Goal: Task Accomplishment & Management: Complete application form

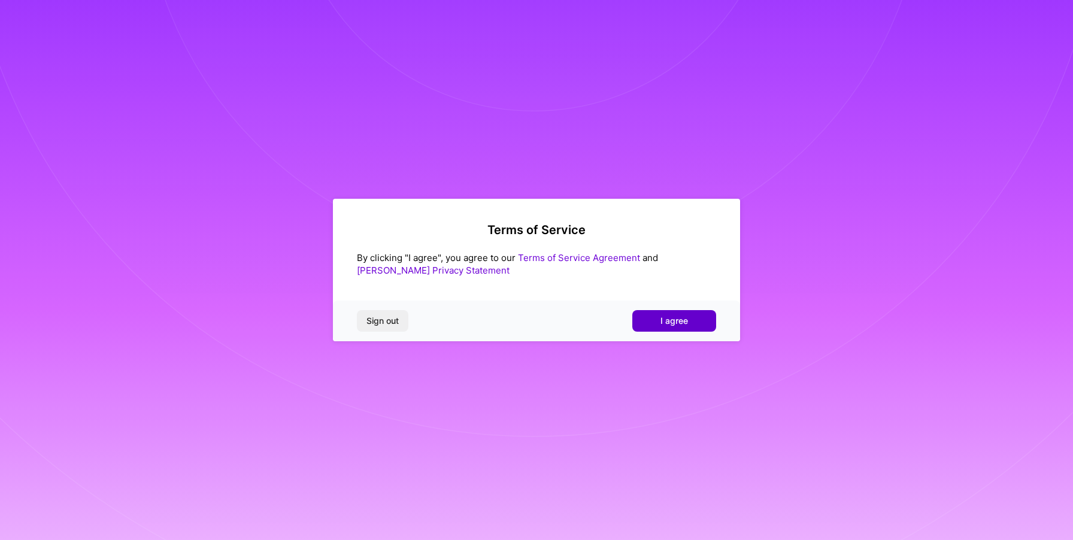
click at [648, 326] on button "I agree" at bounding box center [674, 321] width 84 height 22
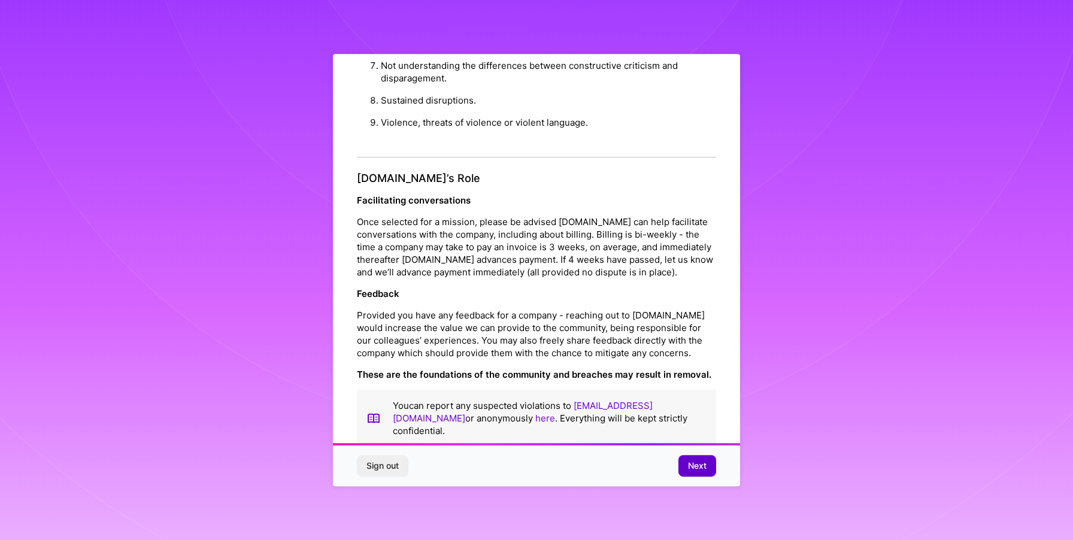
click at [690, 462] on span "Next" at bounding box center [697, 466] width 19 height 12
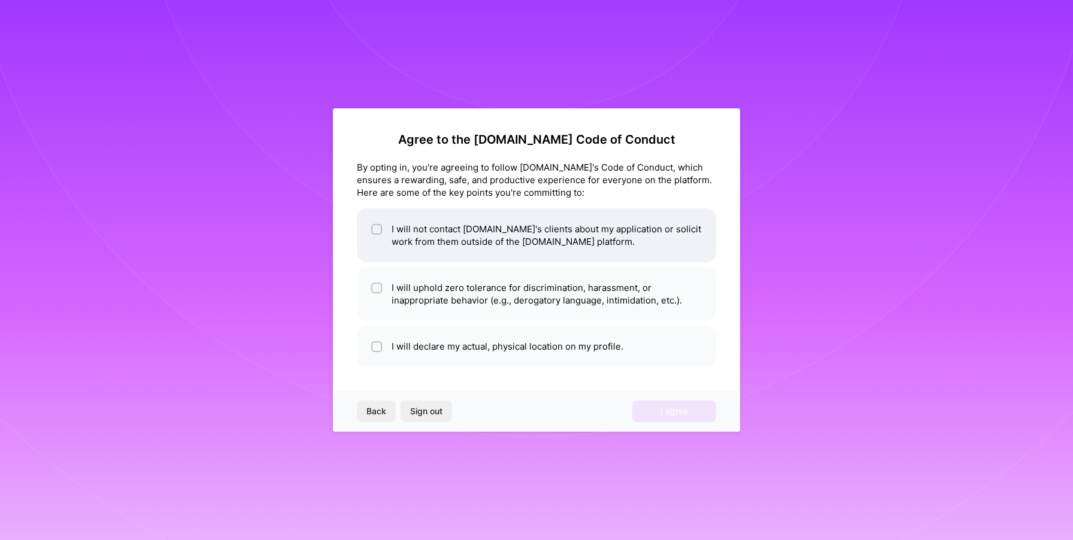
click at [379, 232] on input "checkbox" at bounding box center [378, 230] width 8 height 8
checkbox input "true"
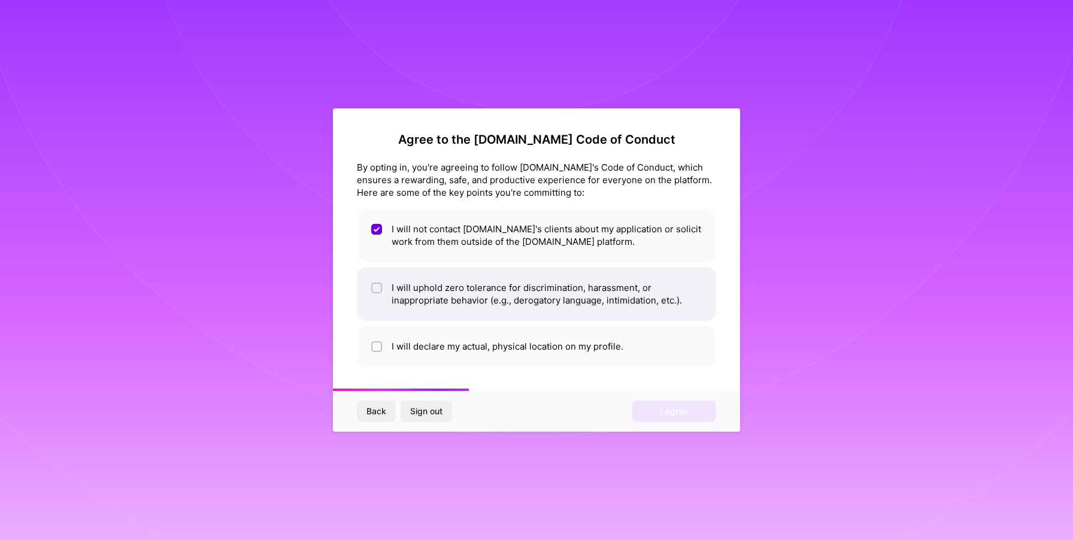
click at [378, 286] on input "checkbox" at bounding box center [378, 288] width 8 height 8
checkbox input "true"
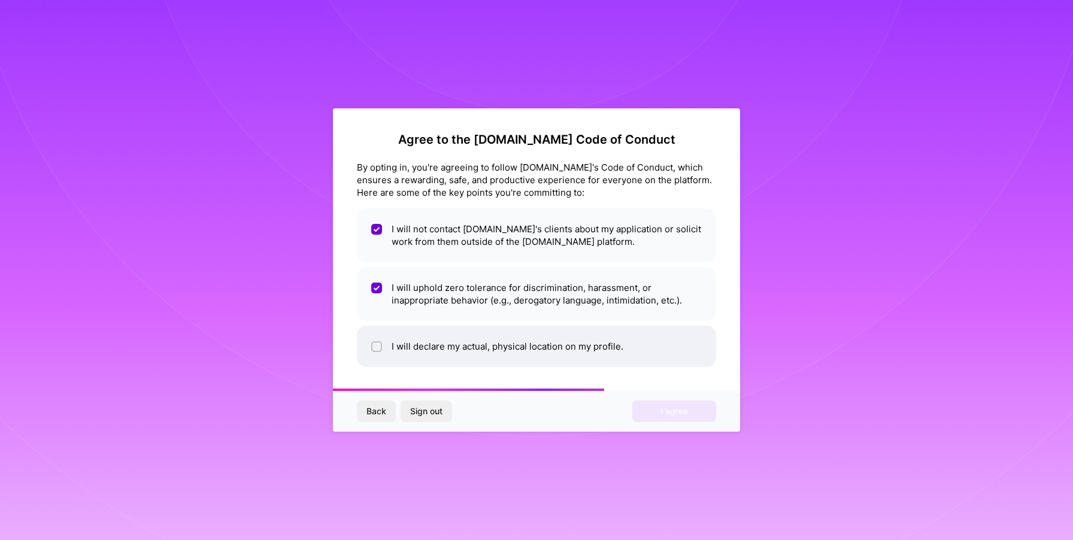
click at [378, 344] on input "checkbox" at bounding box center [378, 347] width 8 height 8
checkbox input "true"
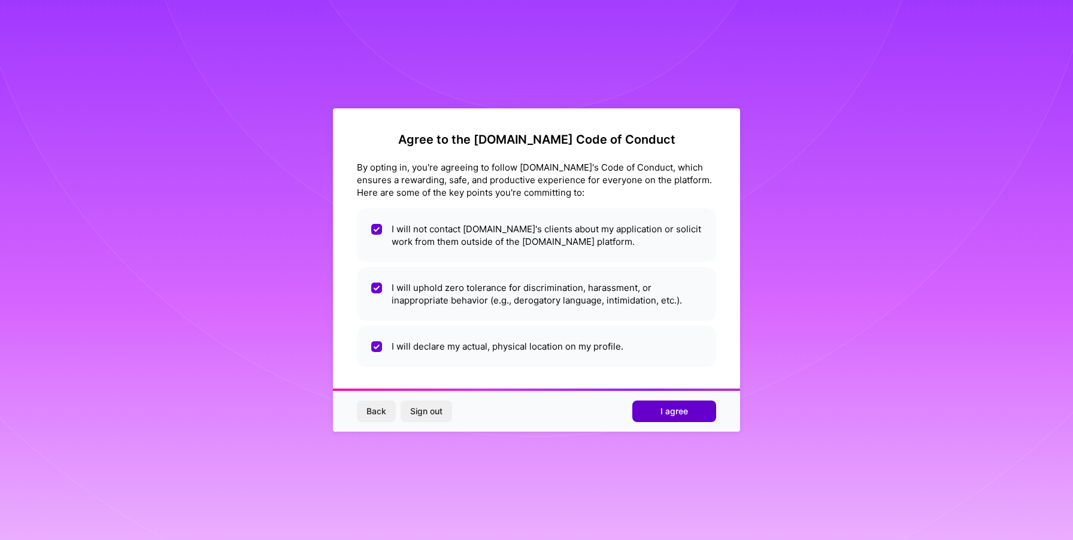
click at [669, 408] on span "I agree" at bounding box center [674, 411] width 28 height 12
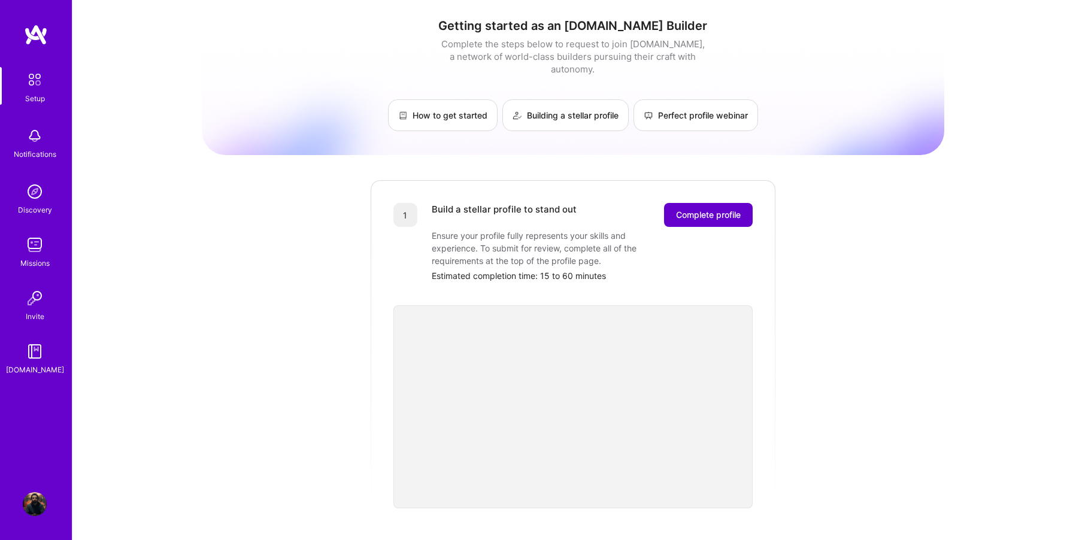
click at [698, 209] on span "Complete profile" at bounding box center [708, 215] width 65 height 12
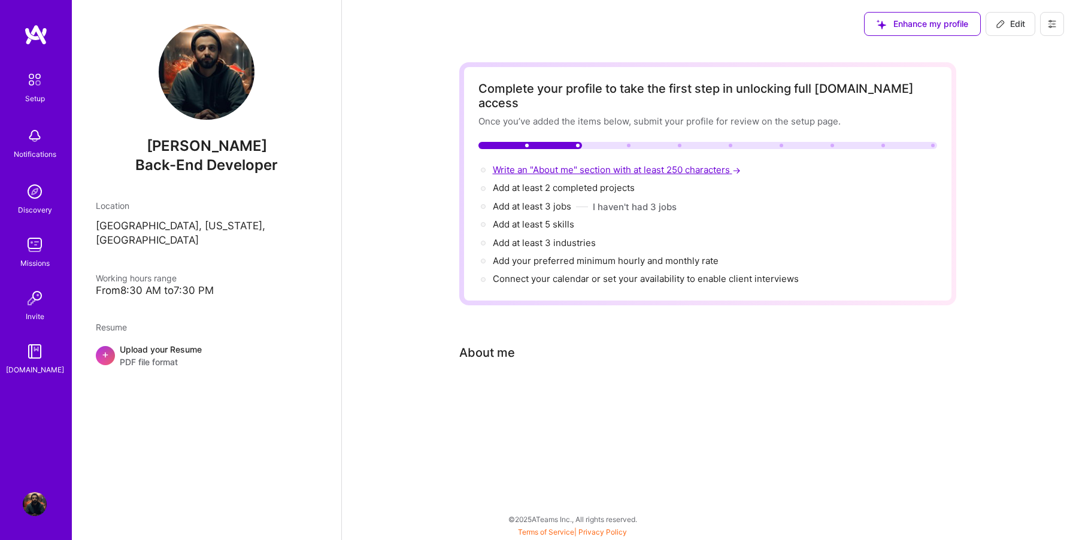
click at [517, 164] on span "Write an "About me" section with at least 250 characters →" at bounding box center [618, 169] width 250 height 11
select select "US"
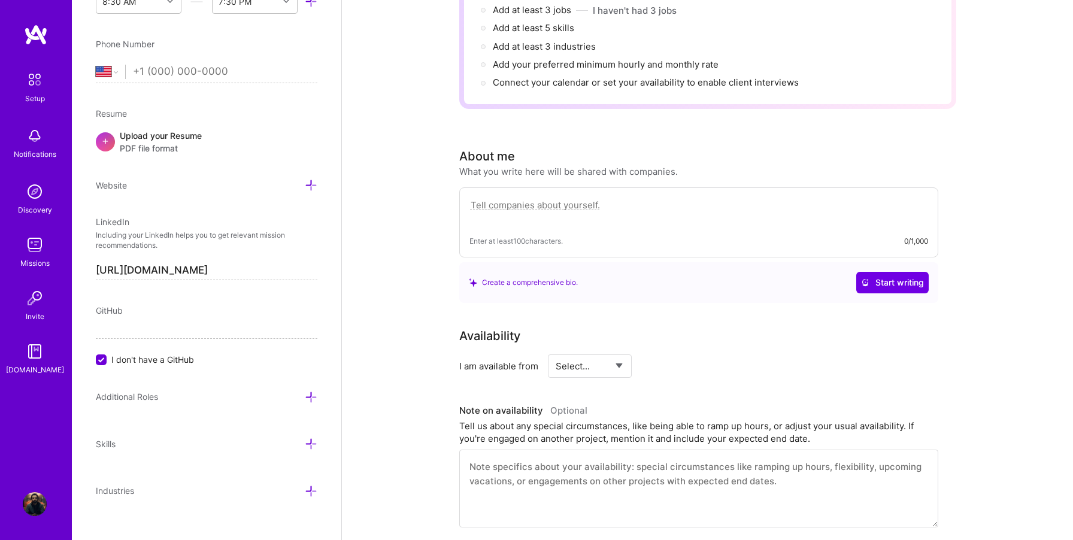
scroll to position [193, 0]
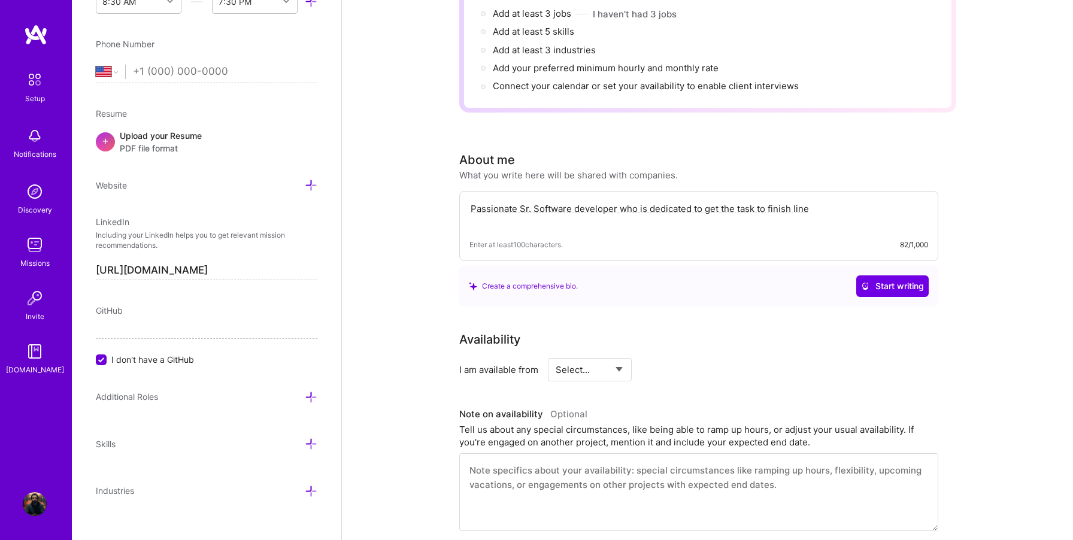
click at [815, 201] on textarea "Passionate Sr. Software developer who is dedicated to get the task to finish li…" at bounding box center [698, 215] width 459 height 28
click at [614, 330] on div "Availability" at bounding box center [698, 339] width 479 height 18
click at [536, 280] on div "Create a comprehensive bio." at bounding box center [523, 286] width 109 height 13
click at [862, 282] on icon at bounding box center [865, 286] width 8 height 8
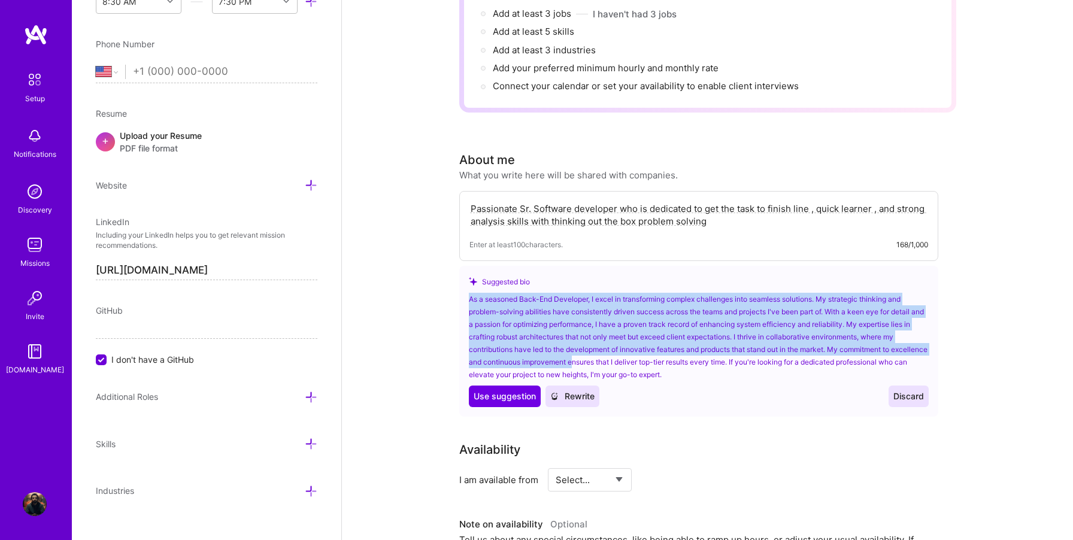
drag, startPoint x: 469, startPoint y: 284, endPoint x: 620, endPoint y: 344, distance: 162.5
click at [618, 344] on div "As a seasoned Back-End Developer, I excel in transforming complex challenges in…" at bounding box center [699, 337] width 460 height 88
click at [570, 390] on span "Rewrite" at bounding box center [572, 396] width 44 height 12
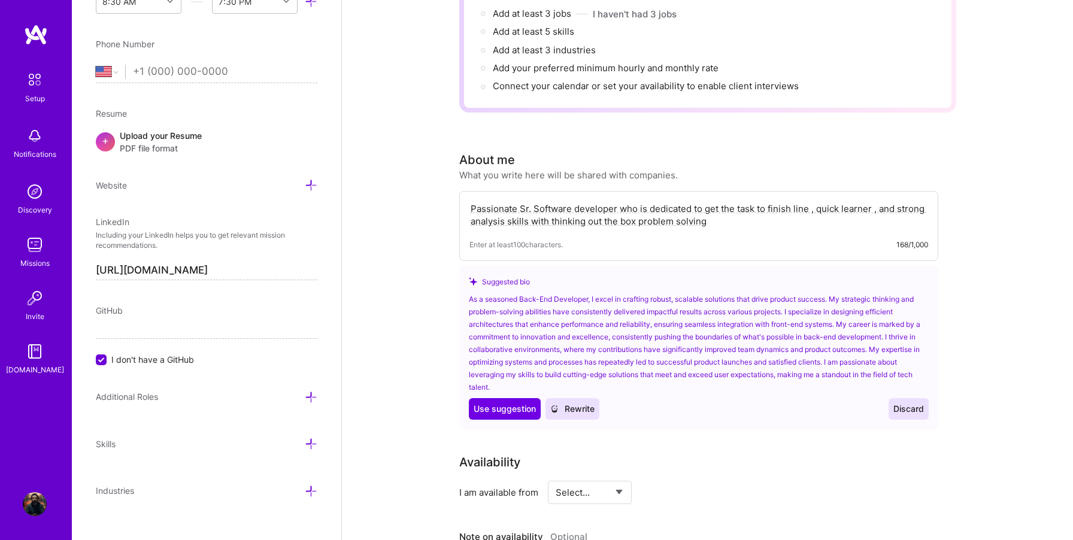
click at [495, 201] on textarea "Passionate Sr. Software developer who is dedicated to get the task to finish li…" at bounding box center [698, 215] width 459 height 28
click at [524, 201] on textarea "Passionate Sr. Software developer who is dedicated to get the task to finish li…" at bounding box center [698, 215] width 459 height 28
click at [529, 201] on textarea "Passionate sr. Software developer who is dedicated to get the task to finish li…" at bounding box center [698, 215] width 459 height 28
click at [547, 206] on textarea "Passionate senior Software developer who is dedicated to get the task to finish…" at bounding box center [698, 215] width 459 height 28
click at [553, 201] on textarea "Passionate senior Software developer who is dedicated to get the task to finish…" at bounding box center [698, 215] width 459 height 28
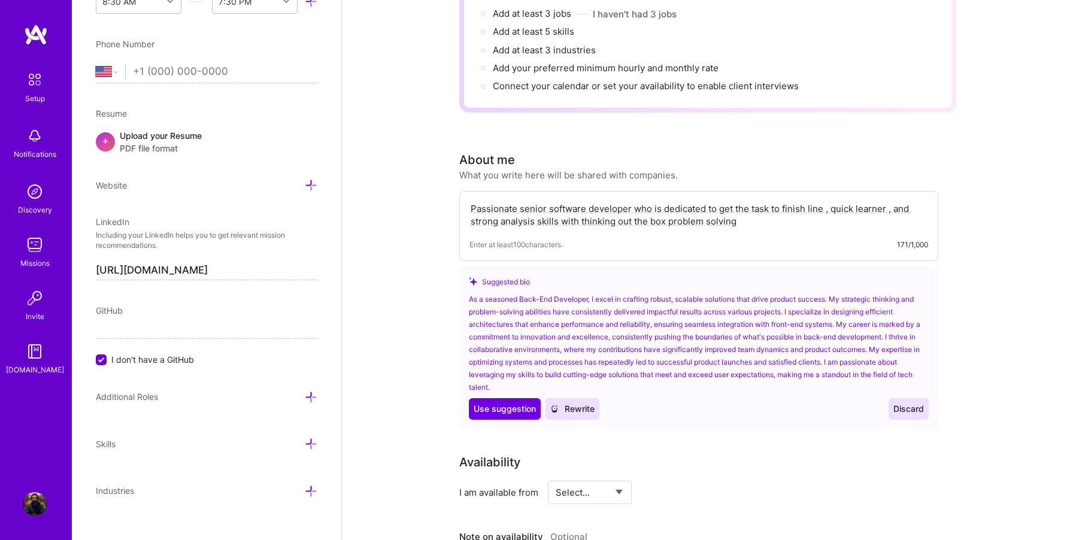
click at [568, 208] on textarea "Passionate senior software developer who is dedicated to get the task to finish…" at bounding box center [698, 215] width 459 height 28
type textarea "Passionate senior software developer who is dedicated to get the task to finish…"
click at [898, 403] on span "Discard" at bounding box center [908, 409] width 31 height 12
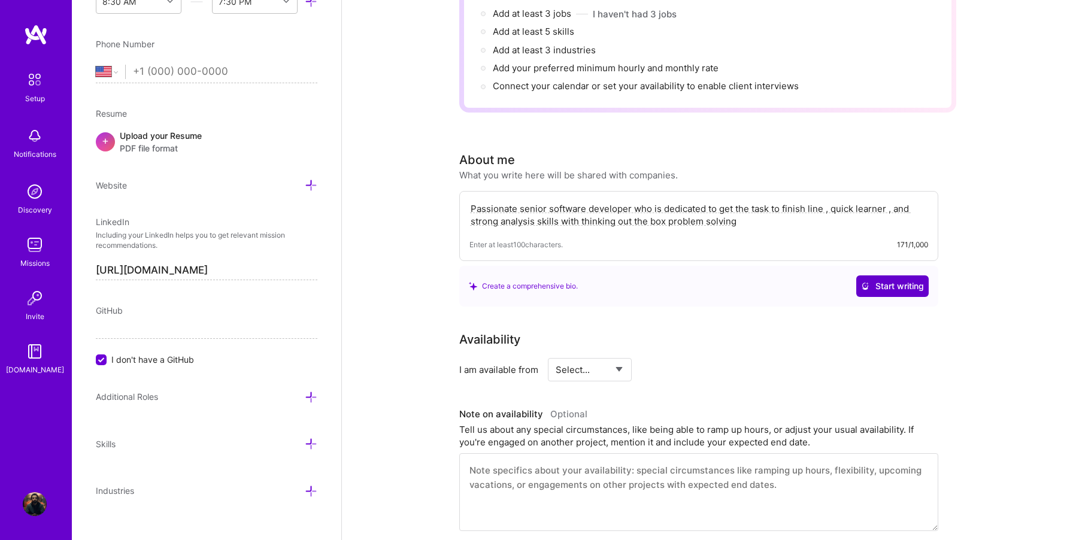
click at [882, 280] on span "Start writing" at bounding box center [892, 286] width 63 height 12
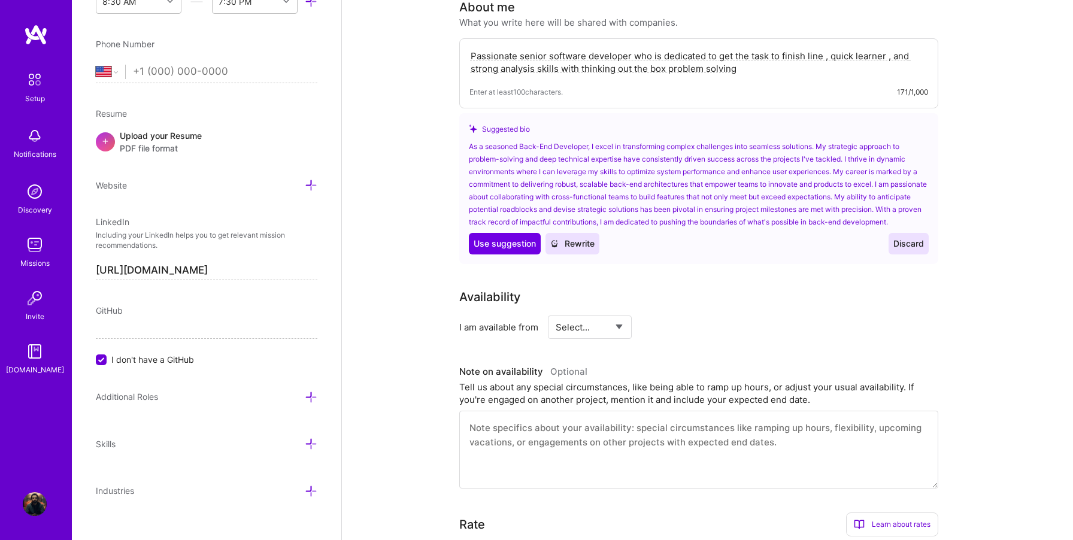
scroll to position [384, 0]
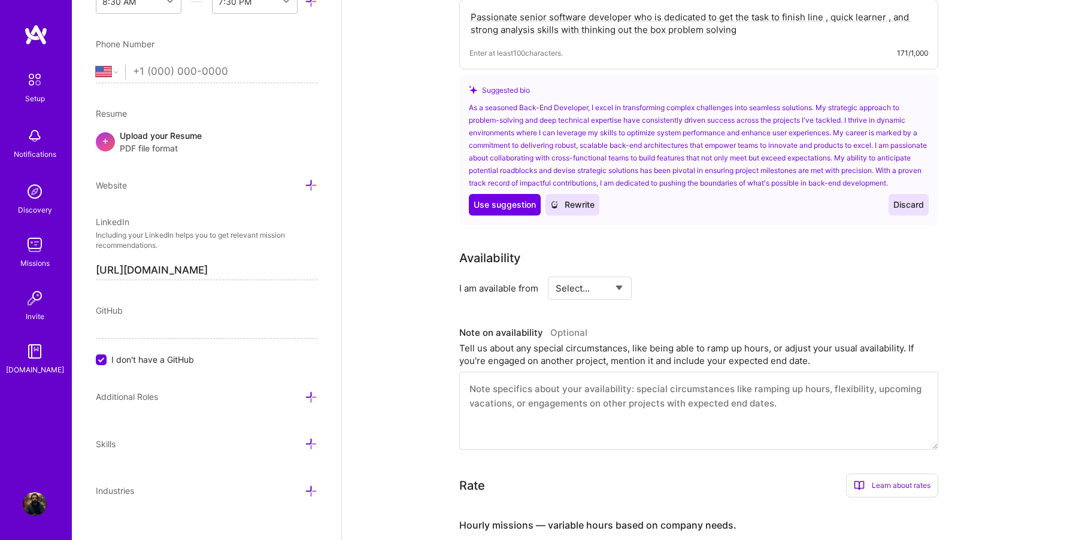
click at [567, 289] on select "Select... Right Now Future Date Not Available" at bounding box center [590, 288] width 69 height 31
select select "Right Now"
click at [556, 273] on select "Select... Right Now Future Date Not Available" at bounding box center [590, 288] width 69 height 31
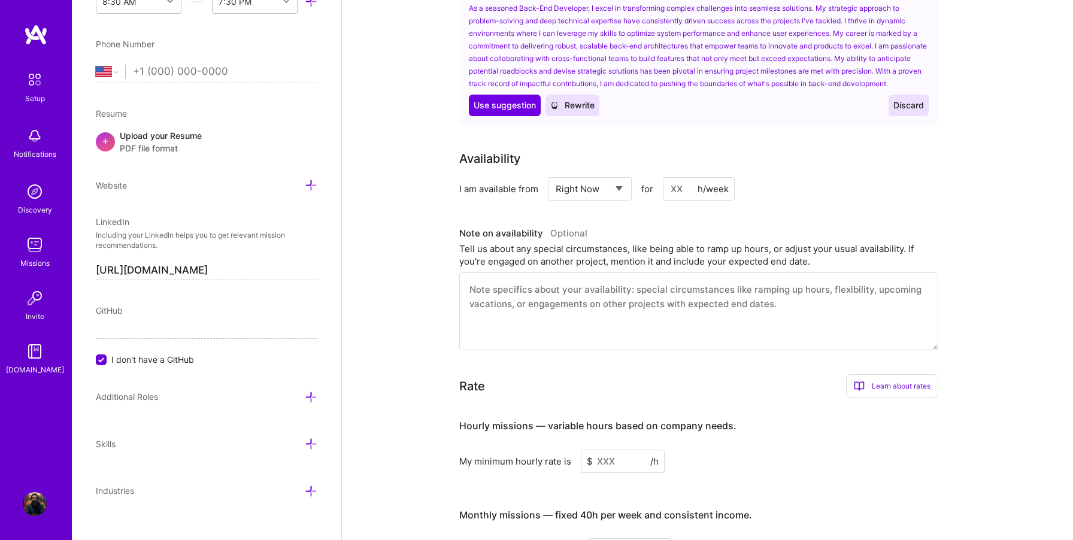
scroll to position [534, 0]
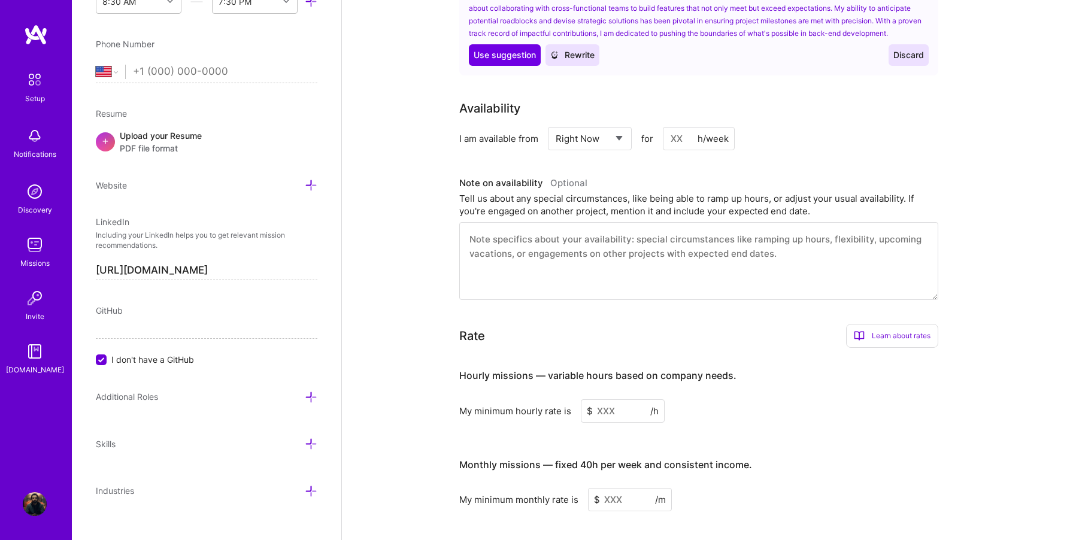
click at [777, 242] on textarea at bounding box center [698, 261] width 479 height 78
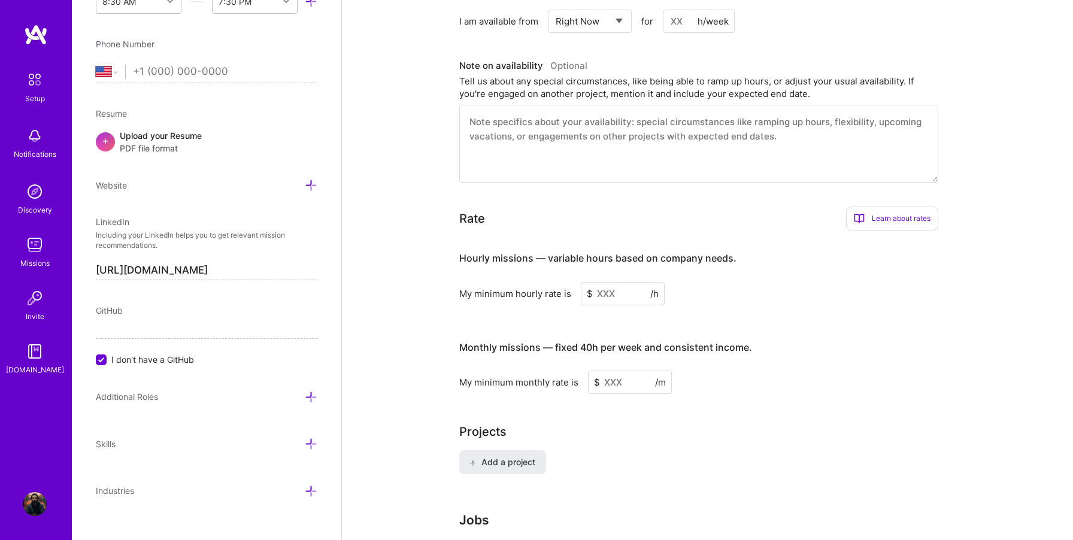
scroll to position [669, 0]
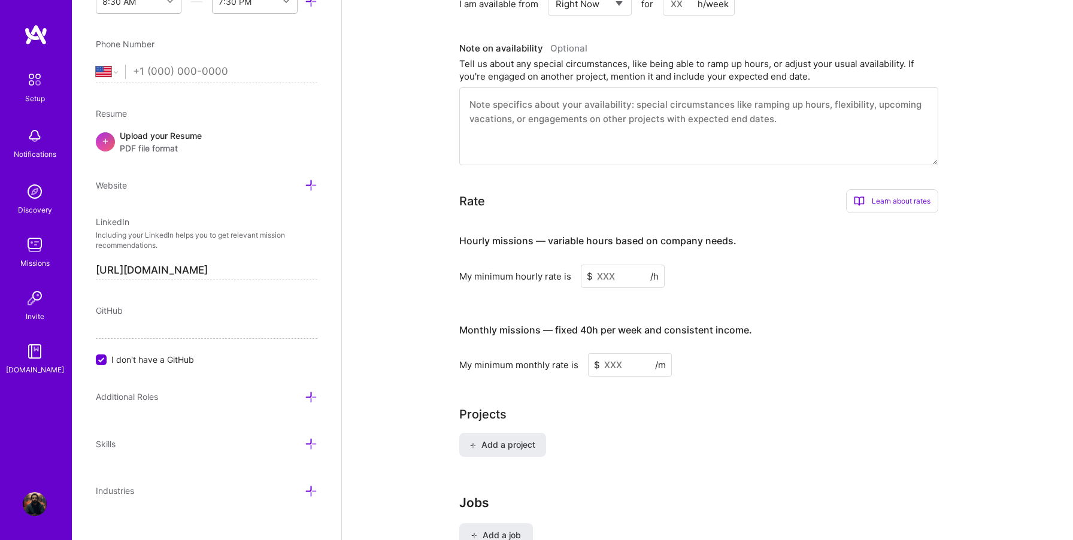
click at [602, 275] on input at bounding box center [623, 276] width 84 height 23
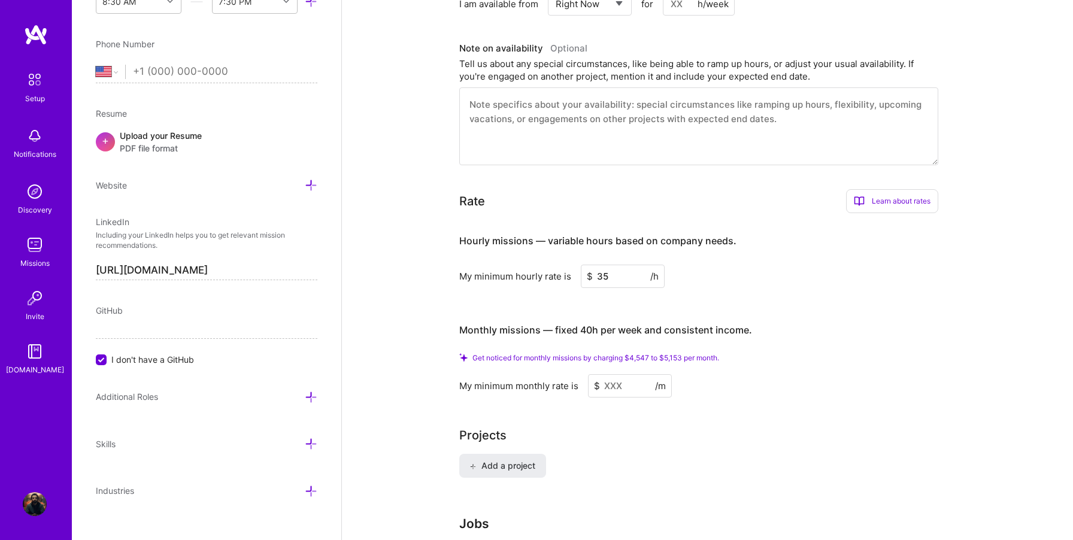
click at [560, 292] on div "Hourly missions — variable hours based on company needs. My minimum hourly rate…" at bounding box center [698, 310] width 479 height 175
drag, startPoint x: 612, startPoint y: 272, endPoint x: 588, endPoint y: 272, distance: 24.5
click at [588, 272] on div "$ 35 /h" at bounding box center [623, 276] width 84 height 23
type input "50"
click at [579, 301] on div "Hourly missions — variable hours based on company needs. My minimum hourly rate…" at bounding box center [698, 310] width 479 height 175
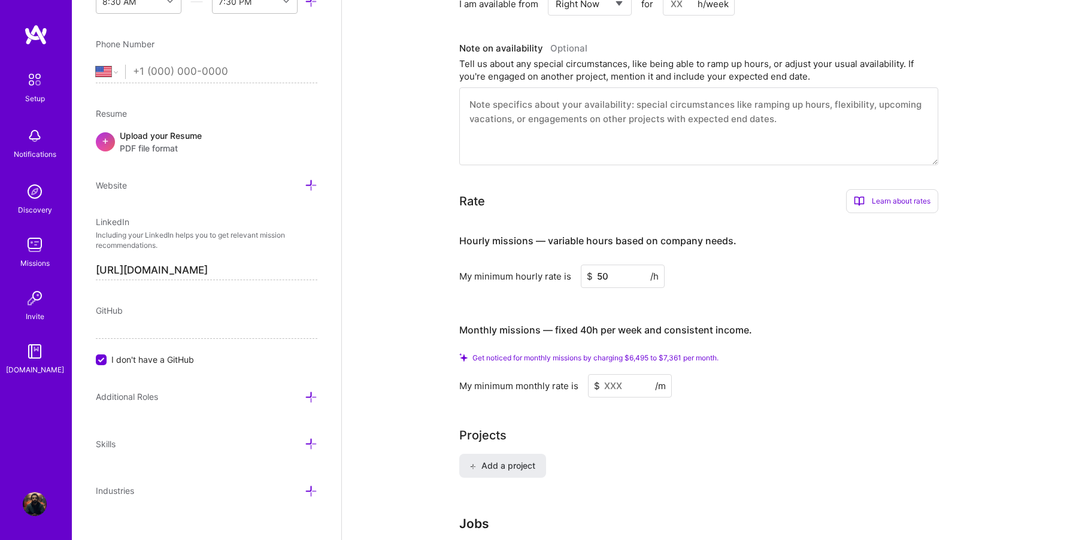
click at [616, 384] on input at bounding box center [630, 385] width 84 height 23
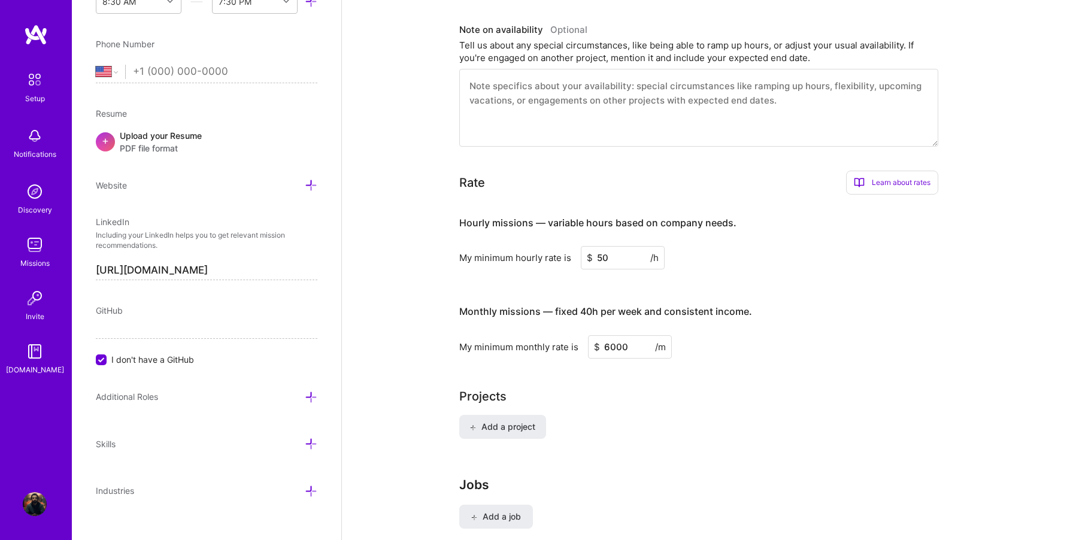
click at [616, 348] on input "6000" at bounding box center [630, 346] width 84 height 23
type input "6500"
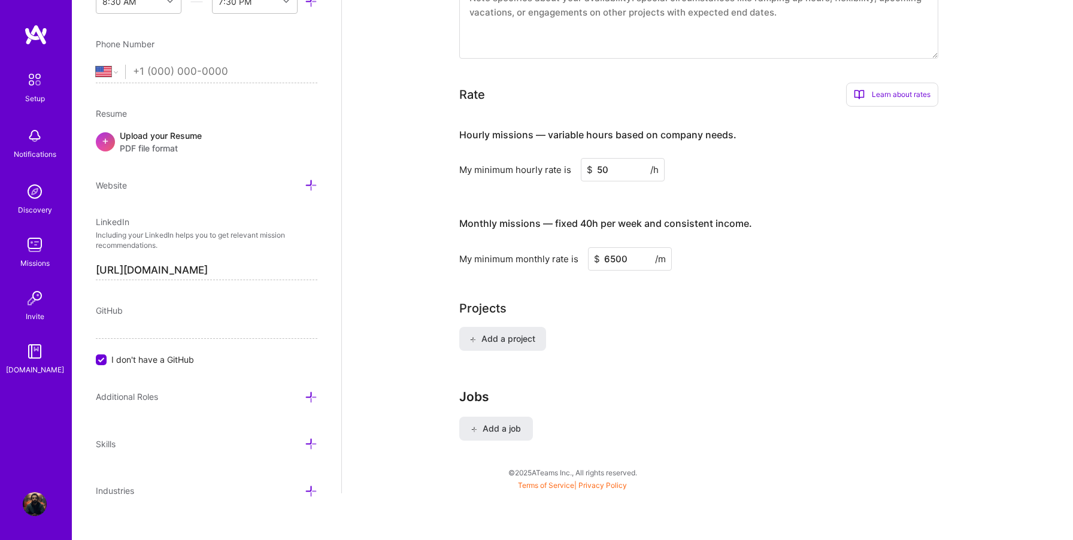
scroll to position [761, 0]
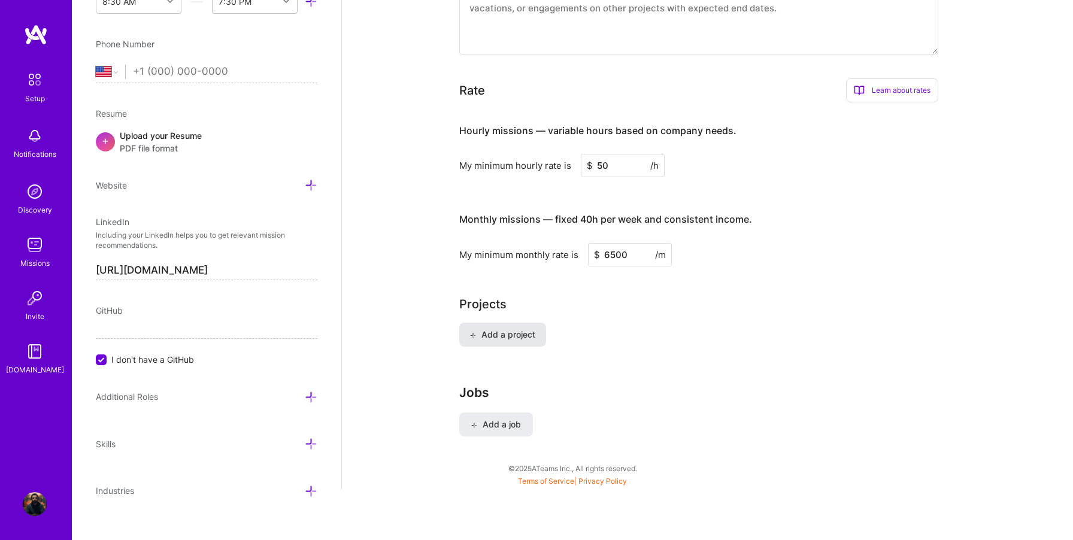
click at [505, 335] on span "Add a project" at bounding box center [501, 335] width 65 height 12
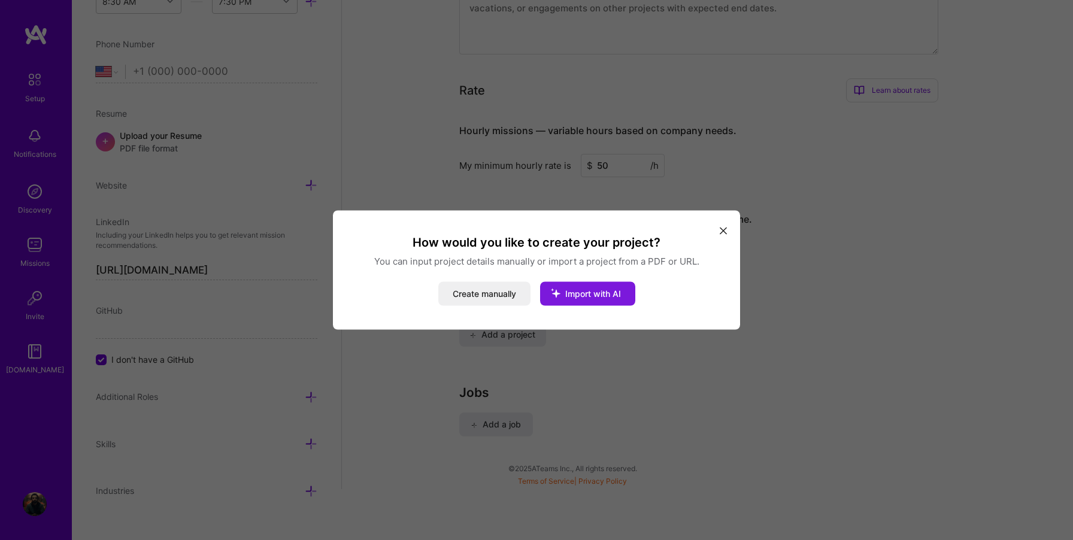
click at [579, 298] on span "Import with AI" at bounding box center [593, 294] width 56 height 10
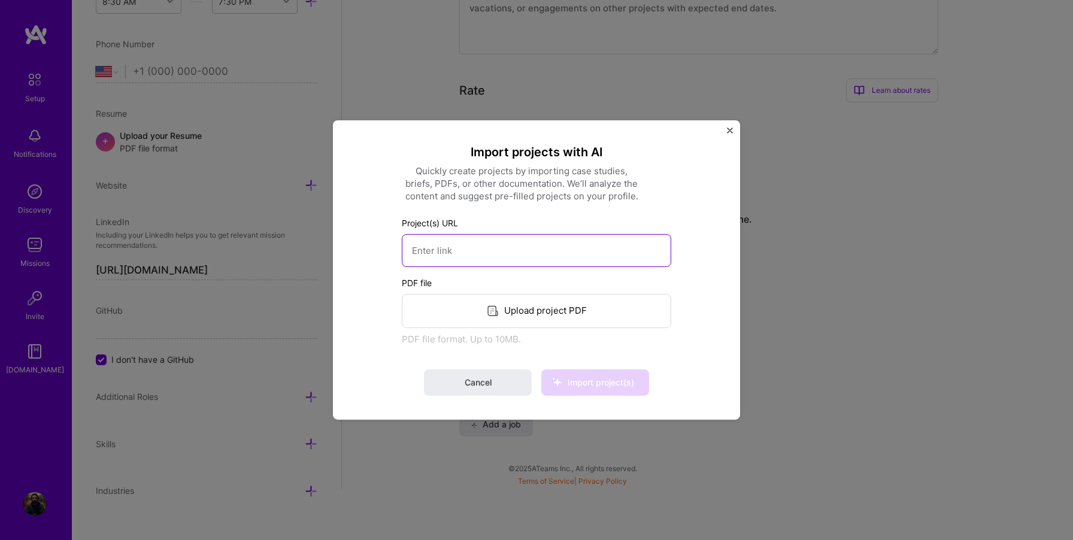
click at [532, 255] on input at bounding box center [536, 250] width 269 height 33
click at [485, 383] on span "Cancel" at bounding box center [478, 383] width 27 height 12
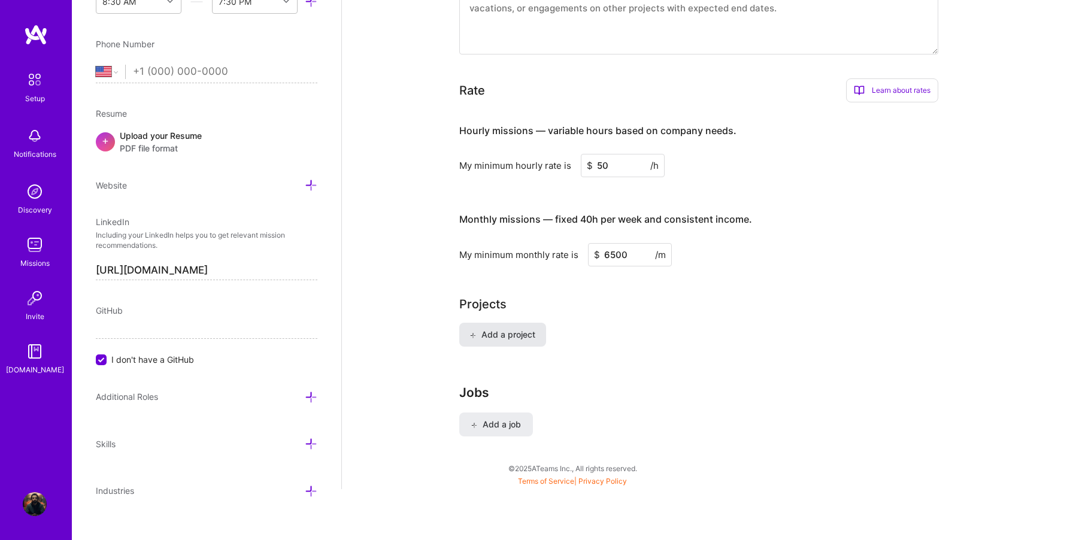
click at [483, 338] on button "Add a project" at bounding box center [502, 335] width 87 height 24
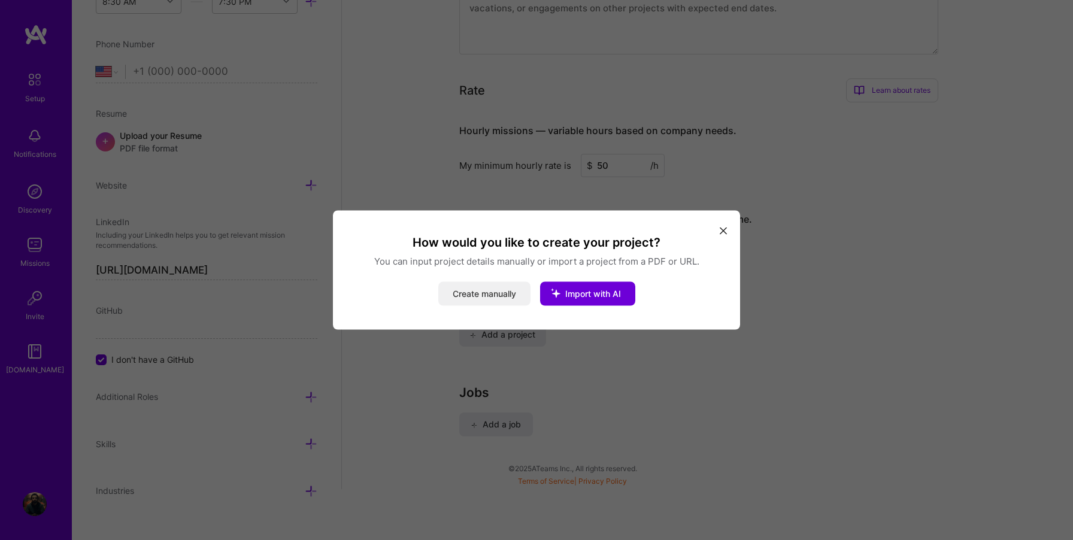
click at [485, 298] on button "Create manually" at bounding box center [484, 294] width 92 height 24
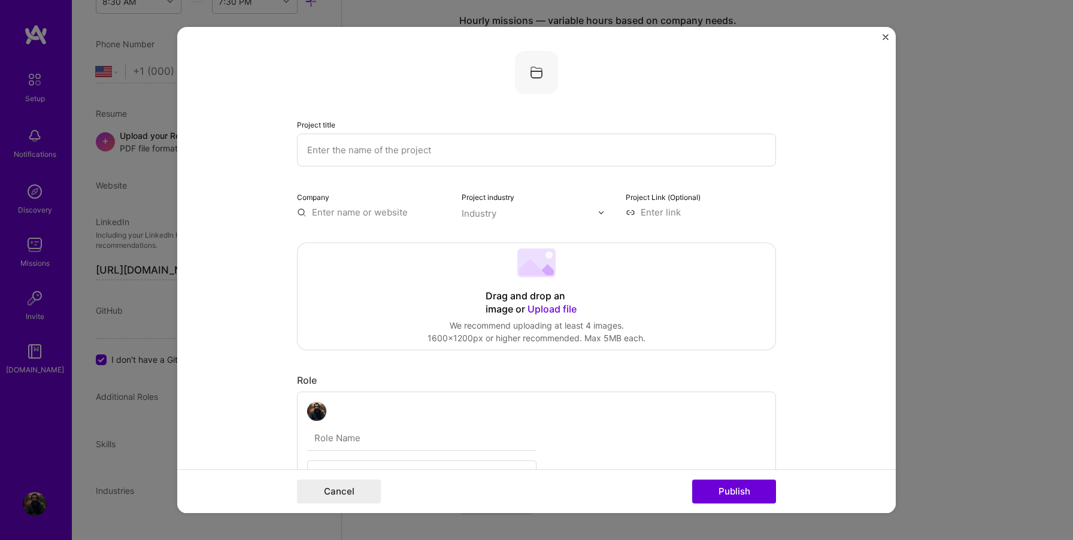
click at [398, 158] on input "text" at bounding box center [536, 150] width 479 height 33
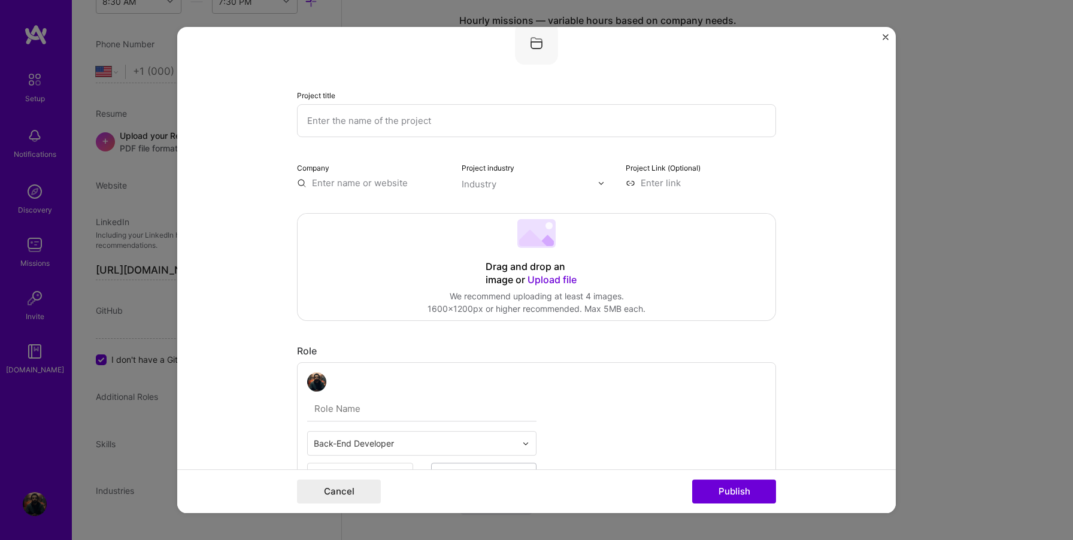
scroll to position [0, 0]
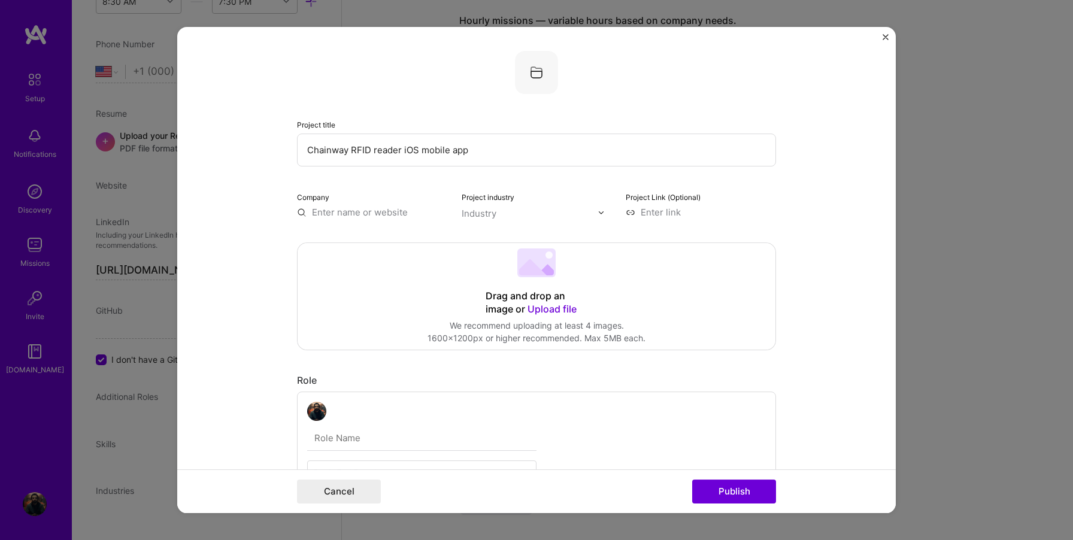
type input "Chainway RFID reader iOS mobile app"
click at [377, 215] on input "text" at bounding box center [372, 212] width 150 height 13
type input "RES RFID"
click at [396, 241] on div "RES RFID" at bounding box center [389, 239] width 50 height 21
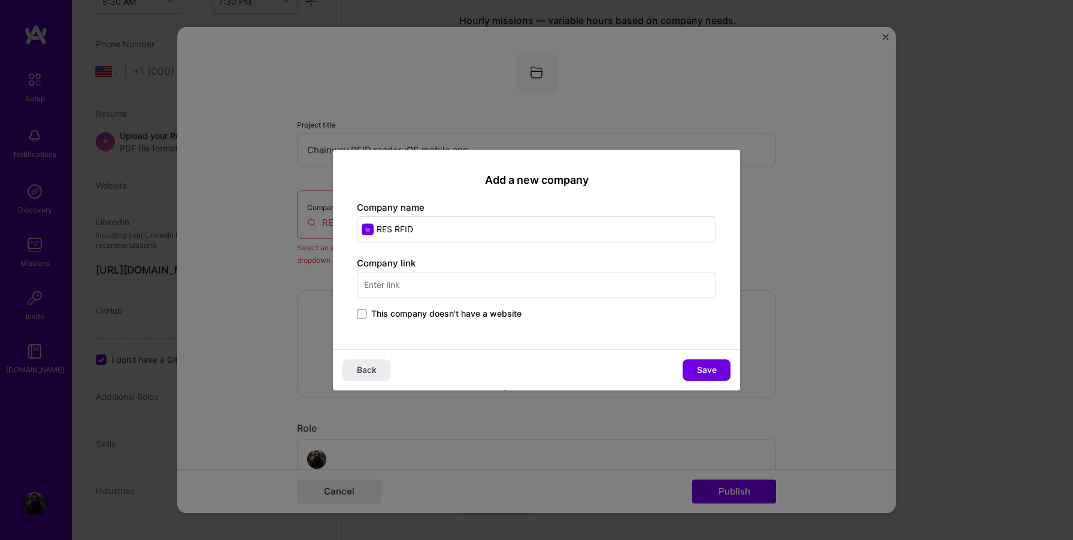
click at [450, 281] on input "text" at bounding box center [536, 285] width 359 height 26
type input "[DOMAIN_NAME]"
click at [455, 332] on div "Add a new company Company name RES RFID Company link [DOMAIN_NAME] This company…" at bounding box center [536, 249] width 407 height 199
click at [693, 368] on button "Save" at bounding box center [707, 370] width 48 height 22
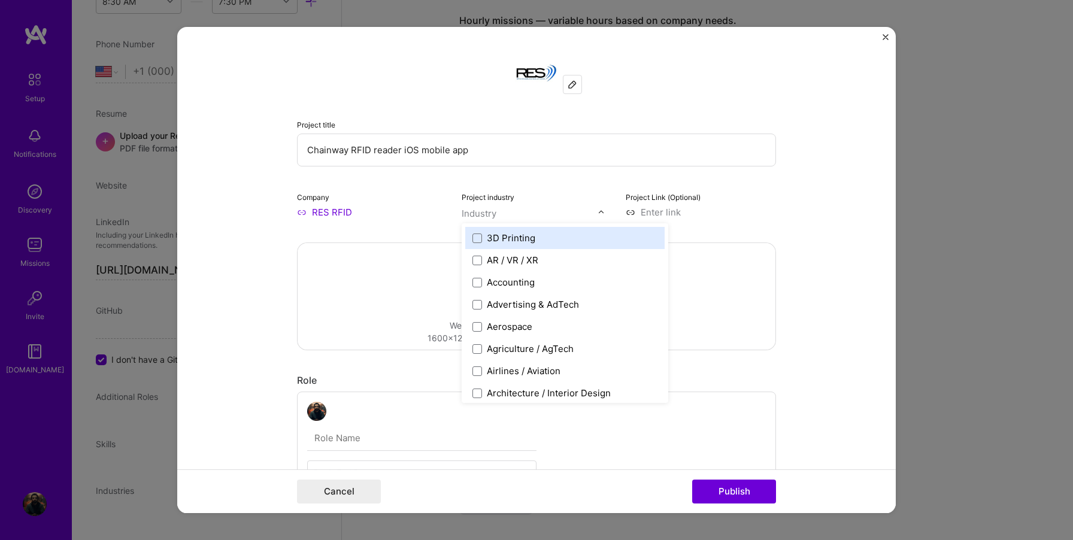
click at [481, 215] on div "Industry" at bounding box center [479, 213] width 35 height 13
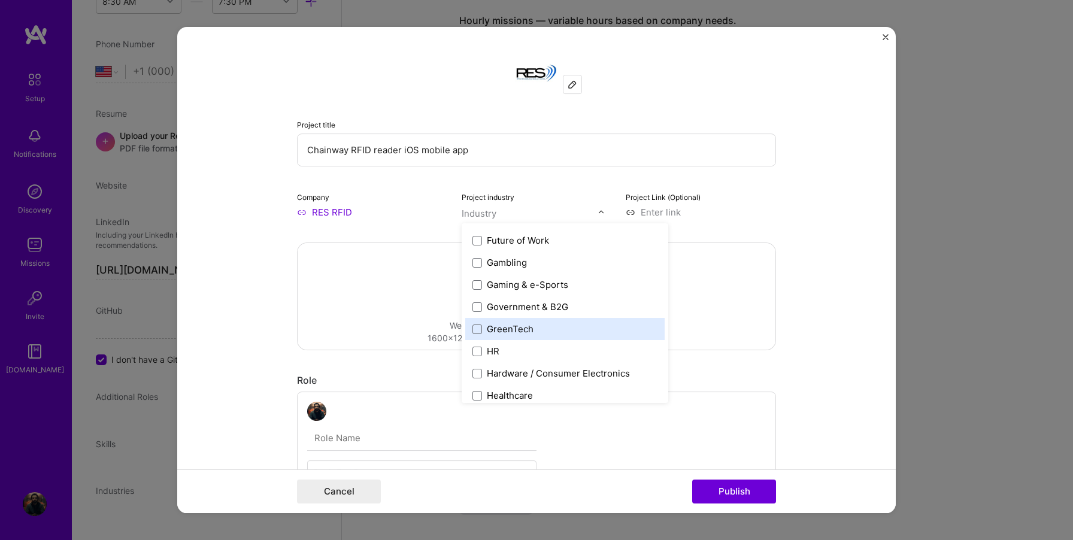
scroll to position [1414, 0]
click at [475, 332] on span at bounding box center [477, 331] width 10 height 10
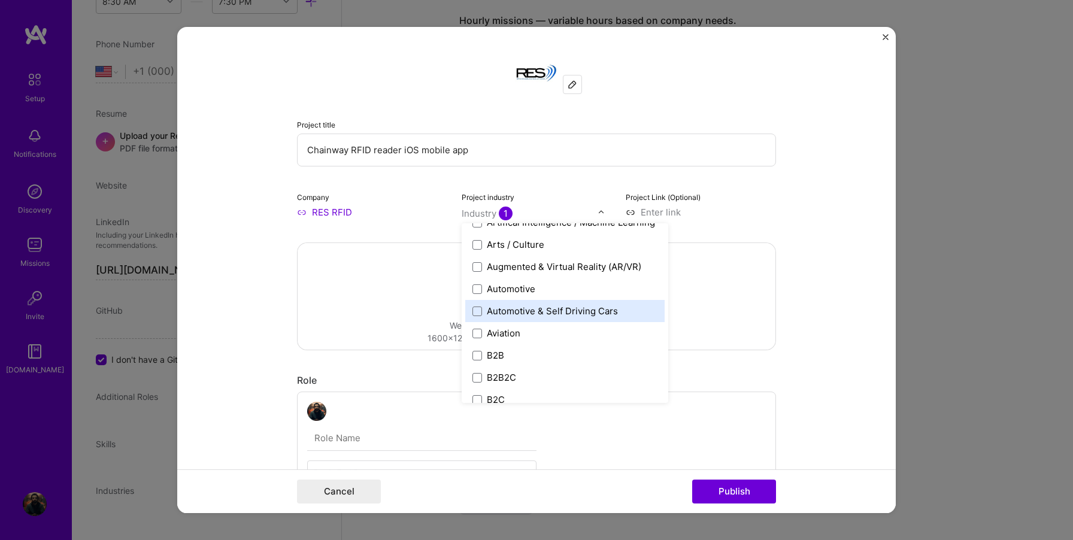
scroll to position [213, 0]
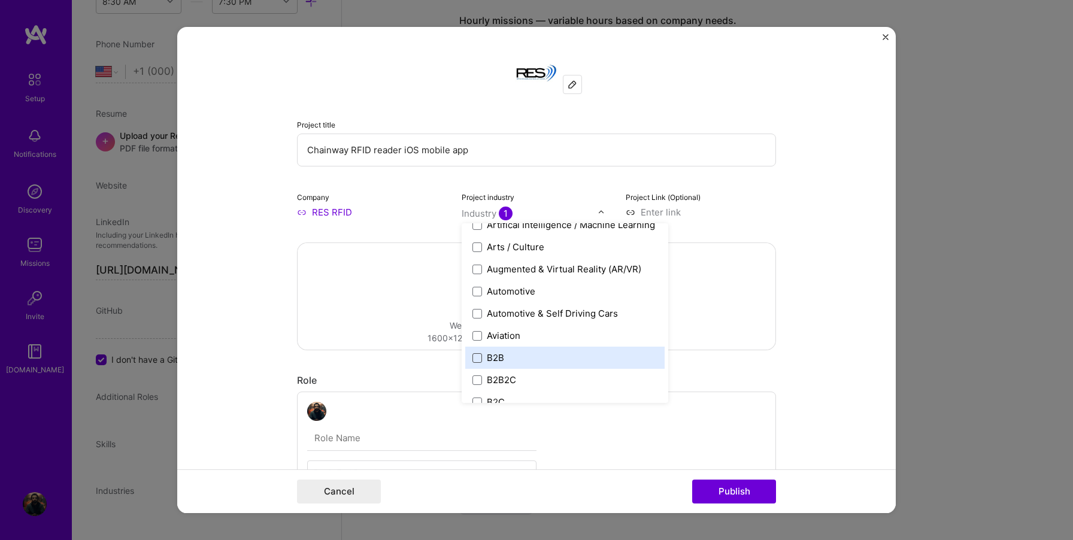
click at [478, 359] on span at bounding box center [477, 358] width 10 height 10
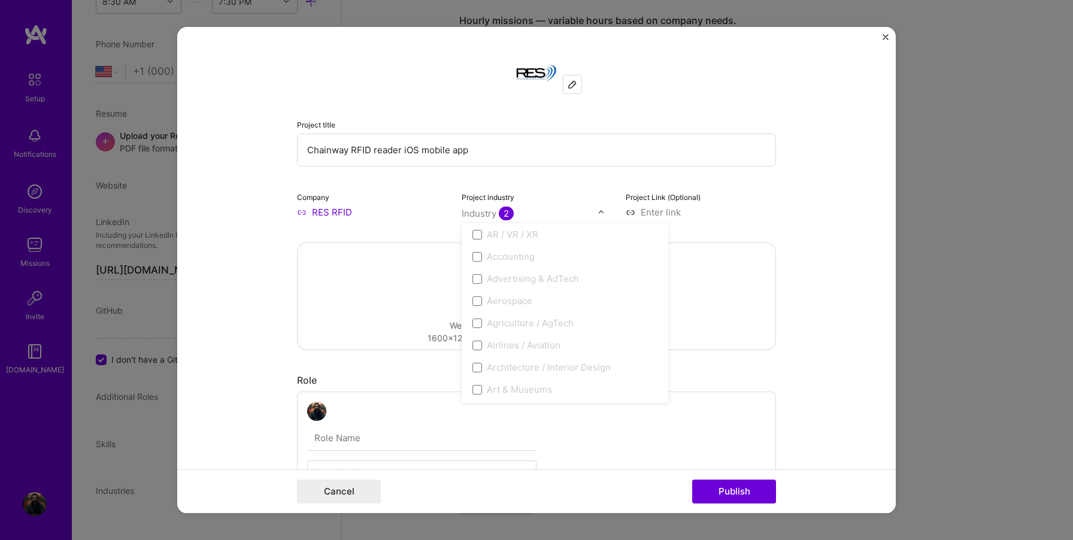
scroll to position [0, 0]
click at [733, 215] on input at bounding box center [701, 212] width 150 height 13
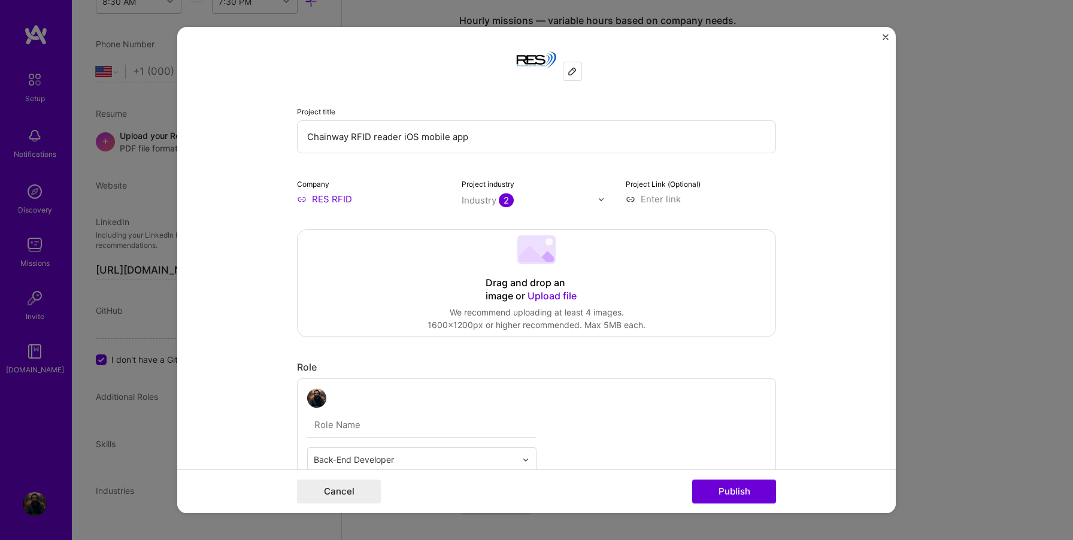
scroll to position [22, 0]
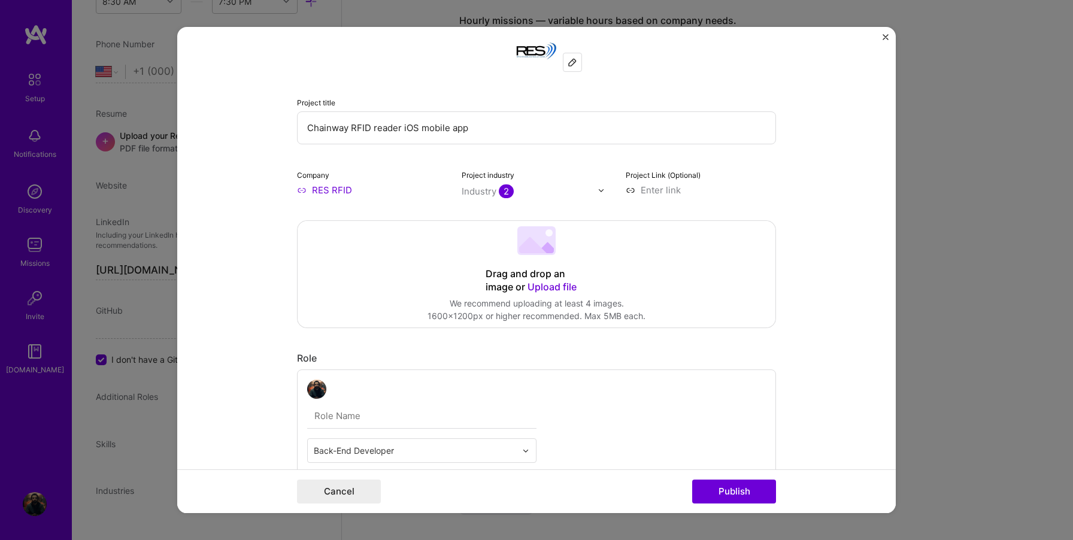
paste input "[URL][DOMAIN_NAME]"
type input "[URL][DOMAIN_NAME]"
click at [550, 288] on span "Upload file" at bounding box center [551, 287] width 49 height 12
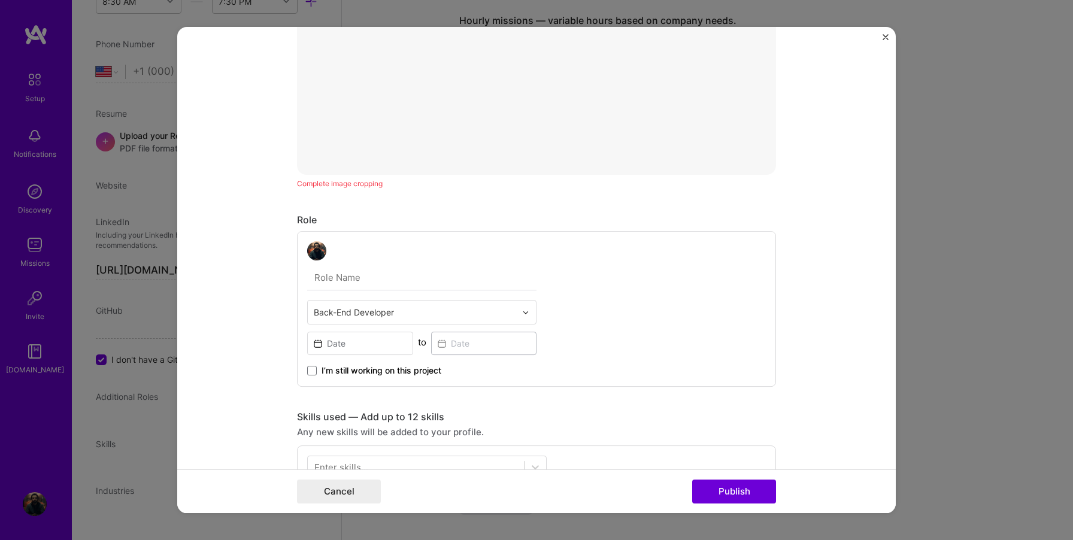
scroll to position [429, 0]
click at [361, 269] on input "text" at bounding box center [421, 275] width 229 height 25
type input "I"
type input "iOS developer"
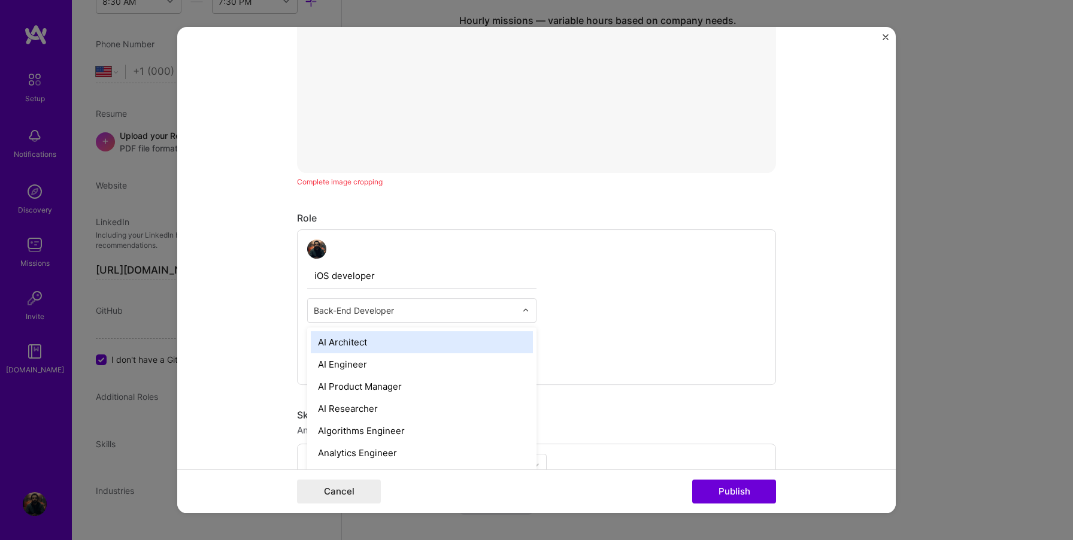
click at [363, 308] on input "text" at bounding box center [415, 310] width 202 height 13
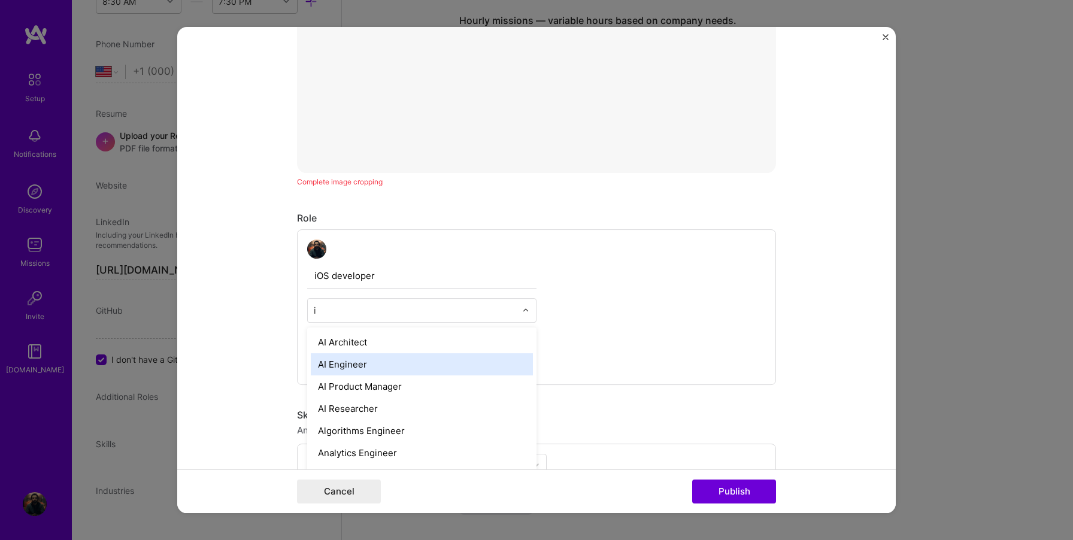
type input "io"
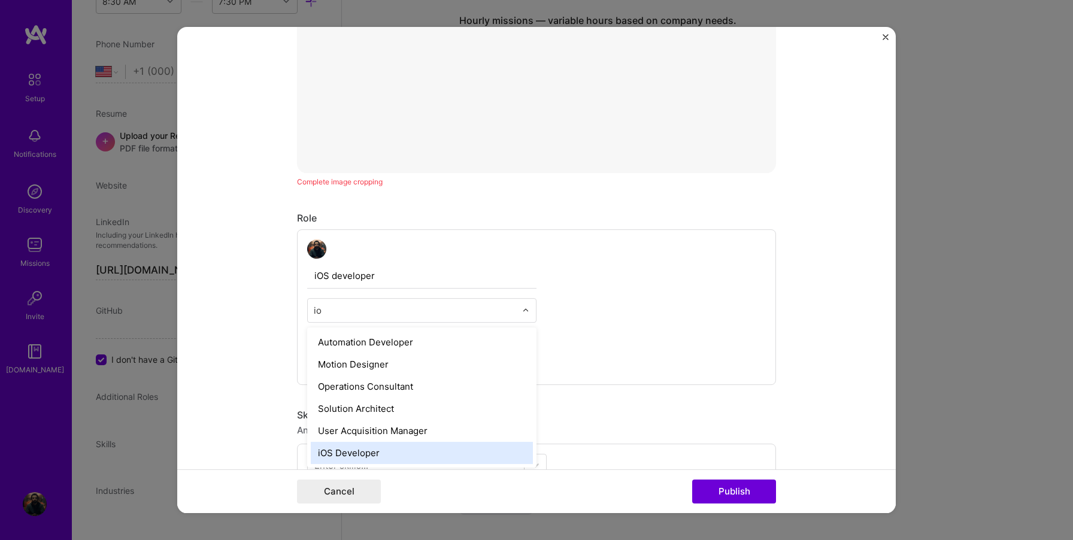
click at [365, 453] on div "iOS Developer" at bounding box center [422, 453] width 222 height 22
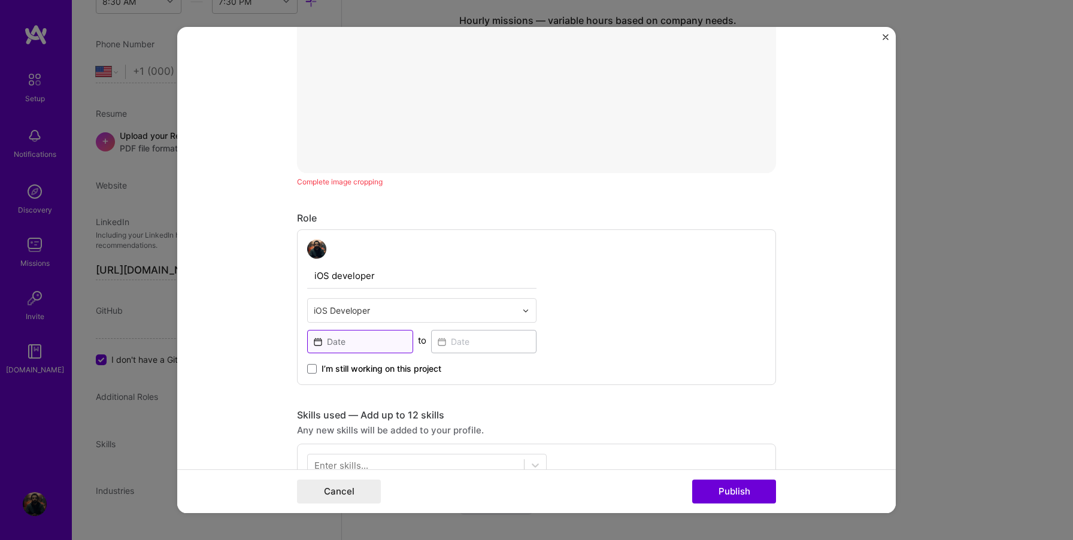
click at [347, 344] on input at bounding box center [360, 341] width 106 height 23
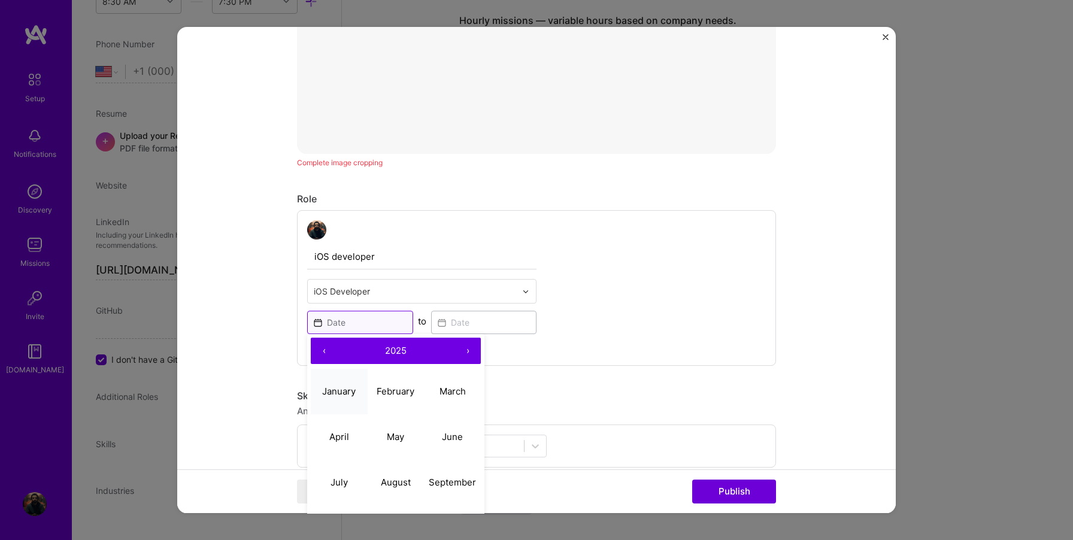
scroll to position [451, 0]
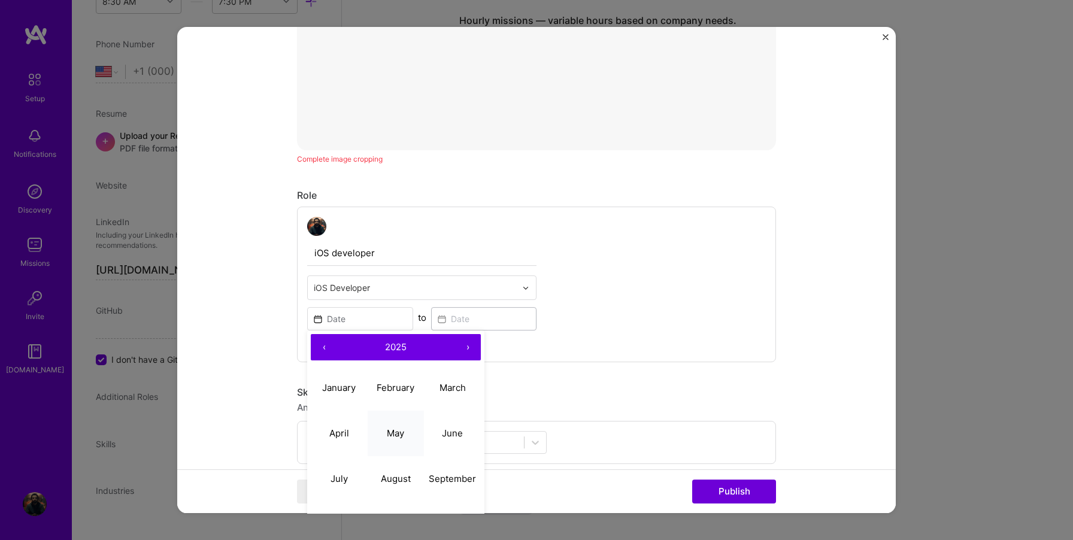
click at [394, 434] on abbr "May" at bounding box center [395, 432] width 17 height 11
type input "[DATE]"
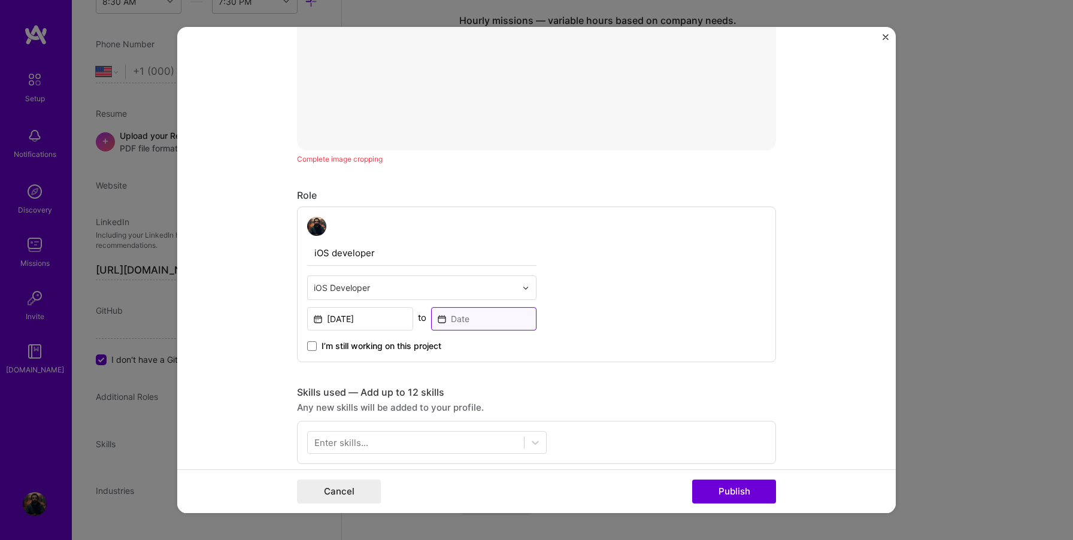
click at [447, 324] on input at bounding box center [484, 318] width 106 height 23
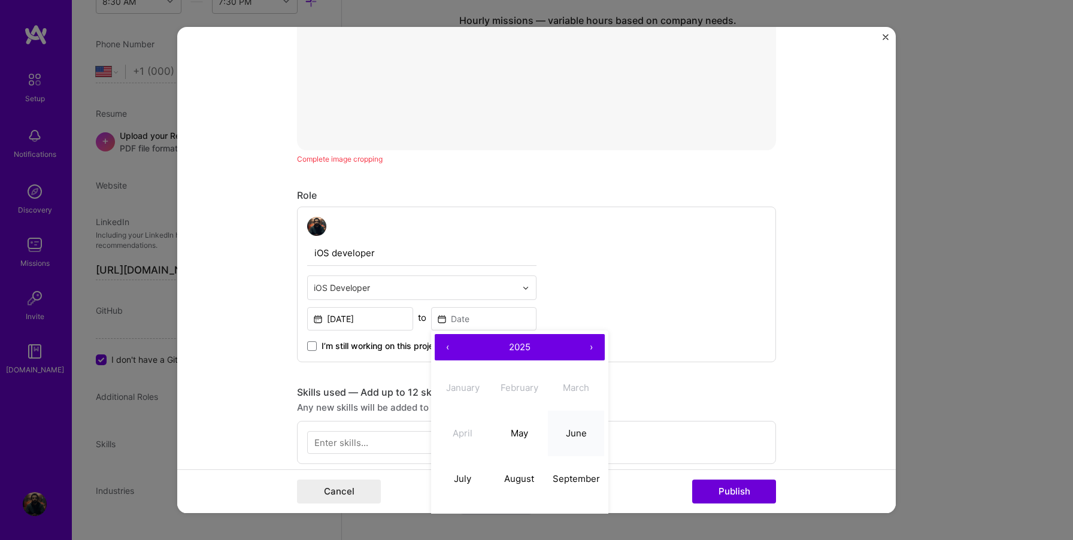
click at [566, 431] on abbr "June" at bounding box center [576, 432] width 21 height 11
type input "[DATE]"
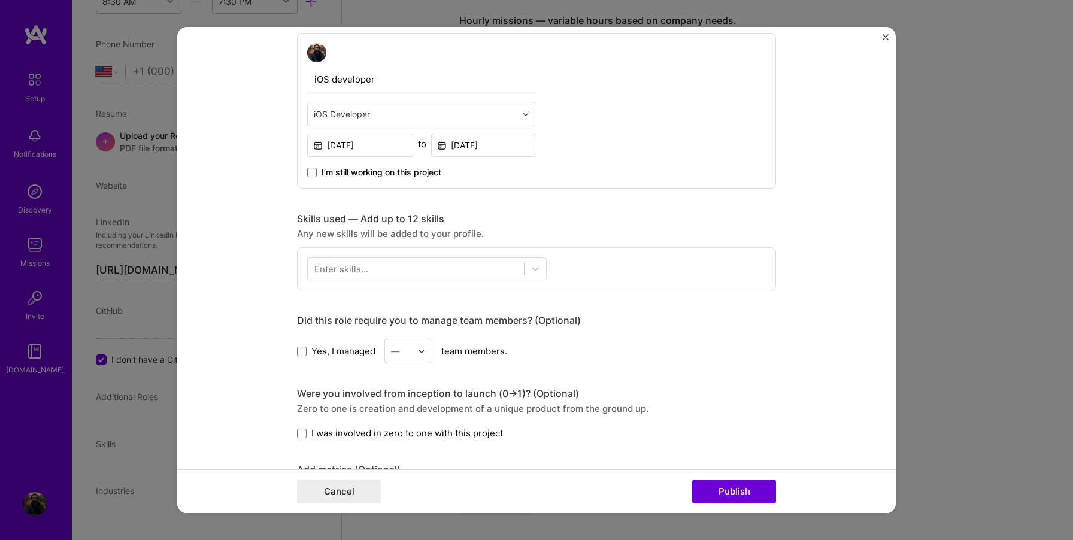
scroll to position [632, 0]
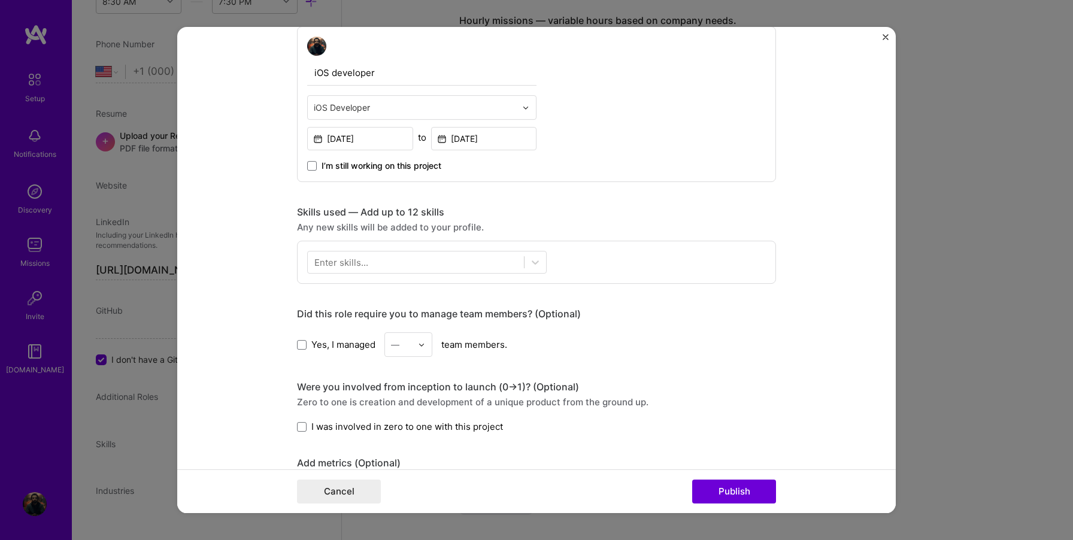
click at [332, 259] on div "Enter skills..." at bounding box center [341, 262] width 54 height 13
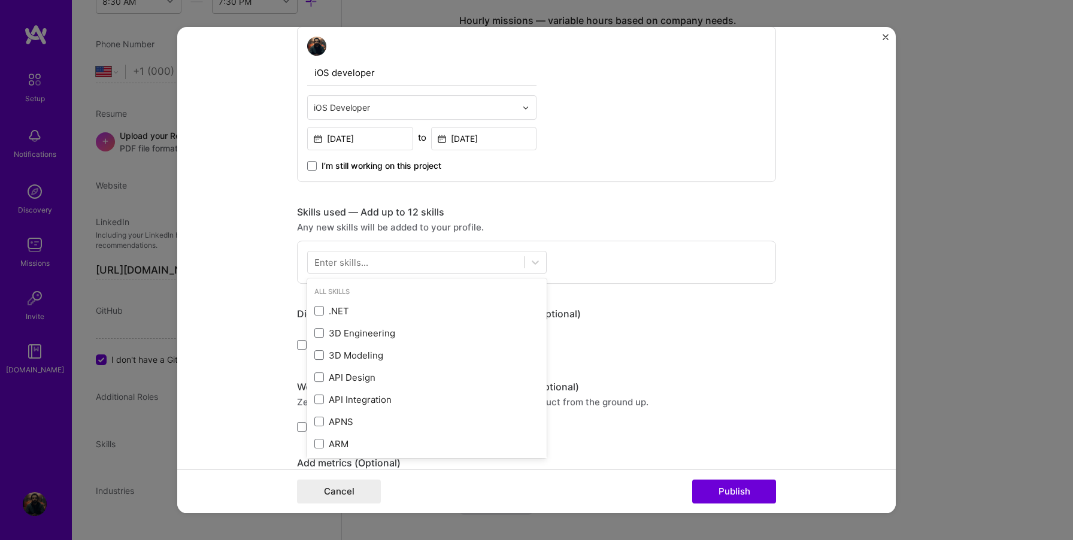
click at [332, 259] on div "Enter skills..." at bounding box center [341, 262] width 54 height 13
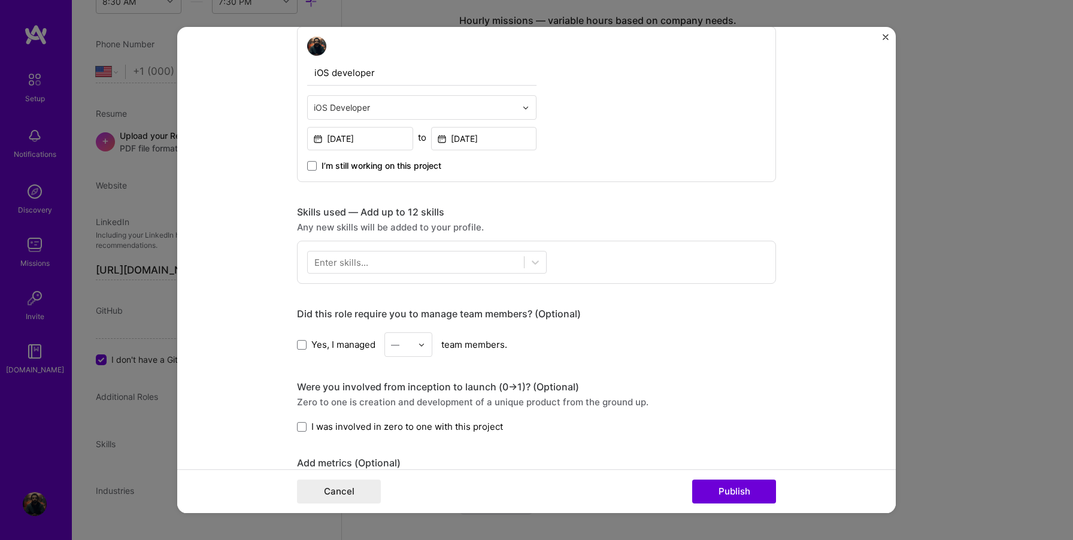
click at [342, 266] on div "Enter skills..." at bounding box center [341, 262] width 54 height 13
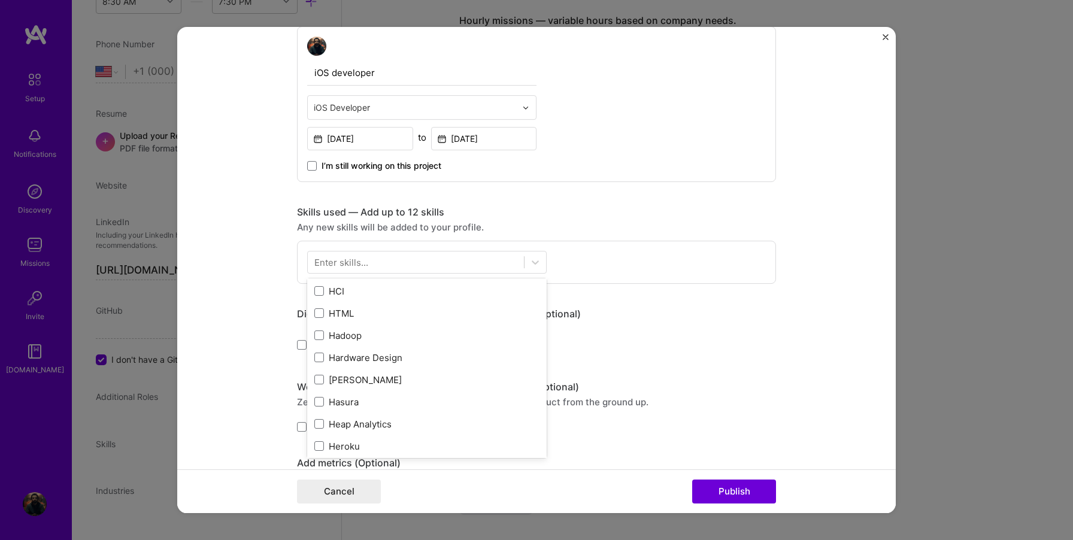
scroll to position [3461, 0]
click at [326, 264] on div "Enter skills..." at bounding box center [341, 262] width 54 height 13
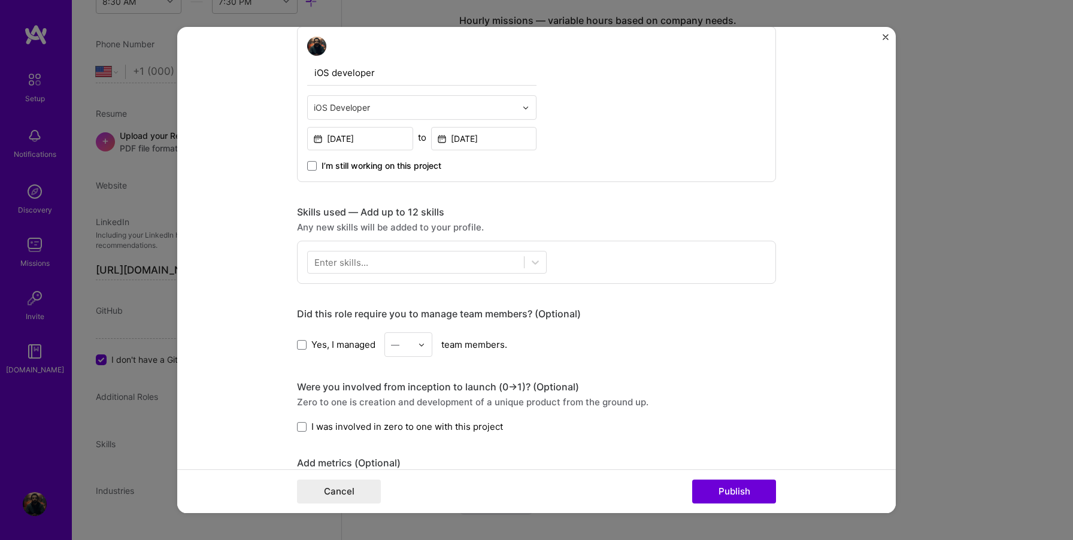
click at [326, 264] on div "Enter skills..." at bounding box center [341, 262] width 54 height 13
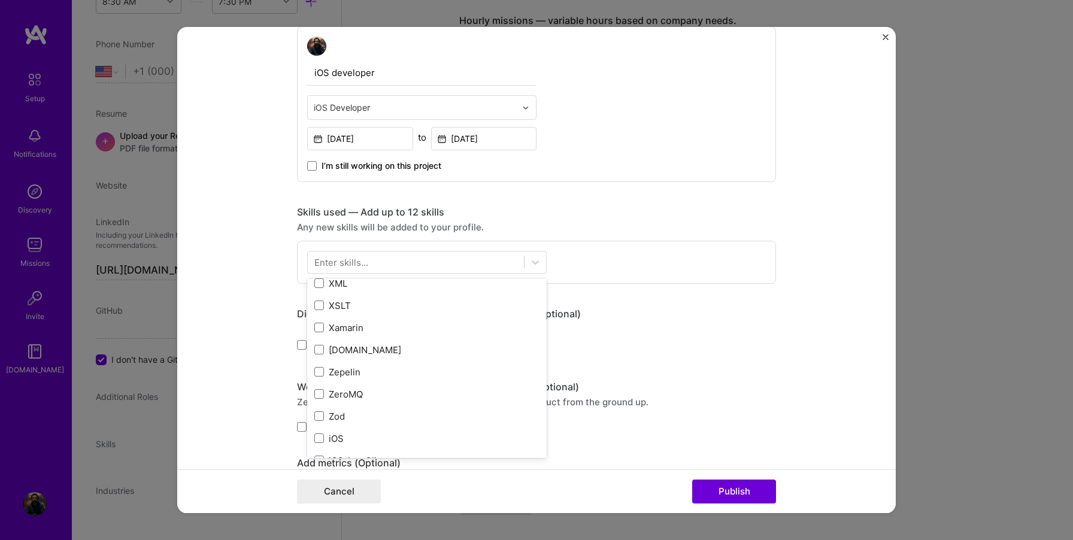
scroll to position [8223, 0]
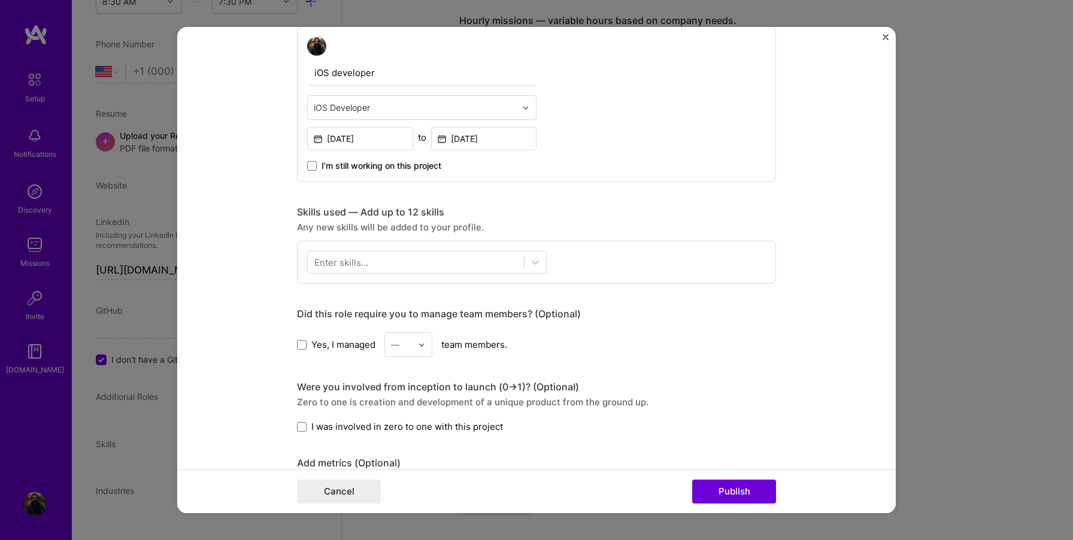
click at [230, 318] on form "Project title Chainway RFID reader iOS mobile app Company RES RFID Project indu…" at bounding box center [536, 270] width 718 height 486
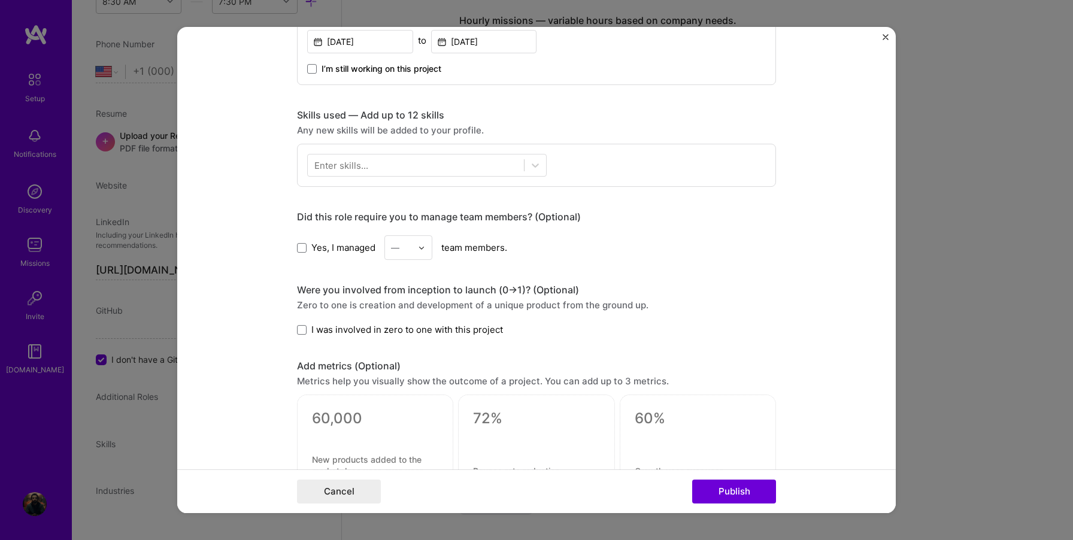
scroll to position [732, 0]
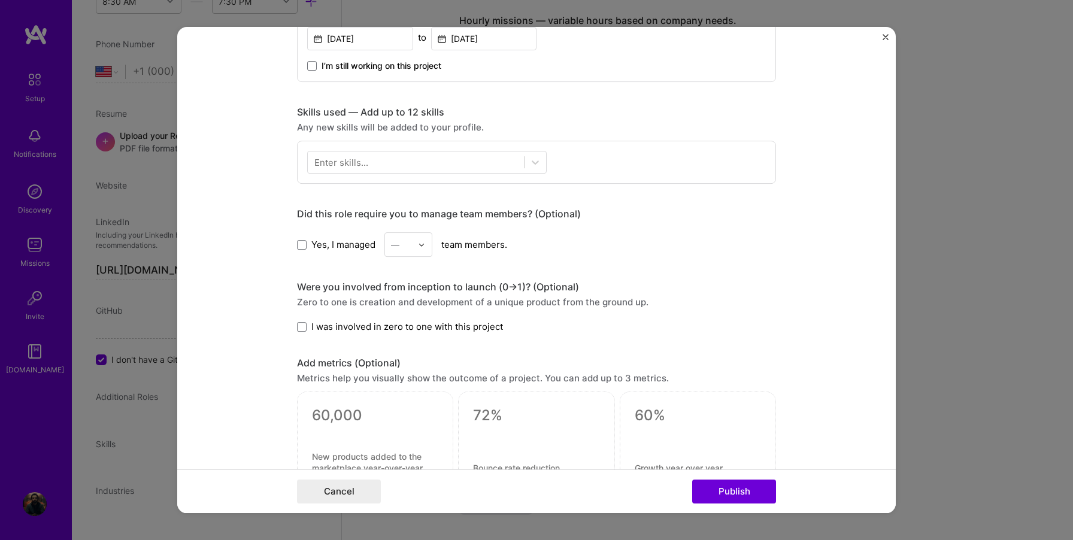
click at [341, 331] on span "I was involved in zero to one with this project" at bounding box center [407, 326] width 192 height 13
click at [0, 0] on input "I was involved in zero to one with this project" at bounding box center [0, 0] width 0 height 0
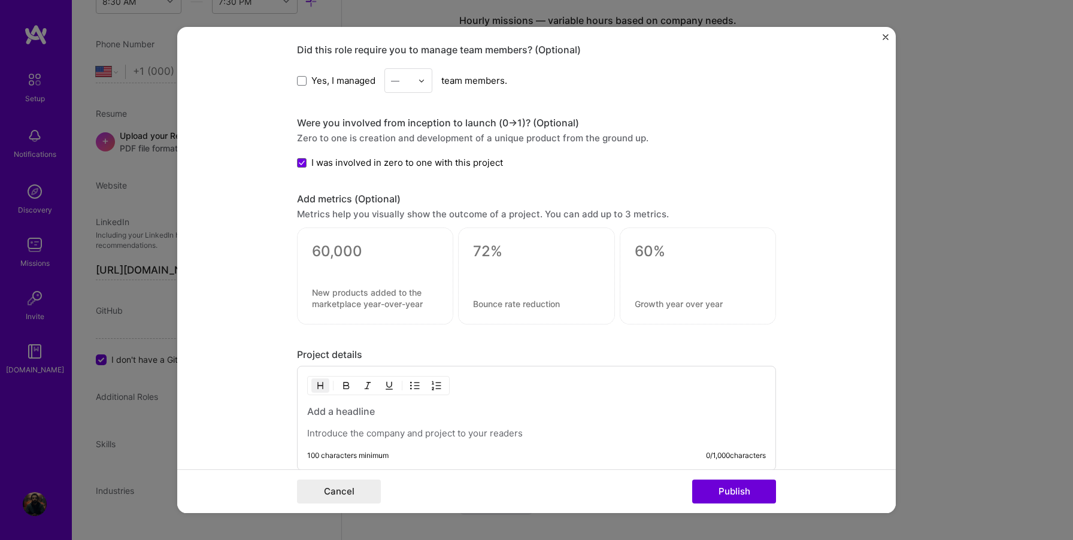
scroll to position [901, 0]
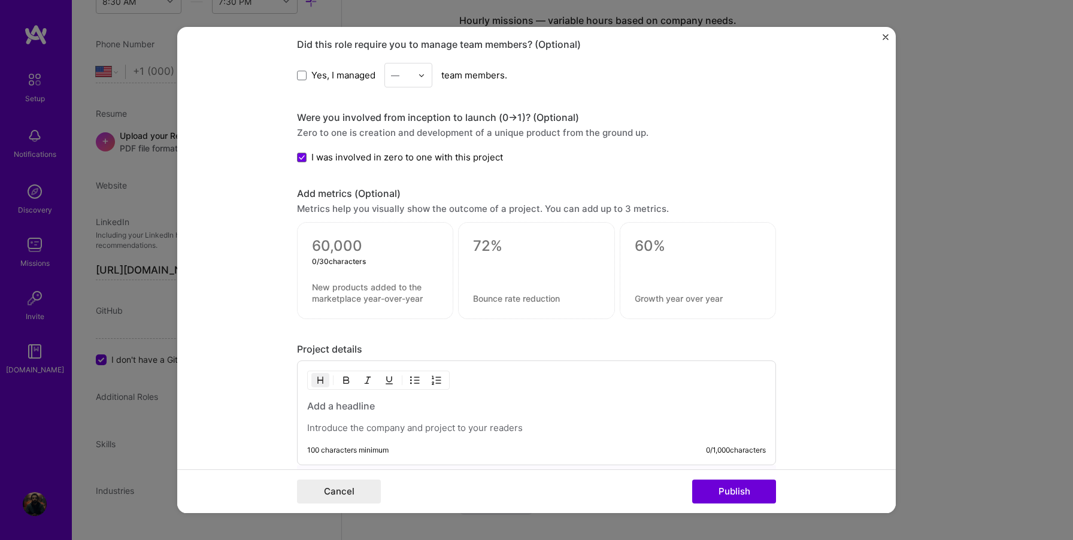
click at [342, 247] on textarea at bounding box center [375, 247] width 126 height 18
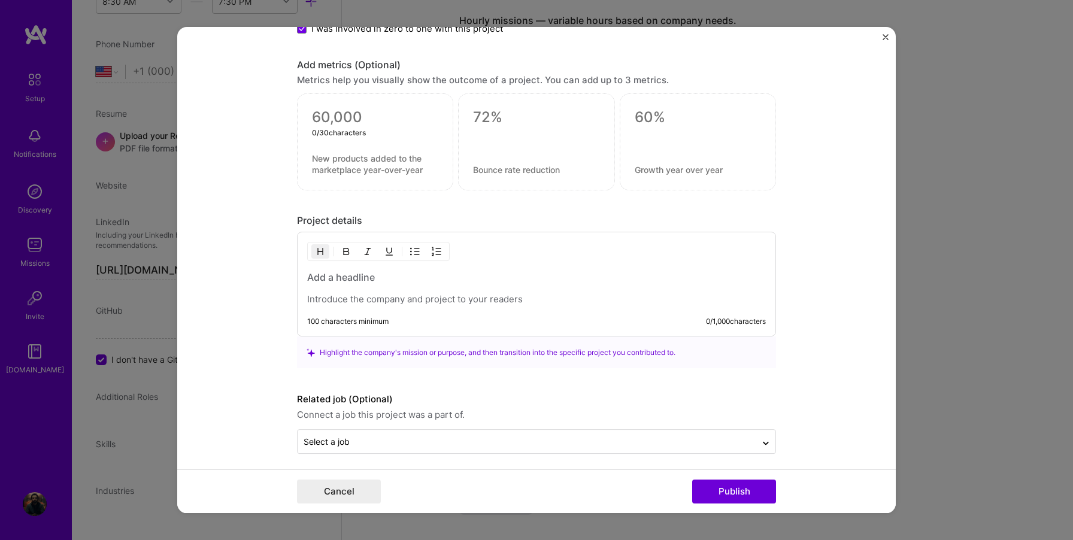
scroll to position [1037, 0]
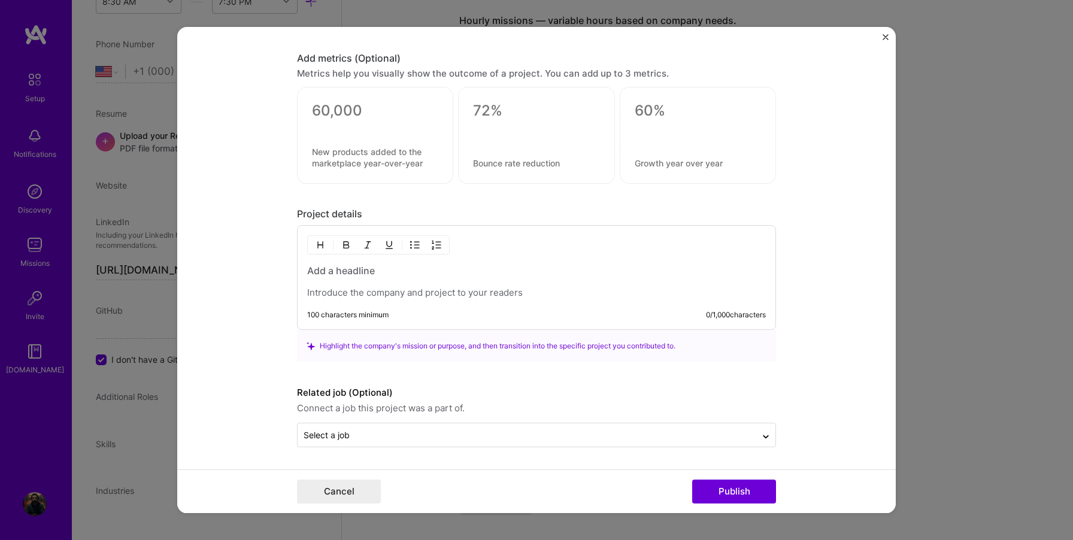
click at [419, 294] on p at bounding box center [536, 293] width 459 height 12
click at [400, 280] on div at bounding box center [536, 282] width 459 height 35
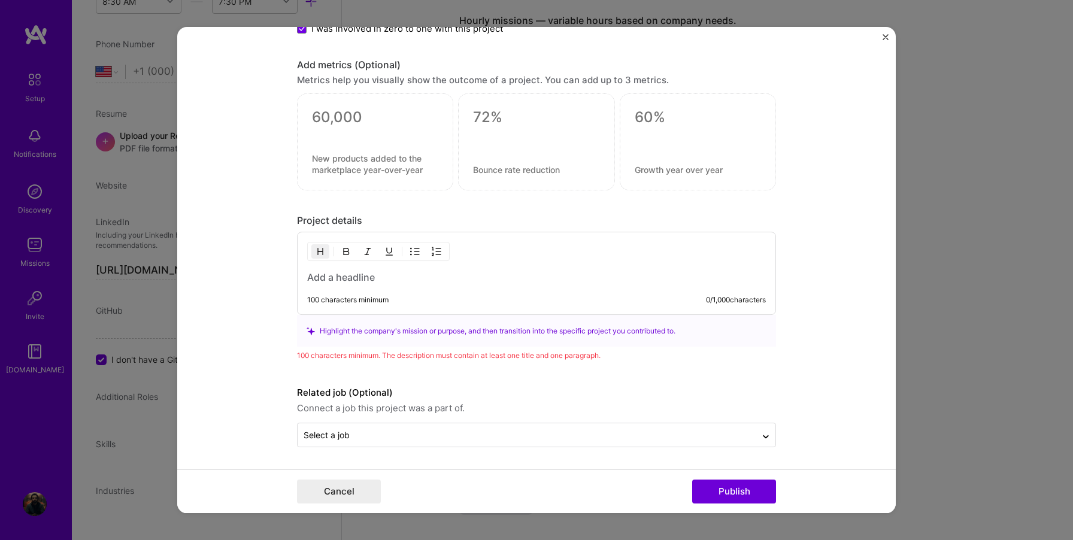
scroll to position [1030, 0]
click at [714, 278] on h3 "I did this project as contractor with my prev company RES FRID using IOS and Cu…" at bounding box center [536, 277] width 459 height 13
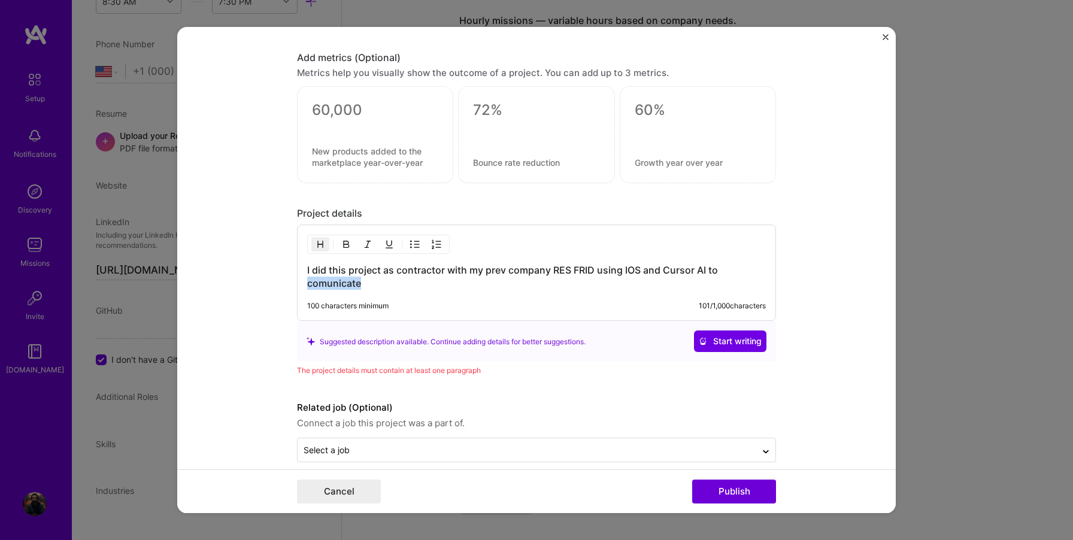
click at [323, 286] on h3 "I did this project as contractor with my prev company RES FRID using IOS and Cu…" at bounding box center [536, 277] width 459 height 26
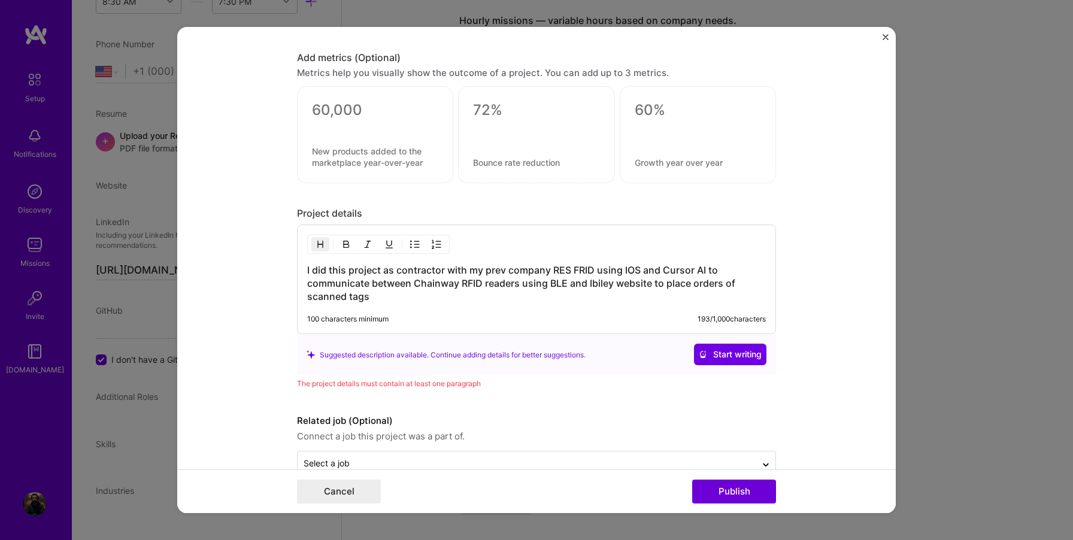
scroll to position [1066, 0]
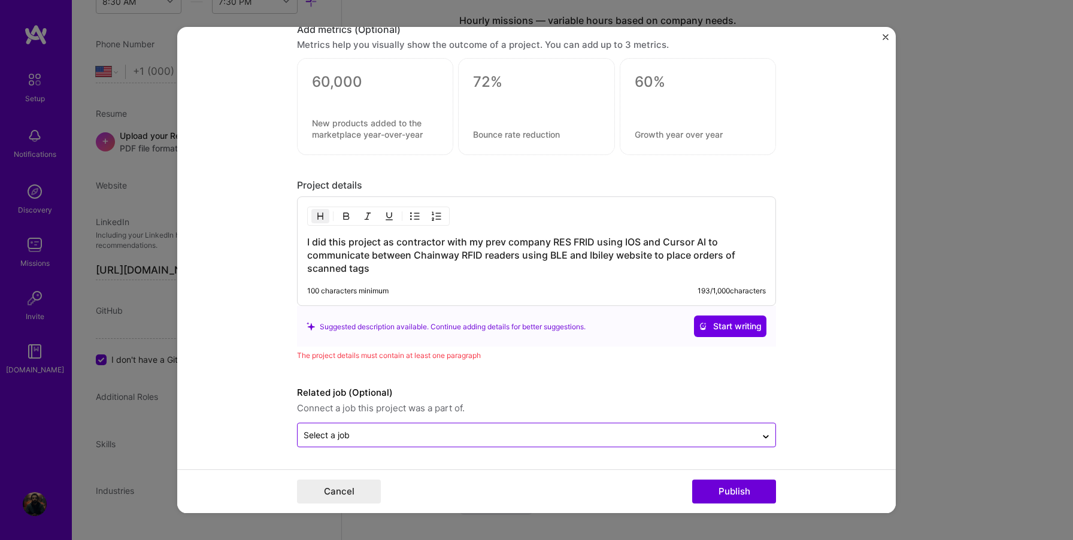
click at [332, 442] on div "Select a job" at bounding box center [527, 435] width 459 height 23
click at [247, 395] on form "Project title Chainway RFID reader iOS mobile app Company RES RFID Project indu…" at bounding box center [536, 270] width 718 height 486
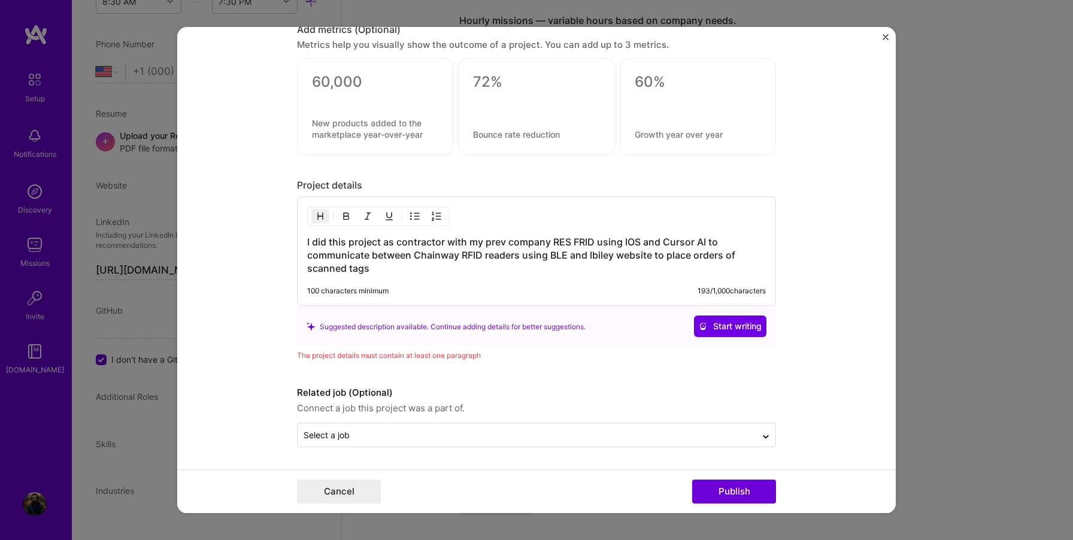
click at [706, 329] on span "Start writing" at bounding box center [730, 327] width 63 height 12
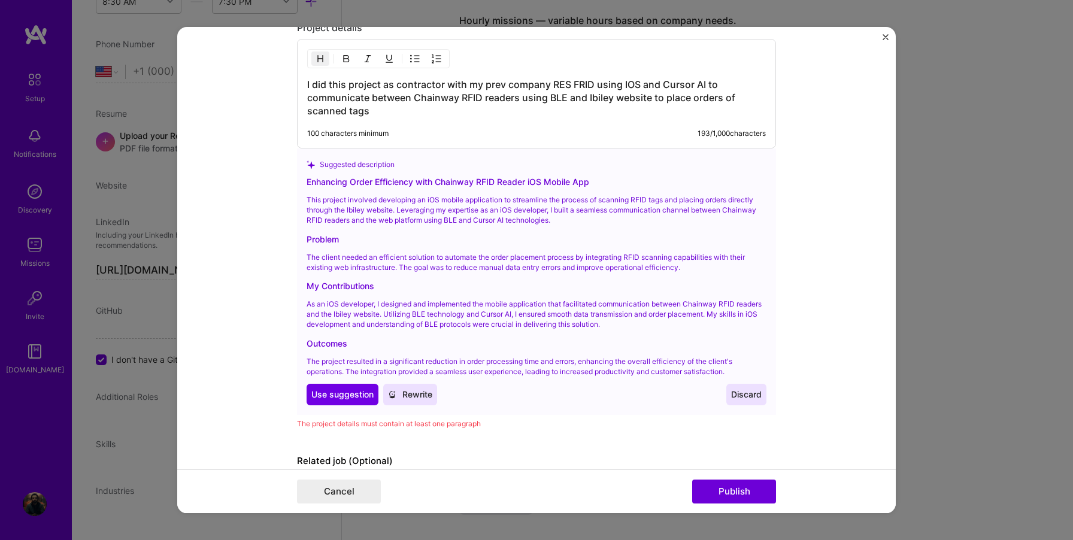
scroll to position [1226, 0]
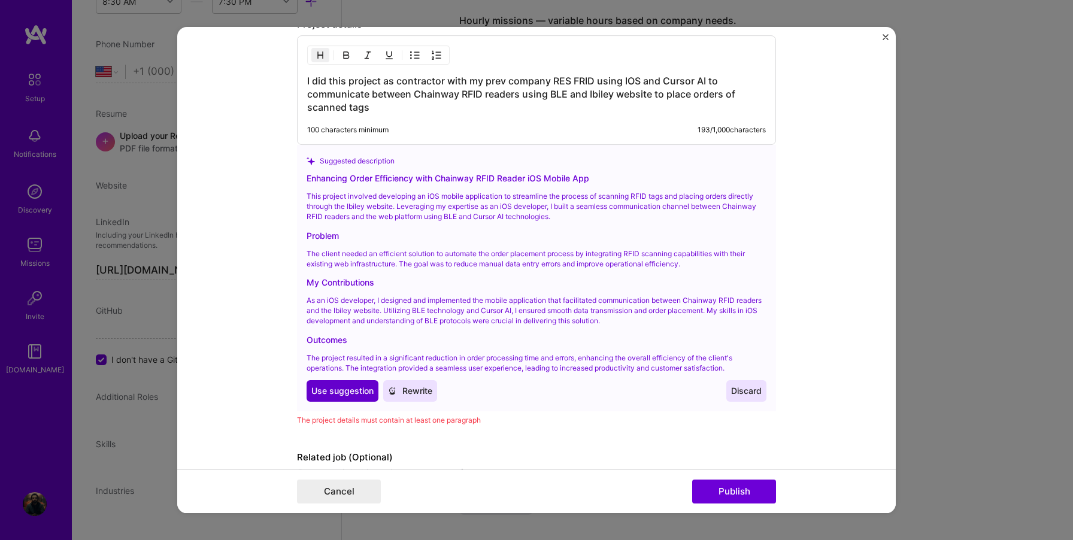
click at [357, 388] on span "Use suggestion" at bounding box center [342, 392] width 62 height 12
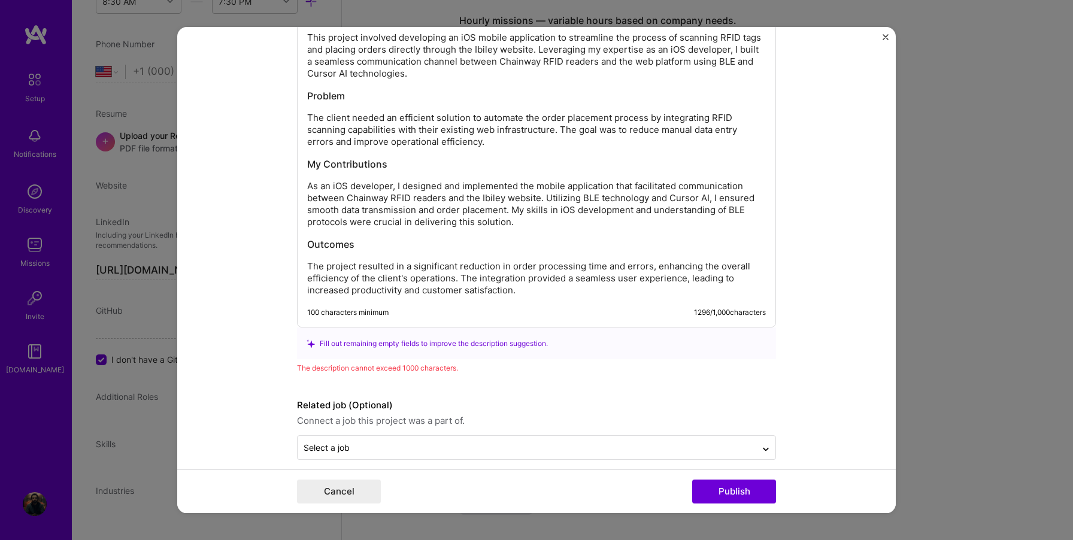
scroll to position [1305, 0]
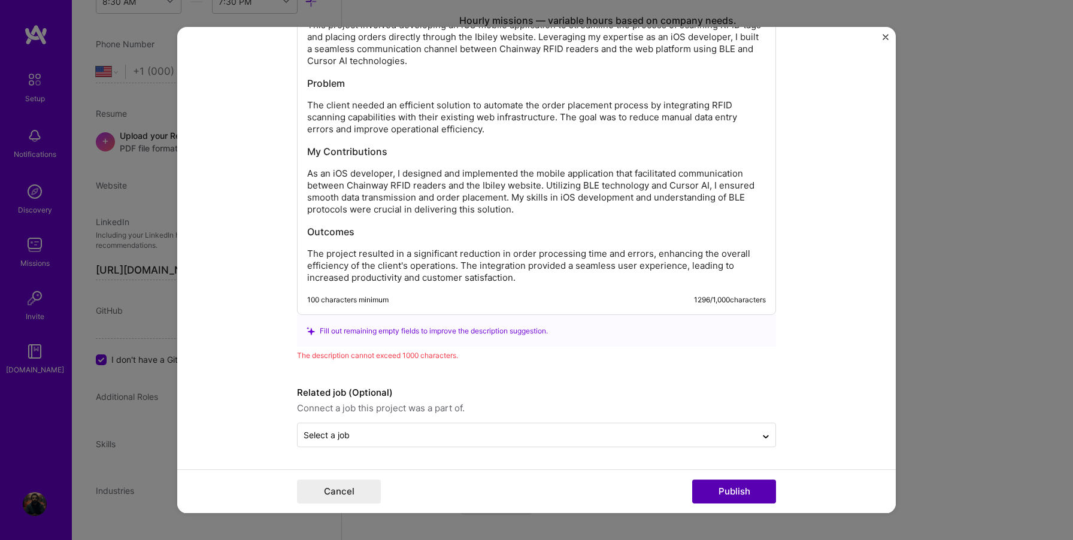
click at [712, 495] on button "Publish" at bounding box center [734, 492] width 84 height 24
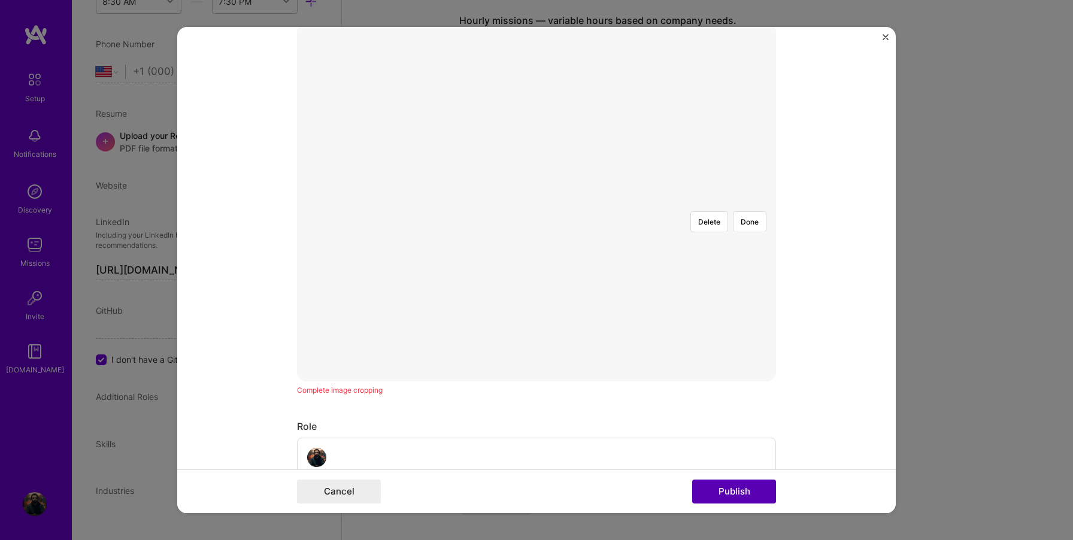
scroll to position [216, 0]
click at [549, 299] on div at bounding box center [764, 368] width 431 height 324
click at [753, 216] on button "Done" at bounding box center [750, 226] width 34 height 21
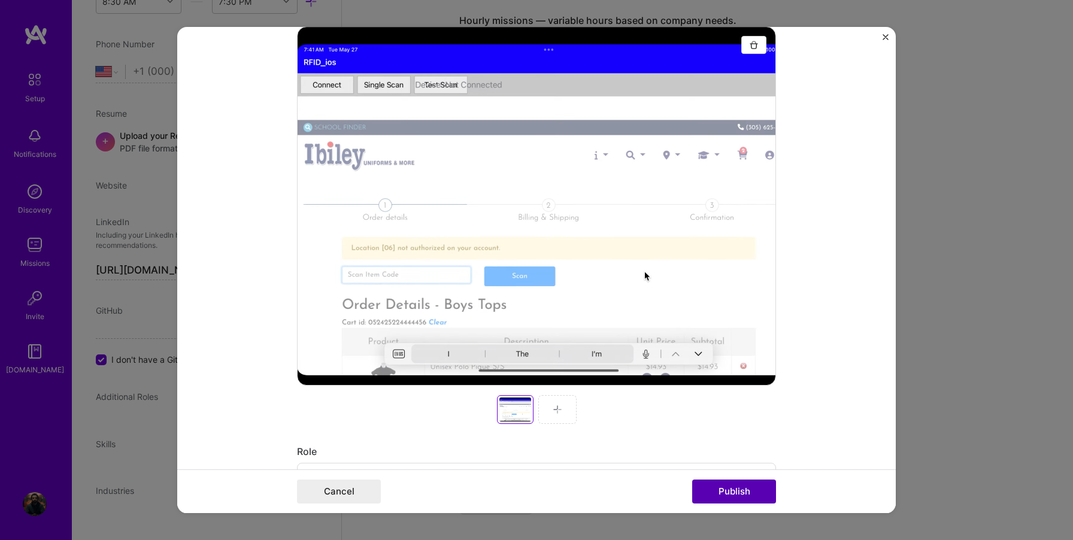
click at [724, 497] on button "Publish" at bounding box center [734, 492] width 84 height 24
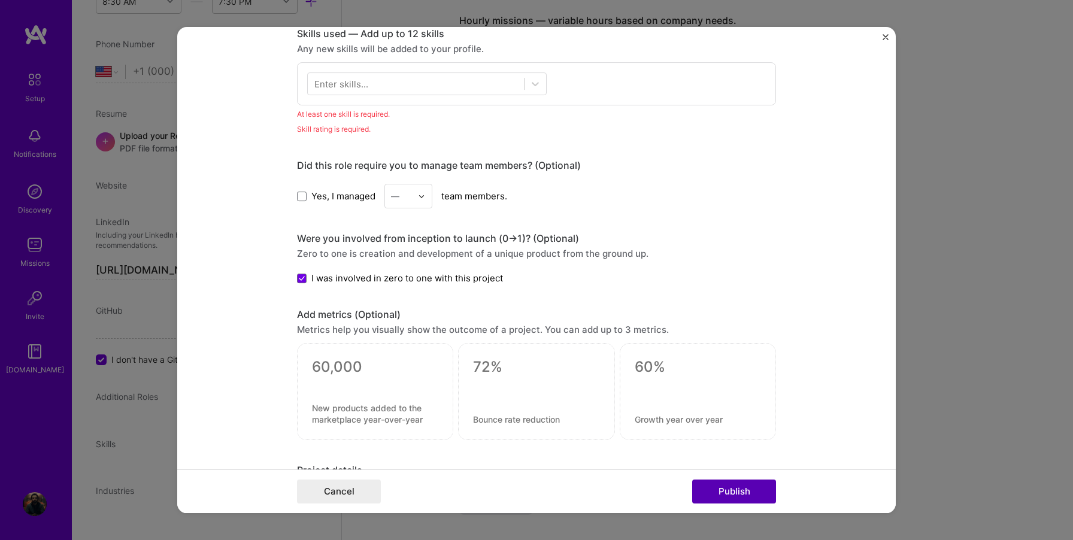
scroll to position [832, 0]
click at [387, 84] on div at bounding box center [416, 83] width 216 height 20
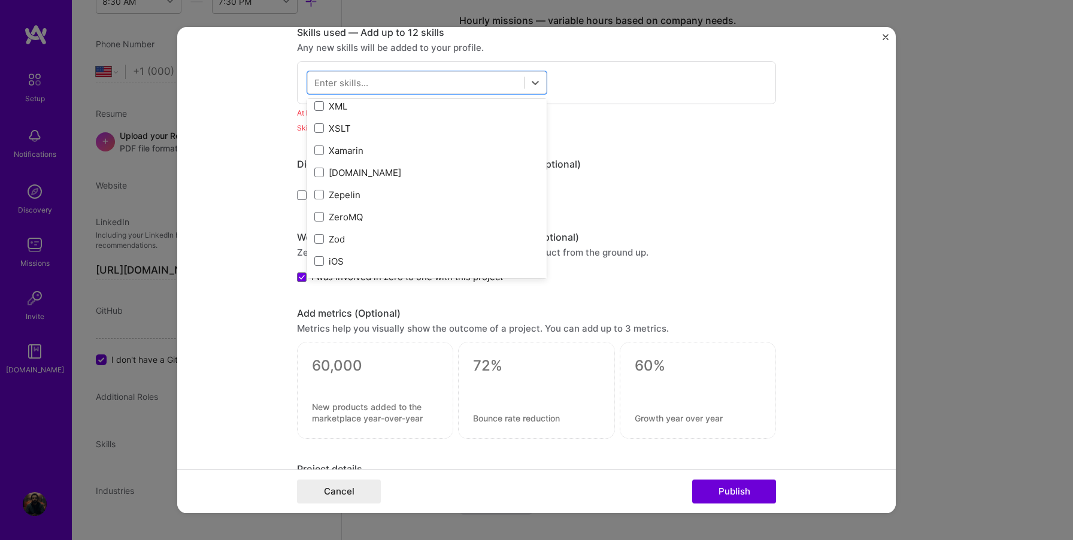
scroll to position [8223, 0]
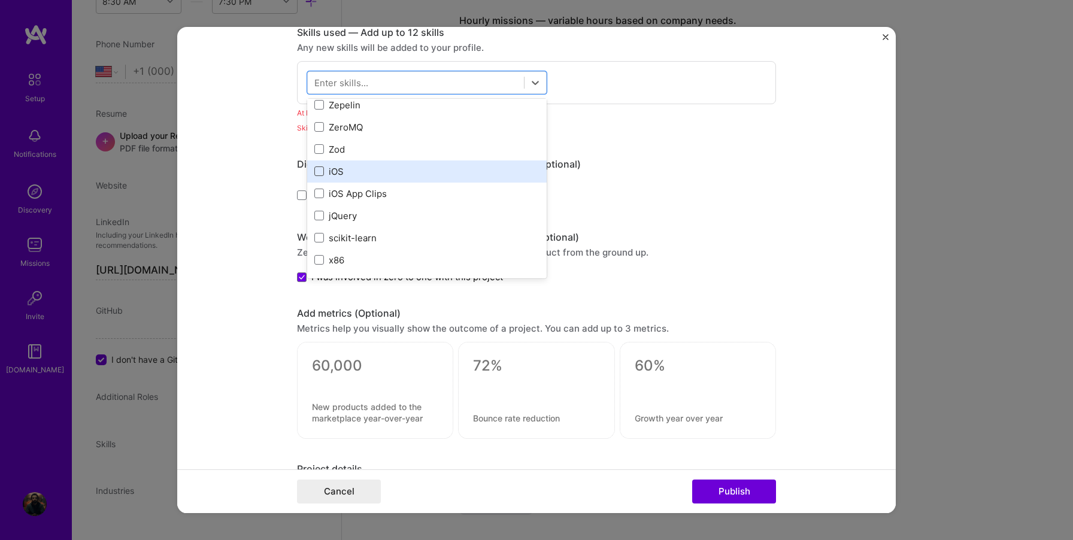
click at [317, 171] on span at bounding box center [319, 171] width 10 height 10
click at [0, 0] on input "checkbox" at bounding box center [0, 0] width 0 height 0
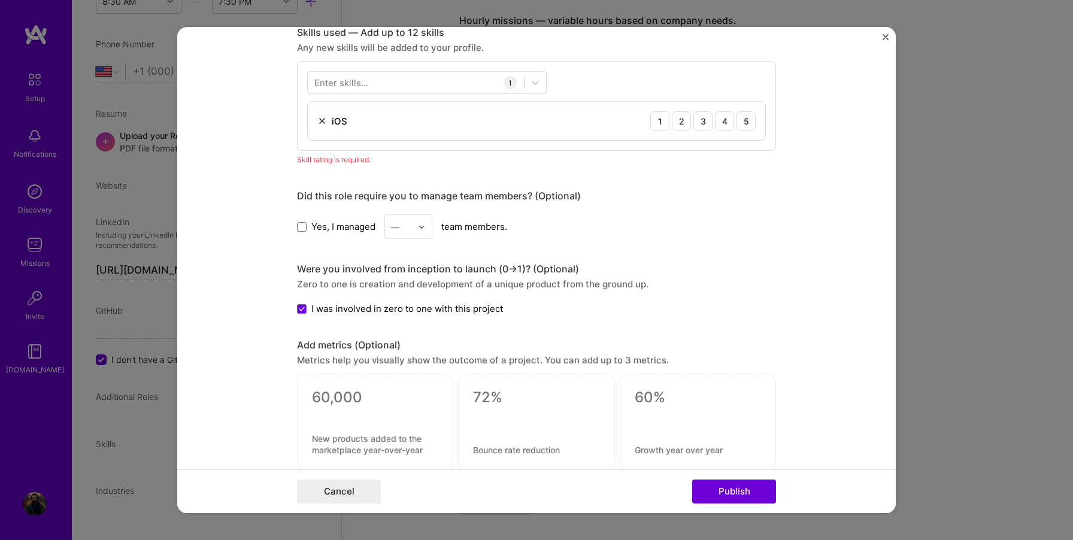
click at [718, 265] on div "Were you involved from inception to launch (0 -> 1)? (Optional)" at bounding box center [536, 269] width 479 height 13
click at [742, 494] on button "Publish" at bounding box center [734, 492] width 84 height 24
click at [720, 125] on div "4" at bounding box center [724, 120] width 19 height 19
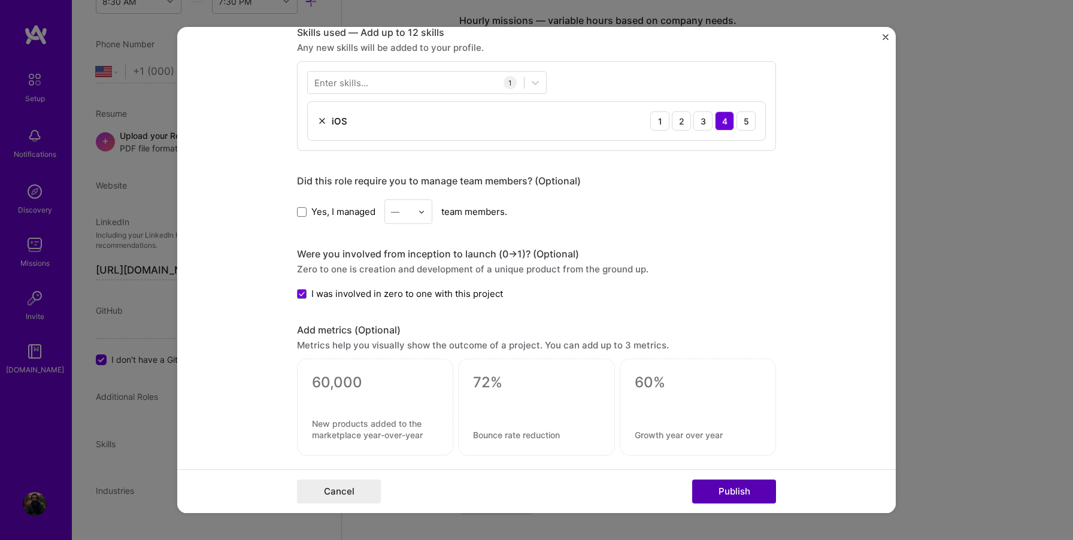
click at [725, 496] on button "Publish" at bounding box center [734, 492] width 84 height 24
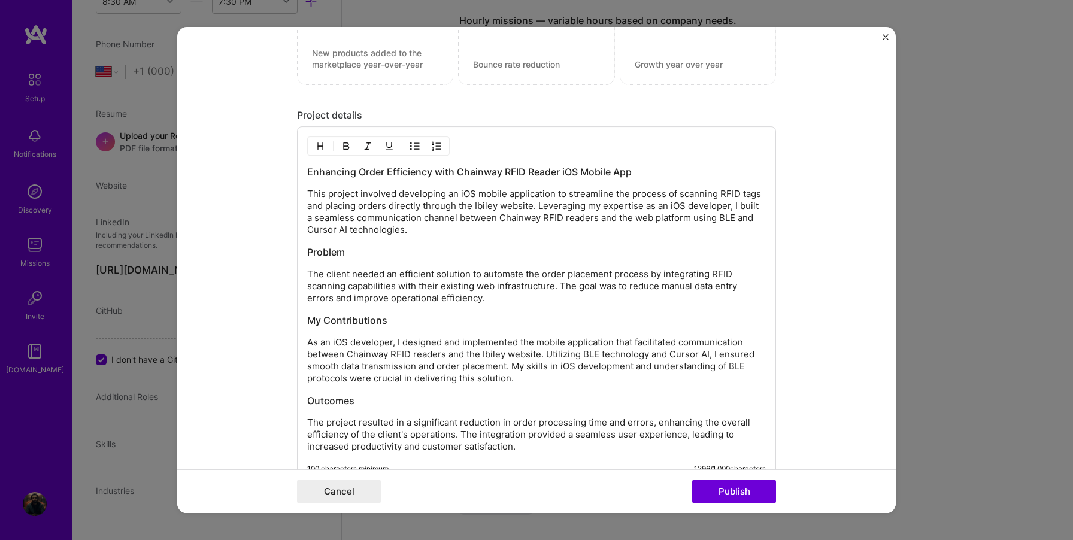
scroll to position [1381, 0]
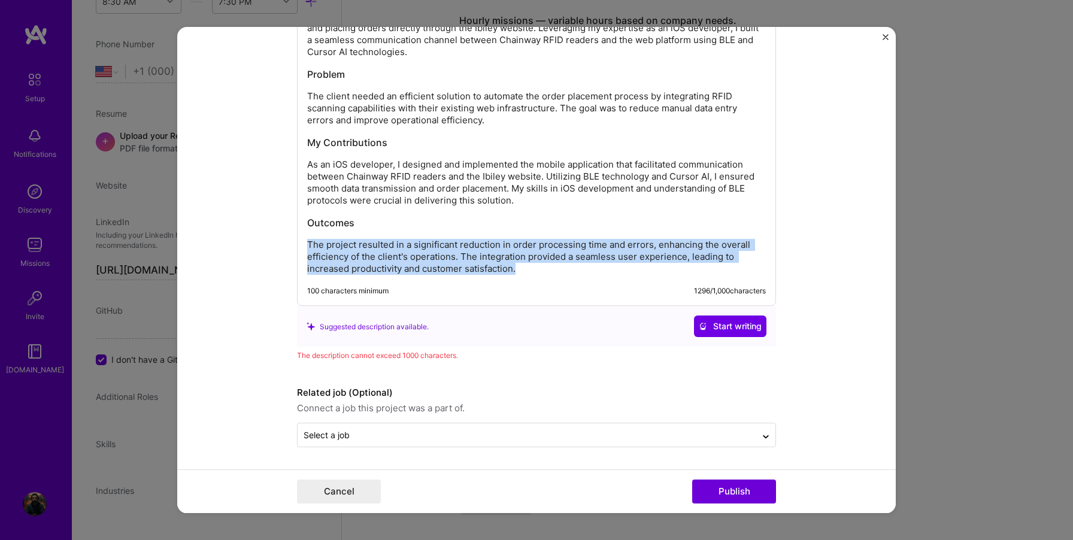
drag, startPoint x: 520, startPoint y: 271, endPoint x: 283, endPoint y: 234, distance: 240.0
click at [283, 234] on form "Project title Chainway RFID reader iOS mobile app Company RES RFID Project indu…" at bounding box center [536, 270] width 718 height 486
click at [312, 235] on div "Enhancing Order Efficiency with Chainway RFID Reader iOS Mobile App This projec…" at bounding box center [536, 131] width 459 height 287
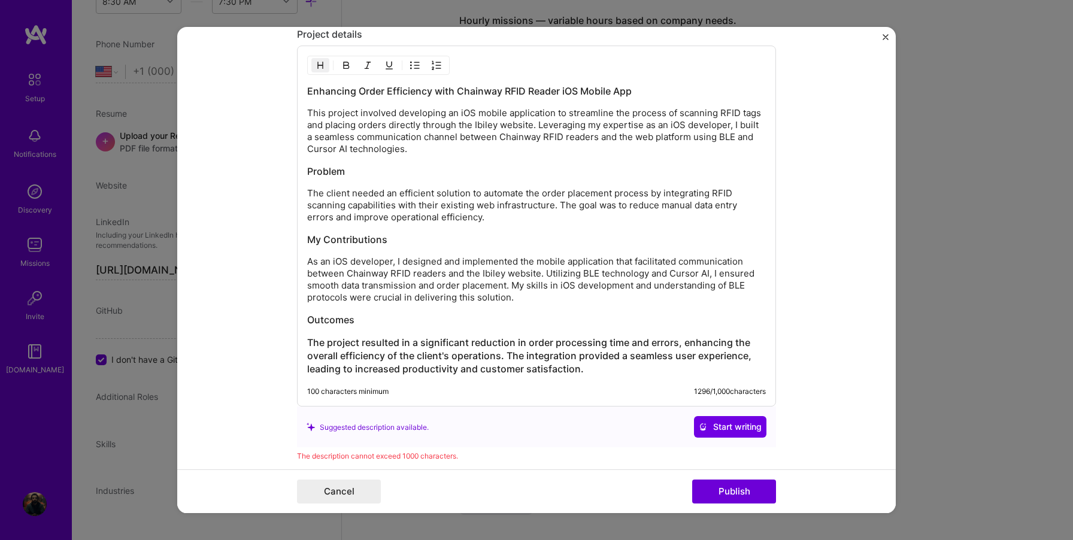
scroll to position [1276, 0]
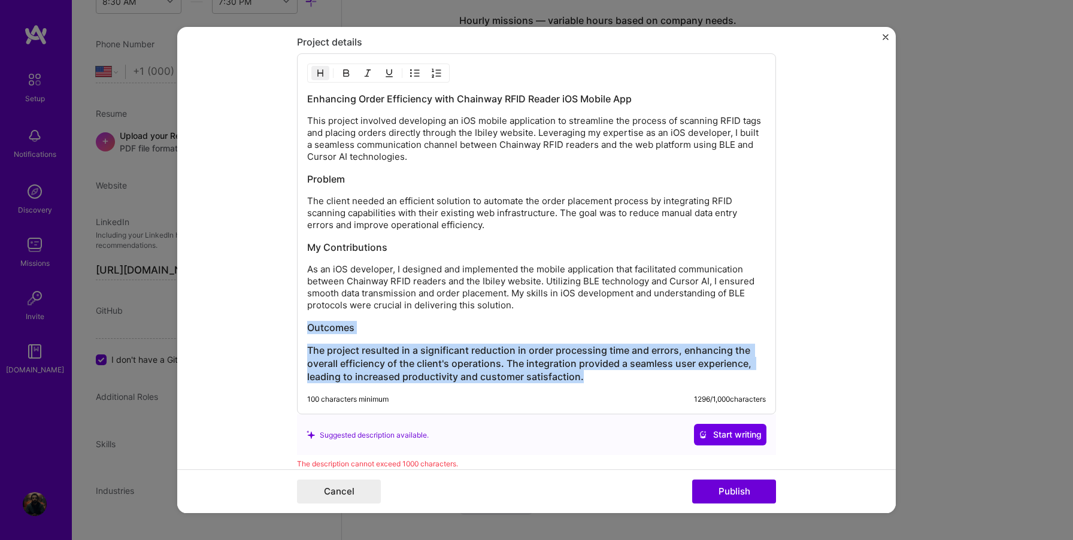
drag, startPoint x: 589, startPoint y: 381, endPoint x: 306, endPoint y: 322, distance: 289.3
click at [306, 322] on div "Enhancing Order Efficiency with Chainway RFID Reader iOS Mobile App This projec…" at bounding box center [536, 234] width 479 height 361
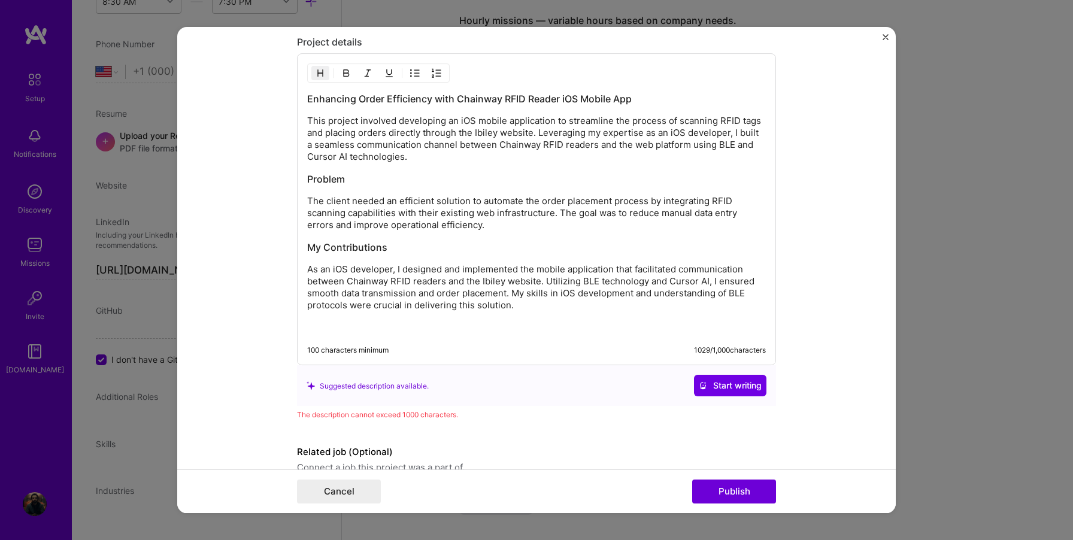
click at [625, 326] on h3 at bounding box center [536, 328] width 459 height 13
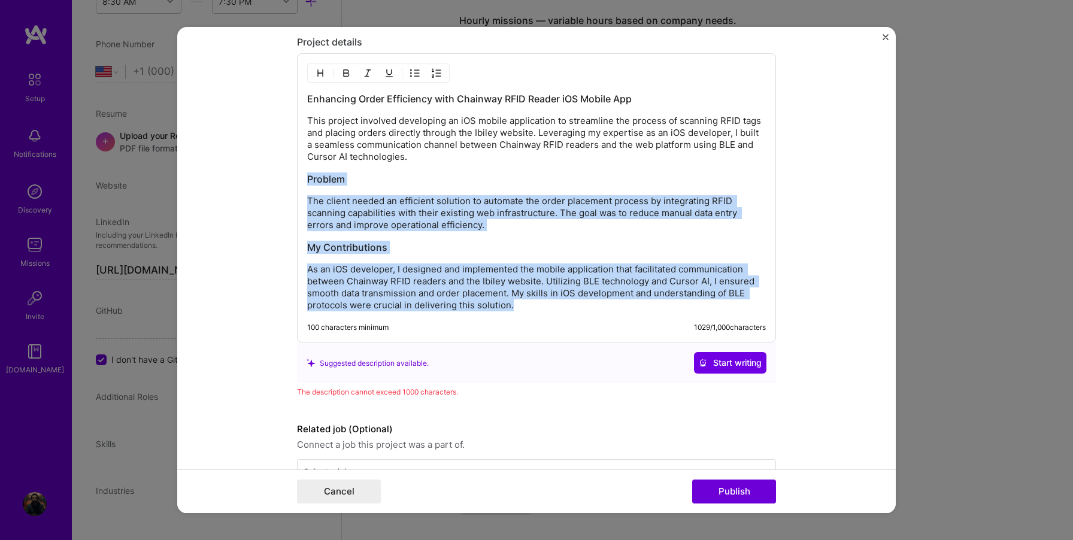
drag, startPoint x: 519, startPoint y: 311, endPoint x: 265, endPoint y: 176, distance: 288.2
click at [265, 176] on form "Project title Chainway RFID reader iOS mobile app Company RES RFID Project indu…" at bounding box center [536, 270] width 718 height 486
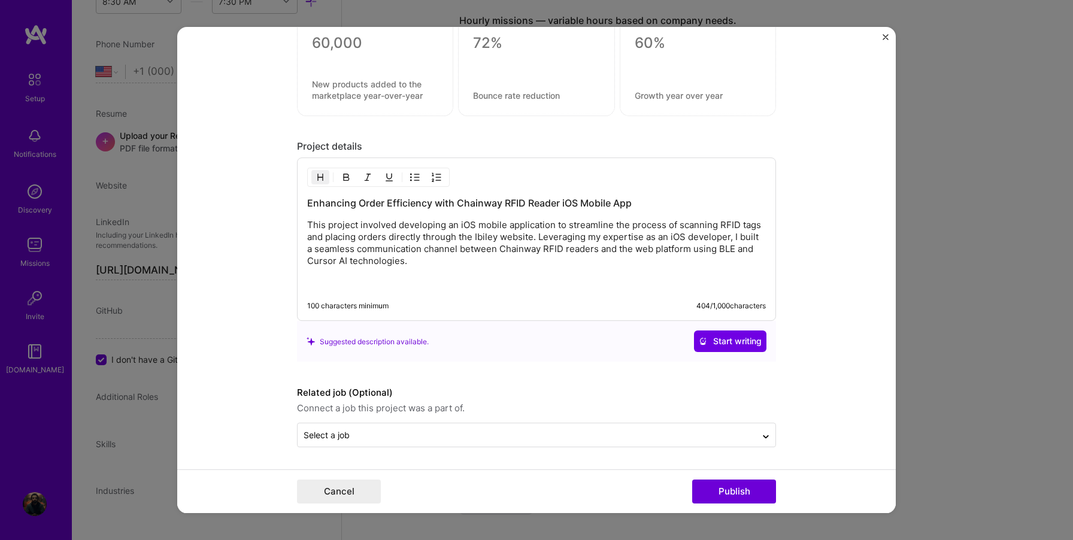
scroll to position [1172, 0]
drag, startPoint x: 716, startPoint y: 342, endPoint x: 695, endPoint y: 405, distance: 65.7
click at [728, 490] on button "Publish" at bounding box center [734, 492] width 84 height 24
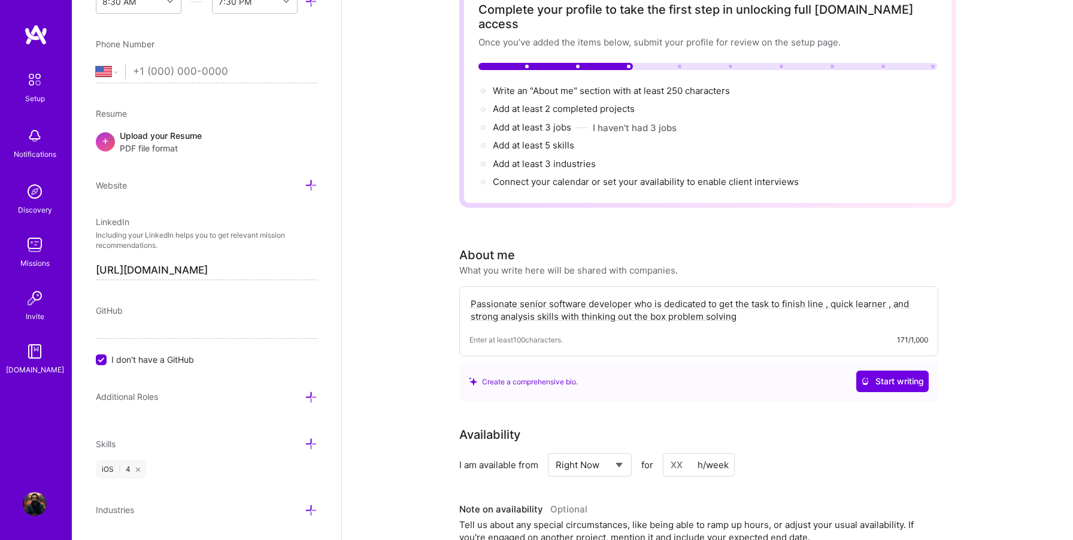
scroll to position [0, 0]
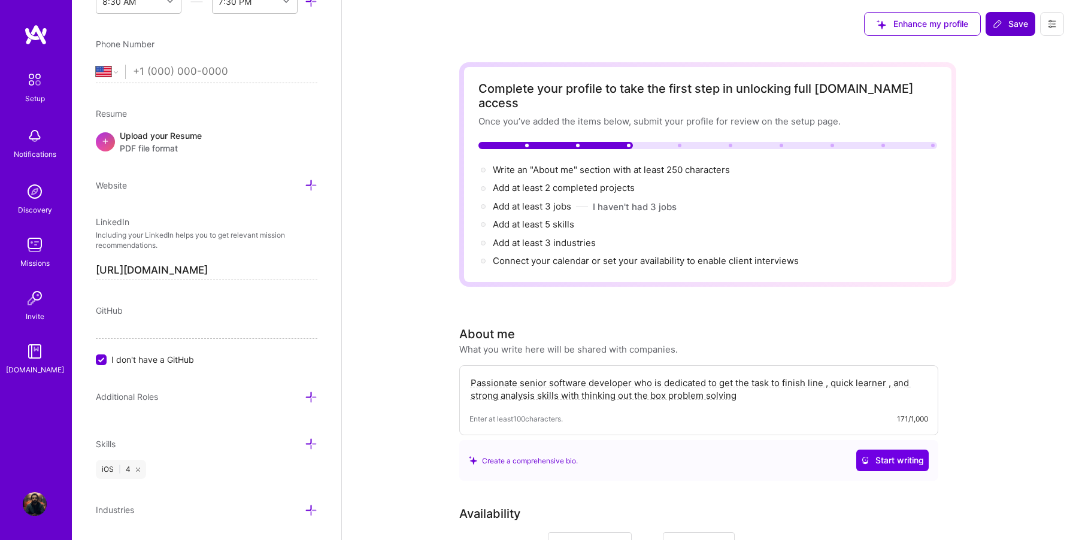
click at [1007, 26] on span "Save" at bounding box center [1010, 24] width 35 height 12
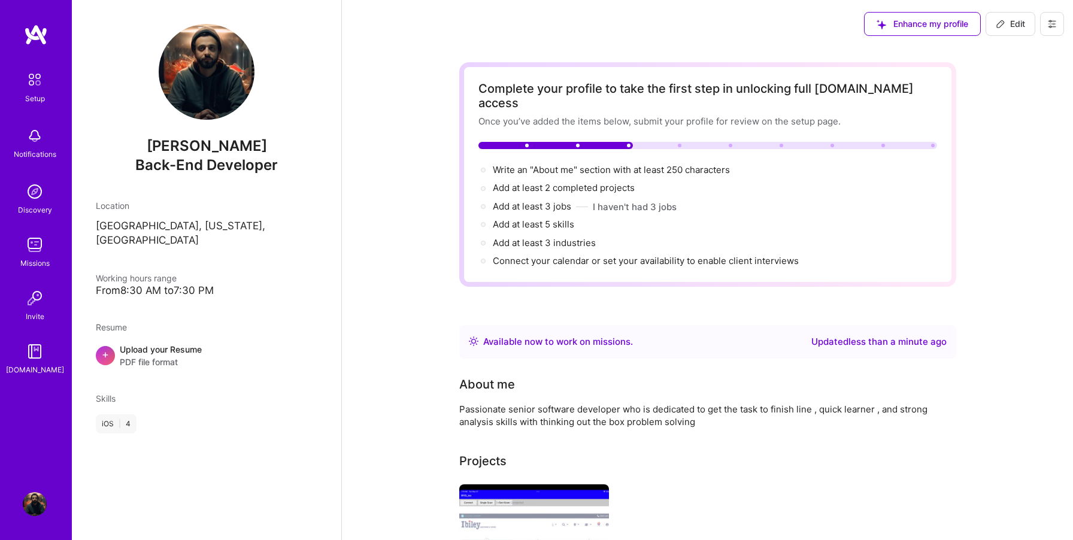
click at [147, 343] on div "Upload your Resume PDF file format" at bounding box center [161, 355] width 82 height 25
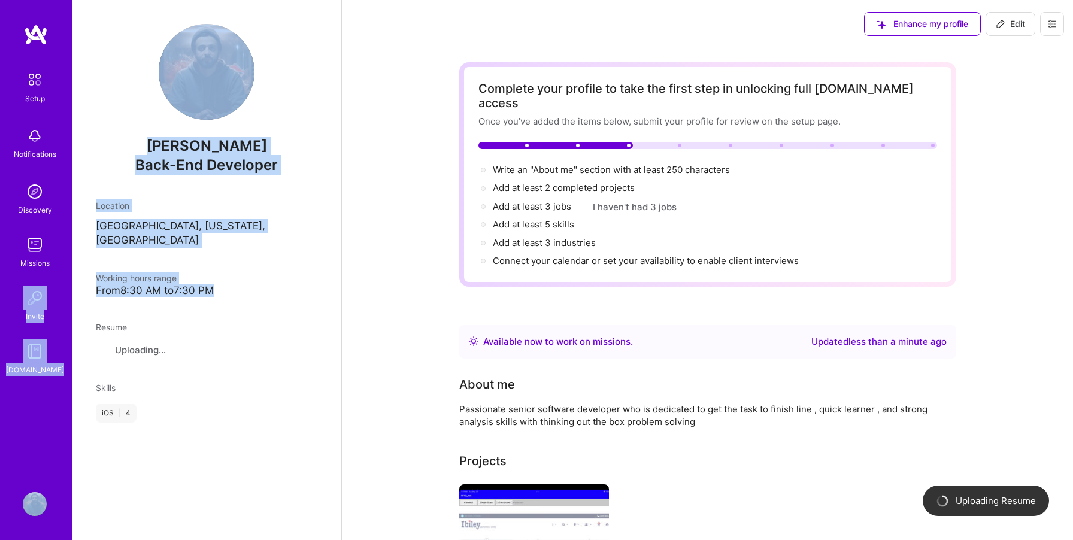
drag, startPoint x: 220, startPoint y: 275, endPoint x: 66, endPoint y: 265, distance: 154.2
click at [66, 265] on div "Setup Notifications Discovery Missions Invite [DOMAIN_NAME] Profile Close Show …" at bounding box center [536, 367] width 1073 height 735
click at [117, 284] on div "From 8:30 AM to 7:30 PM" at bounding box center [207, 290] width 222 height 13
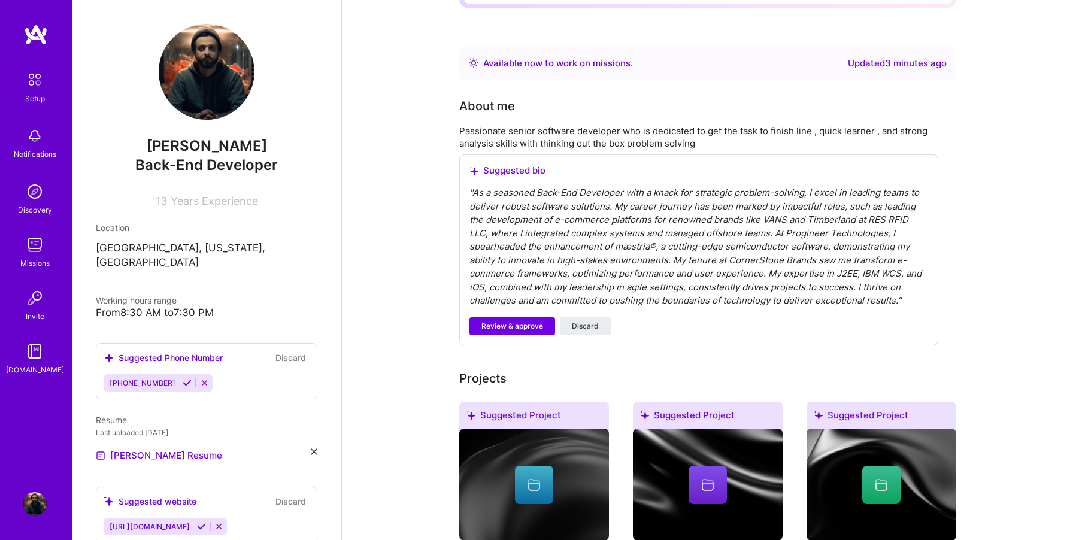
scroll to position [279, 0]
click at [499, 320] on span "Review & approve" at bounding box center [512, 325] width 62 height 11
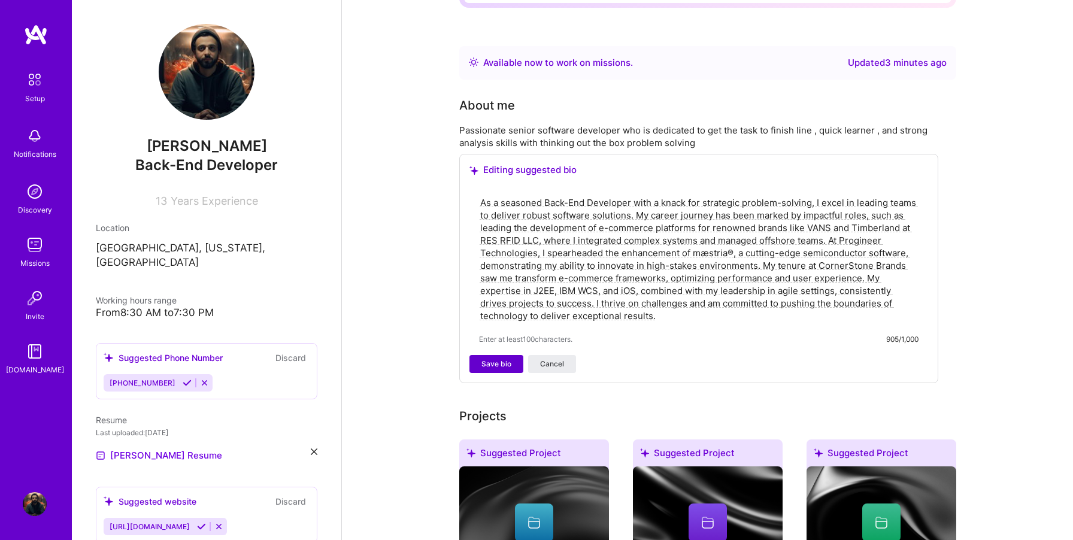
click at [487, 359] on span "Save bio" at bounding box center [496, 364] width 30 height 11
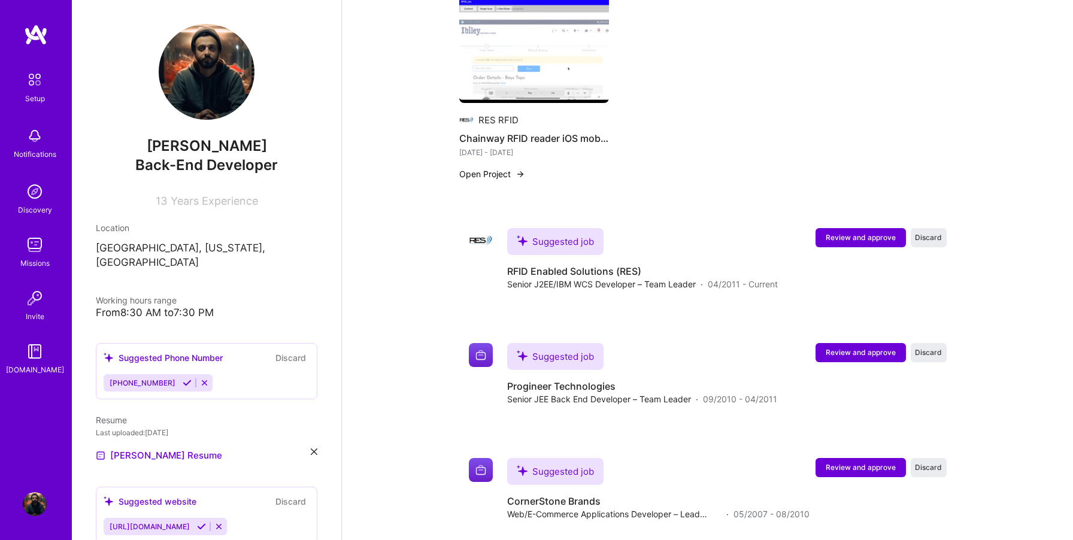
scroll to position [832, 0]
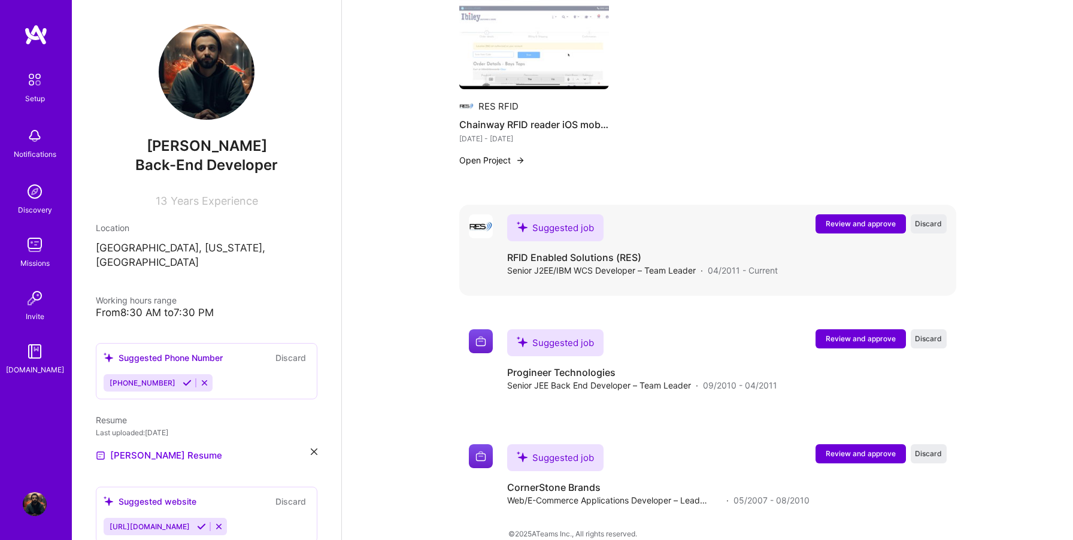
click at [837, 219] on span "Review and approve" at bounding box center [861, 224] width 70 height 10
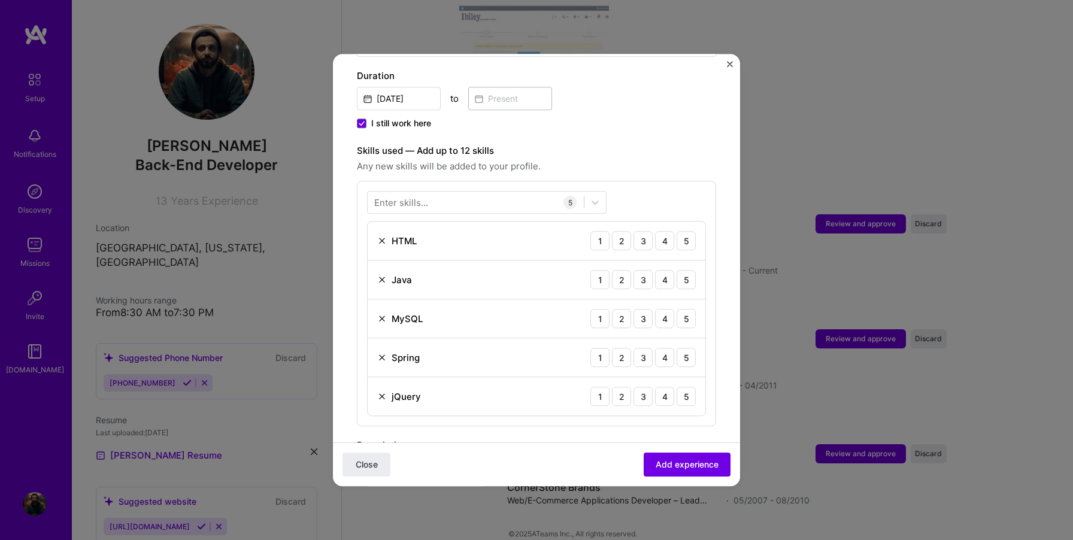
scroll to position [356, 0]
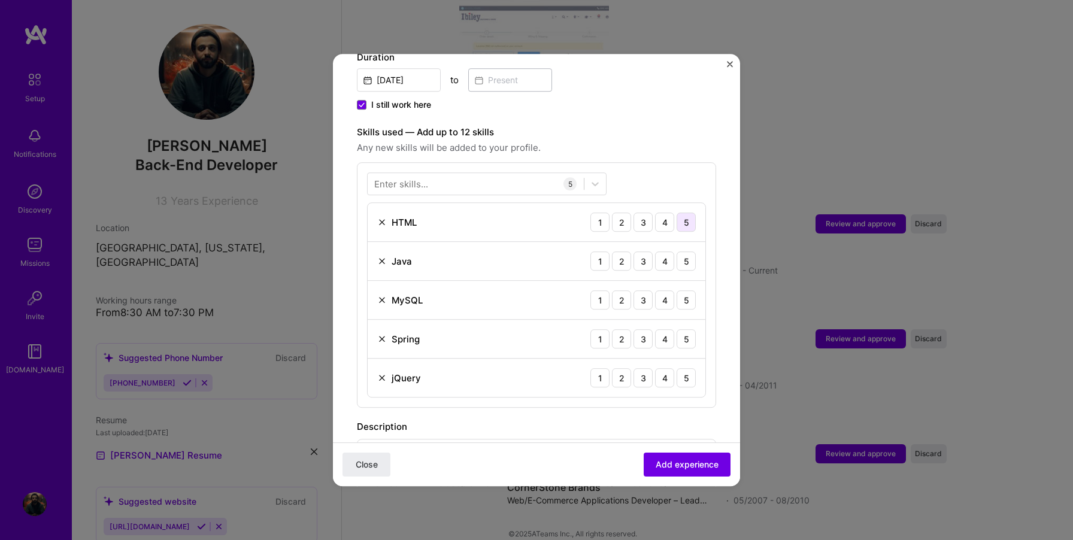
click at [681, 213] on div "5" at bounding box center [686, 222] width 19 height 19
click at [683, 251] on div "5" at bounding box center [686, 260] width 19 height 19
click at [685, 290] on div "5" at bounding box center [686, 299] width 19 height 19
click at [683, 329] on div "5" at bounding box center [686, 338] width 19 height 19
click at [687, 368] on div "5" at bounding box center [686, 377] width 19 height 19
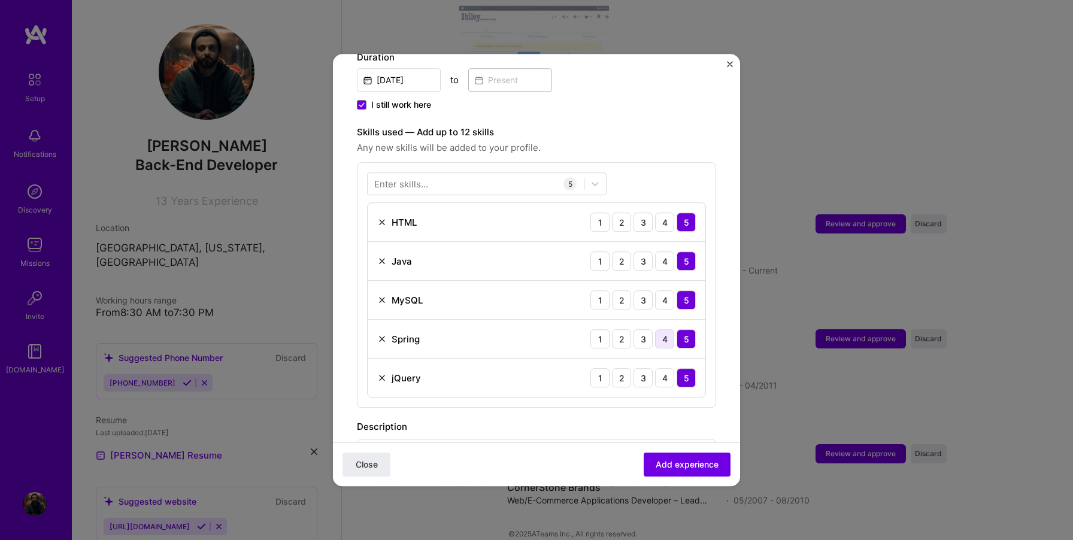
click at [666, 329] on div "4" at bounding box center [664, 338] width 19 height 19
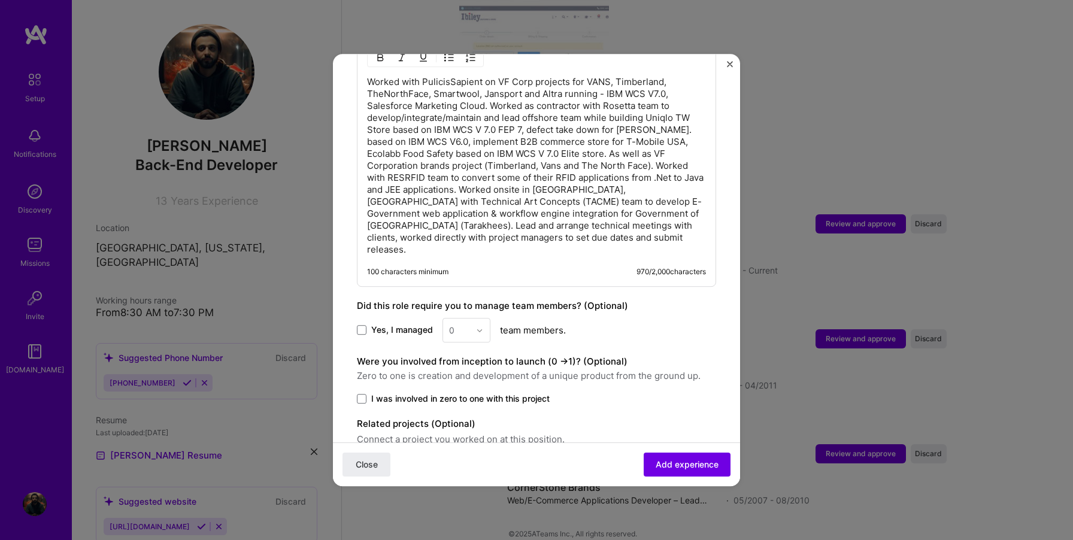
scroll to position [793, 0]
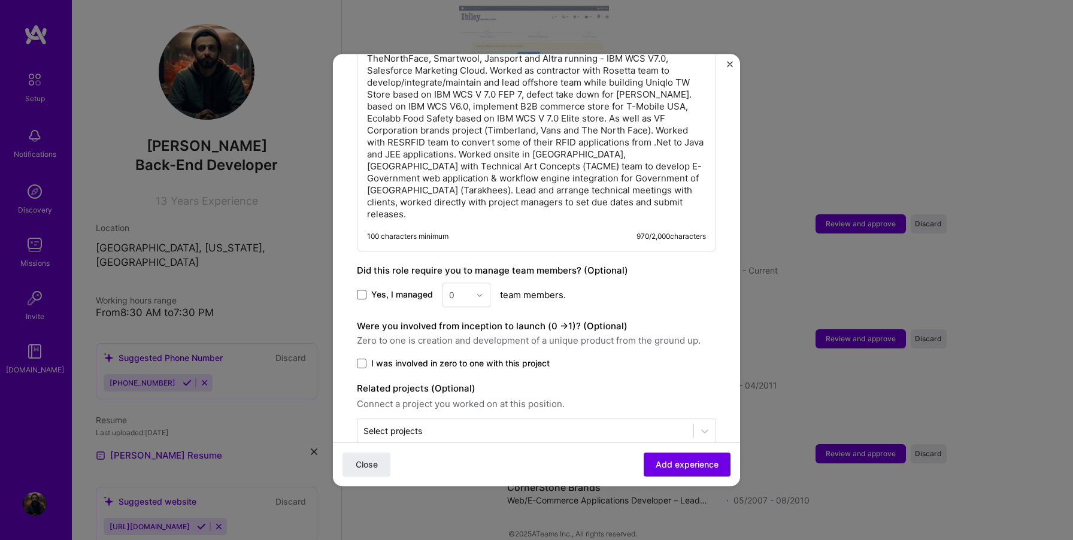
click at [364, 290] on span at bounding box center [362, 295] width 10 height 10
click at [0, 0] on input "Yes, I managed" at bounding box center [0, 0] width 0 height 0
click at [461, 289] on input "text" at bounding box center [459, 295] width 21 height 13
click at [458, 382] on div "4" at bounding box center [466, 393] width 41 height 22
click at [675, 467] on span "Add experience" at bounding box center [687, 465] width 63 height 12
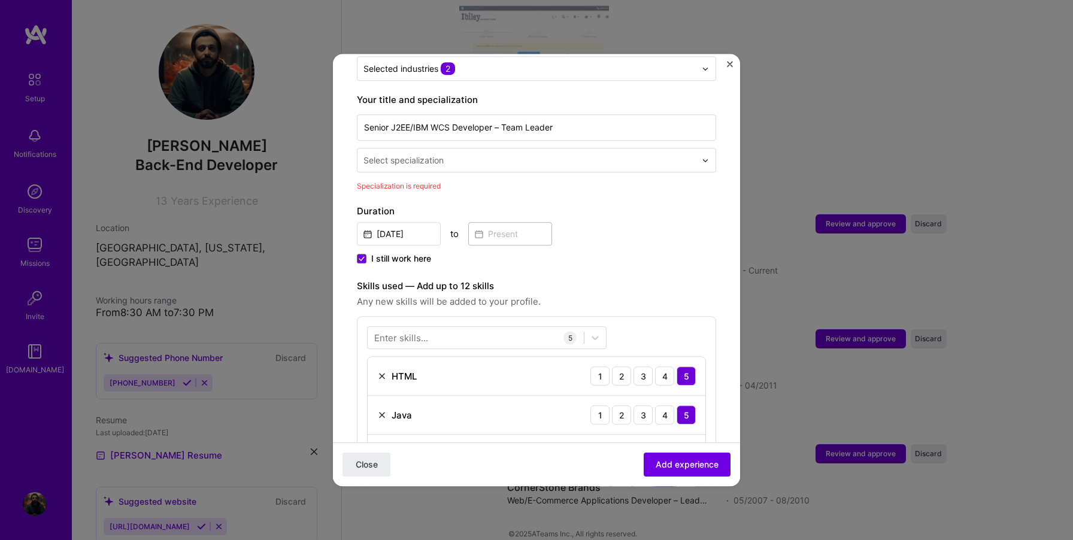
scroll to position [172, 0]
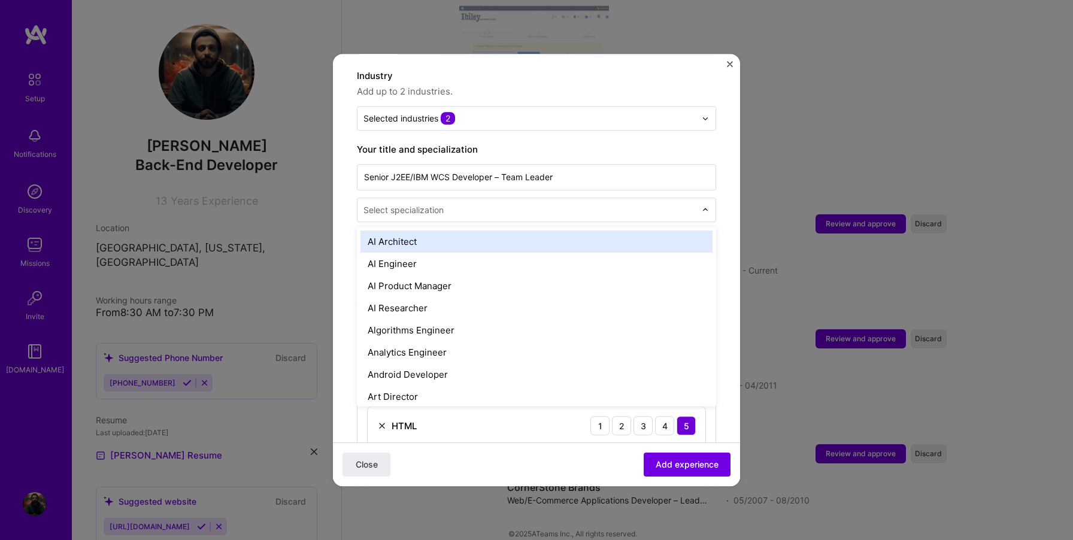
click at [517, 204] on input "text" at bounding box center [530, 210] width 335 height 13
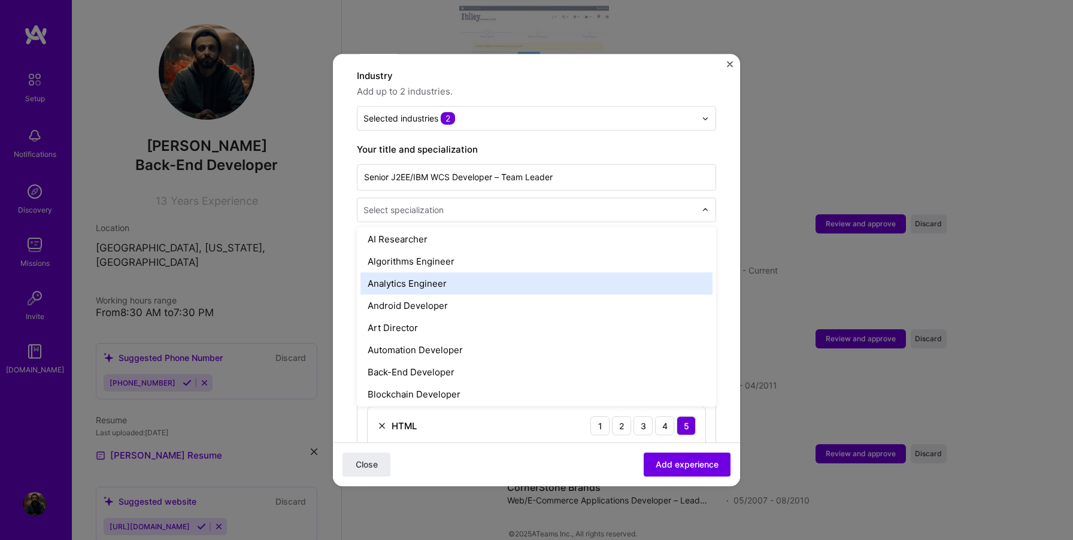
scroll to position [98, 0]
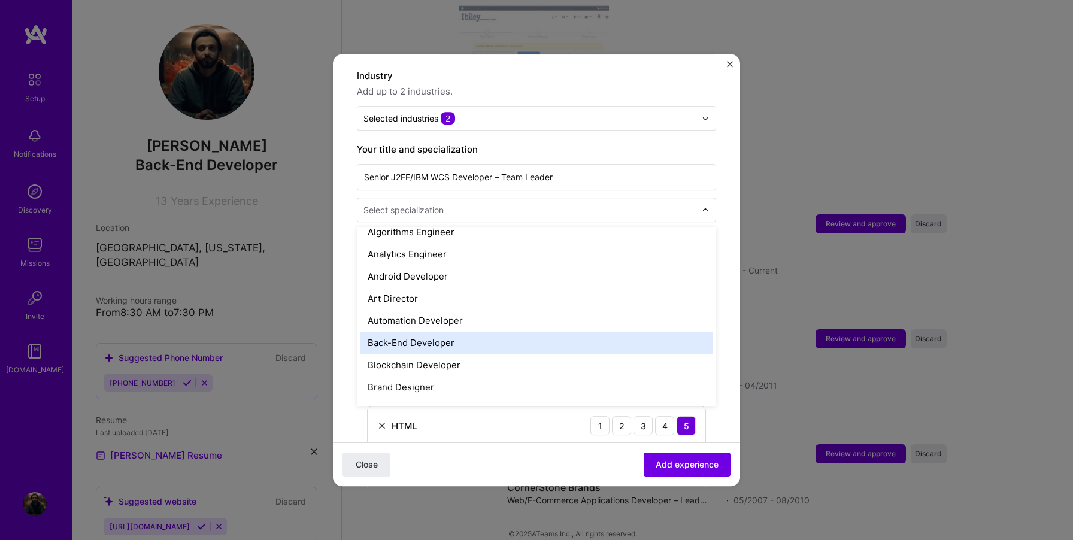
click at [450, 332] on div "Back-End Developer" at bounding box center [536, 343] width 352 height 22
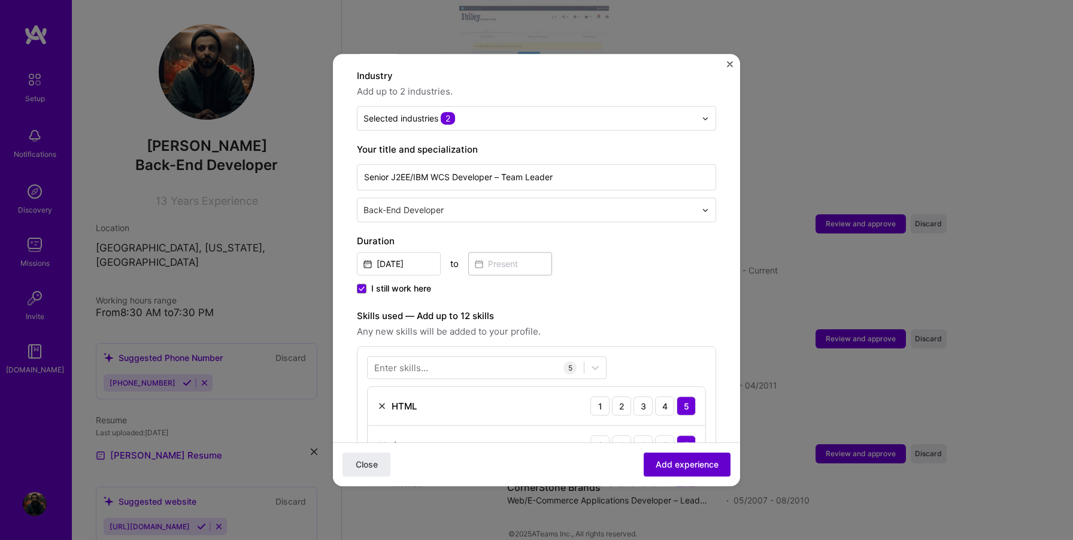
click at [650, 468] on button "Add experience" at bounding box center [687, 465] width 87 height 24
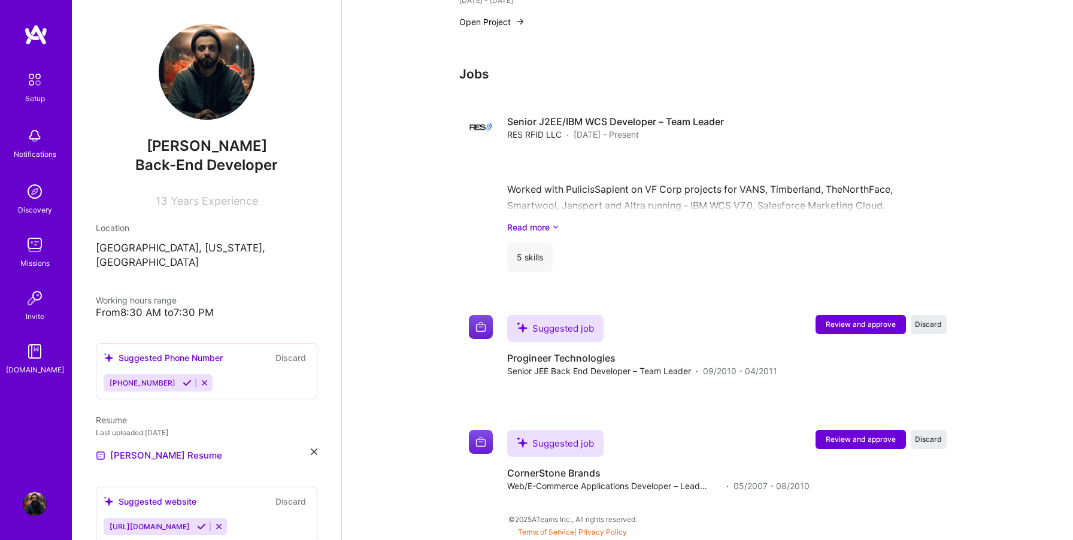
scroll to position [938, 0]
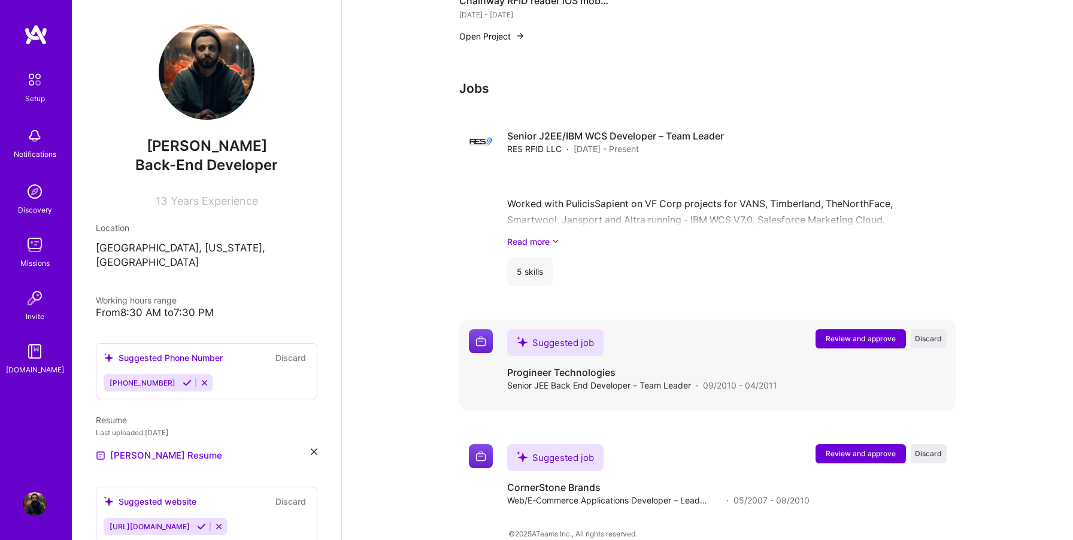
click at [830, 333] on span "Review and approve" at bounding box center [861, 338] width 70 height 10
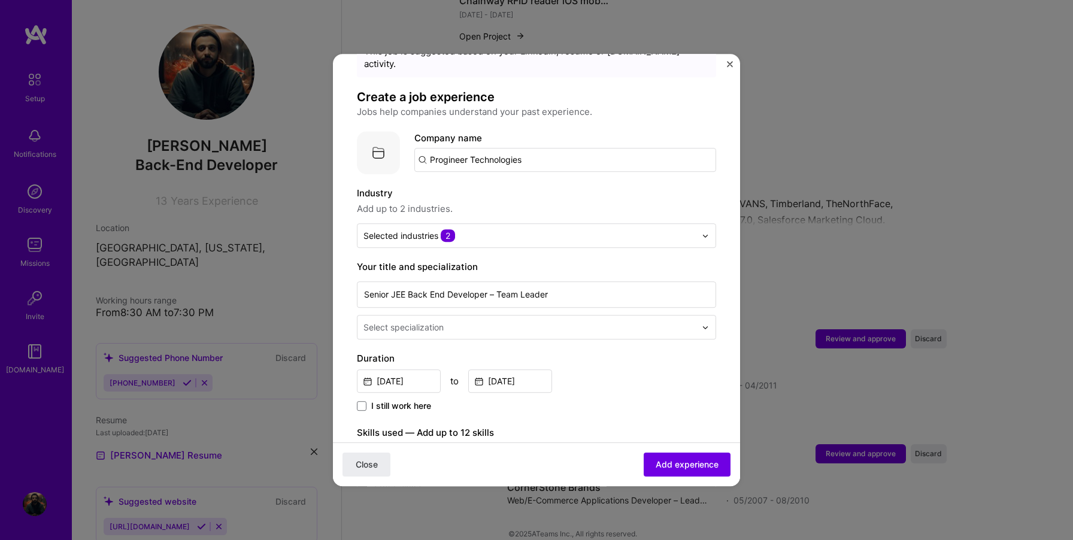
scroll to position [88, 0]
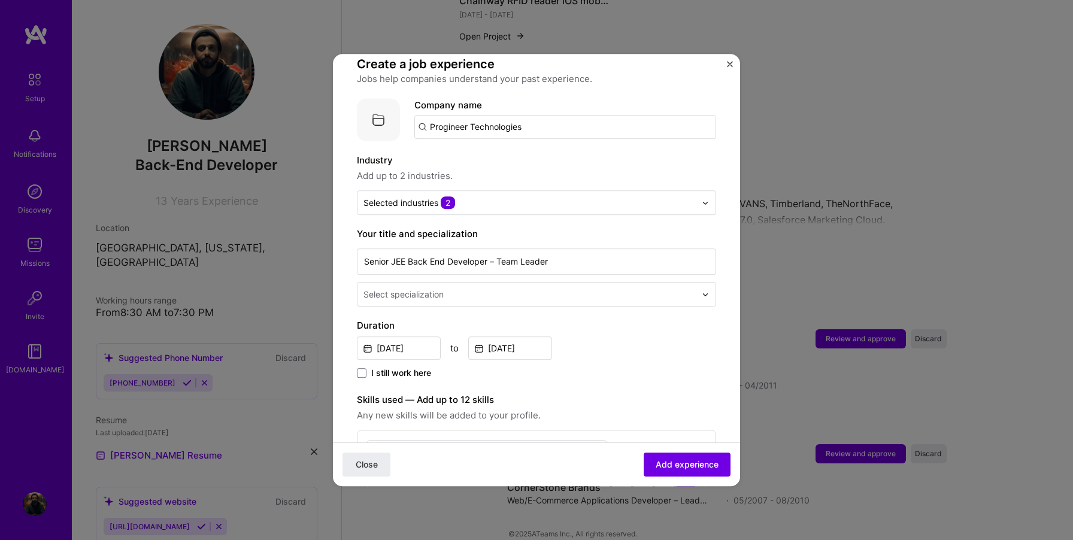
click at [540, 292] on div "Select specialization" at bounding box center [529, 294] width 344 height 23
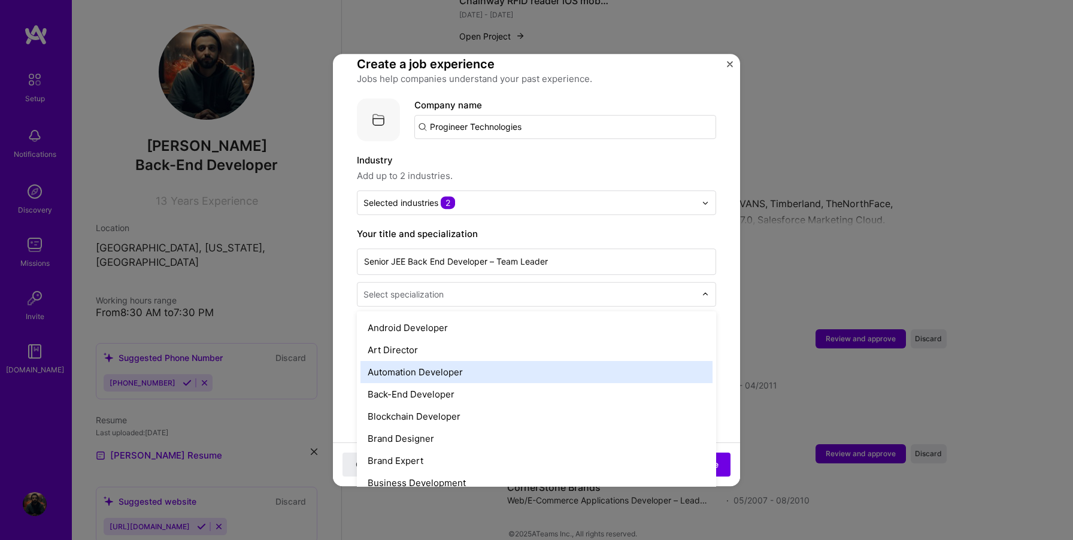
scroll to position [134, 0]
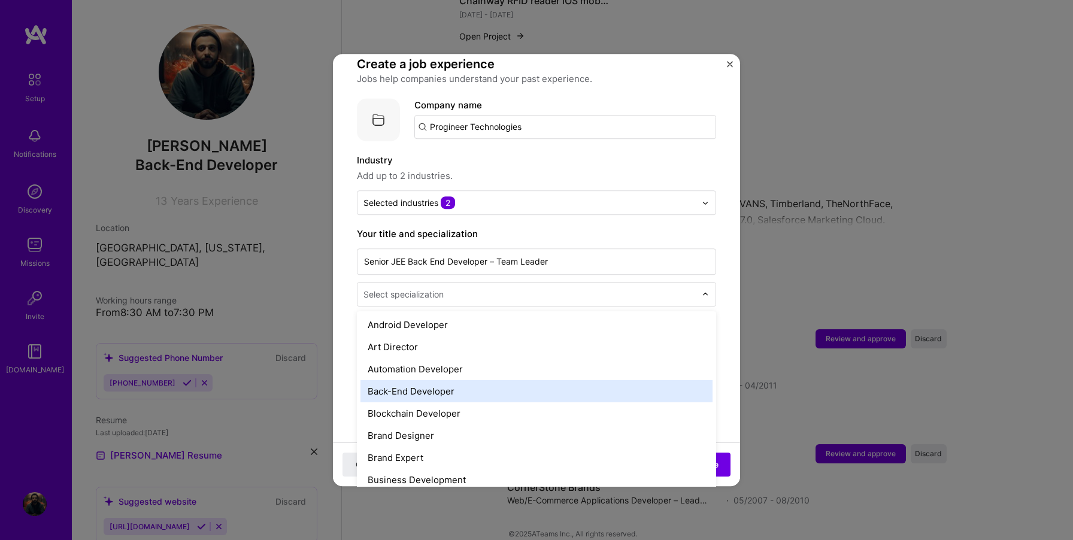
click at [486, 380] on div "Back-End Developer" at bounding box center [536, 391] width 352 height 22
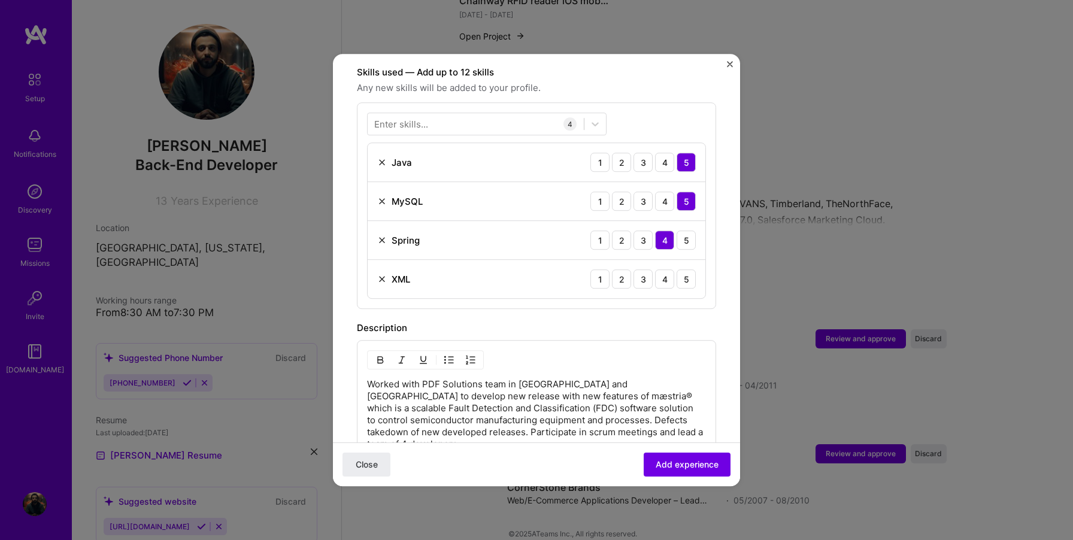
scroll to position [414, 0]
click at [681, 271] on div "5" at bounding box center [686, 280] width 19 height 19
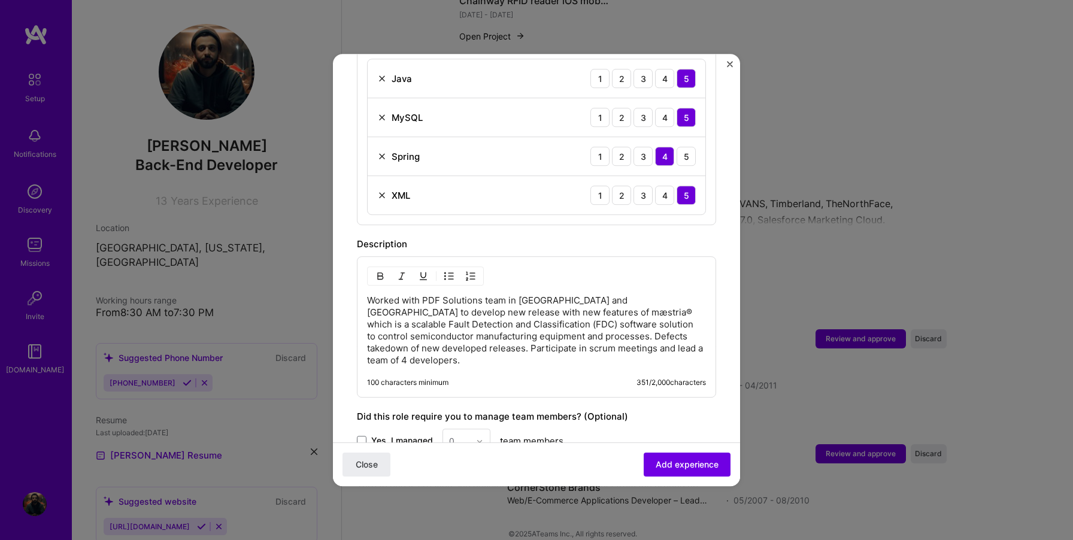
scroll to position [520, 0]
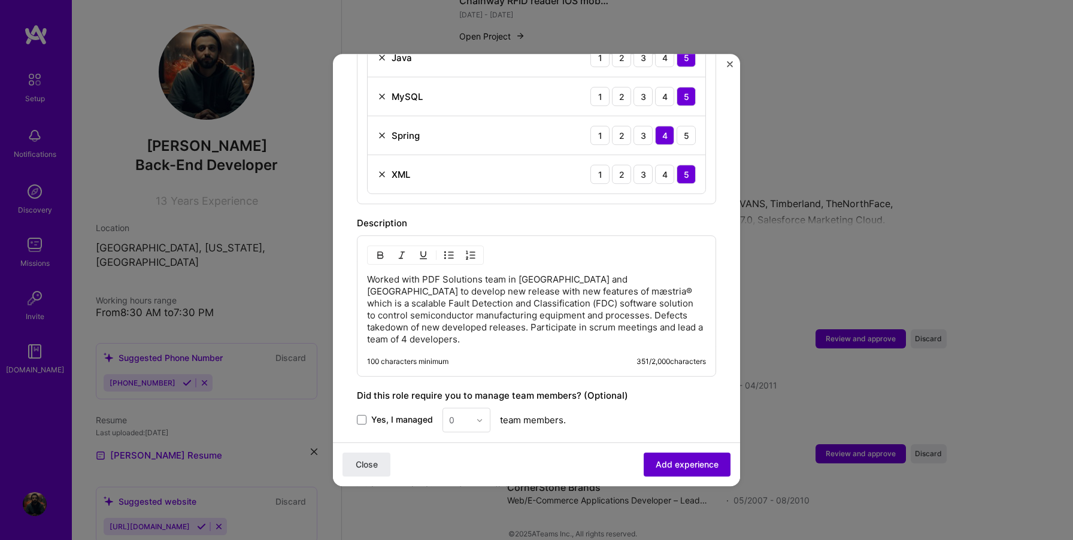
click at [666, 462] on span "Add experience" at bounding box center [687, 465] width 63 height 12
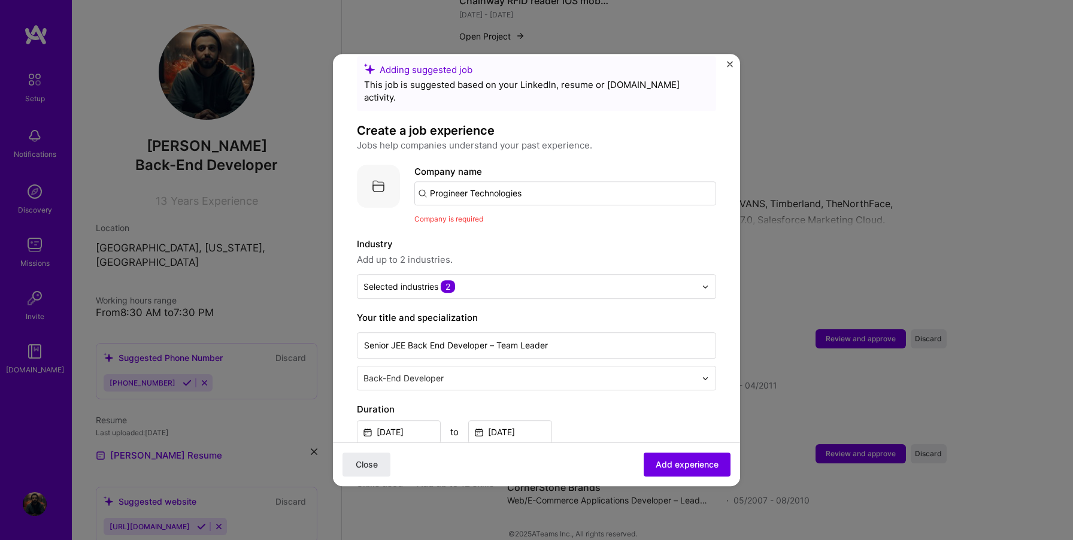
scroll to position [0, 0]
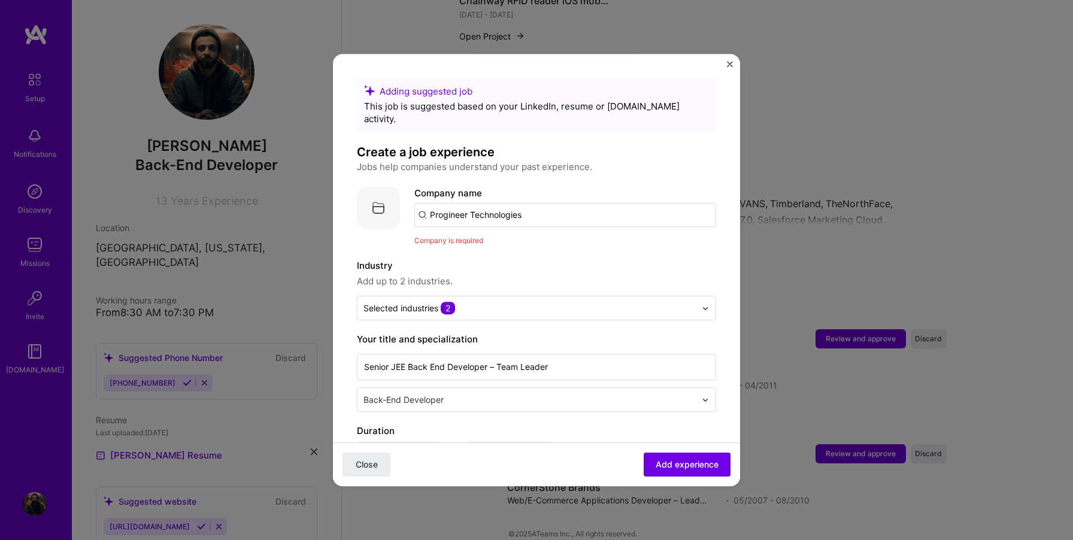
click at [537, 205] on input "Progineer Technologies" at bounding box center [565, 215] width 302 height 24
click at [449, 205] on input "Progineer Technologies" at bounding box center [565, 215] width 302 height 24
click at [537, 205] on input "Progineer Technologies" at bounding box center [565, 215] width 302 height 24
click button "Close" at bounding box center [366, 465] width 48 height 24
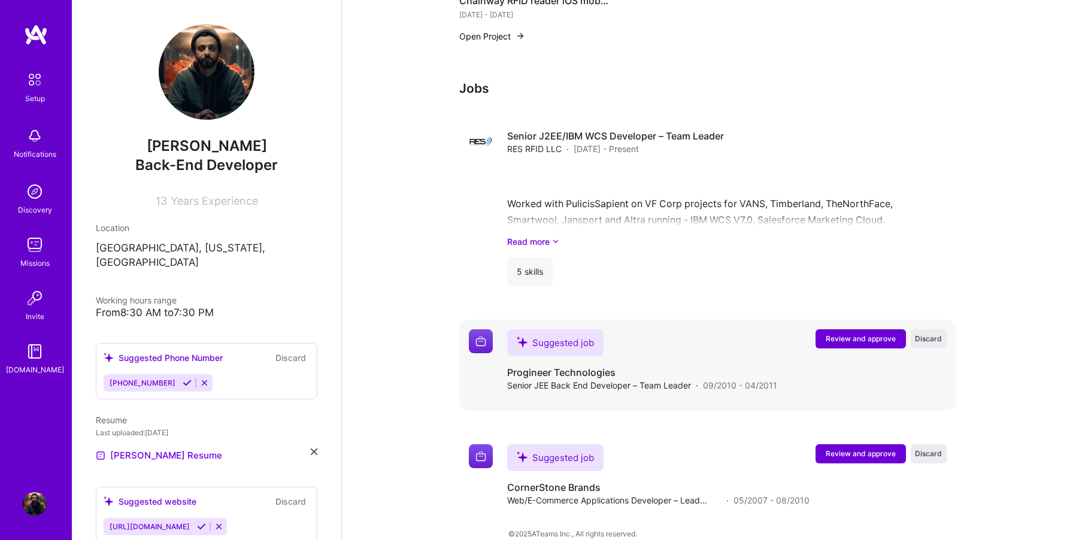
click at [857, 333] on span "Review and approve" at bounding box center [861, 338] width 70 height 10
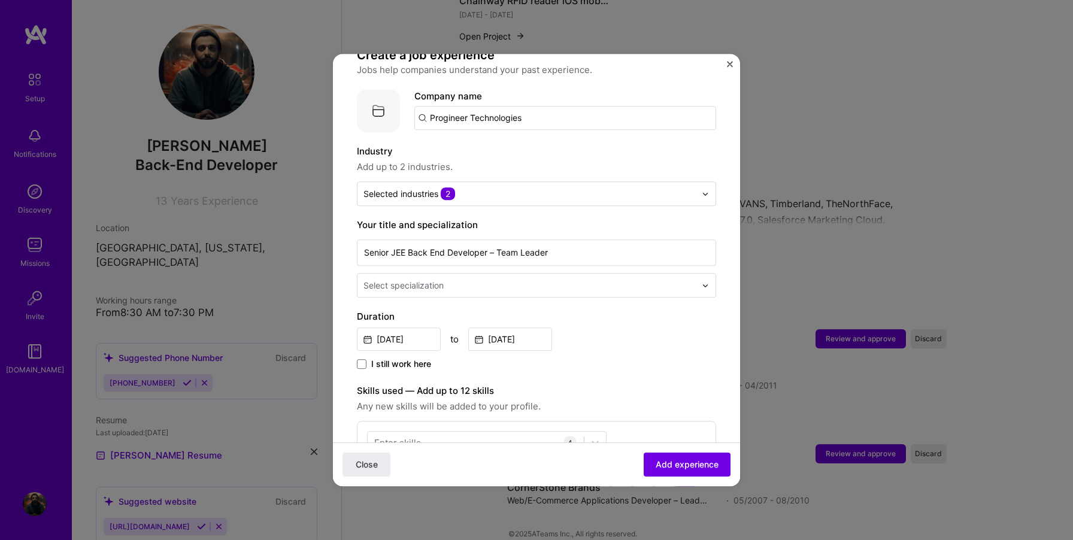
scroll to position [152, 0]
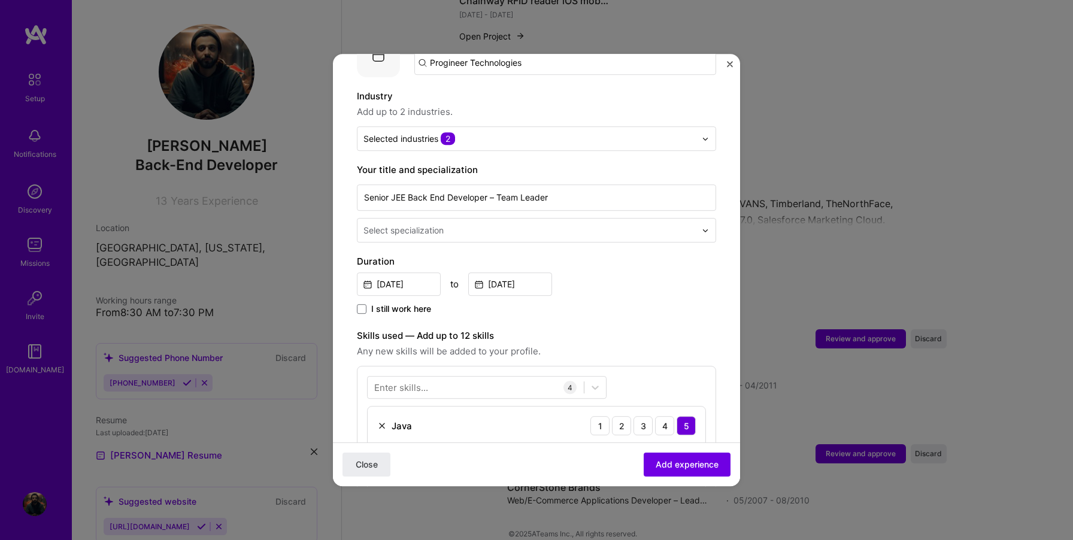
click at [618, 224] on input "text" at bounding box center [530, 230] width 335 height 13
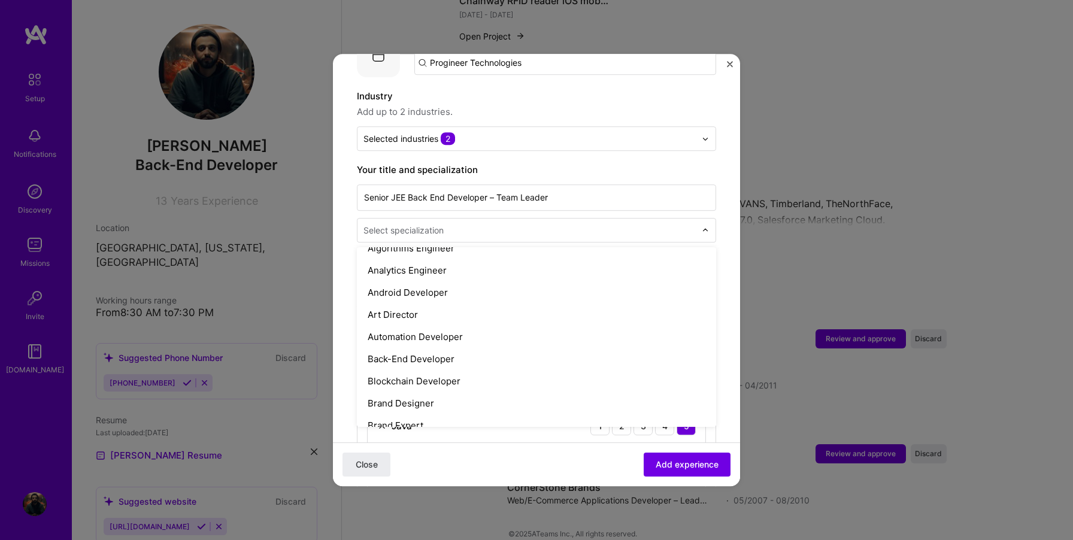
scroll to position [165, 0]
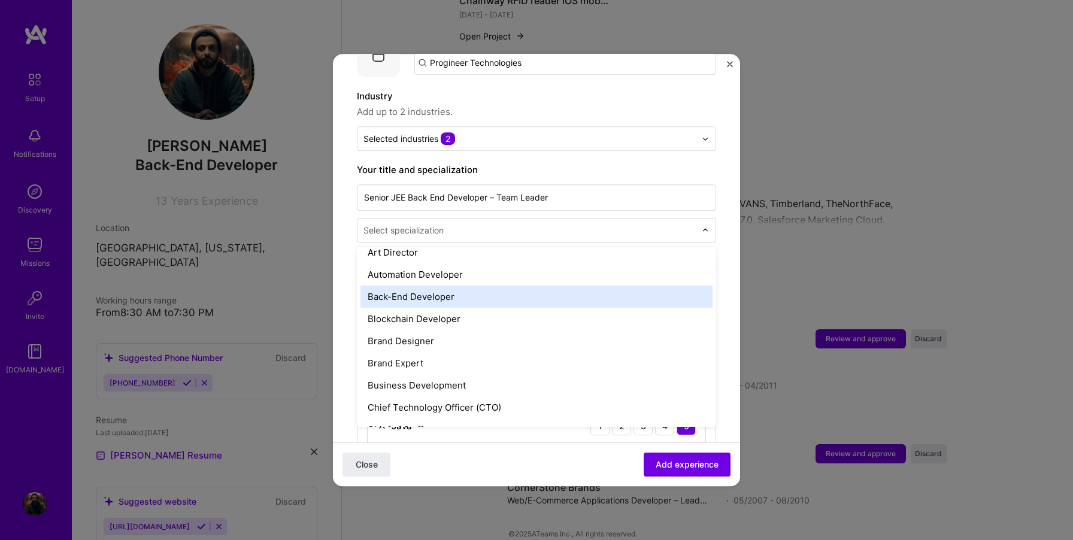
click at [518, 286] on div "Back-End Developer" at bounding box center [536, 297] width 352 height 22
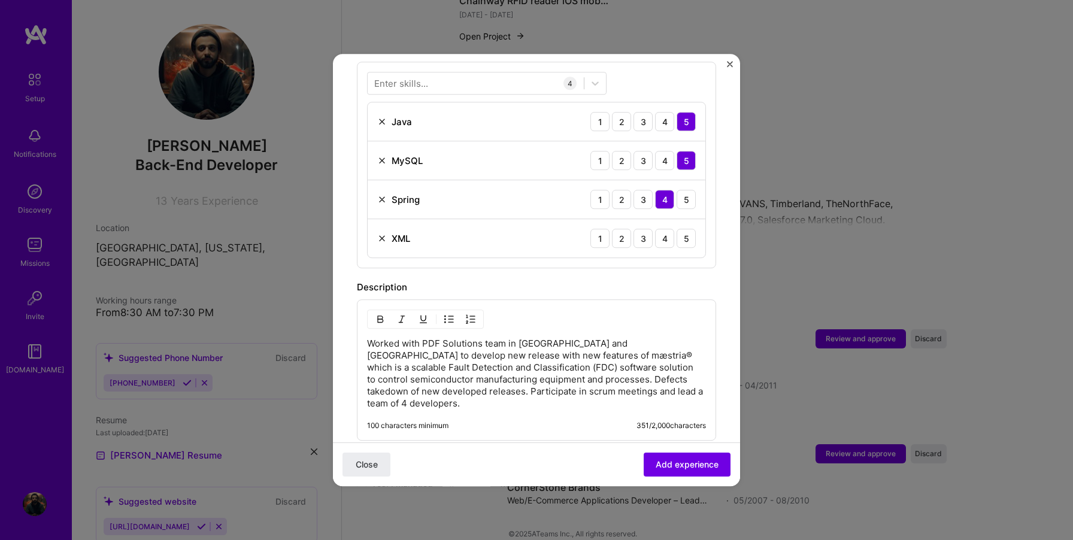
scroll to position [607, 0]
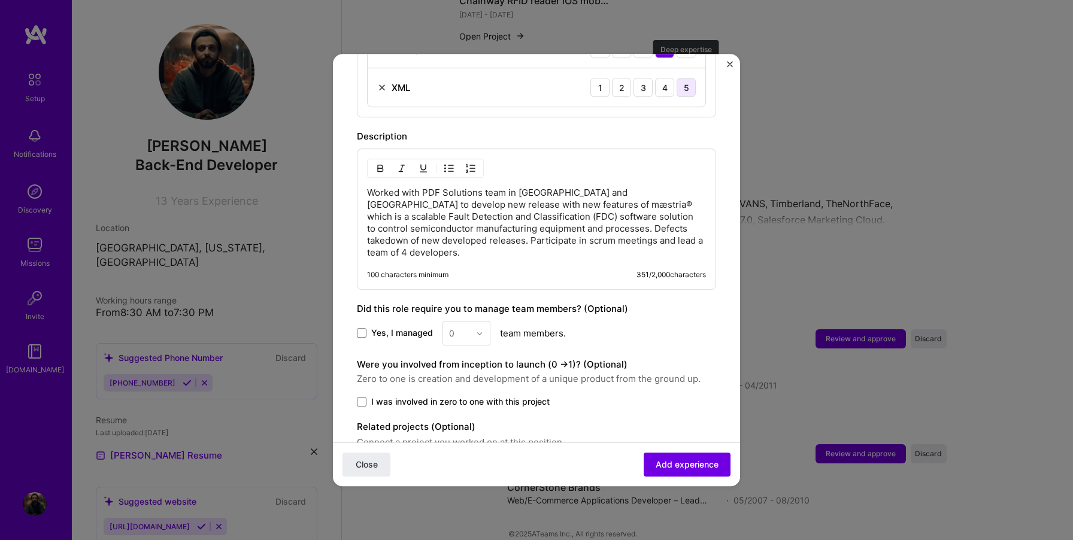
click at [683, 78] on div "5" at bounding box center [686, 87] width 19 height 19
click at [363, 329] on span at bounding box center [362, 334] width 10 height 10
click at [0, 0] on input "Yes, I managed" at bounding box center [0, 0] width 0 height 0
click at [465, 327] on input "text" at bounding box center [459, 333] width 21 height 13
click at [451, 420] on div "4" at bounding box center [466, 431] width 41 height 22
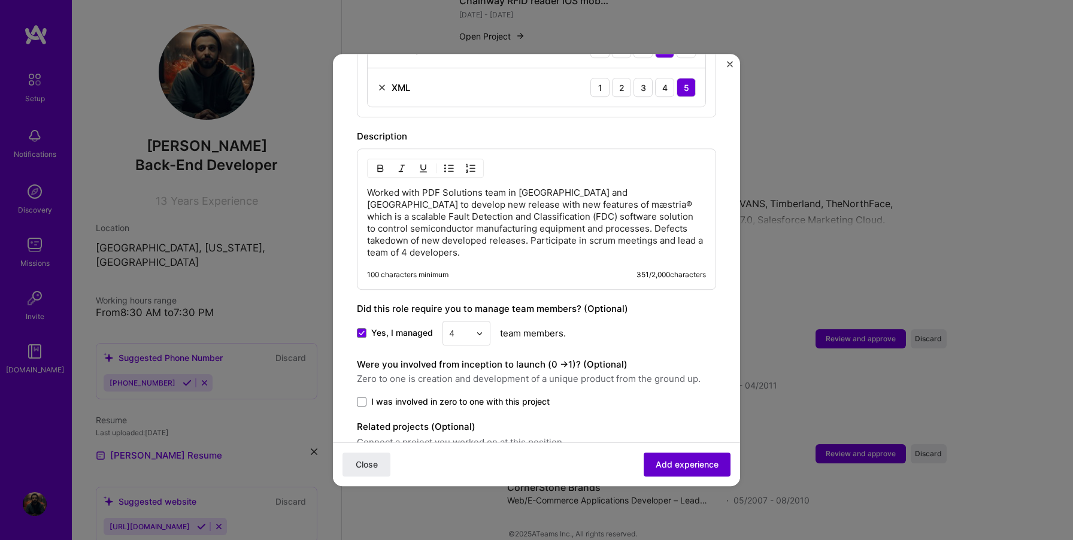
click at [656, 458] on button "Add experience" at bounding box center [687, 465] width 87 height 24
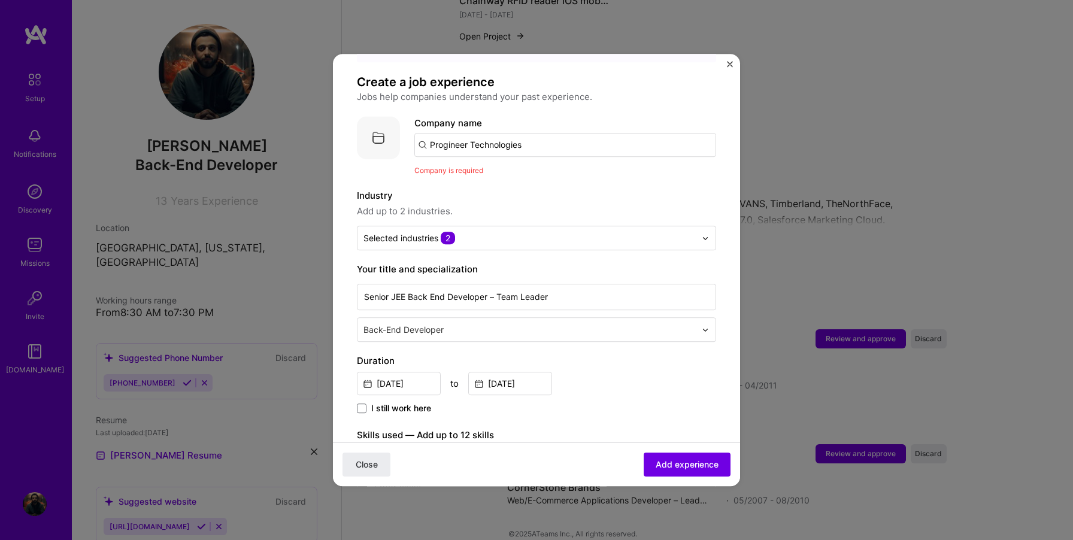
scroll to position [48, 0]
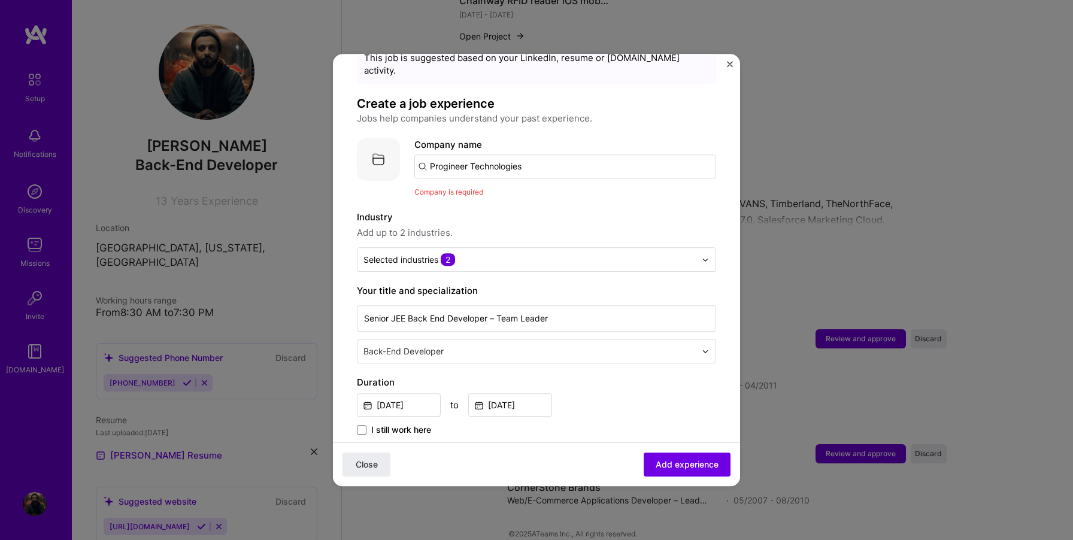
drag, startPoint x: 530, startPoint y: 154, endPoint x: 439, endPoint y: 144, distance: 91.5
click at [439, 154] on input "Progineer Technologies" at bounding box center [565, 166] width 302 height 24
paste input "Progineer Technologies"
type input "Progineer Technologies"
click at [507, 190] on div "Progineer Technologies" at bounding box center [537, 199] width 113 height 21
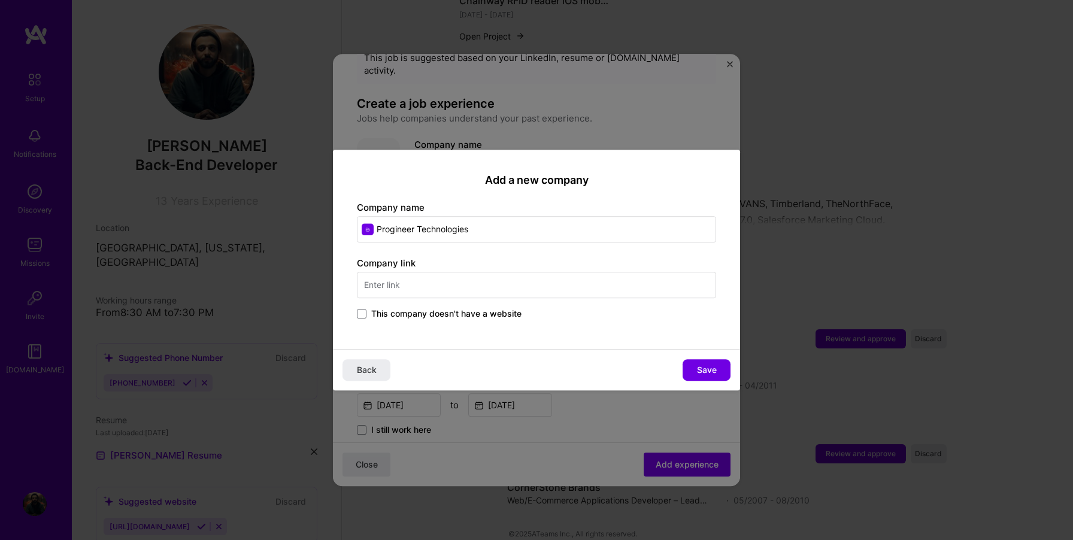
click at [430, 298] on input "text" at bounding box center [536, 285] width 359 height 26
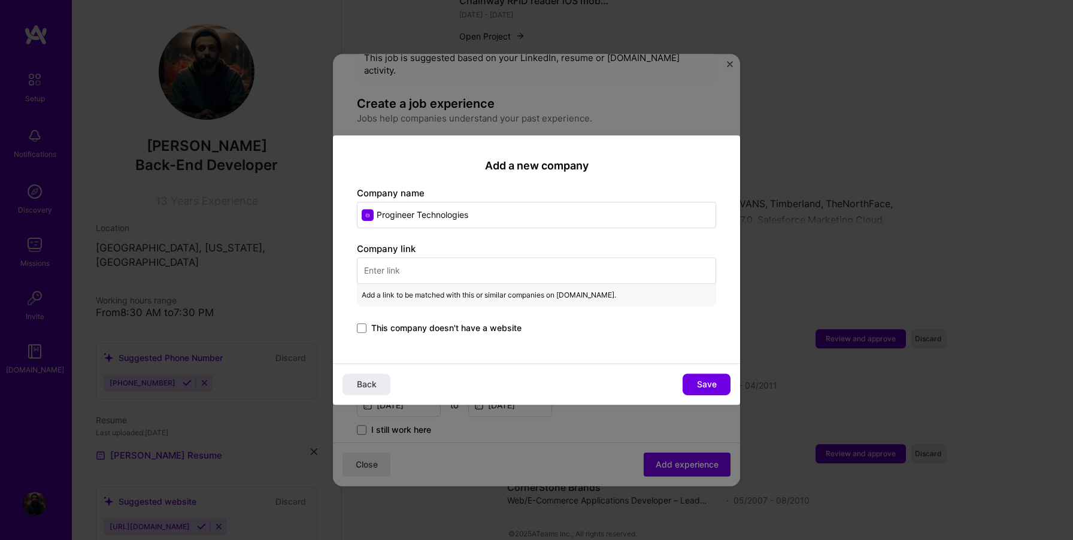
paste input "[URL][DOMAIN_NAME]"
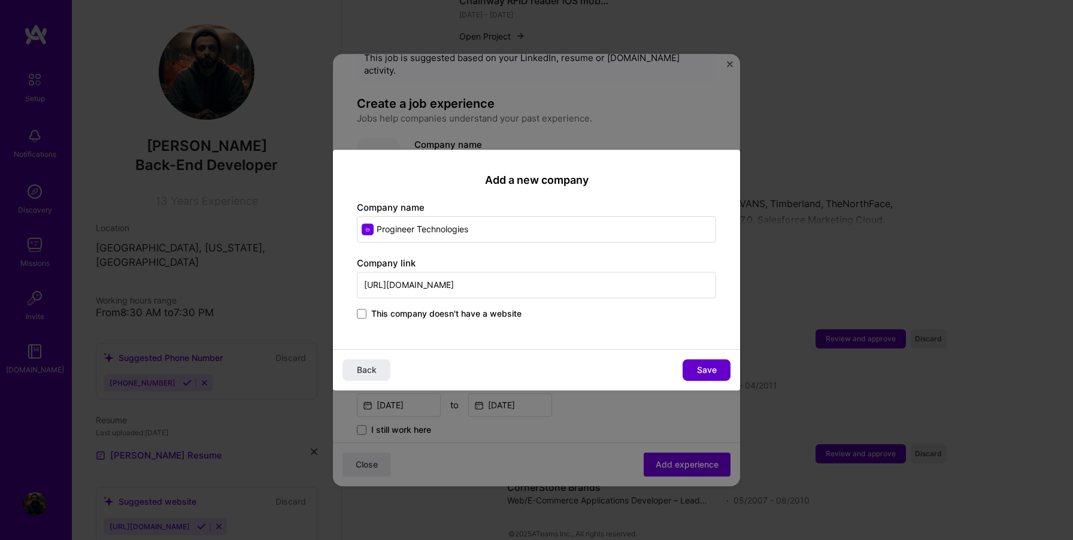
type input "[URL][DOMAIN_NAME]"
click at [700, 371] on span "Save" at bounding box center [707, 370] width 20 height 12
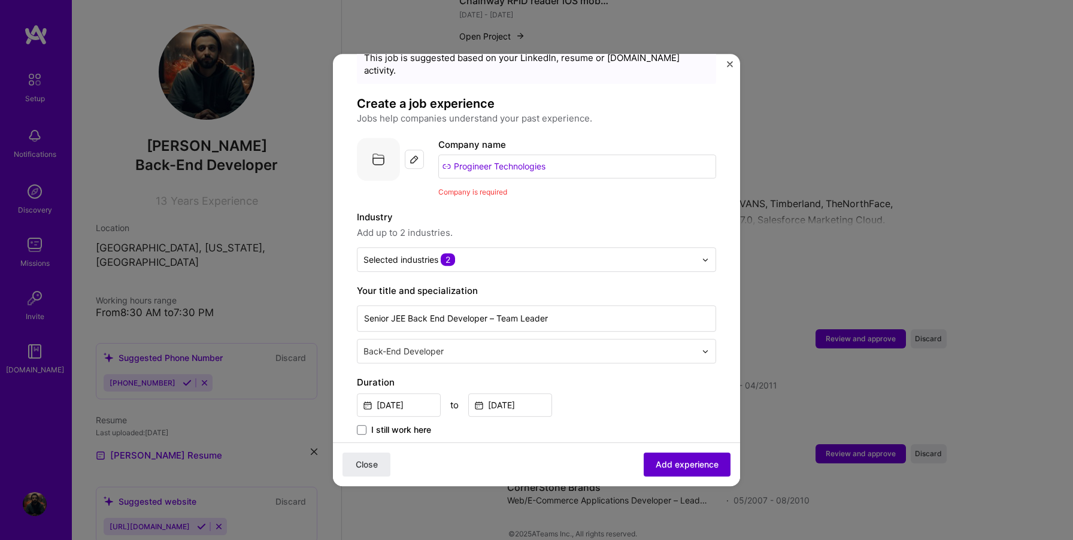
click at [669, 462] on span "Add experience" at bounding box center [687, 465] width 63 height 12
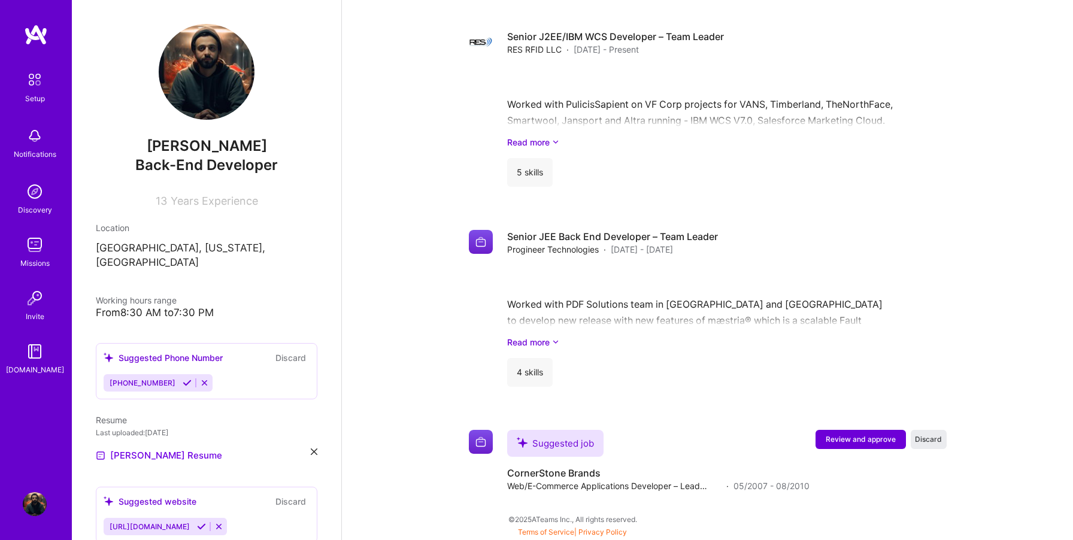
scroll to position [1023, 0]
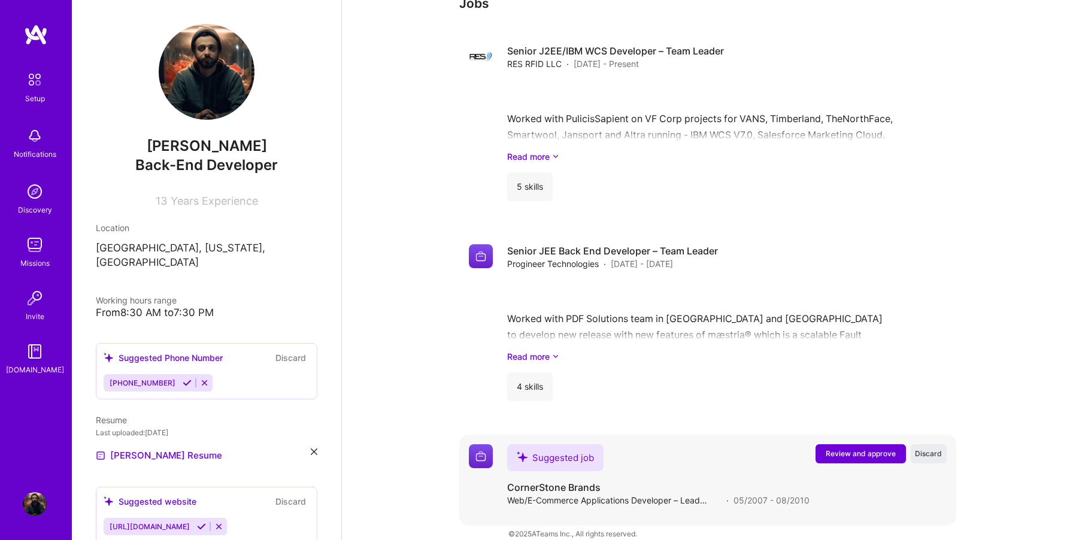
click at [833, 448] on span "Review and approve" at bounding box center [861, 453] width 70 height 10
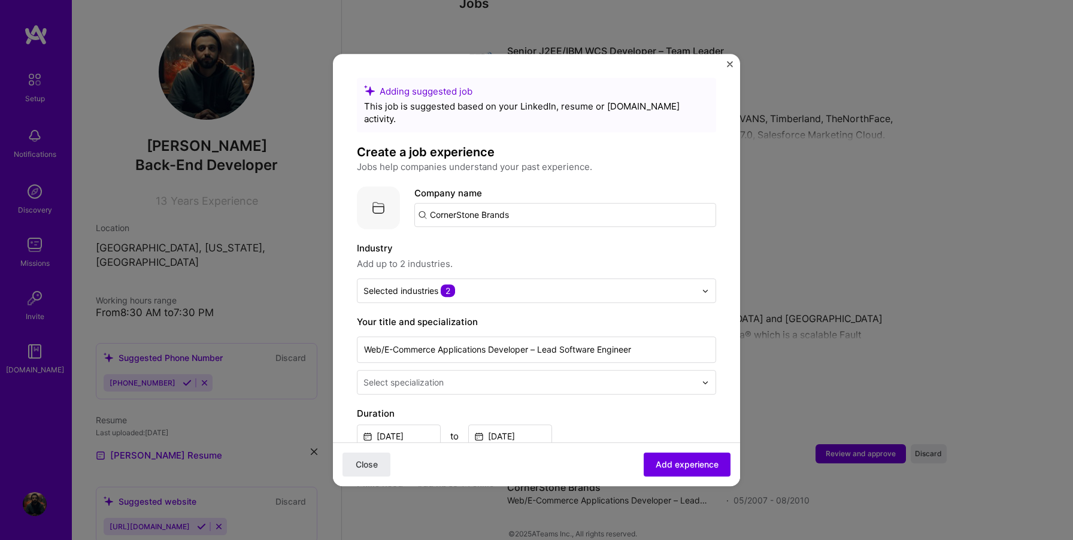
drag, startPoint x: 523, startPoint y: 202, endPoint x: 336, endPoint y: 168, distance: 189.9
type input "[DOMAIN_NAME]"
click at [451, 242] on span "Add company" at bounding box center [447, 248] width 57 height 13
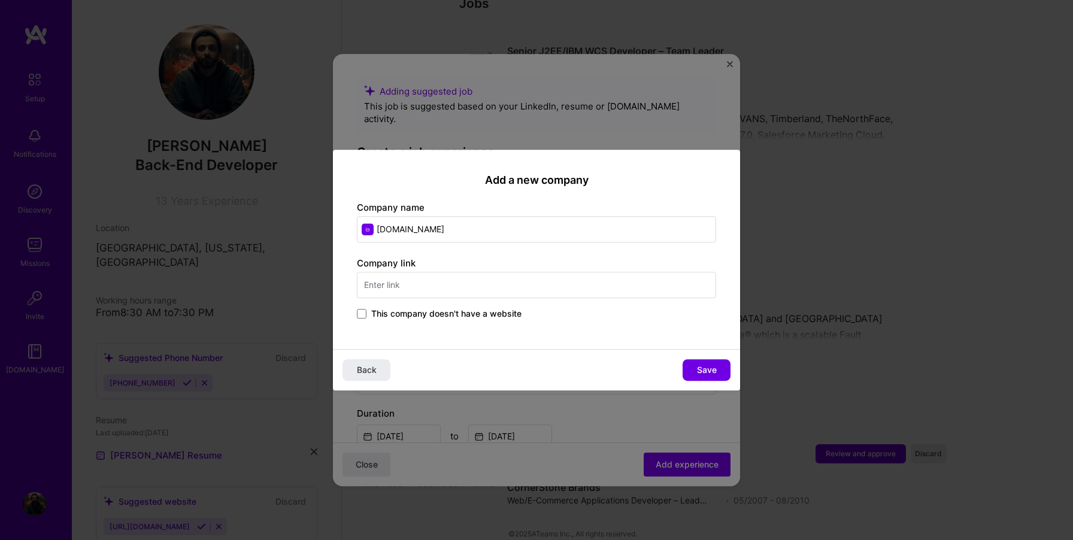
click at [439, 233] on input "[DOMAIN_NAME]" at bounding box center [536, 229] width 359 height 26
click at [426, 290] on input "text" at bounding box center [536, 285] width 359 height 26
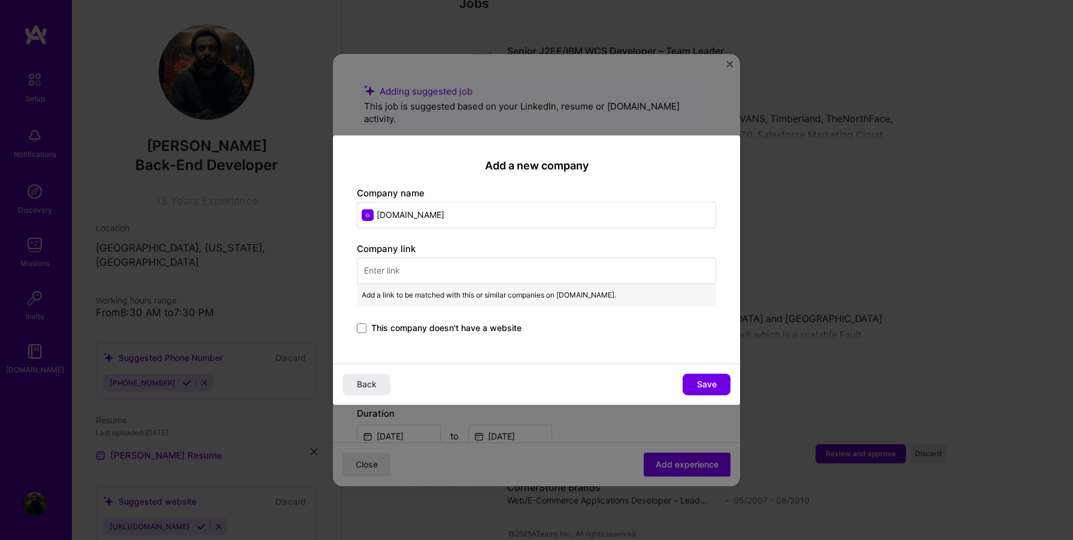
paste input "[DOMAIN_NAME]"
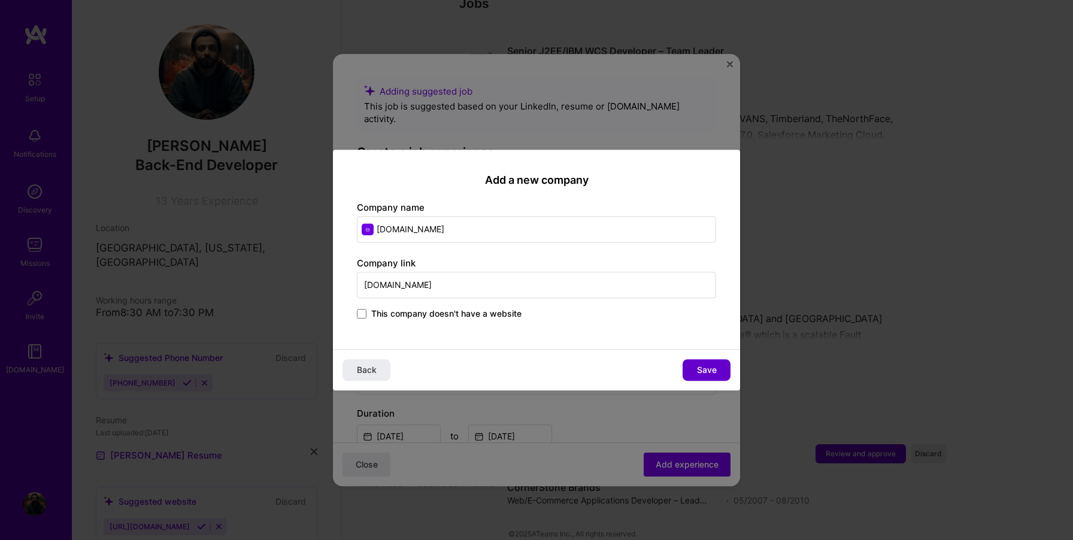
type input "[DOMAIN_NAME]"
click at [697, 371] on span "Save" at bounding box center [707, 370] width 20 height 12
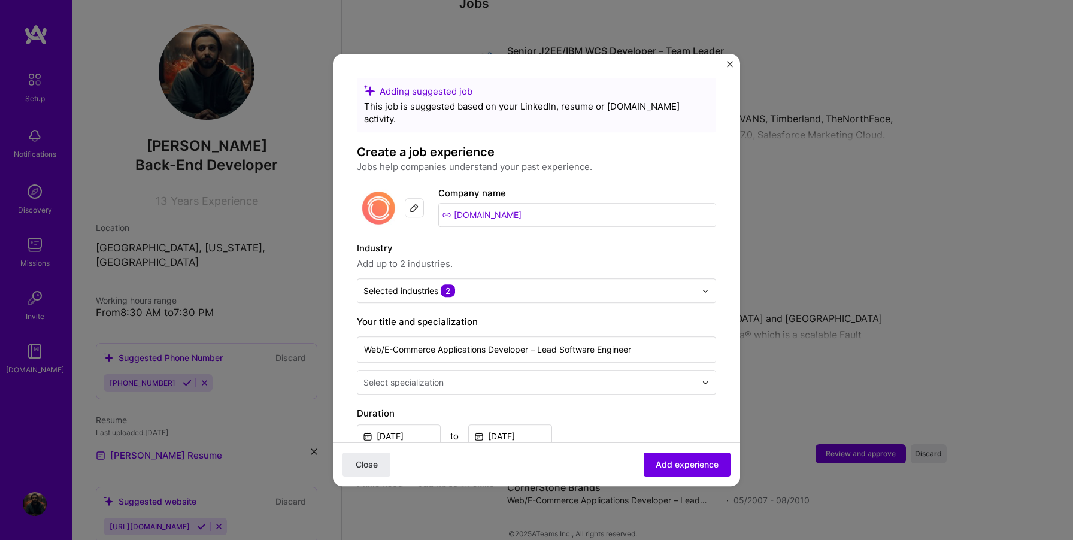
click at [501, 203] on input "[DOMAIN_NAME]" at bounding box center [577, 215] width 278 height 24
click at [664, 460] on span "Add experience" at bounding box center [687, 465] width 63 height 12
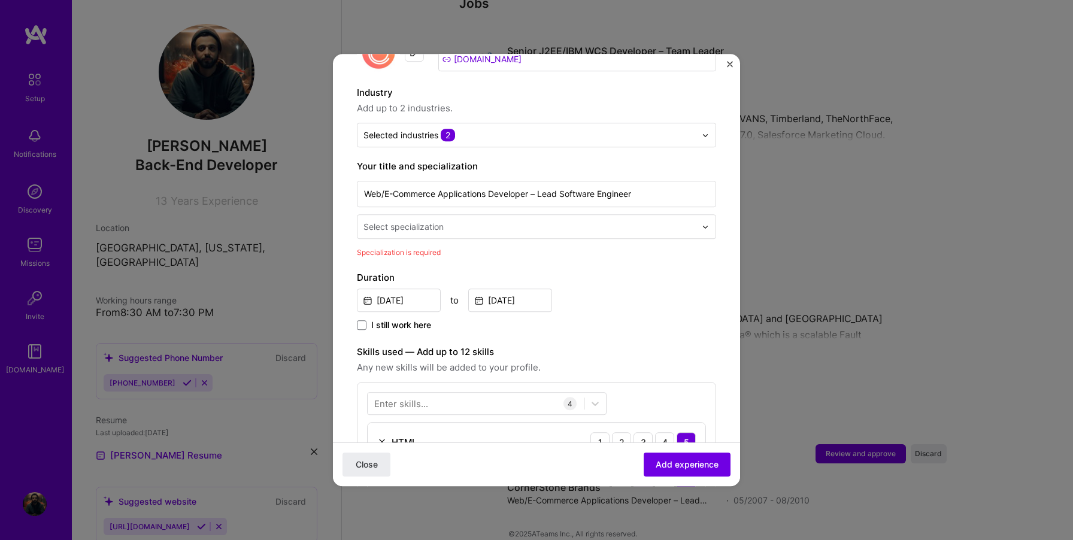
scroll to position [113, 0]
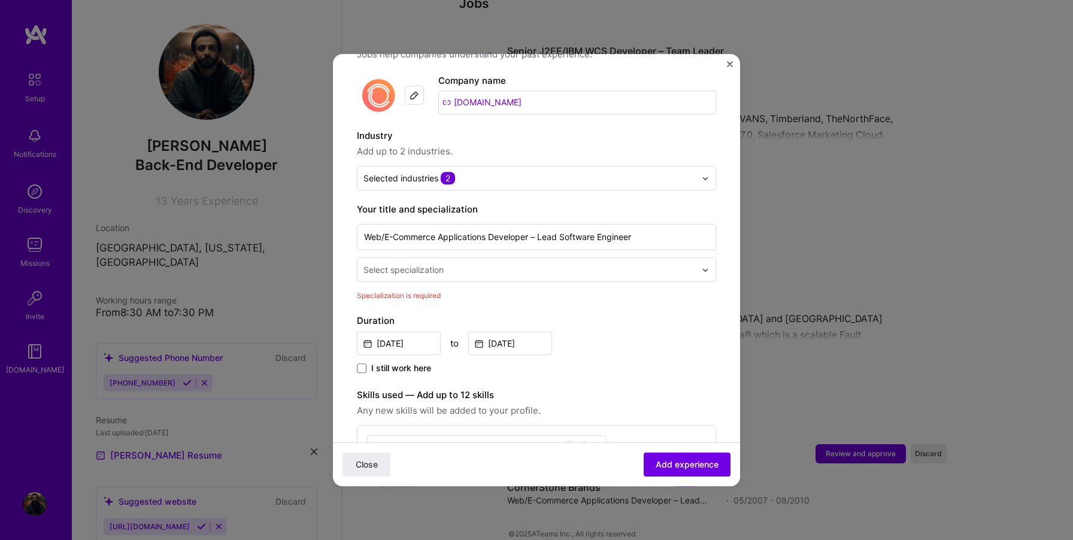
click at [551, 241] on div "Web/E-Commerce Applications Developer – Lead Software Engineer Select specializ…" at bounding box center [536, 252] width 359 height 60
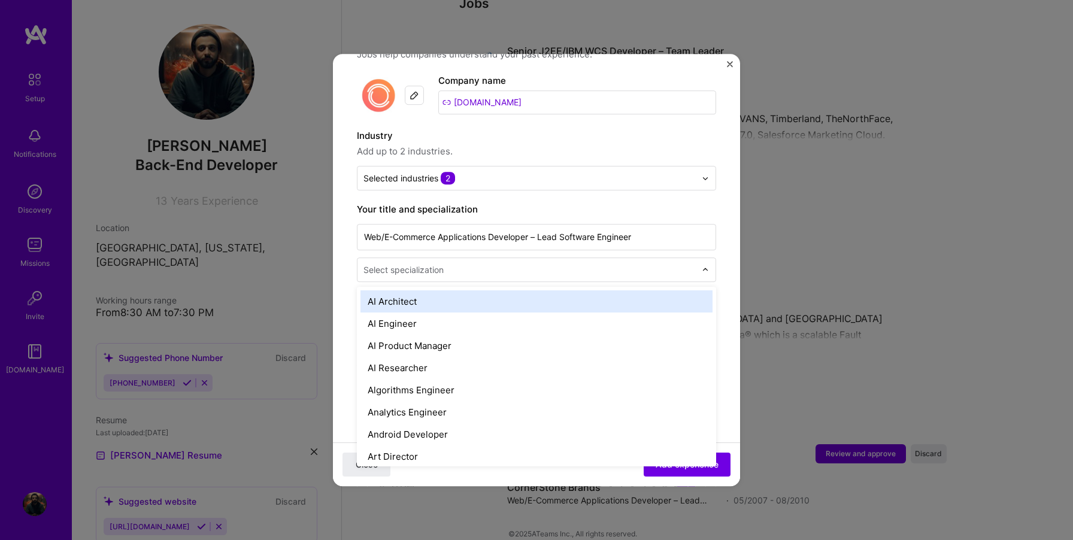
click at [549, 263] on input "text" at bounding box center [530, 269] width 335 height 13
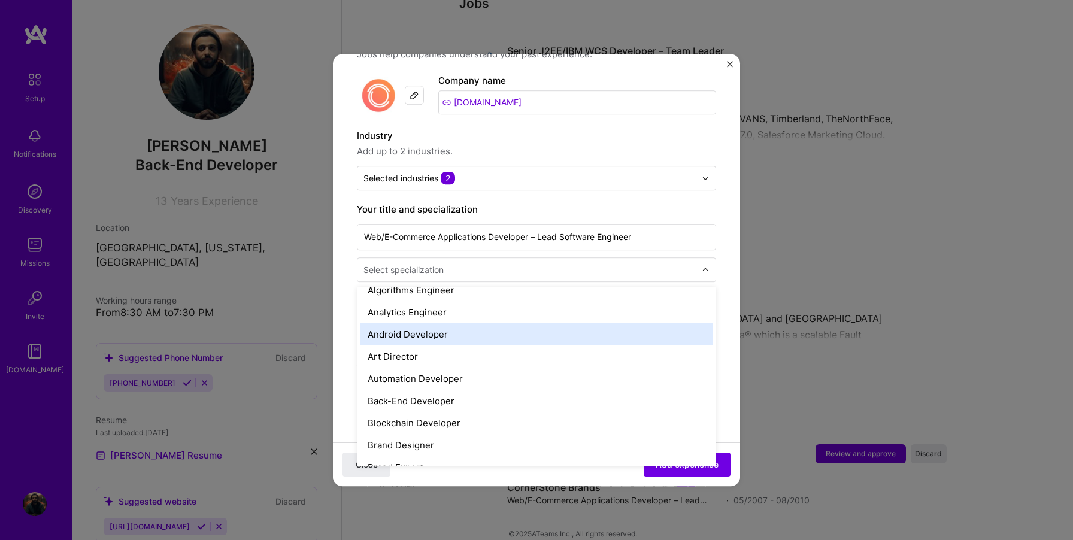
scroll to position [102, 0]
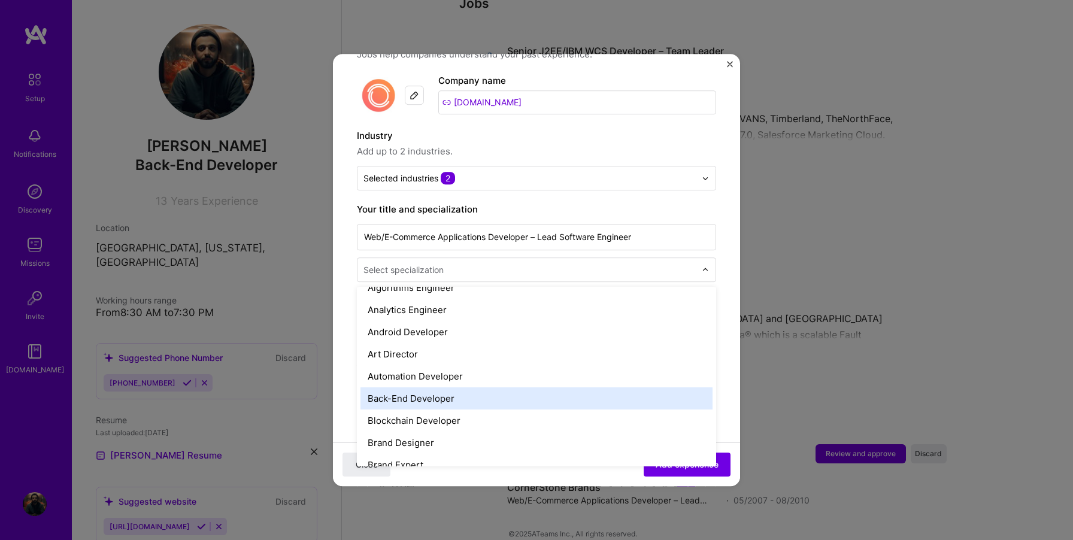
click at [455, 388] on div "Back-End Developer" at bounding box center [536, 398] width 352 height 22
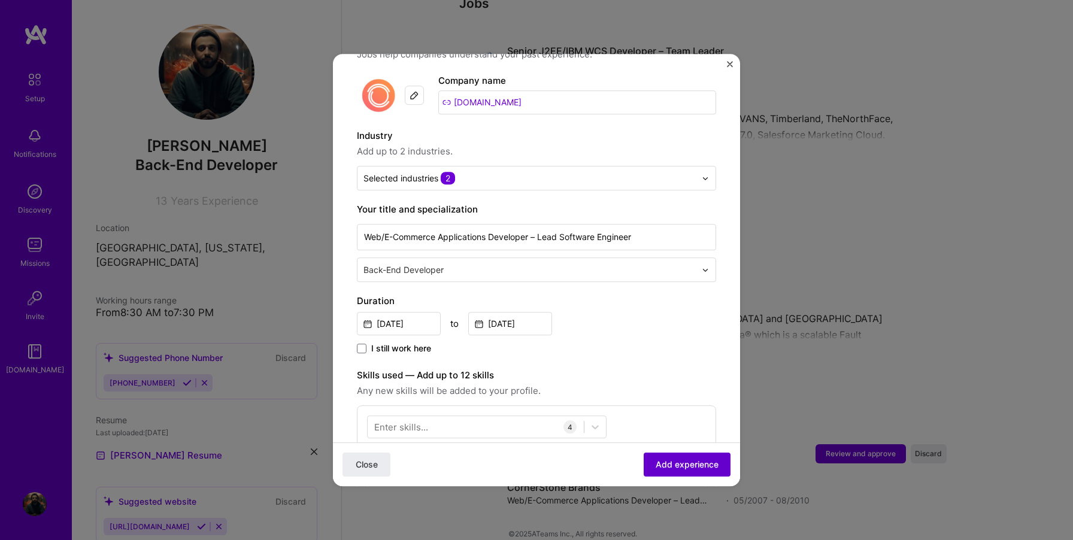
click at [668, 466] on span "Add experience" at bounding box center [687, 465] width 63 height 12
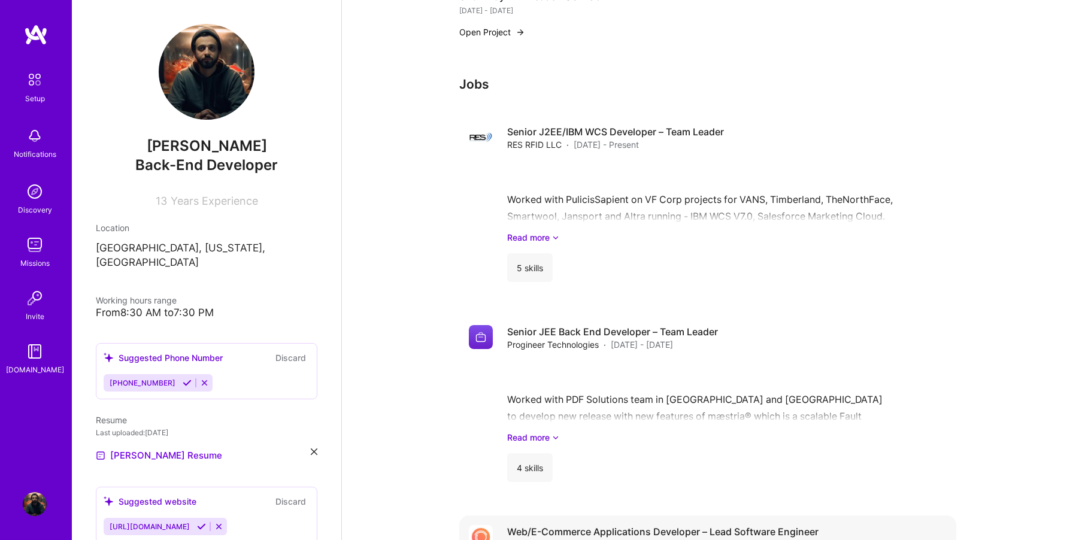
scroll to position [930, 0]
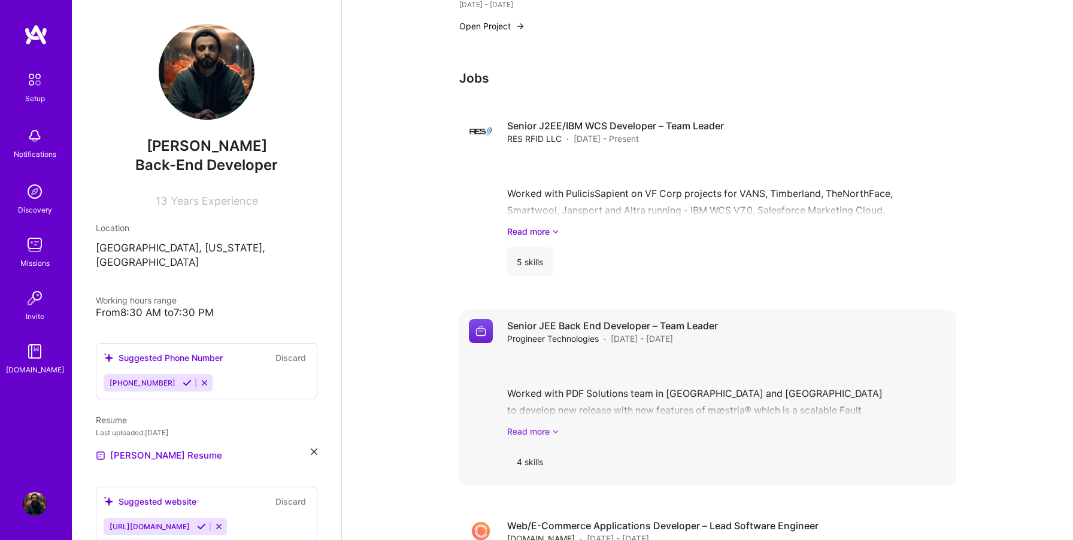
click at [513, 425] on link "Read more" at bounding box center [726, 431] width 439 height 13
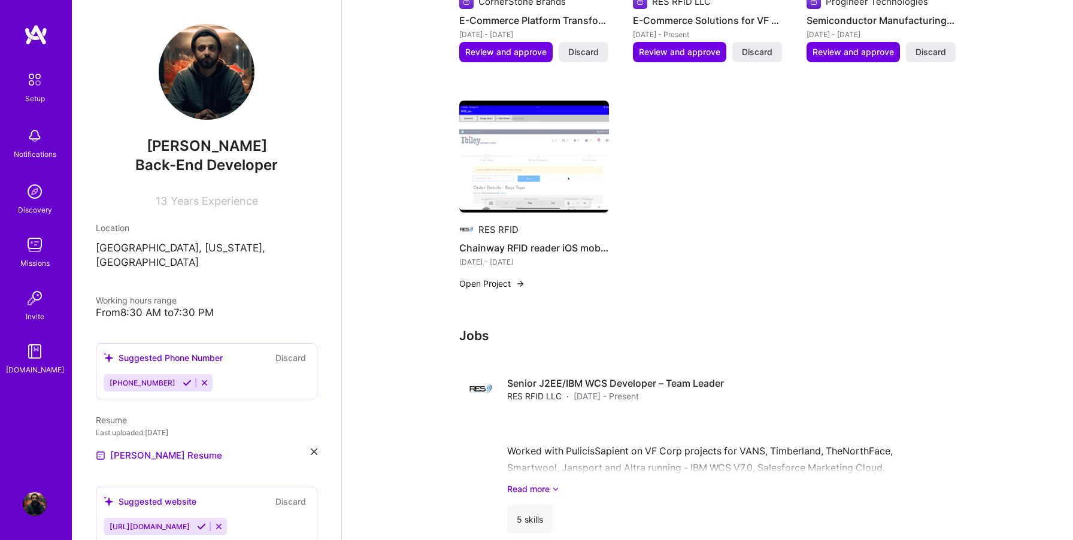
scroll to position [1142, 0]
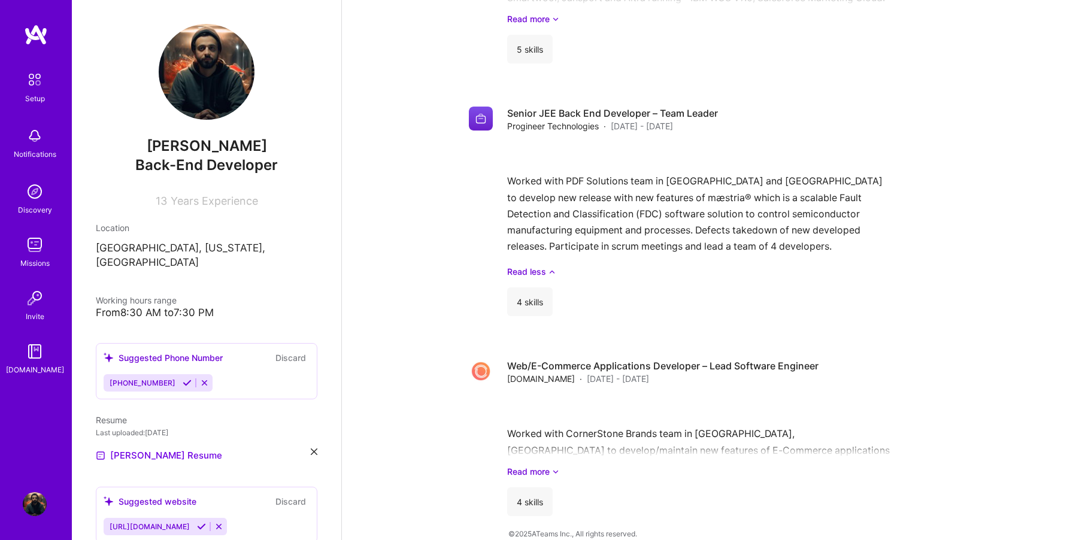
click at [200, 378] on icon at bounding box center [204, 382] width 9 height 9
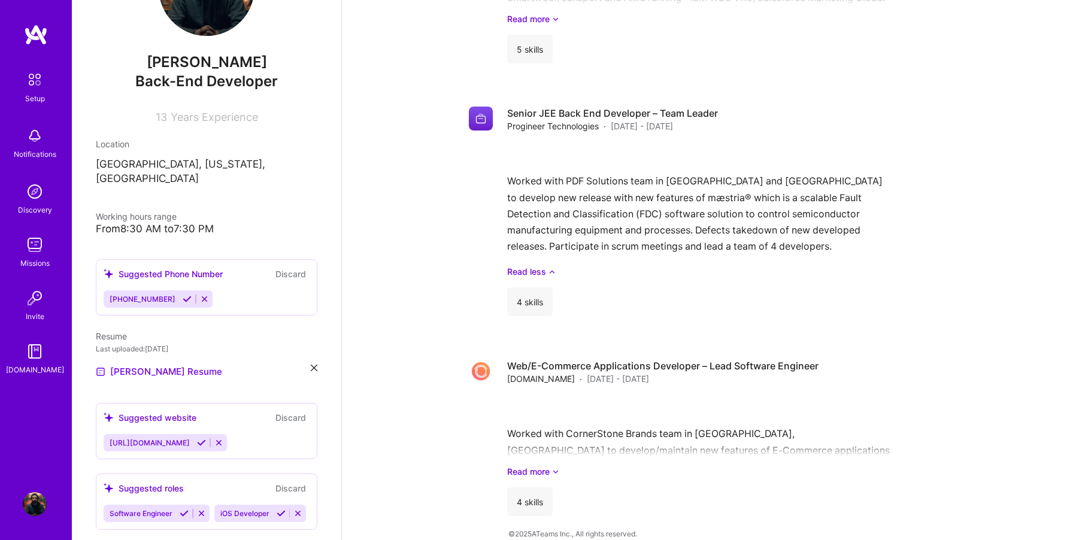
scroll to position [90, 0]
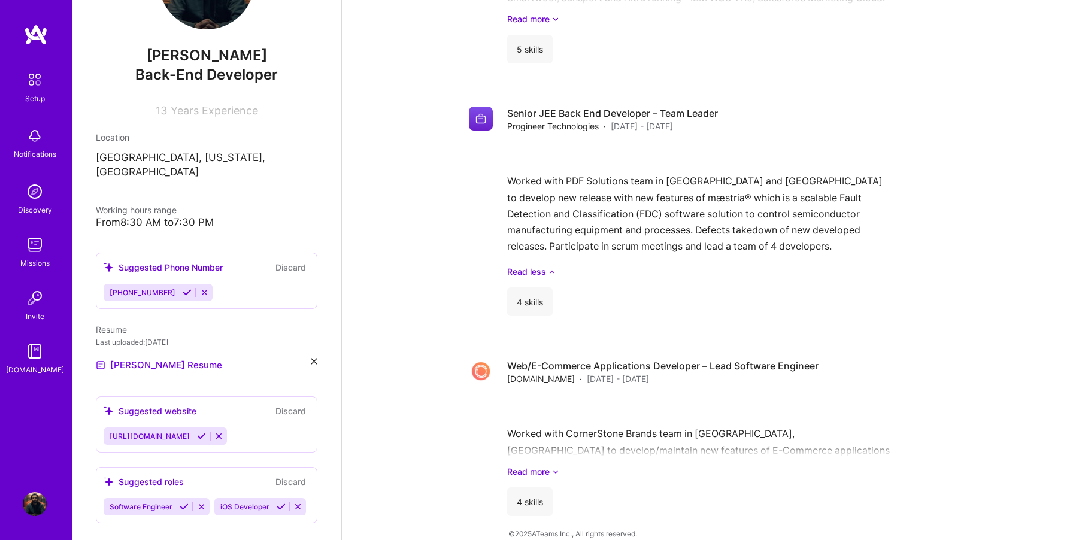
click at [283, 260] on button "Discard" at bounding box center [291, 267] width 38 height 14
click at [204, 261] on div "Suggested Phone Number Discard [PHONE_NUMBER]" at bounding box center [207, 281] width 222 height 56
click at [204, 261] on div "Suggested Phone Number" at bounding box center [163, 267] width 119 height 13
click at [290, 260] on button "Discard" at bounding box center [291, 267] width 38 height 14
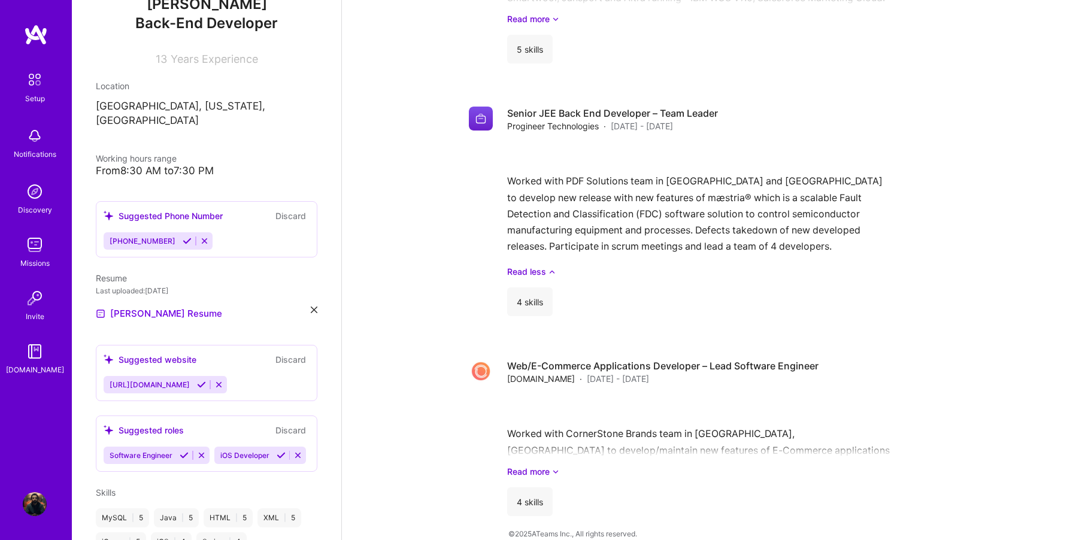
scroll to position [141, 0]
click at [275, 377] on div "[URL][DOMAIN_NAME]" at bounding box center [207, 385] width 206 height 17
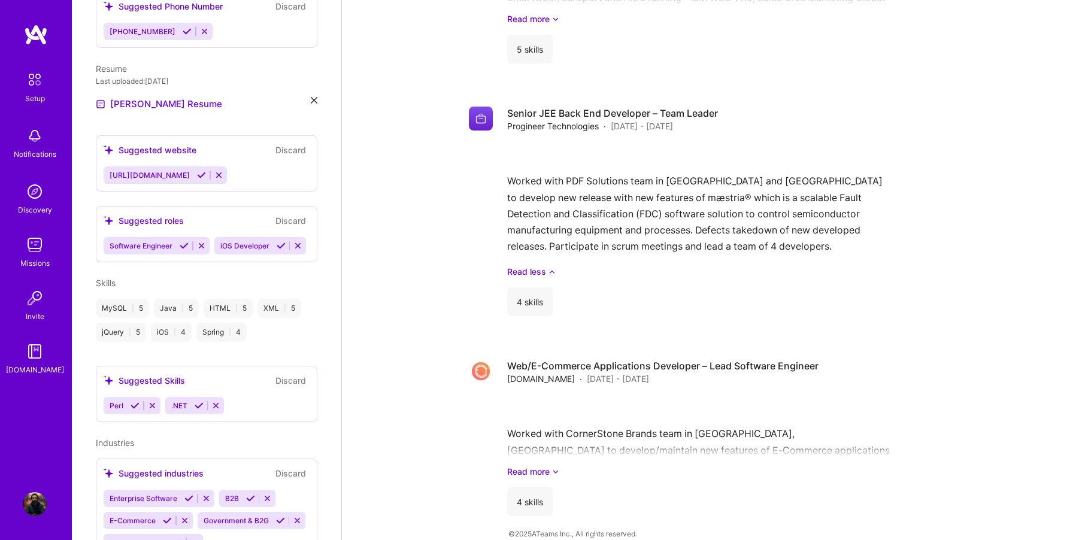
scroll to position [381, 0]
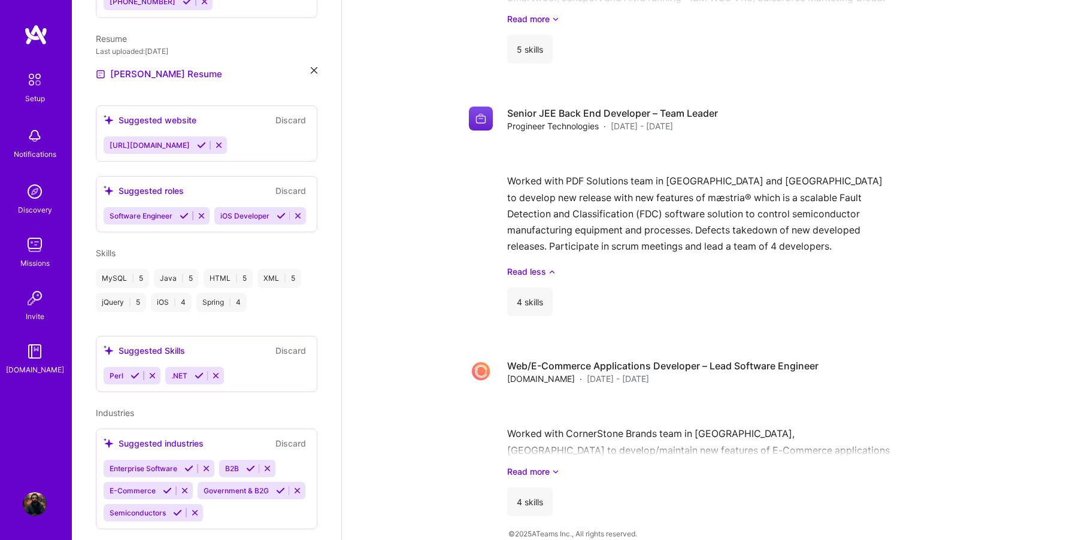
click at [242, 367] on div "Perl .NET" at bounding box center [207, 375] width 206 height 17
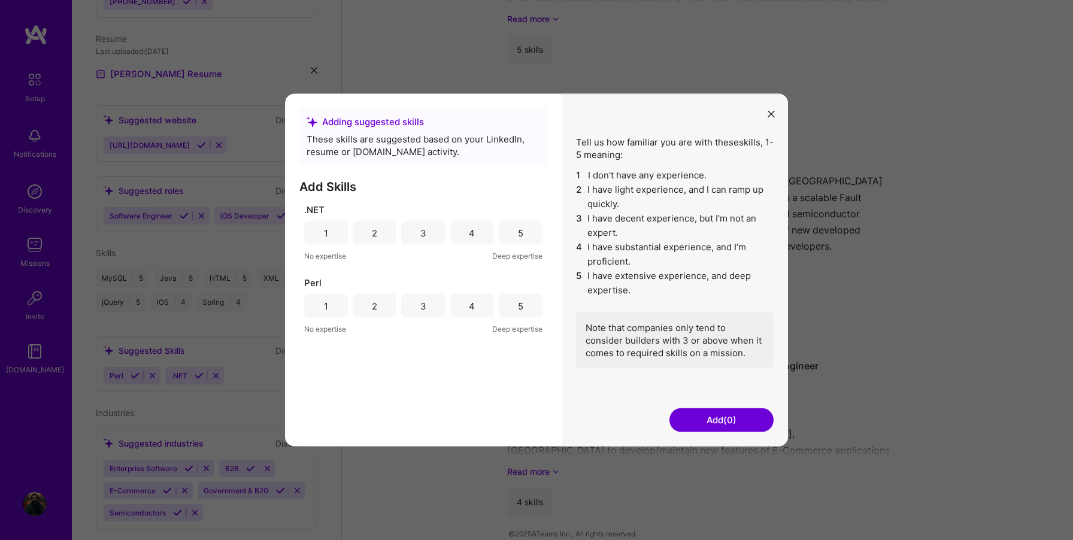
click at [773, 113] on icon "modal" at bounding box center [771, 113] width 7 height 7
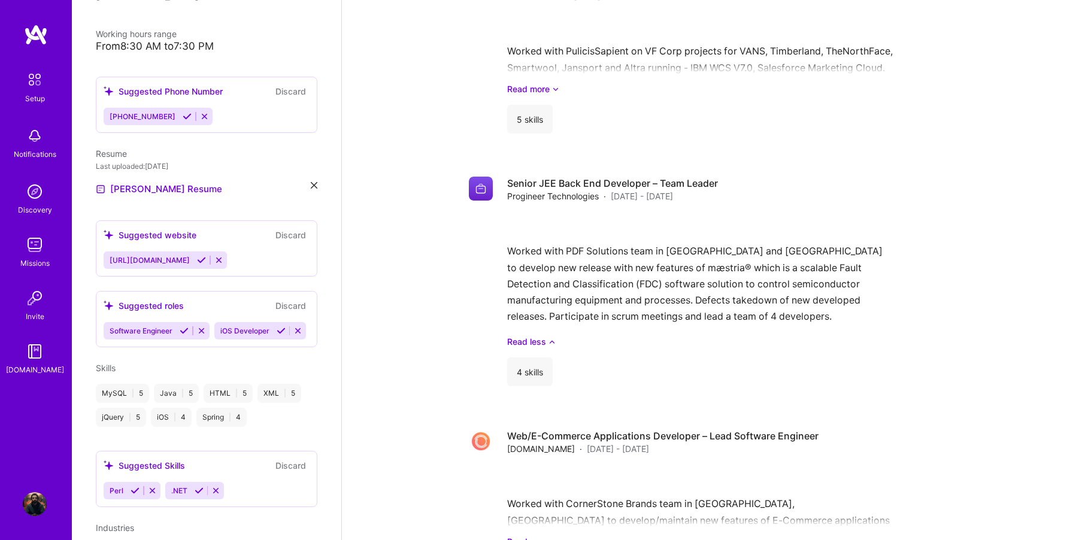
scroll to position [395, 0]
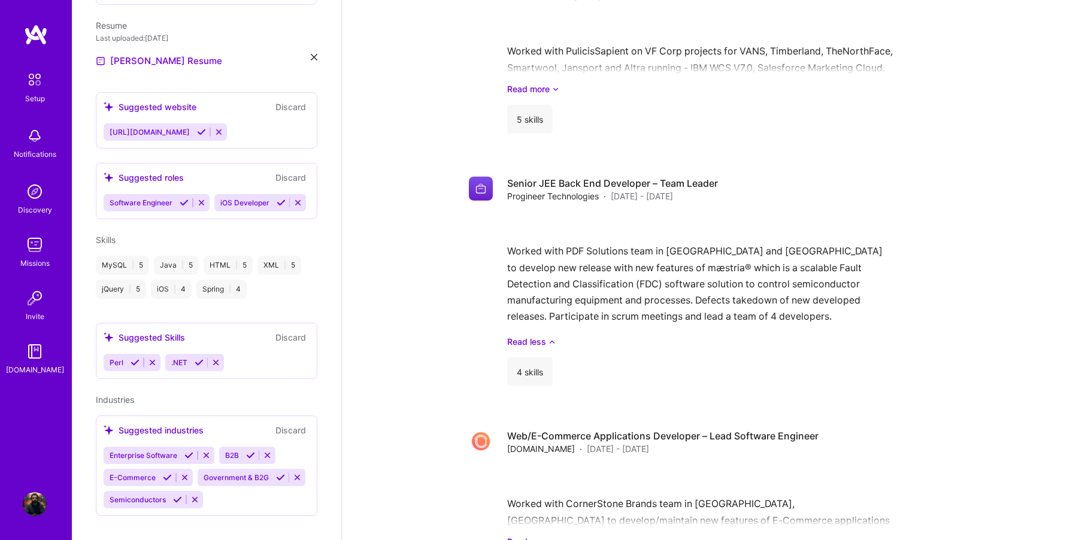
click at [242, 491] on div "Enterprise Software B2B E-Commerce Government & B2G Semiconductors" at bounding box center [207, 478] width 206 height 62
click at [301, 447] on div "Enterprise Software B2B E-Commerce Government & B2G Semiconductors" at bounding box center [207, 478] width 206 height 62
click at [239, 447] on div "B2B" at bounding box center [230, 455] width 23 height 17
click at [242, 447] on div "B2B" at bounding box center [230, 455] width 23 height 17
click at [183, 450] on button at bounding box center [189, 455] width 16 height 10
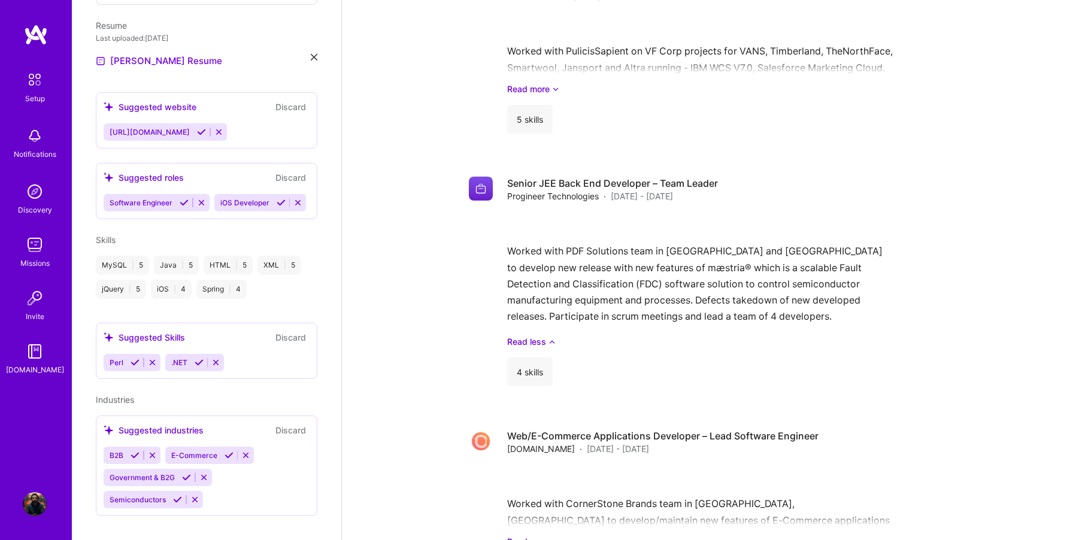
click at [154, 424] on div "Suggested industries" at bounding box center [154, 430] width 100 height 13
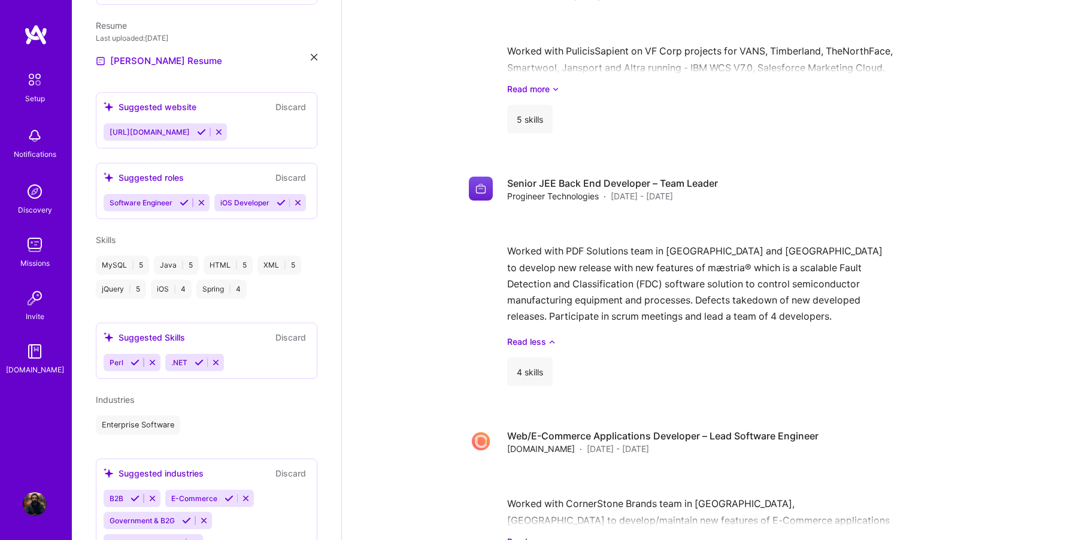
click at [223, 466] on div "Suggested industries Discard" at bounding box center [207, 473] width 206 height 14
click at [199, 494] on span "E-Commerce" at bounding box center [194, 498] width 46 height 9
click at [227, 494] on icon at bounding box center [229, 498] width 9 height 9
click at [132, 494] on icon at bounding box center [135, 498] width 9 height 9
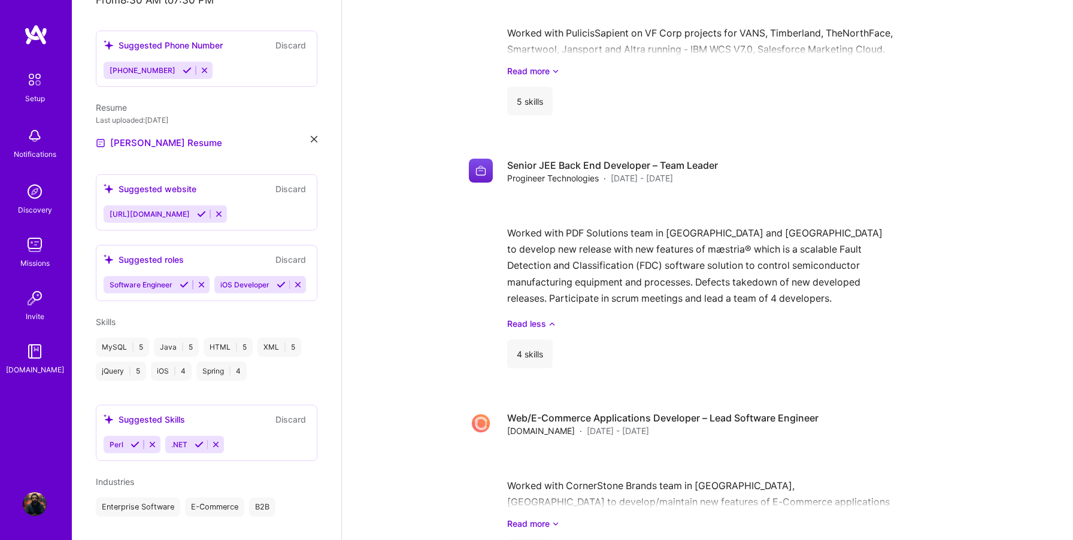
scroll to position [310, 0]
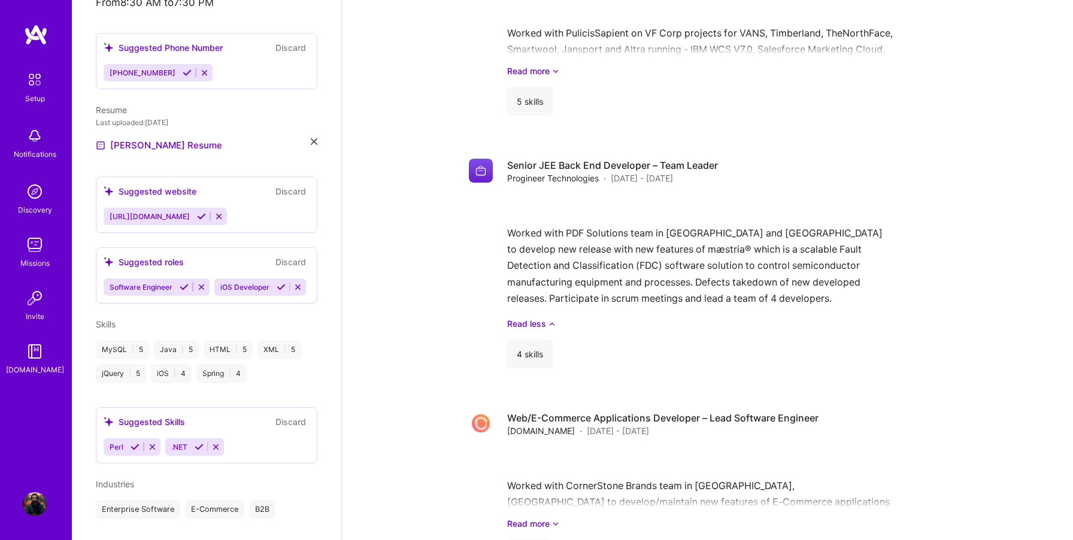
click at [186, 283] on icon at bounding box center [184, 287] width 9 height 9
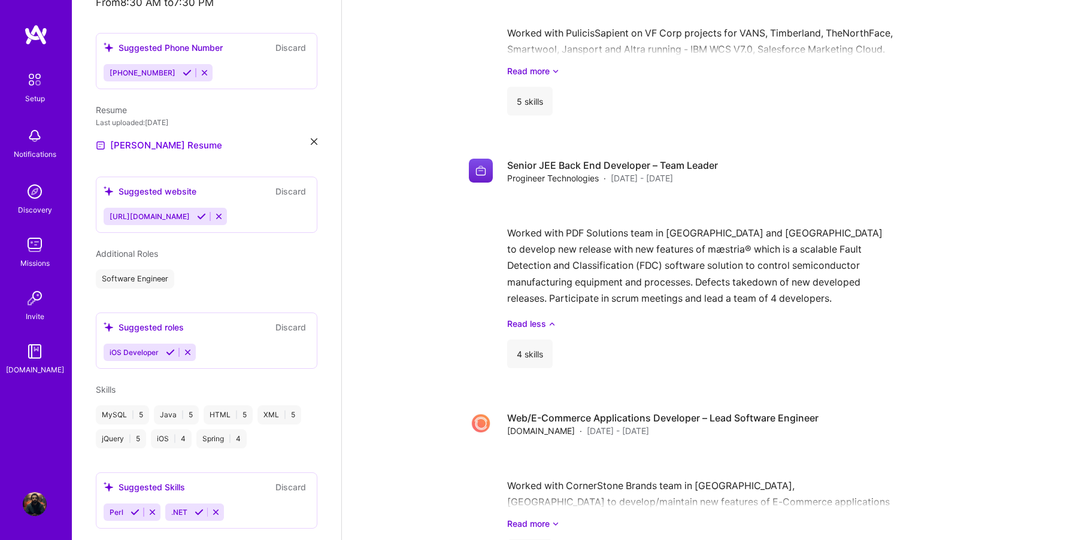
click at [168, 348] on icon at bounding box center [170, 352] width 9 height 9
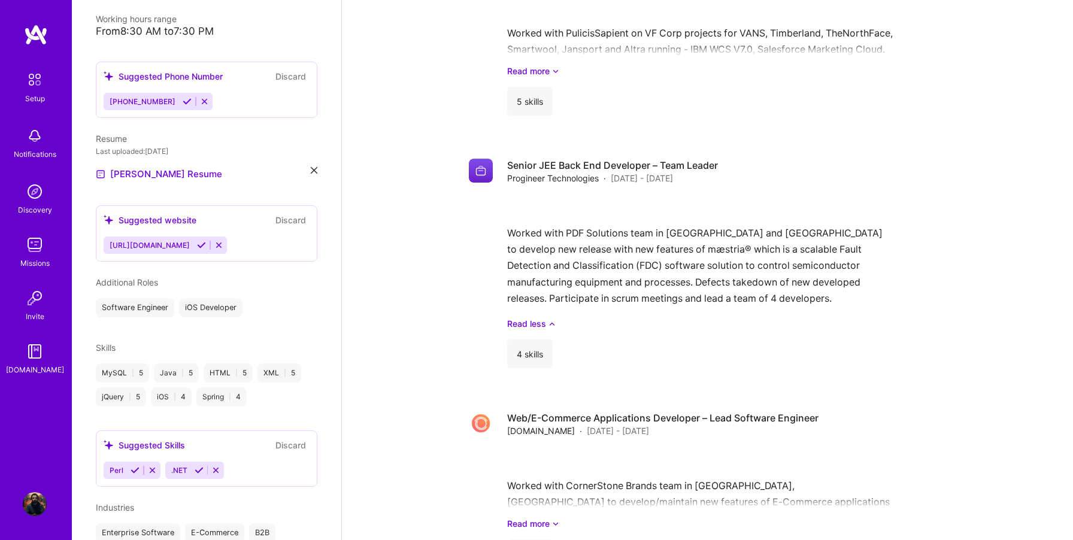
scroll to position [268, 0]
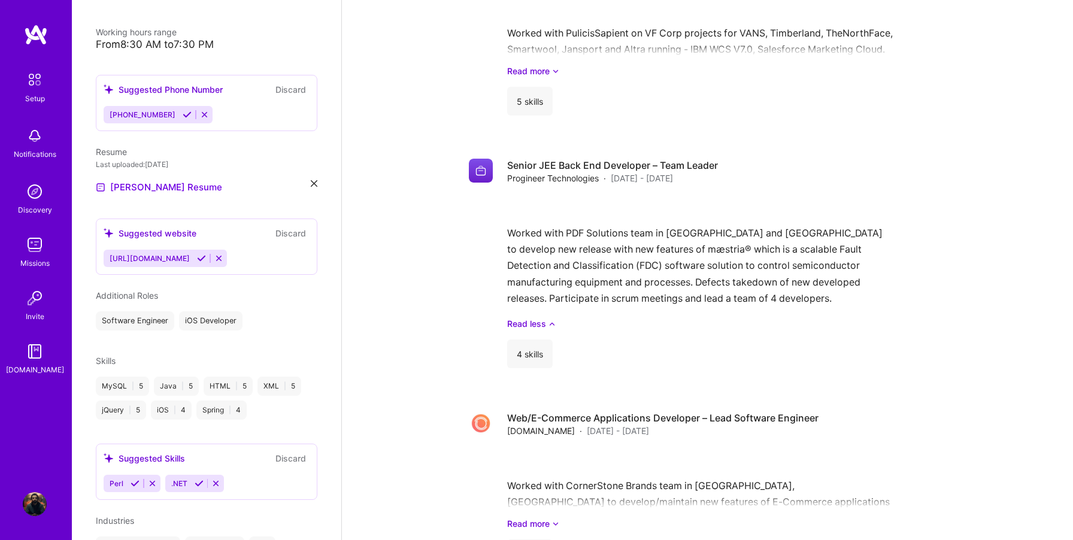
click at [197, 254] on icon at bounding box center [201, 258] width 9 height 9
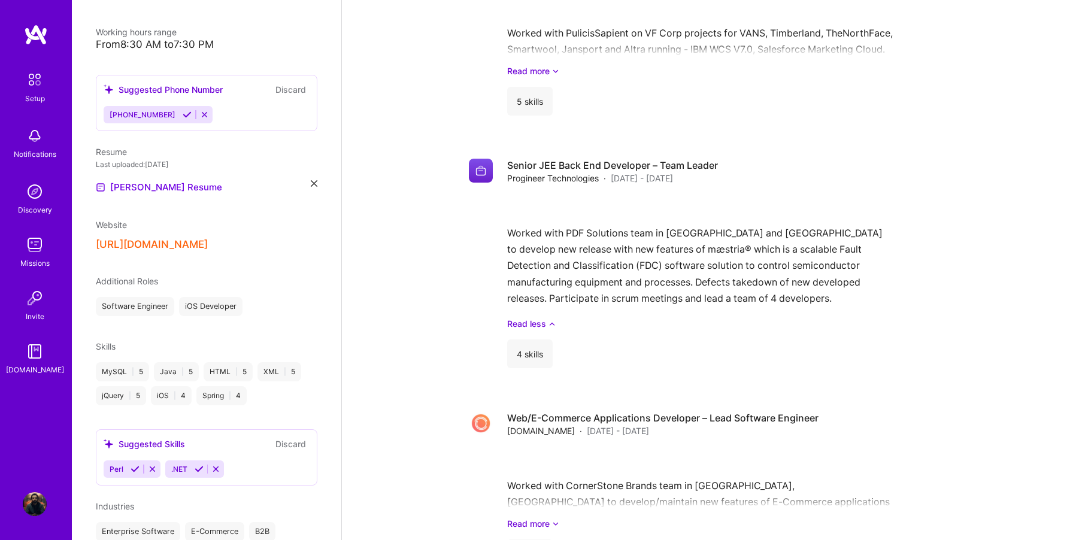
click at [112, 219] on div "Website [URL][DOMAIN_NAME]" at bounding box center [207, 235] width 222 height 32
click at [110, 220] on span "Website" at bounding box center [111, 225] width 31 height 10
click at [113, 238] on button "[URL][DOMAIN_NAME]" at bounding box center [152, 244] width 112 height 13
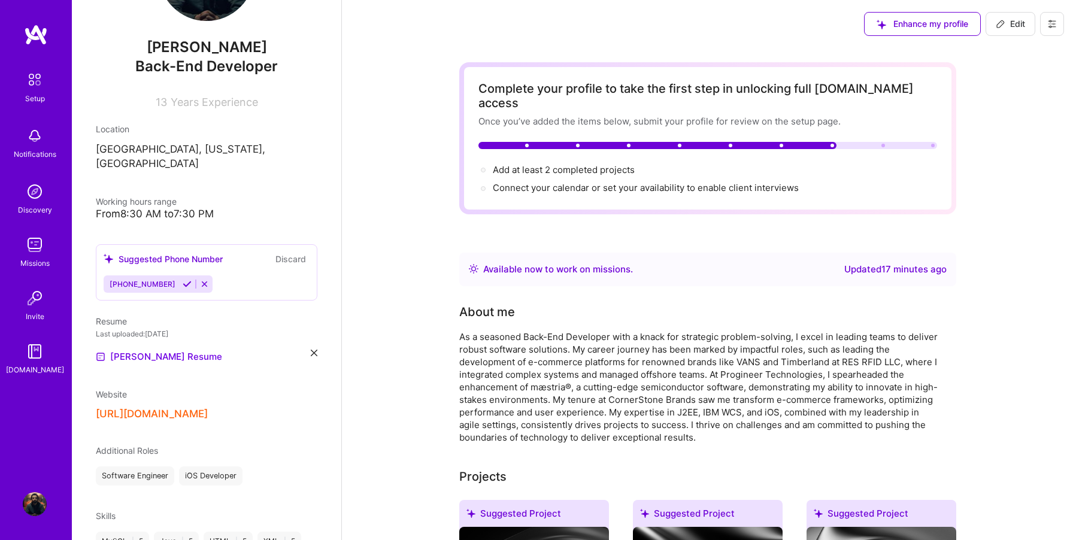
scroll to position [108, 0]
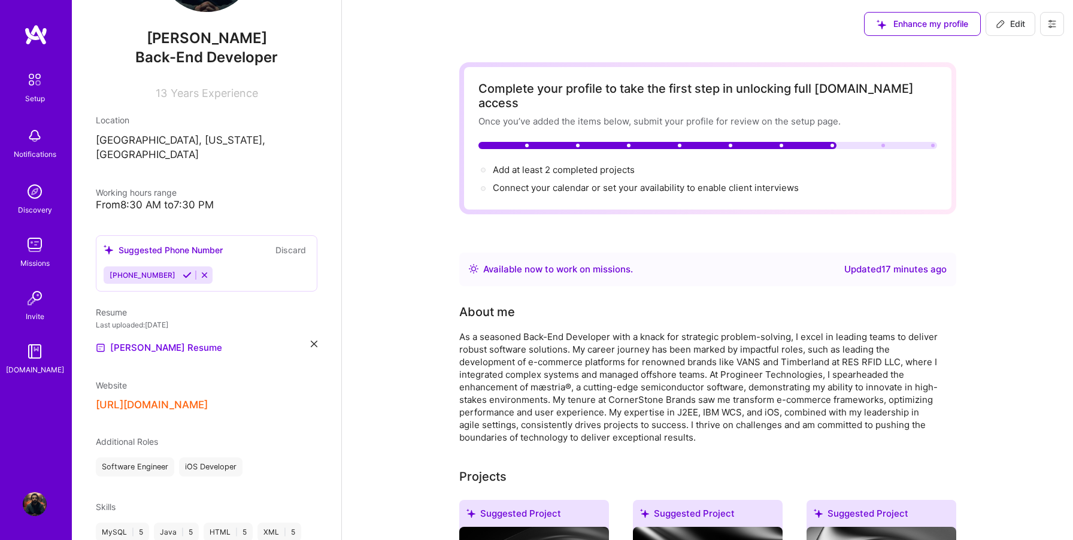
click at [153, 319] on div "Last uploaded: [DATE]" at bounding box center [207, 325] width 222 height 13
click at [183, 271] on icon at bounding box center [187, 275] width 9 height 9
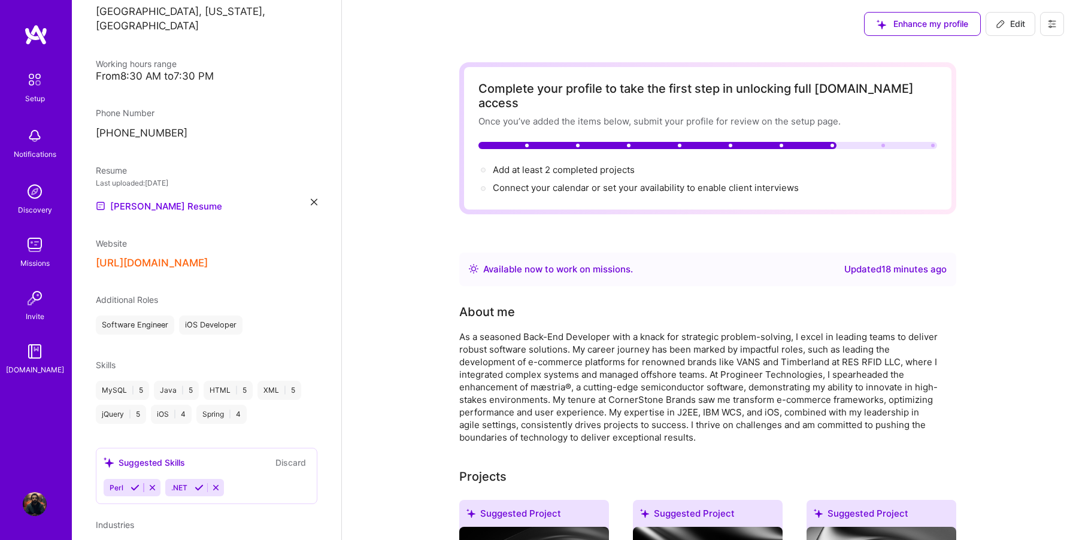
scroll to position [242, 0]
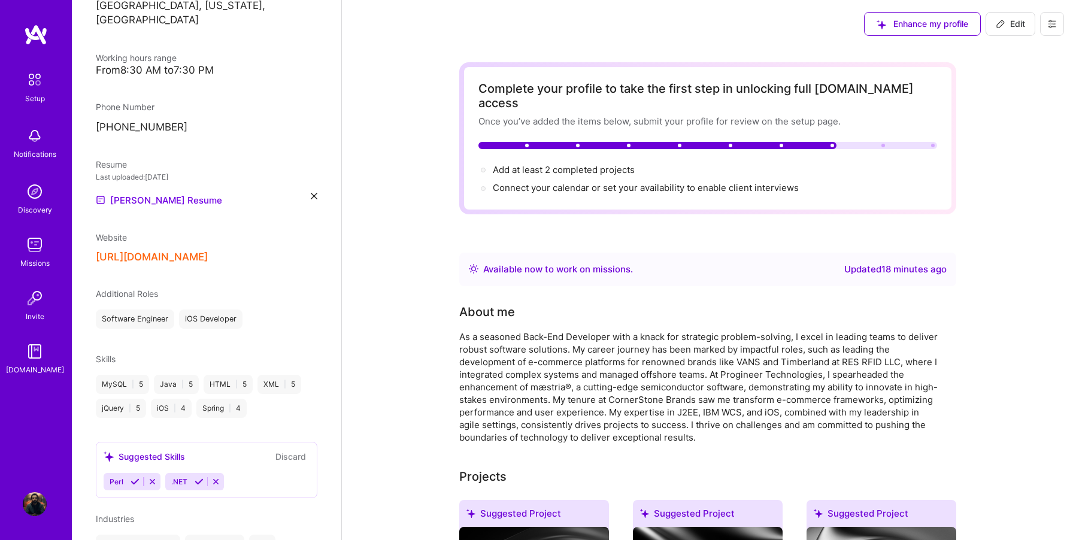
click at [157, 251] on button "[URL][DOMAIN_NAME]" at bounding box center [152, 257] width 112 height 13
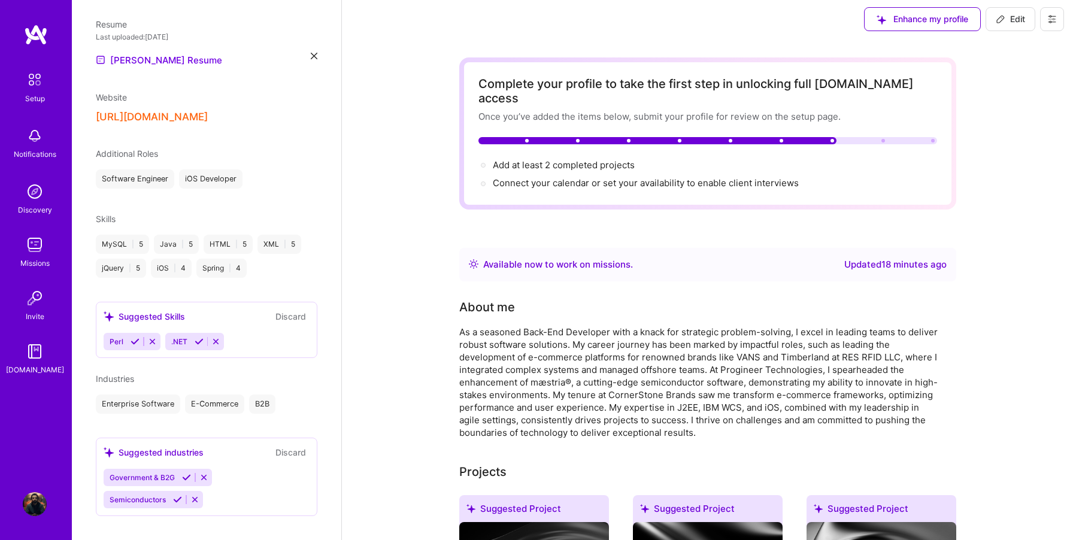
scroll to position [5, 0]
click at [32, 86] on img at bounding box center [34, 79] width 25 height 25
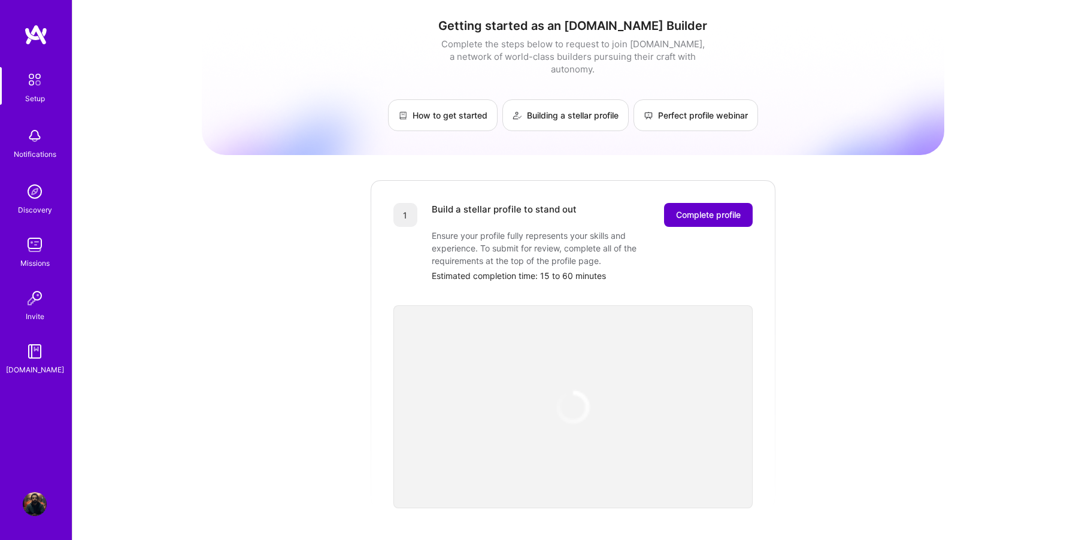
click at [680, 209] on span "Complete profile" at bounding box center [708, 215] width 65 height 12
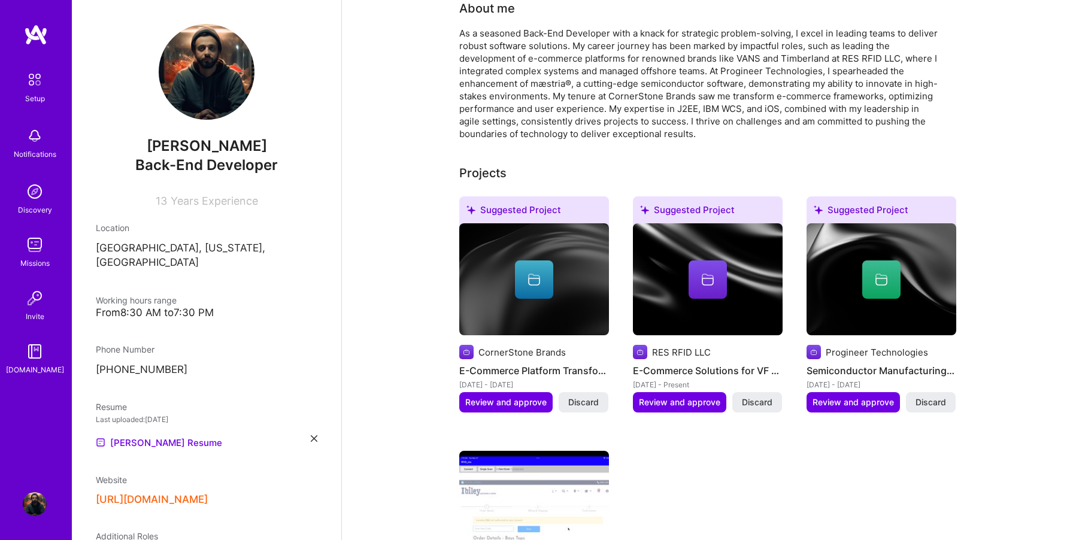
scroll to position [316, 0]
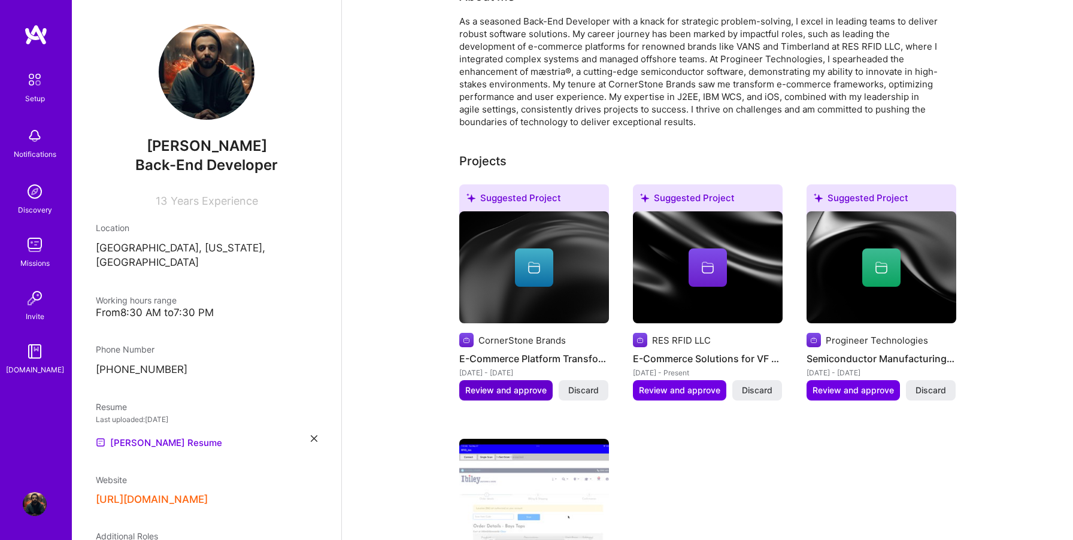
click at [530, 382] on button "Review and approve" at bounding box center [505, 390] width 93 height 20
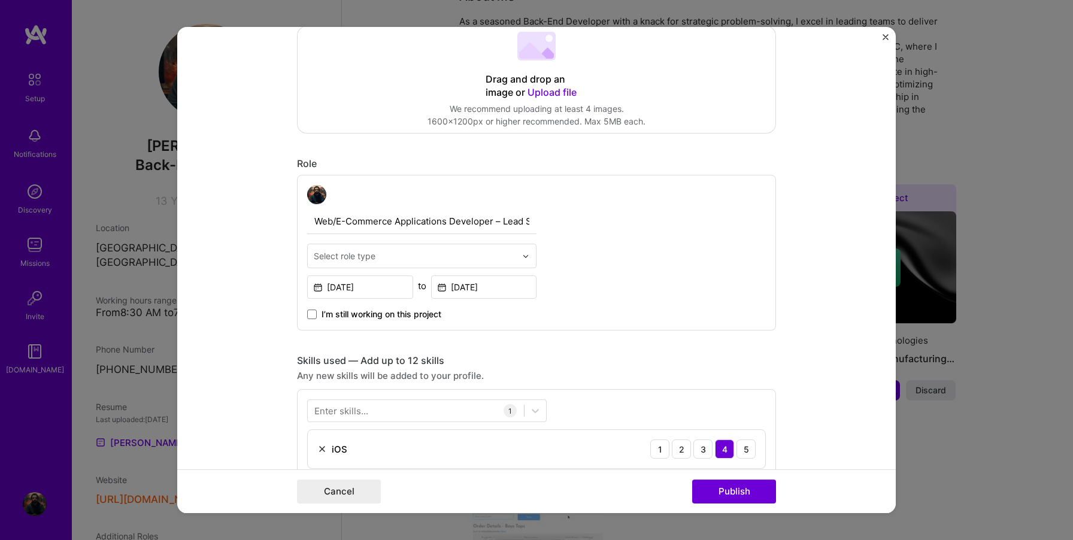
scroll to position [289, 0]
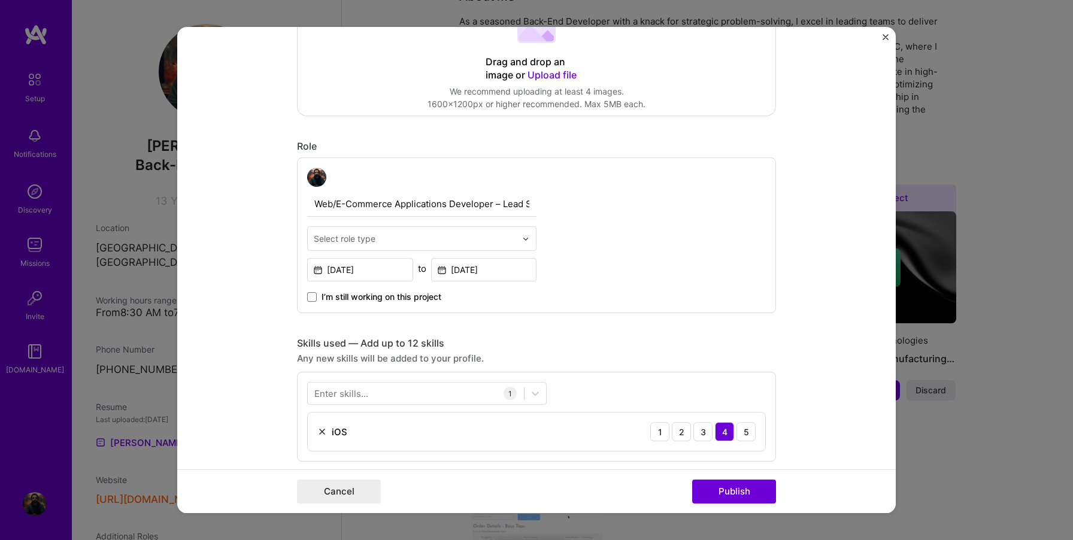
click at [350, 236] on div "Select role type" at bounding box center [345, 238] width 62 height 13
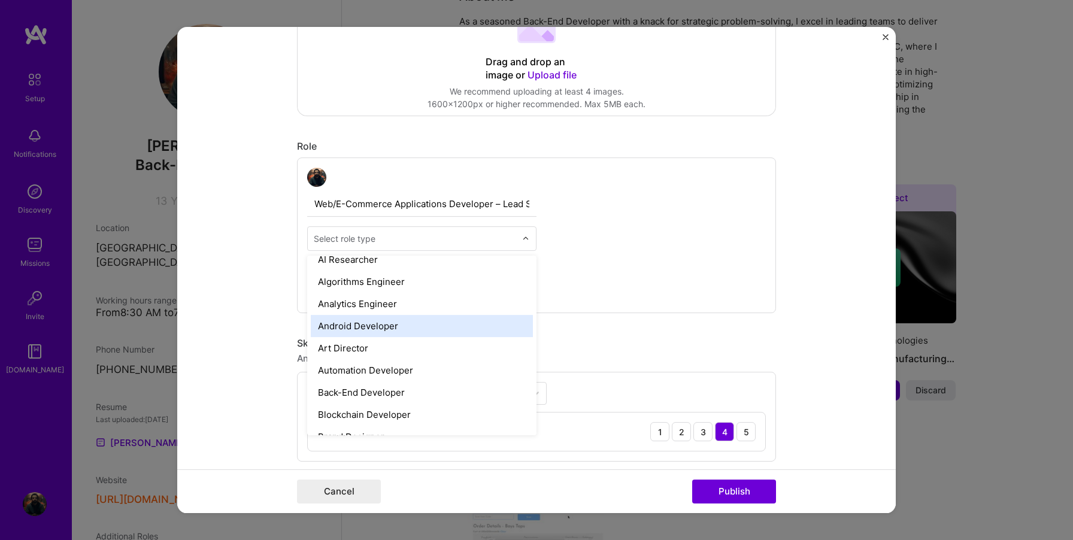
scroll to position [78, 0]
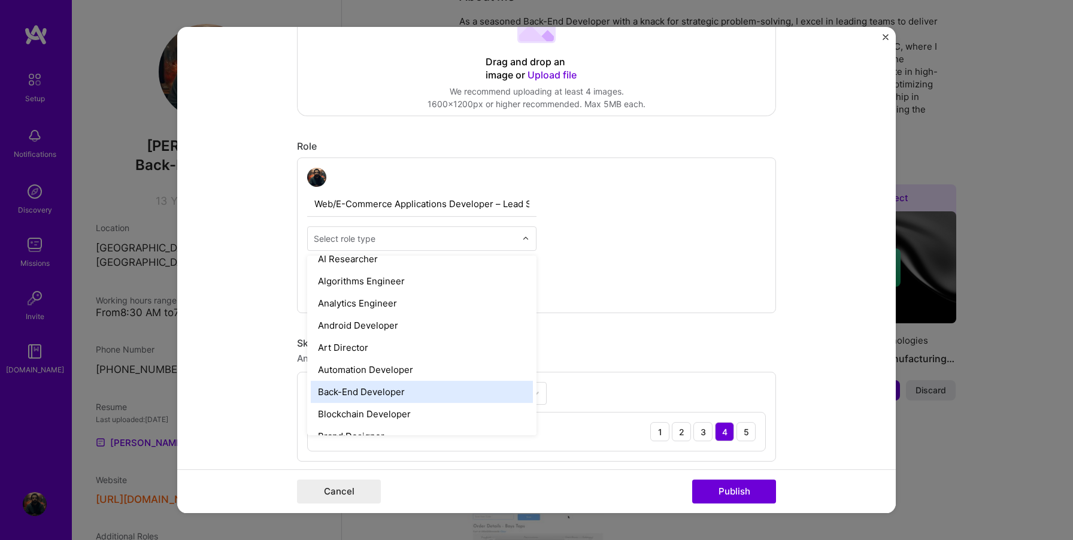
click at [362, 392] on div "Back-End Developer" at bounding box center [422, 392] width 222 height 22
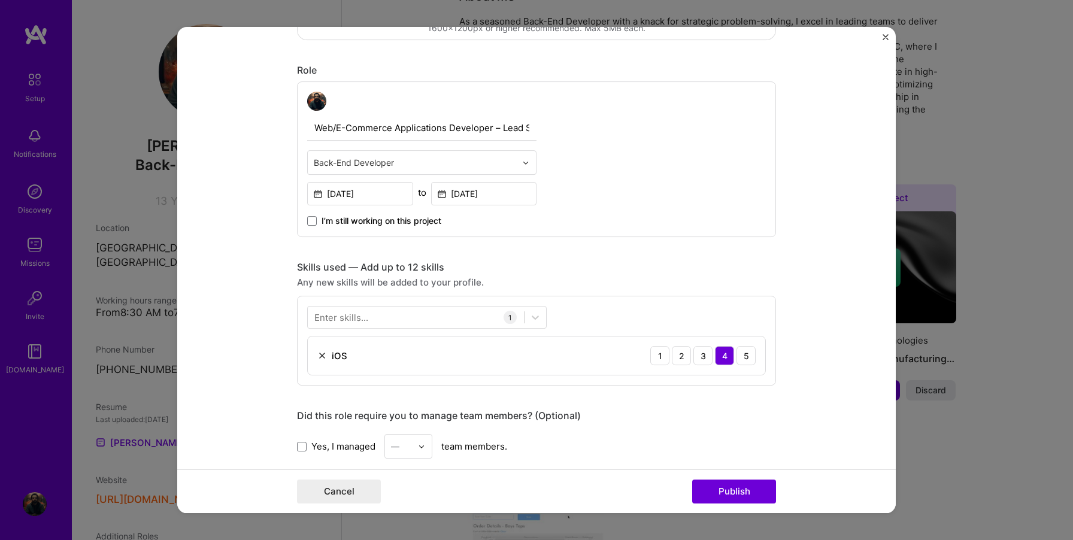
scroll to position [370, 0]
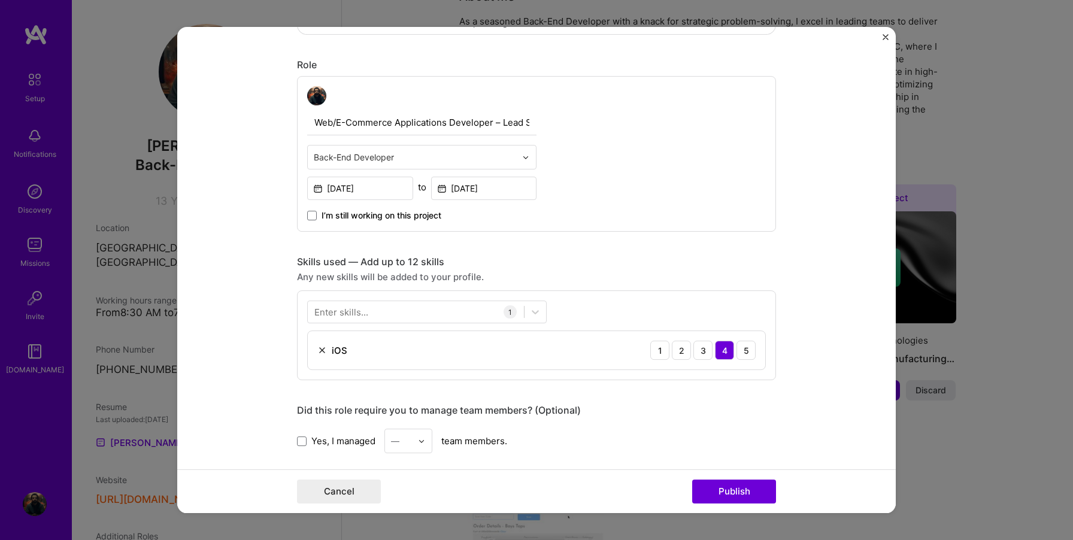
click at [347, 314] on div "Enter skills..." at bounding box center [341, 312] width 54 height 13
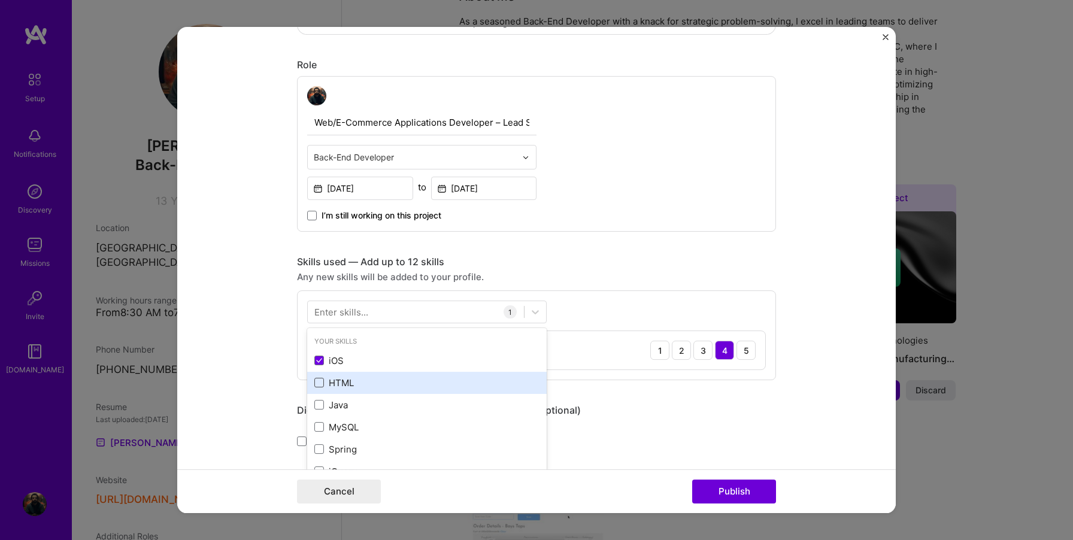
click at [319, 384] on span at bounding box center [319, 383] width 10 height 10
click at [0, 0] on input "checkbox" at bounding box center [0, 0] width 0 height 0
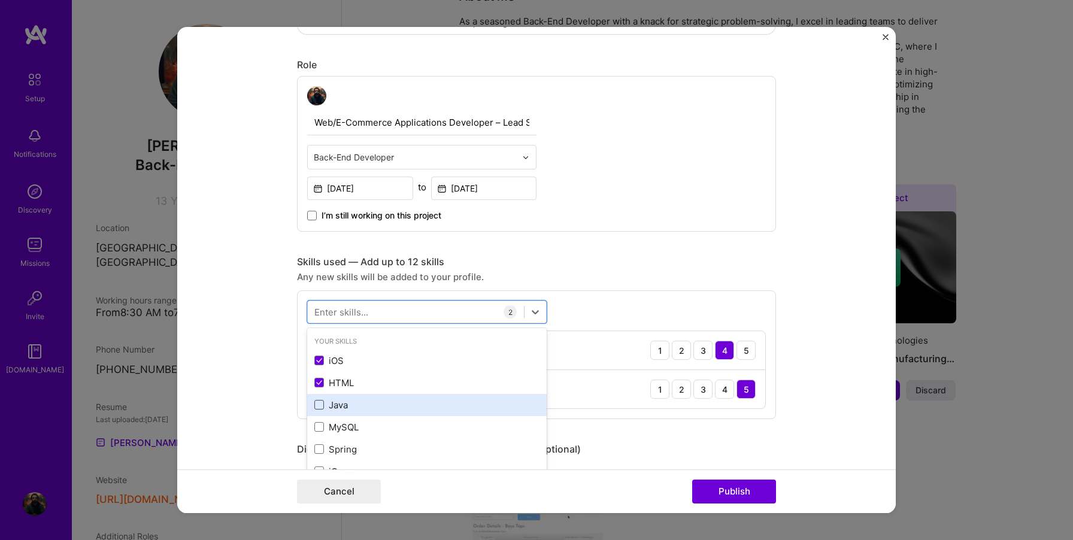
click at [319, 410] on span at bounding box center [319, 405] width 10 height 10
click at [0, 0] on input "checkbox" at bounding box center [0, 0] width 0 height 0
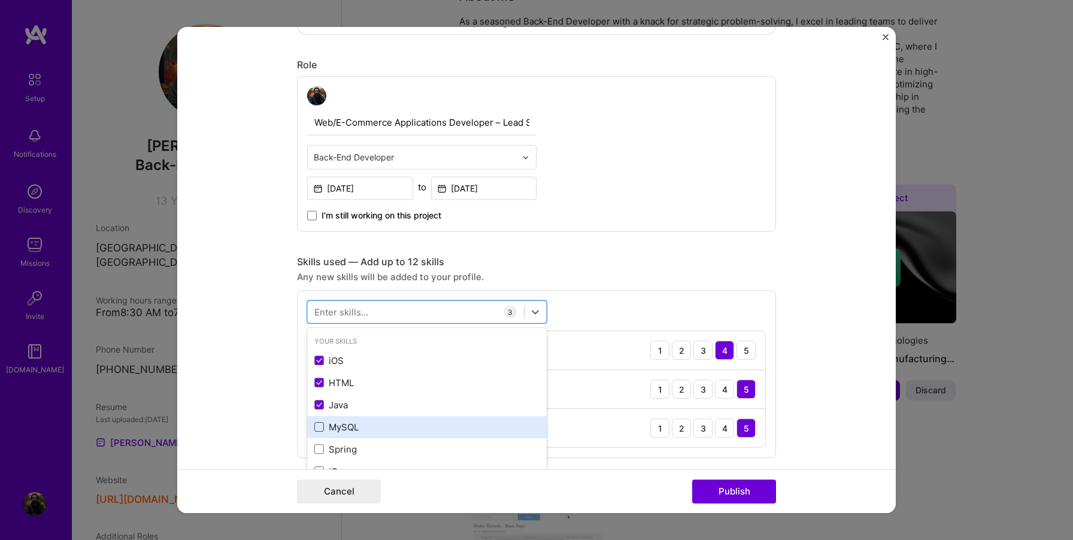
click at [320, 430] on span at bounding box center [319, 427] width 10 height 10
click at [0, 0] on input "checkbox" at bounding box center [0, 0] width 0 height 0
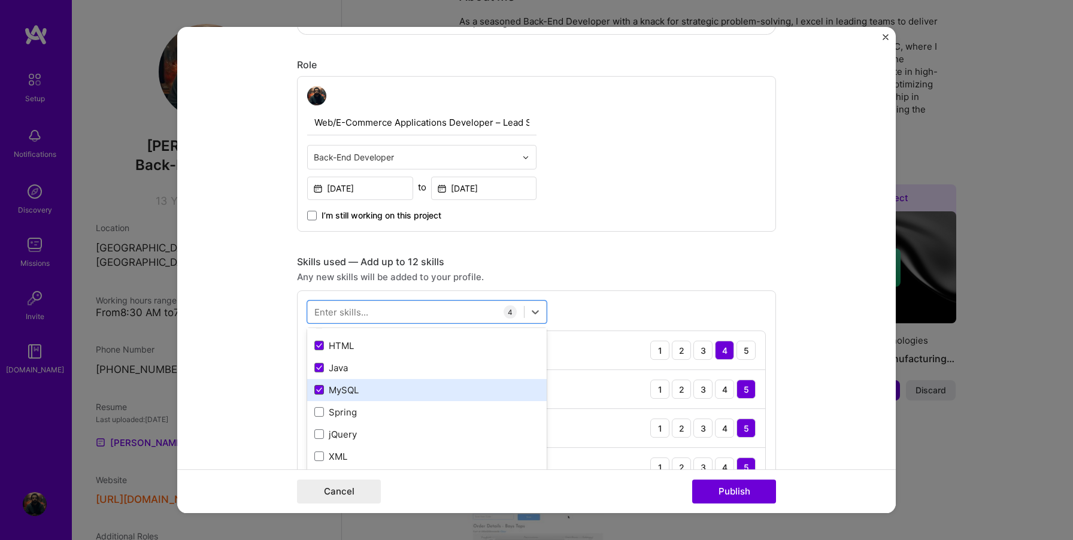
scroll to position [59, 0]
click at [319, 387] on span at bounding box center [319, 391] width 10 height 10
click at [0, 0] on input "checkbox" at bounding box center [0, 0] width 0 height 0
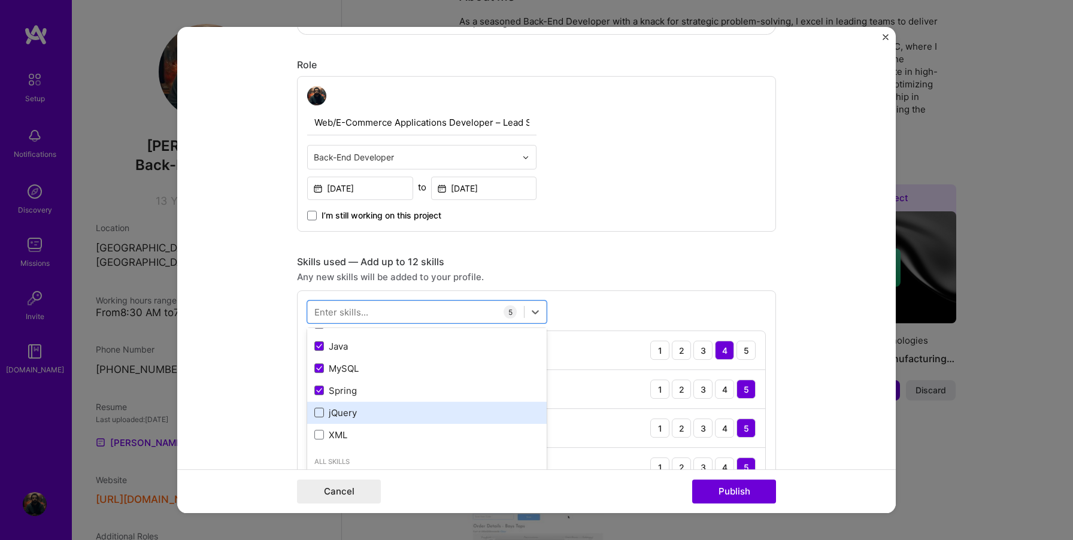
click at [318, 415] on span at bounding box center [319, 413] width 10 height 10
click at [0, 0] on input "checkbox" at bounding box center [0, 0] width 0 height 0
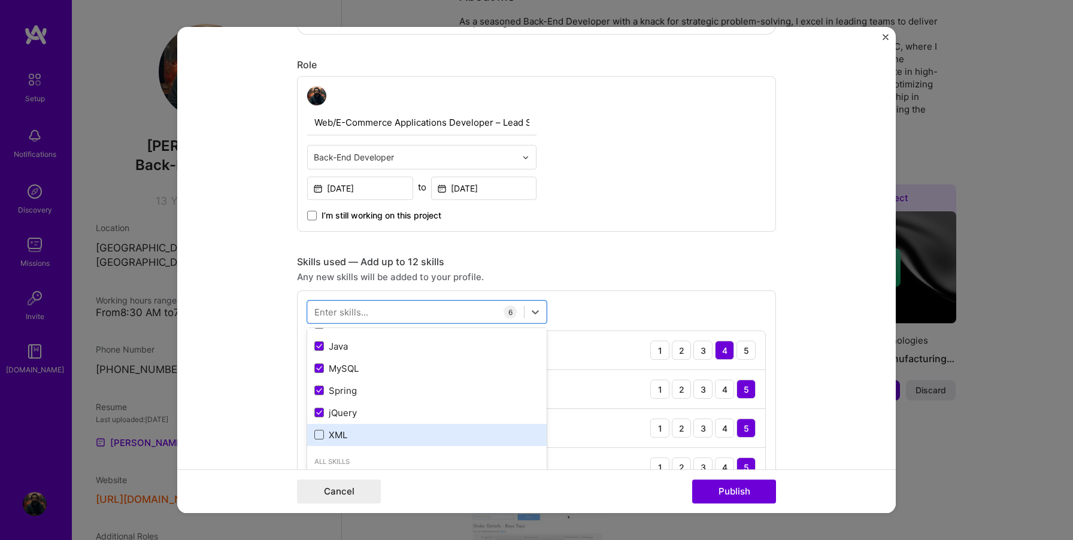
click at [319, 436] on span at bounding box center [319, 435] width 10 height 10
click at [0, 0] on input "checkbox" at bounding box center [0, 0] width 0 height 0
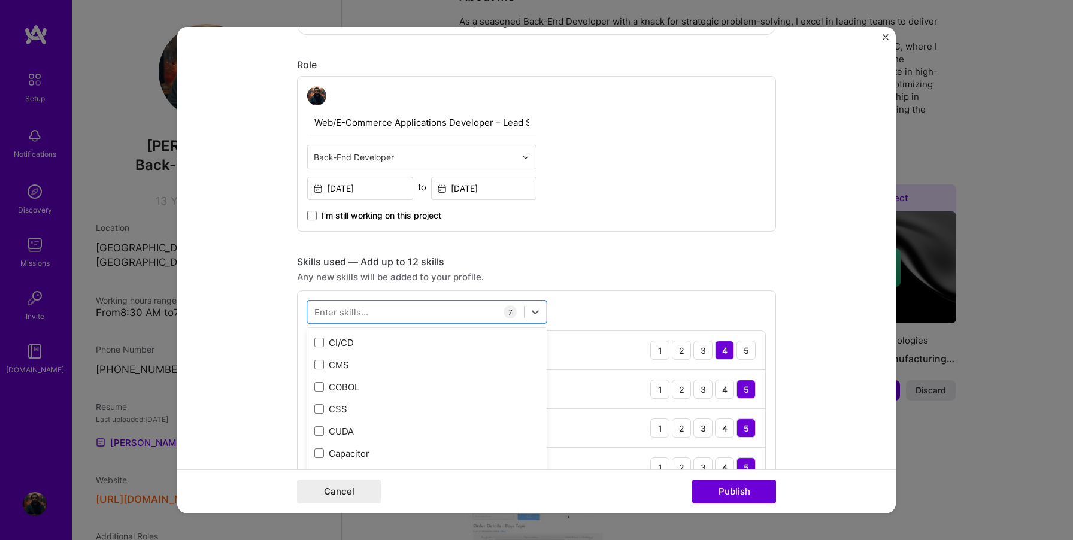
scroll to position [1505, 0]
click at [317, 405] on span at bounding box center [319, 408] width 10 height 10
click at [0, 0] on input "checkbox" at bounding box center [0, 0] width 0 height 0
click at [317, 359] on div "CMS" at bounding box center [426, 363] width 225 height 13
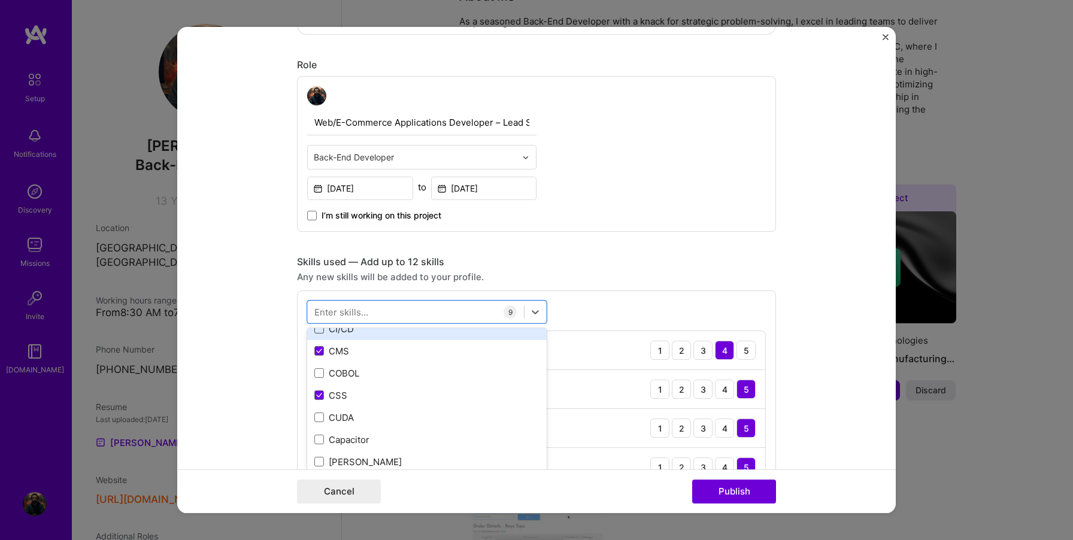
click at [318, 330] on span at bounding box center [319, 329] width 10 height 10
click at [0, 0] on input "checkbox" at bounding box center [0, 0] width 0 height 0
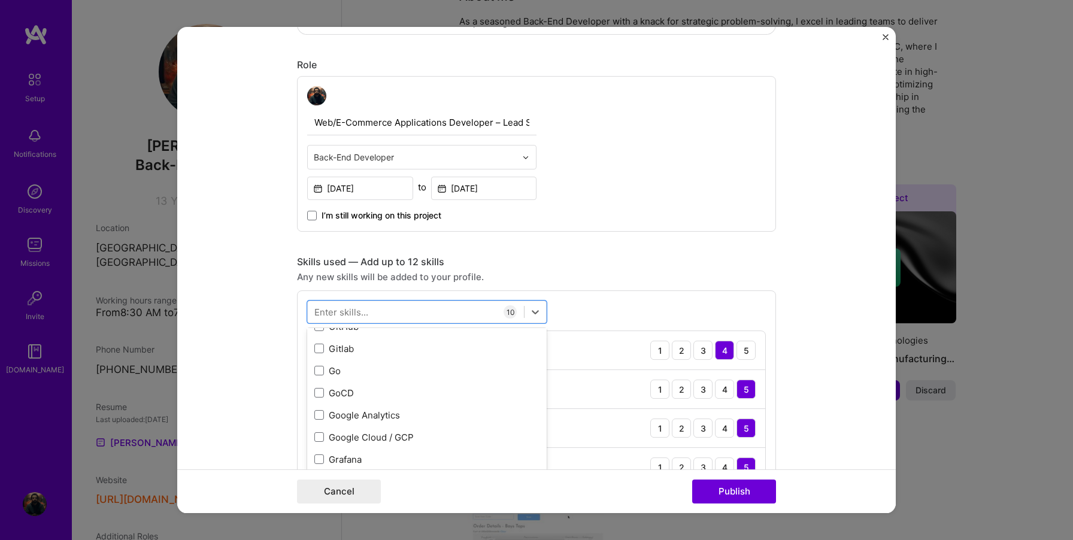
scroll to position [3417, 0]
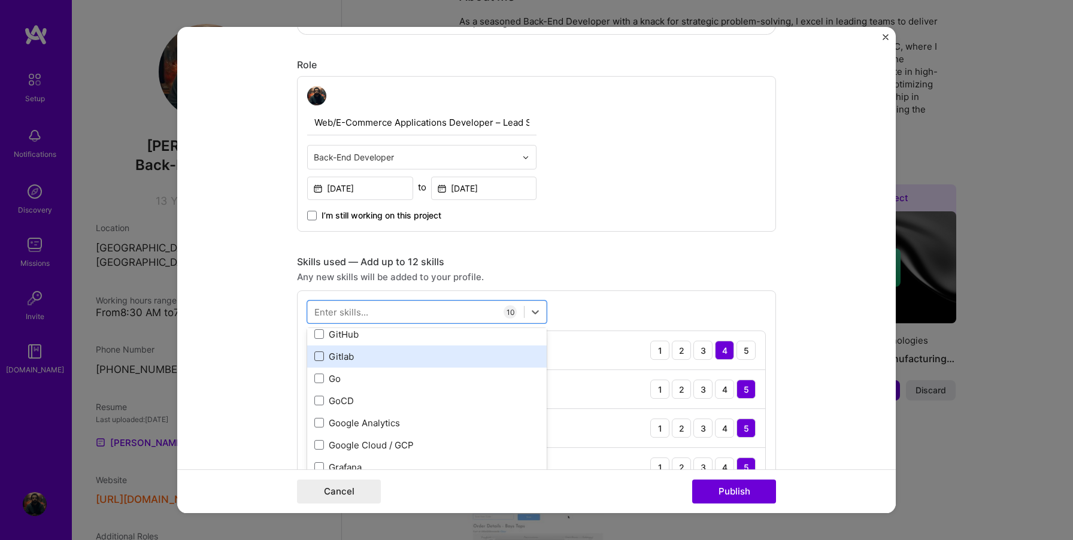
click at [319, 359] on span at bounding box center [319, 356] width 10 height 10
click at [0, 0] on input "checkbox" at bounding box center [0, 0] width 0 height 0
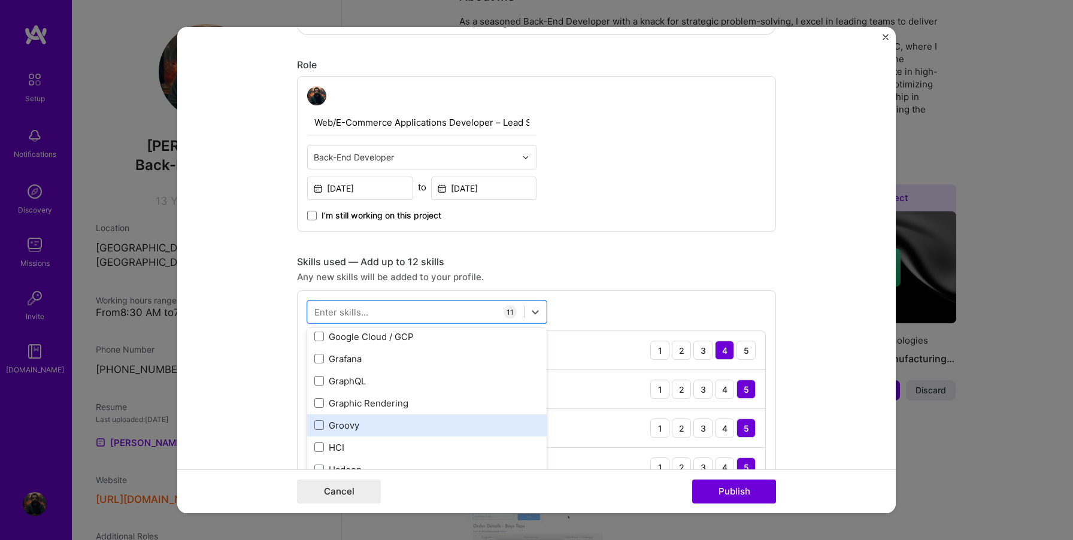
scroll to position [3504, 0]
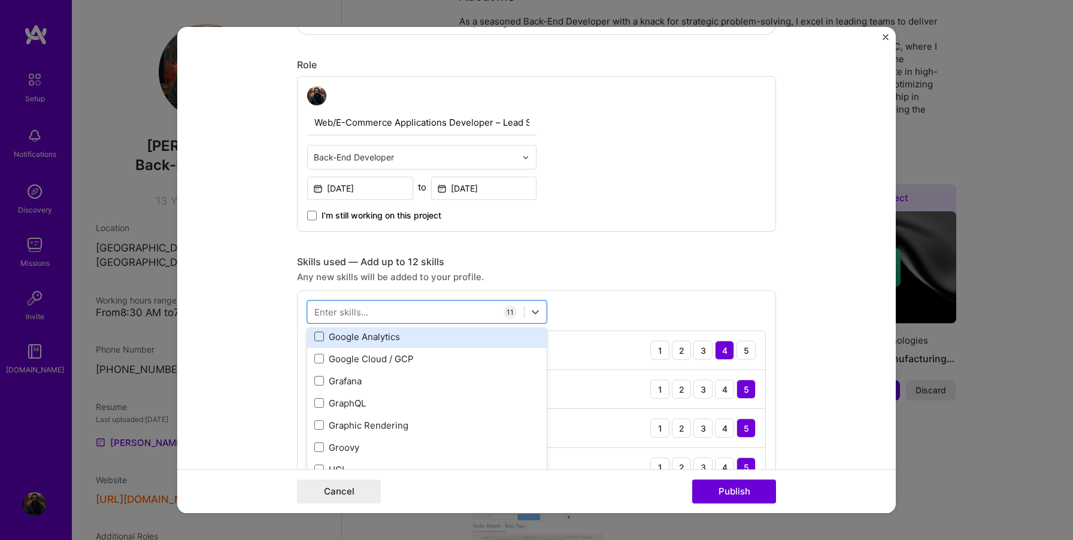
click at [319, 339] on span at bounding box center [319, 337] width 10 height 10
click at [0, 0] on input "checkbox" at bounding box center [0, 0] width 0 height 0
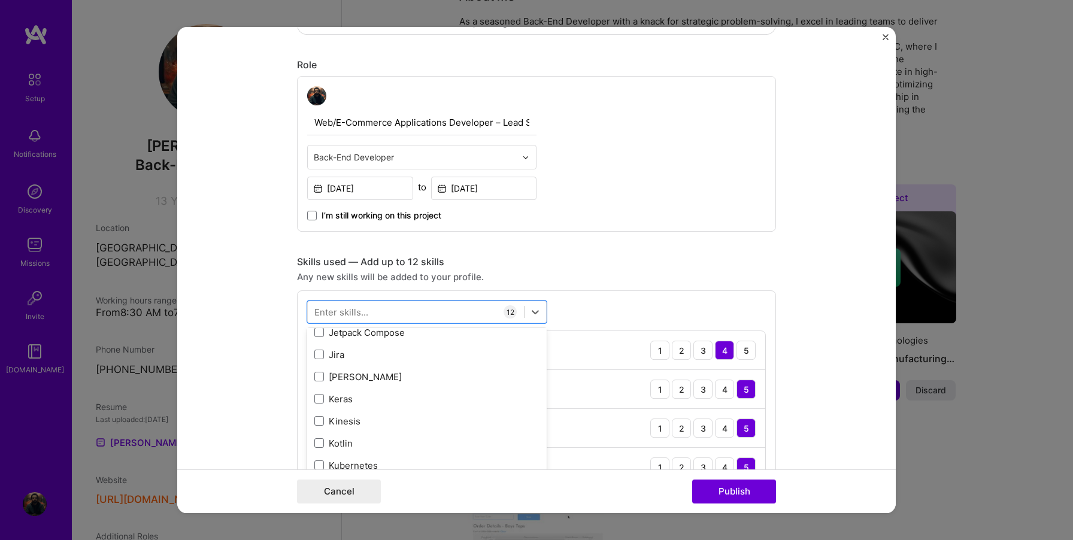
scroll to position [4070, 0]
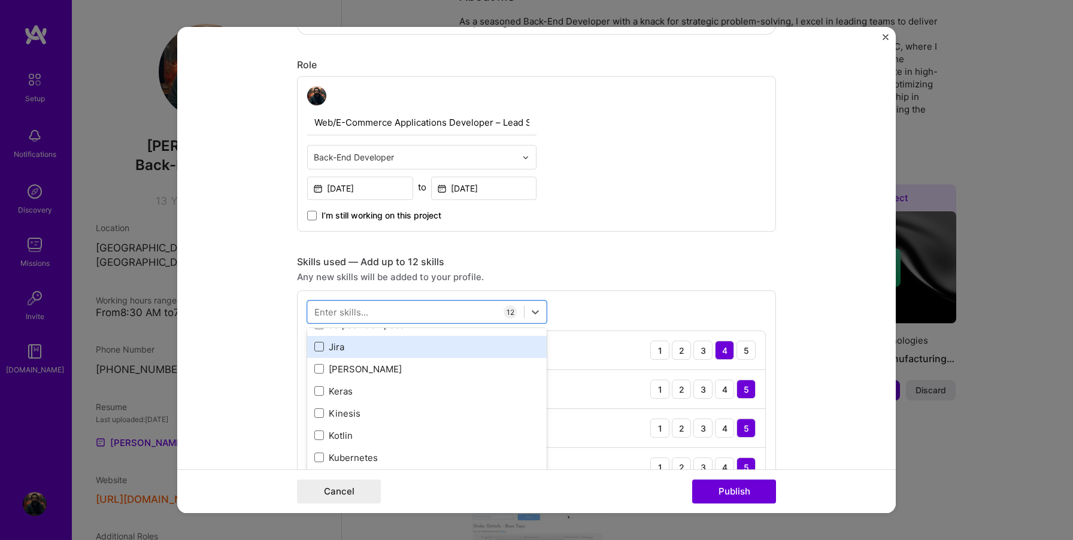
click at [317, 344] on span at bounding box center [319, 347] width 10 height 10
click at [0, 0] on input "checkbox" at bounding box center [0, 0] width 0 height 0
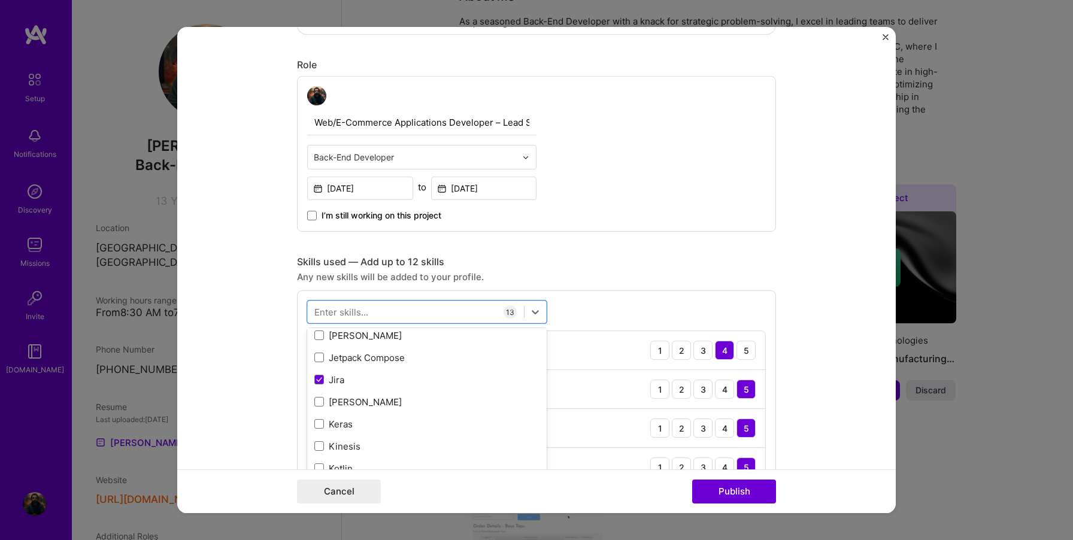
scroll to position [4040, 0]
click at [321, 378] on icon at bounding box center [319, 376] width 6 height 5
click at [0, 0] on input "checkbox" at bounding box center [0, 0] width 0 height 0
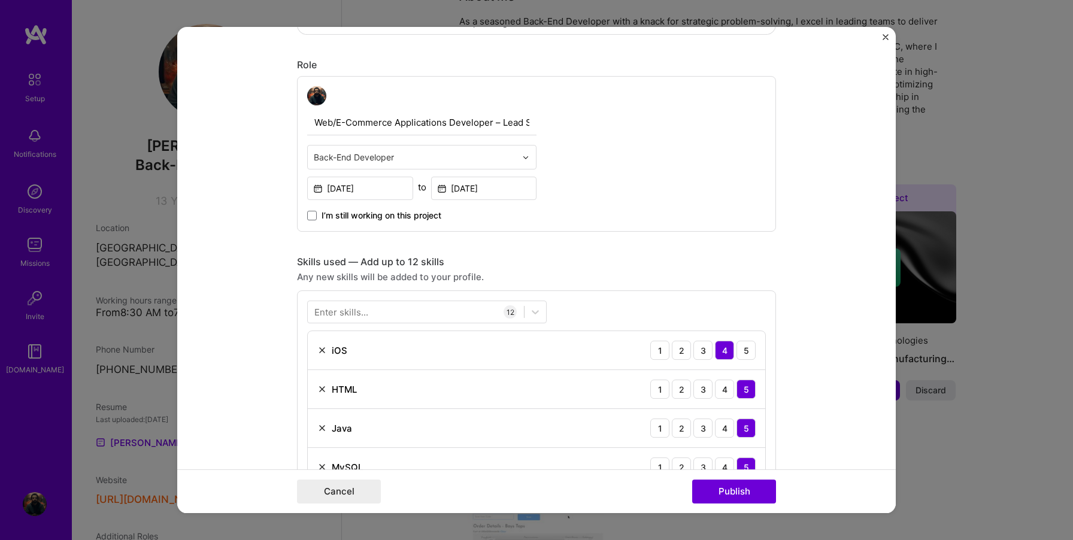
click at [590, 313] on div "Enter skills... 12 iOS 1 2 3 4 5 HTML 1 2 3 4 5 Java 1 2 3 4 5 MySQL 1 2 3 4 5 …" at bounding box center [536, 549] width 479 height 518
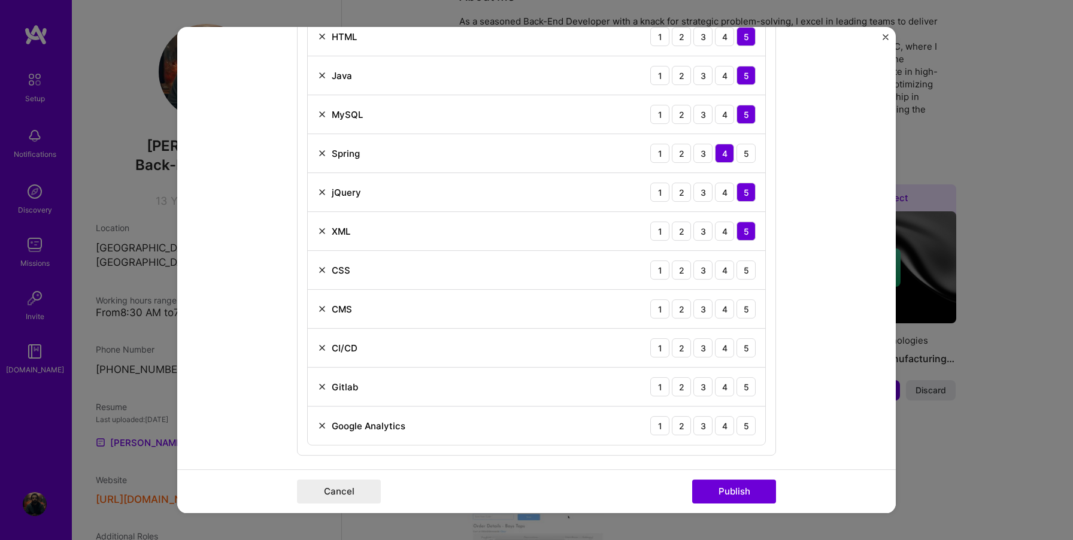
scroll to position [733, 0]
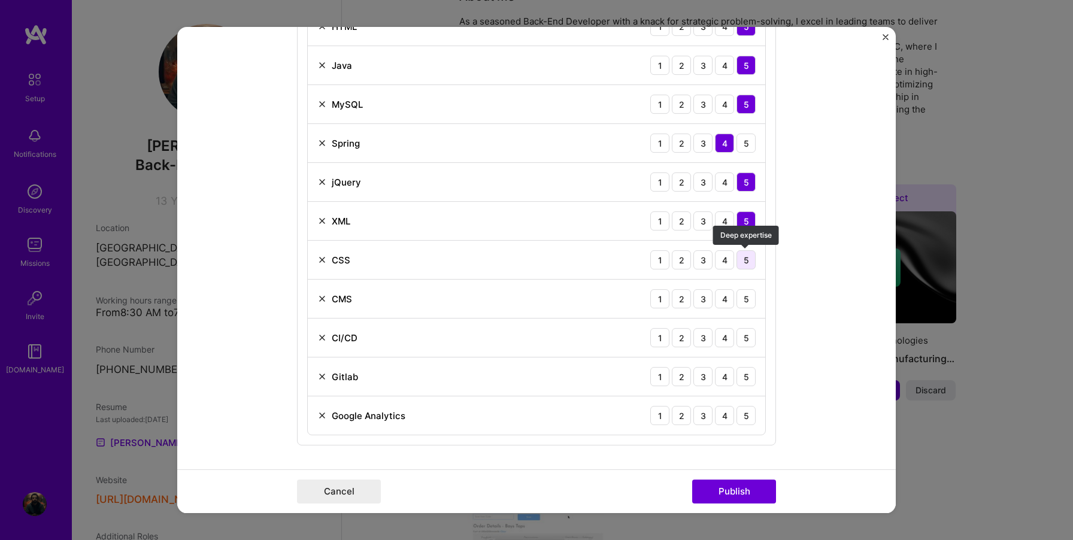
click at [750, 259] on div "5" at bounding box center [745, 259] width 19 height 19
click at [743, 301] on div "5" at bounding box center [745, 298] width 19 height 19
click at [726, 339] on div "4" at bounding box center [724, 337] width 19 height 19
click at [723, 378] on div "4" at bounding box center [724, 376] width 19 height 19
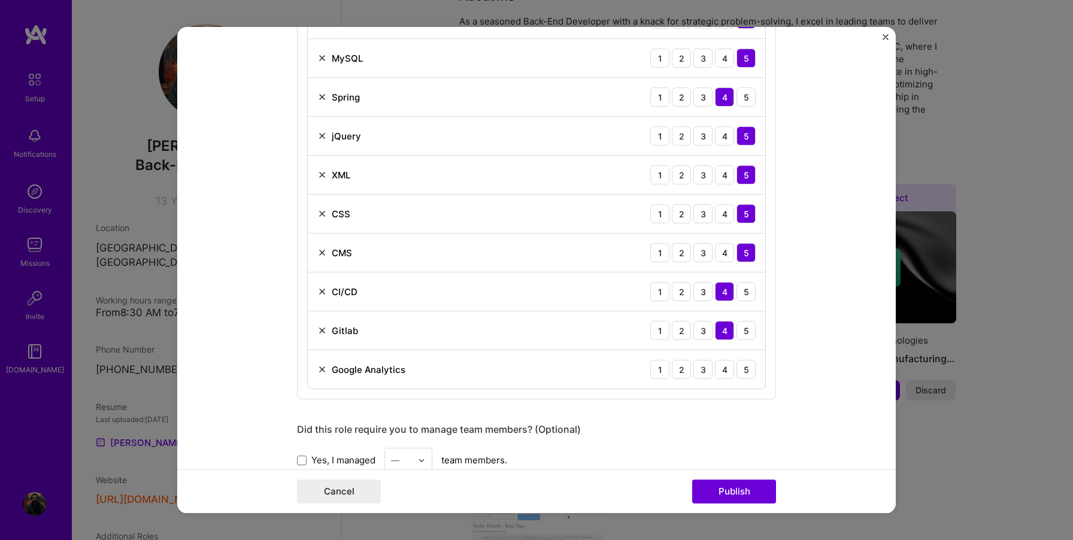
scroll to position [795, 0]
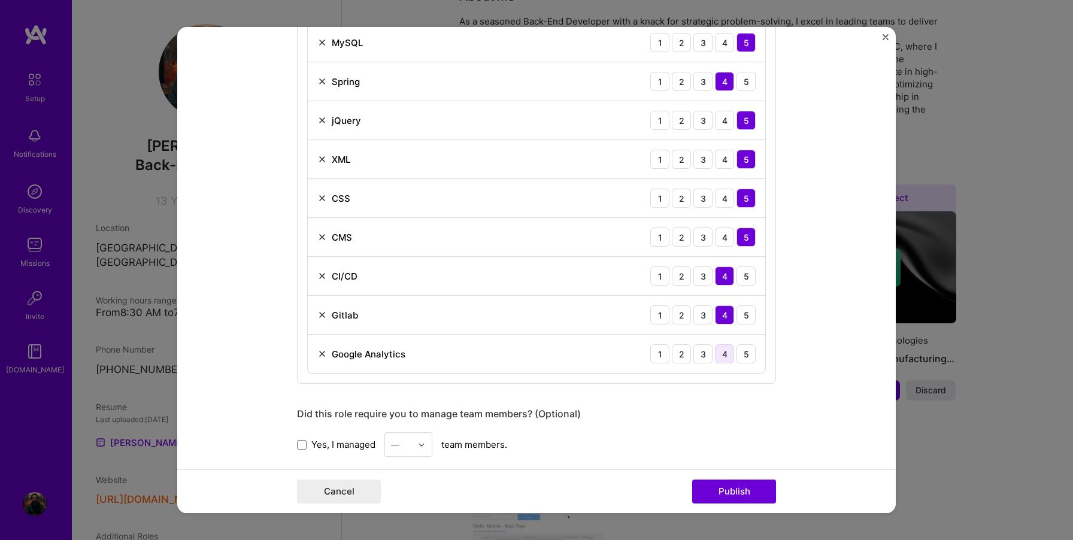
click at [724, 355] on div "4" at bounding box center [724, 353] width 19 height 19
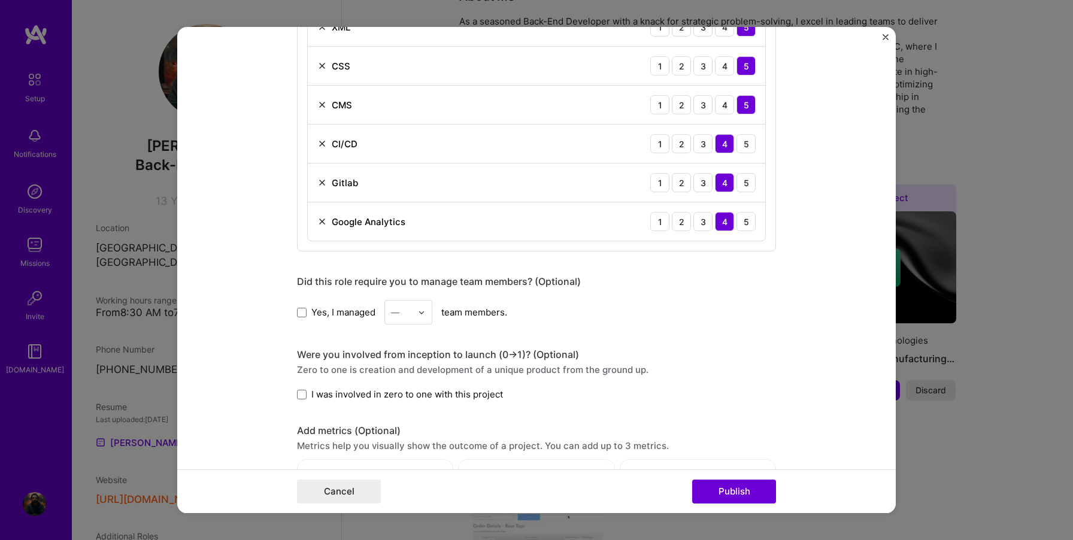
scroll to position [948, 0]
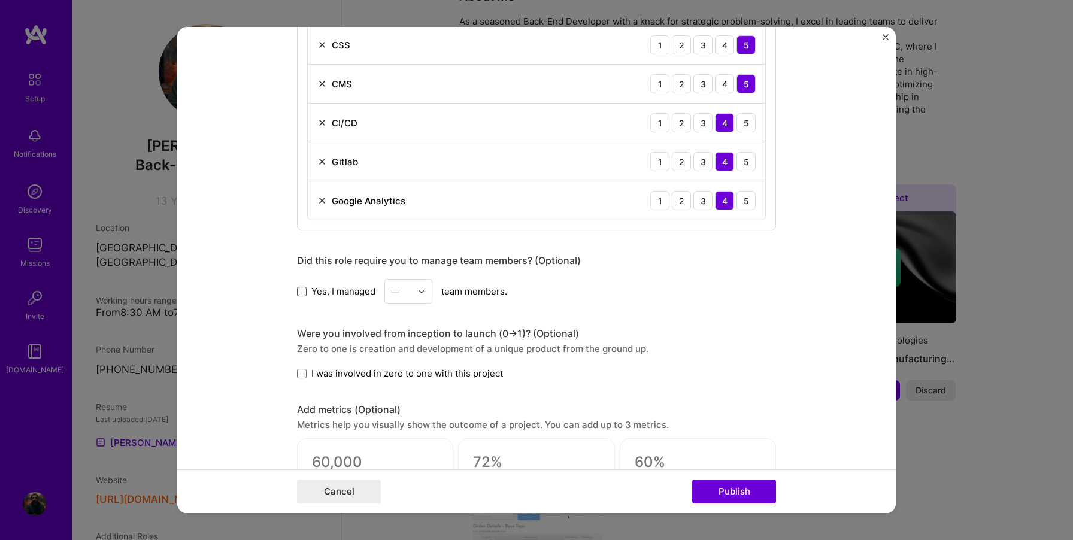
click at [302, 295] on span at bounding box center [302, 292] width 10 height 10
click at [0, 0] on input "Yes, I managed" at bounding box center [0, 0] width 0 height 0
click at [396, 293] on div "—" at bounding box center [395, 291] width 8 height 13
click at [400, 384] on div "4" at bounding box center [408, 389] width 41 height 22
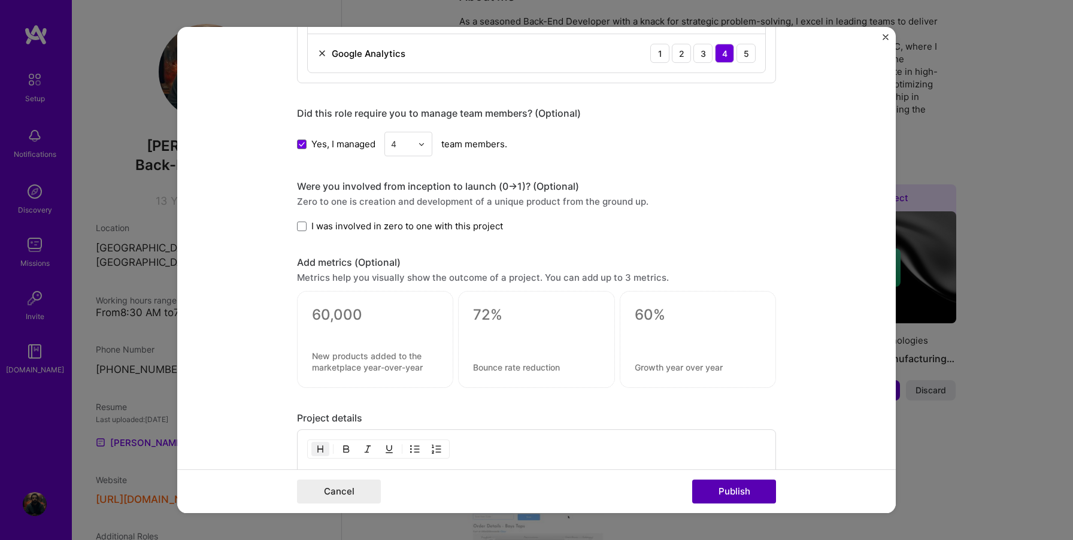
click at [717, 492] on button "Publish" at bounding box center [734, 492] width 84 height 24
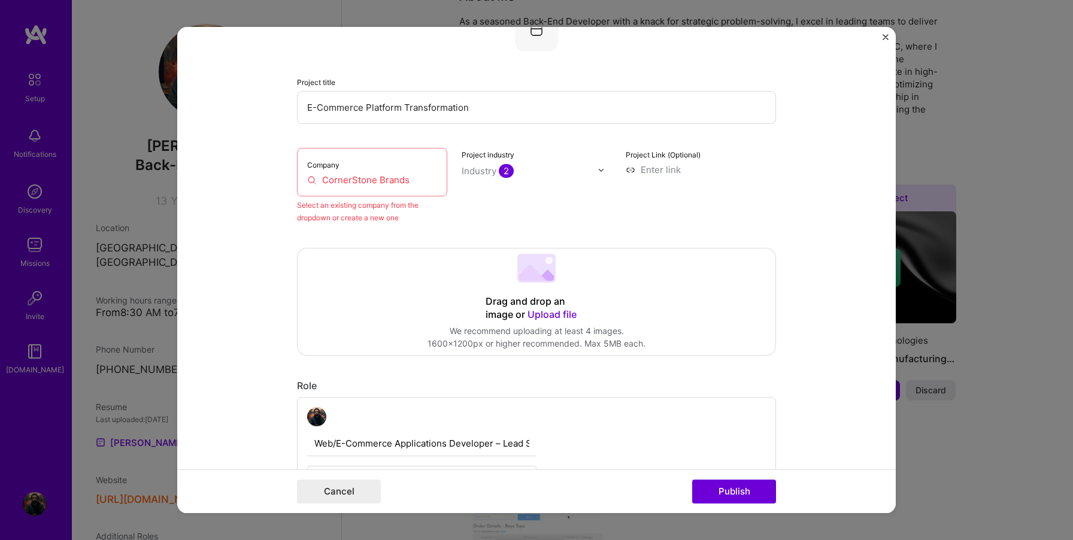
scroll to position [78, 0]
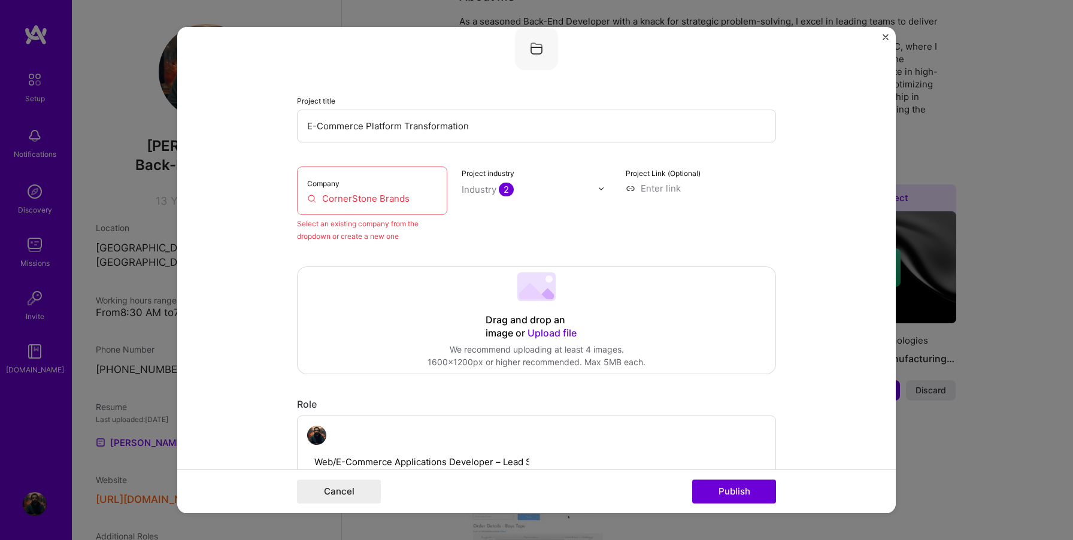
click at [353, 202] on input "CornerStone Brands" at bounding box center [372, 198] width 130 height 13
drag, startPoint x: 411, startPoint y: 199, endPoint x: 286, endPoint y: 193, distance: 125.3
click at [286, 193] on form "Editing suggested project This project is suggested based on your LinkedIn, res…" at bounding box center [536, 270] width 718 height 486
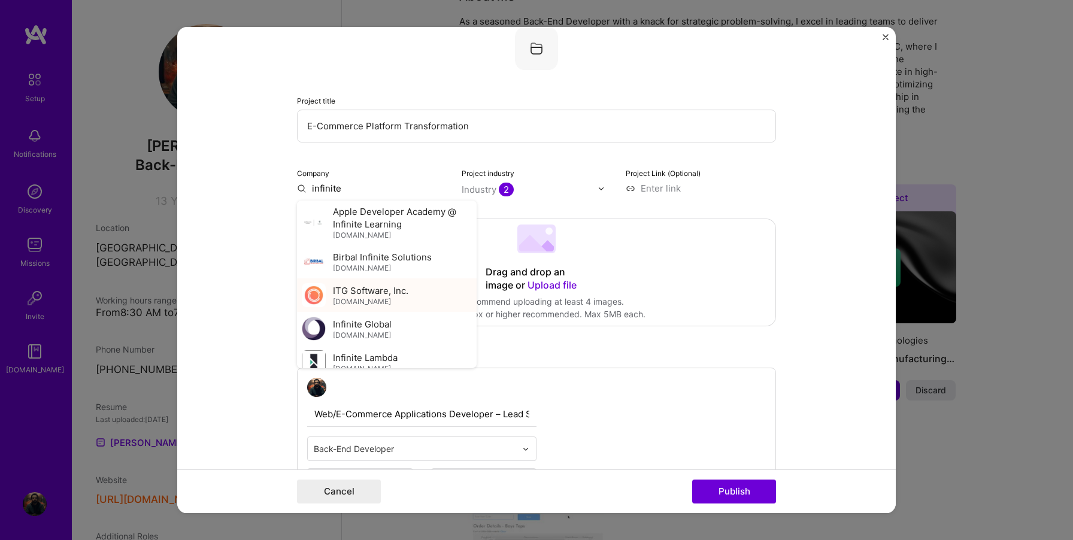
click at [359, 293] on span "ITG Software, Inc." at bounding box center [370, 290] width 75 height 13
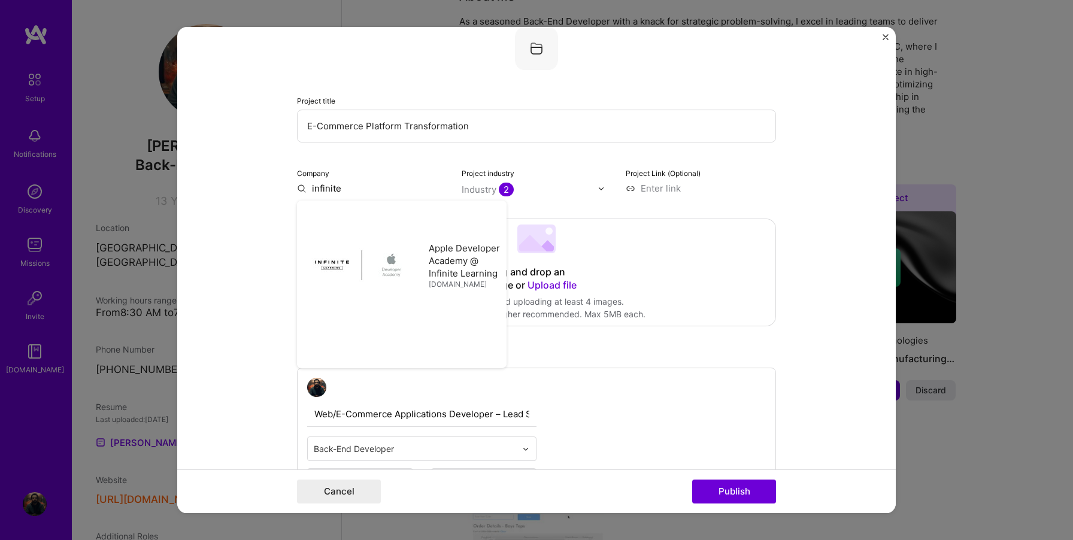
type input "ITG Software, Inc."
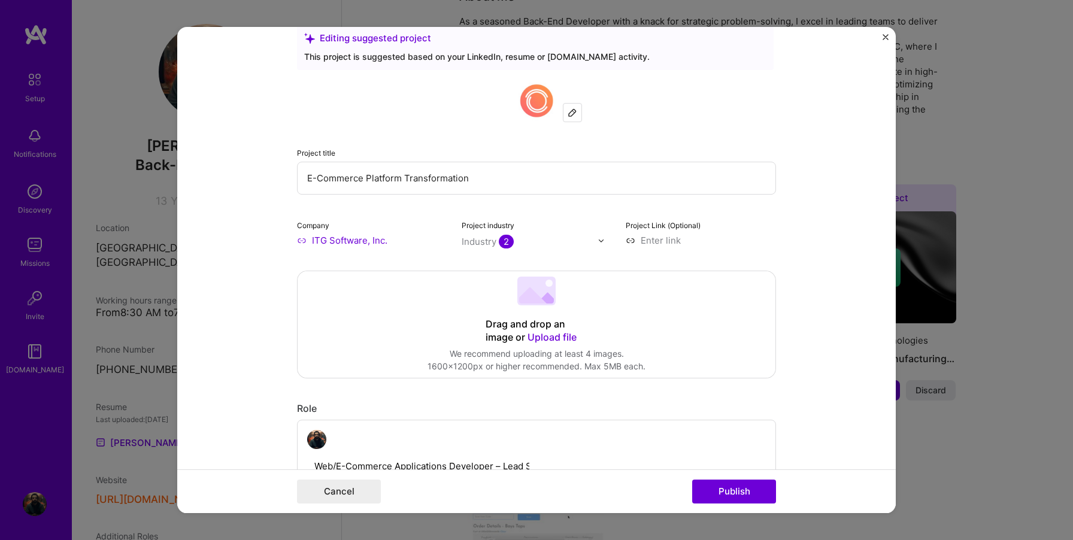
scroll to position [0, 0]
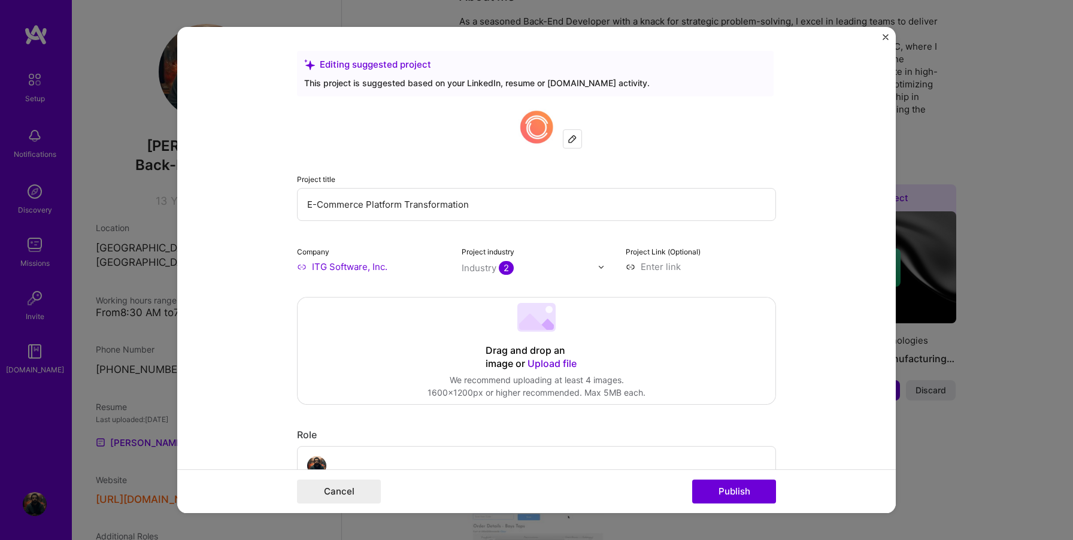
click at [491, 202] on input "E-Commerce Platform Transformation" at bounding box center [536, 204] width 479 height 33
type input "E-Commerce Platform Transformation (MMLive to IBM Websphere commerce)"
click at [702, 489] on button "Publish" at bounding box center [734, 492] width 84 height 24
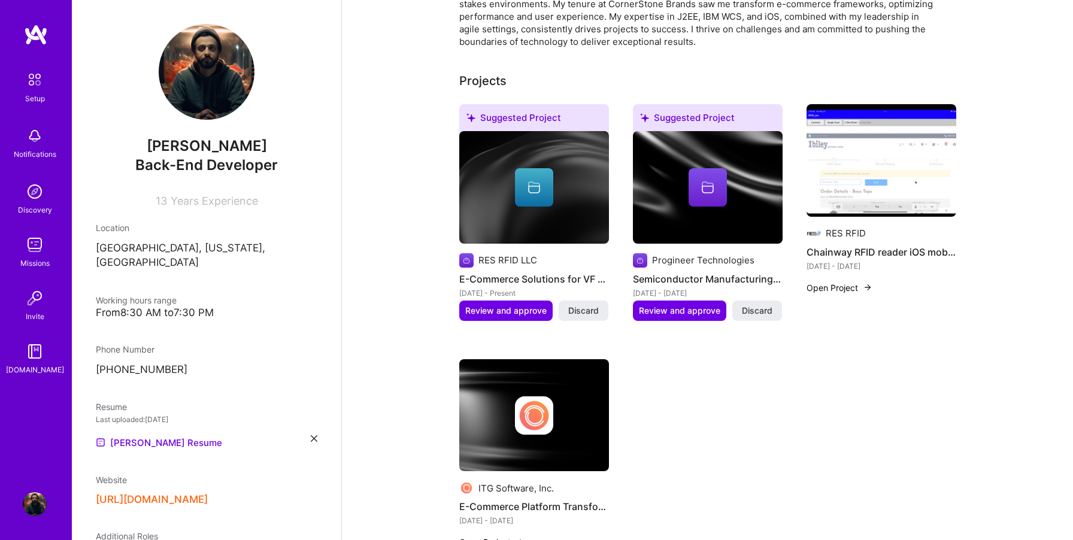
scroll to position [371, 0]
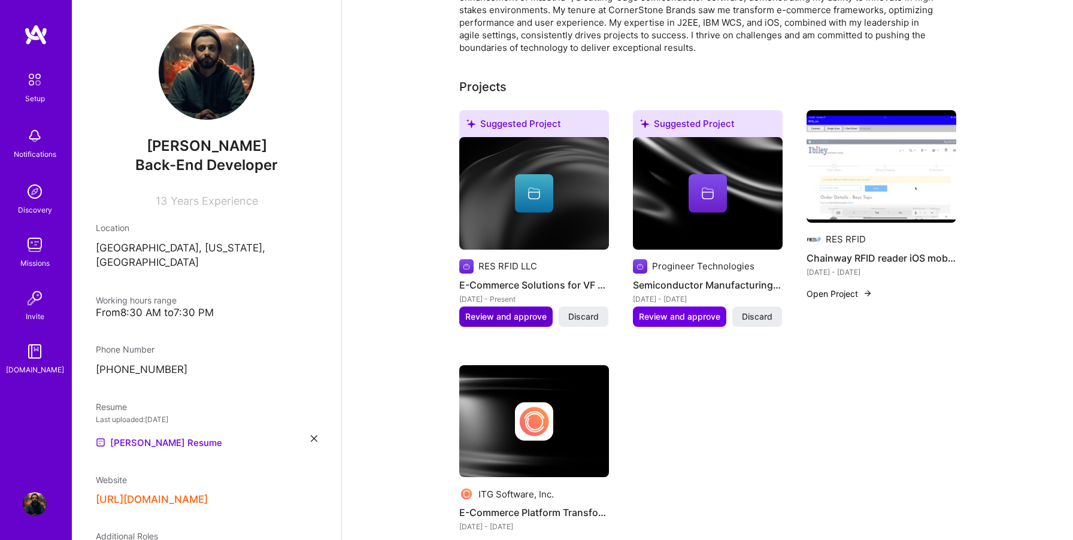
click at [484, 311] on span "Review and approve" at bounding box center [505, 317] width 81 height 12
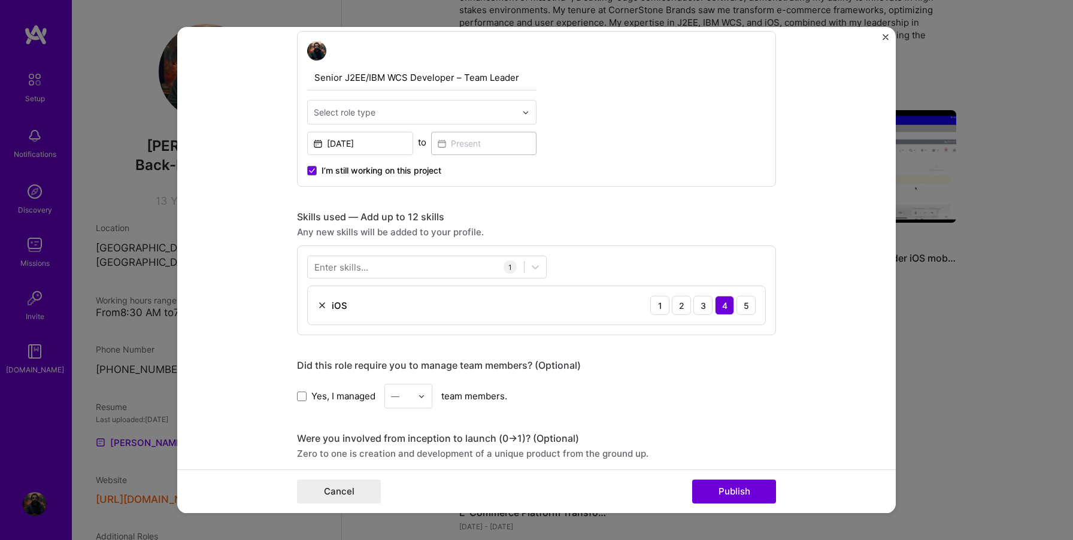
scroll to position [426, 0]
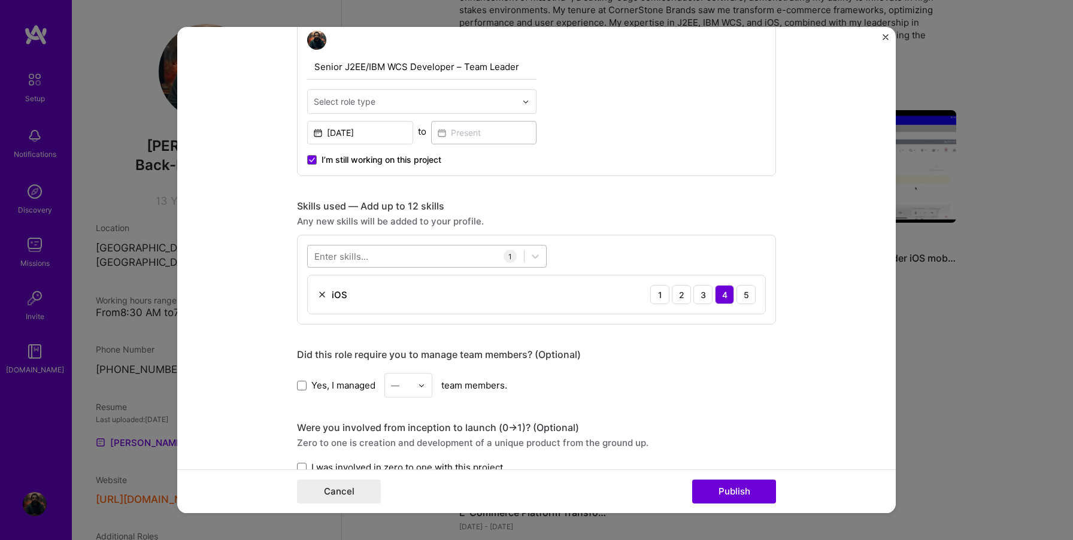
click at [462, 257] on div at bounding box center [416, 257] width 216 height 20
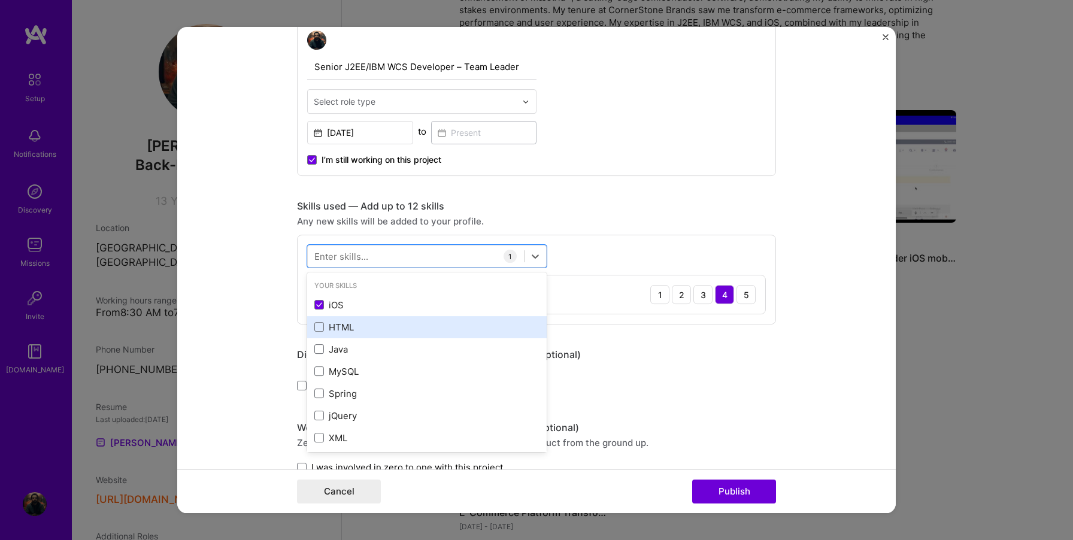
click at [328, 330] on div "HTML" at bounding box center [426, 327] width 225 height 13
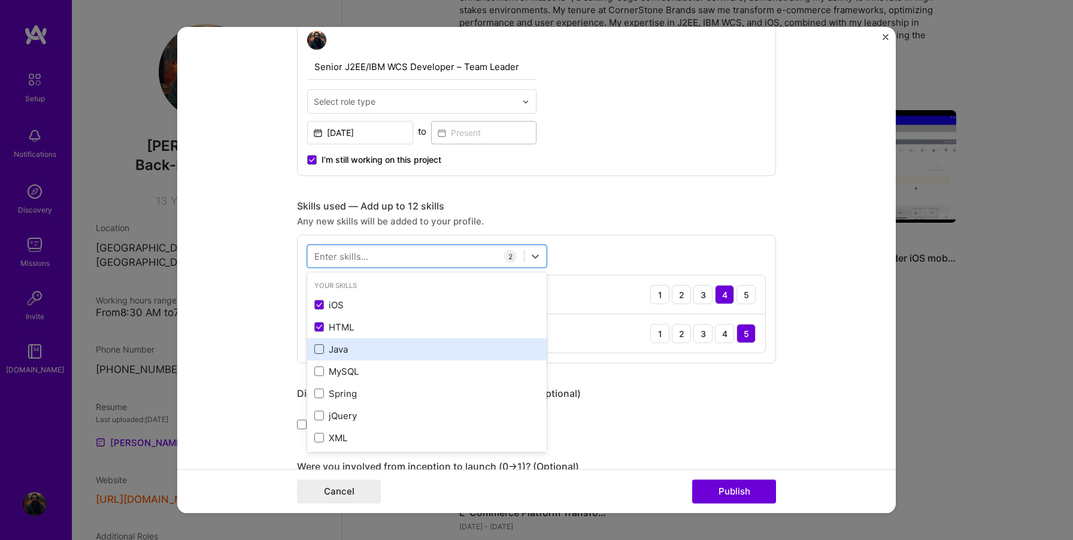
click at [322, 350] on span at bounding box center [319, 349] width 10 height 10
click at [0, 0] on input "checkbox" at bounding box center [0, 0] width 0 height 0
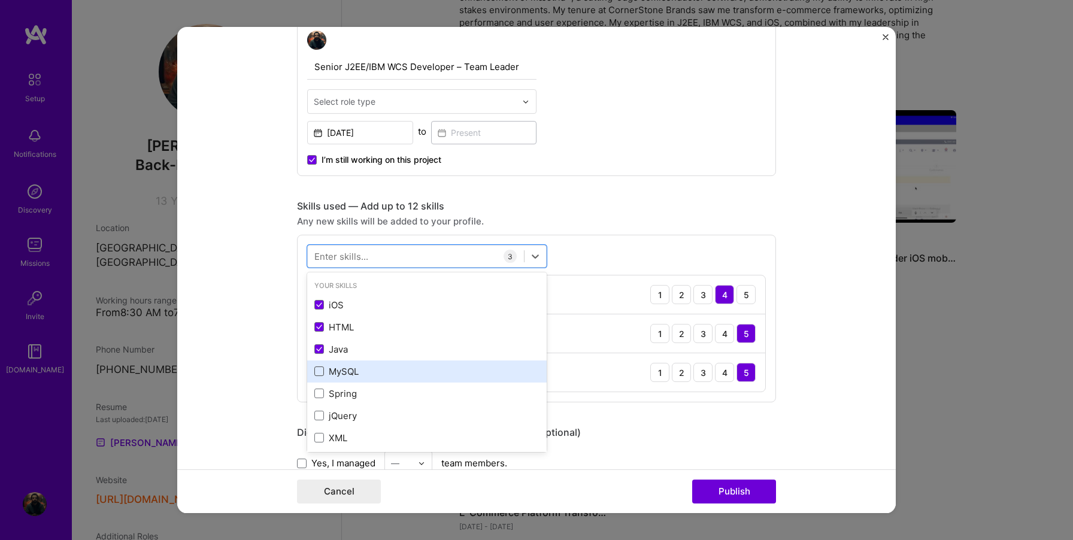
click at [321, 370] on span at bounding box center [319, 371] width 10 height 10
click at [0, 0] on input "checkbox" at bounding box center [0, 0] width 0 height 0
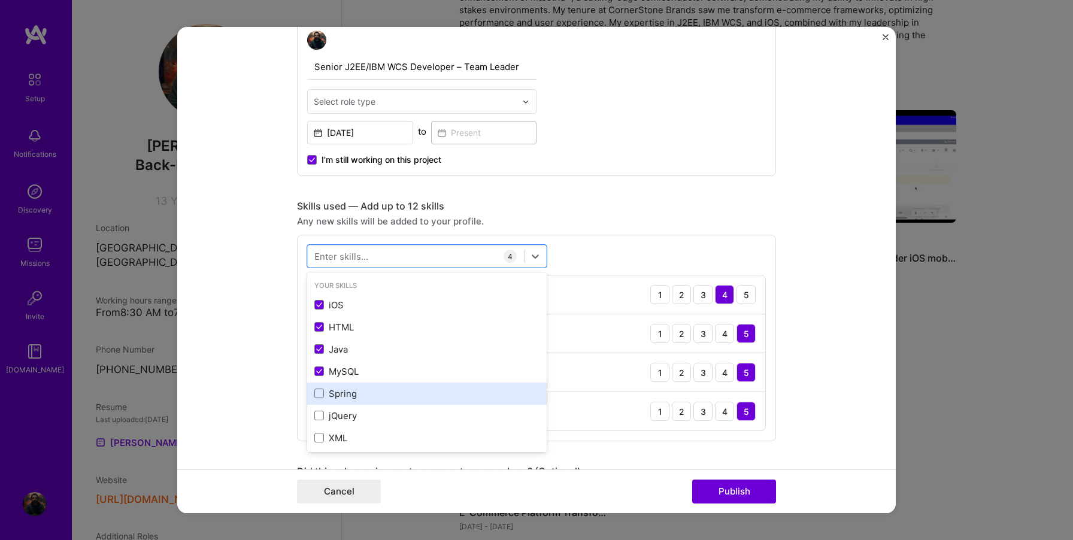
click at [320, 388] on div "Spring" at bounding box center [426, 393] width 225 height 13
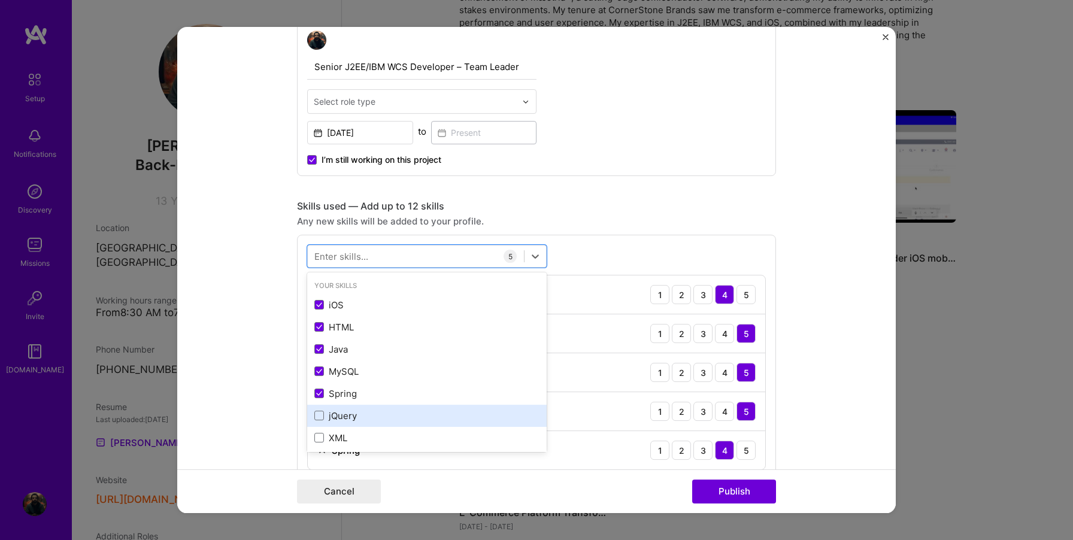
click at [320, 411] on div "jQuery" at bounding box center [426, 416] width 225 height 13
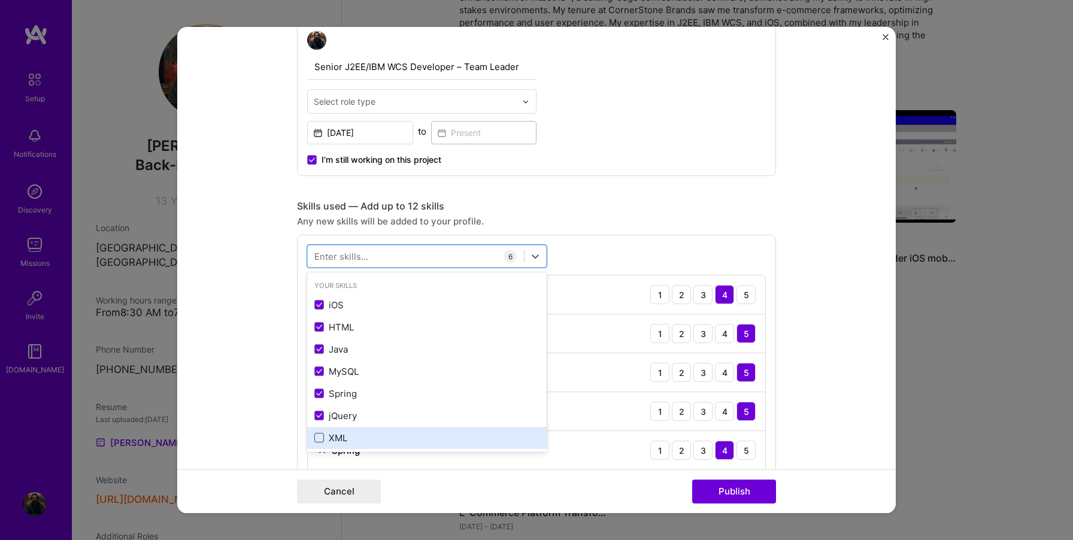
click at [321, 438] on span at bounding box center [319, 438] width 10 height 10
click at [0, 0] on input "checkbox" at bounding box center [0, 0] width 0 height 0
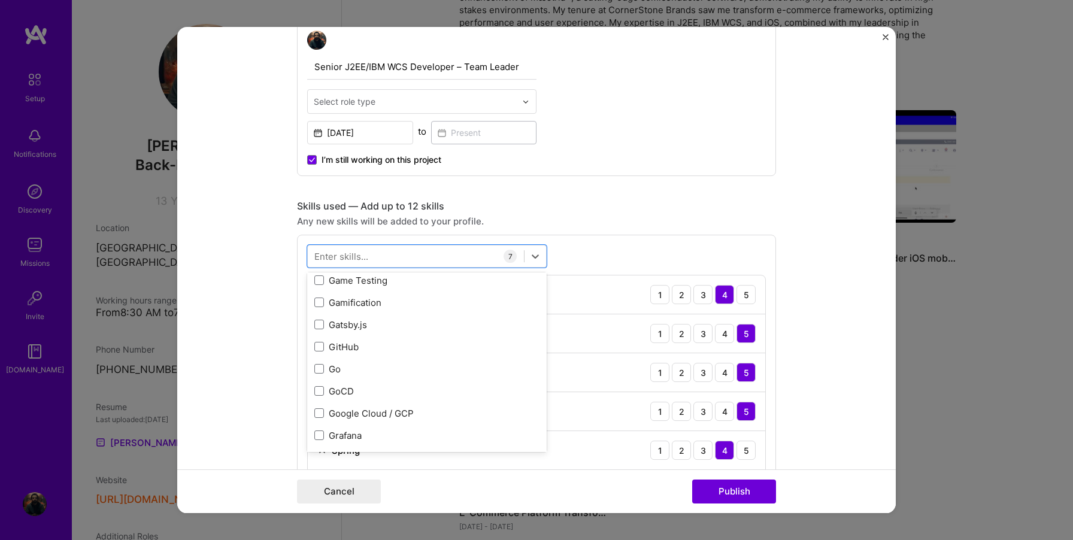
scroll to position [3389, 0]
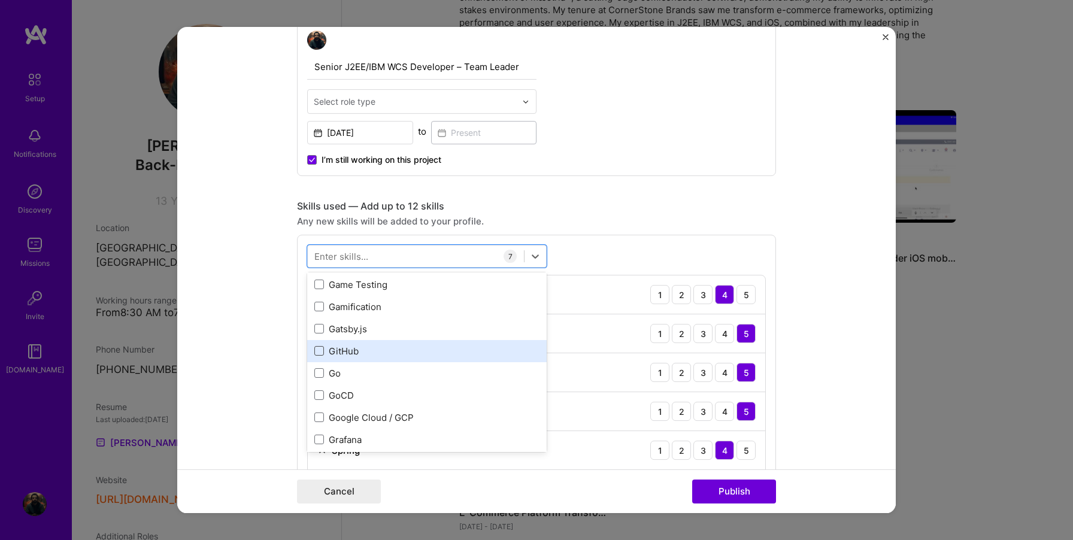
click at [317, 349] on span at bounding box center [319, 351] width 10 height 10
click at [0, 0] on input "checkbox" at bounding box center [0, 0] width 0 height 0
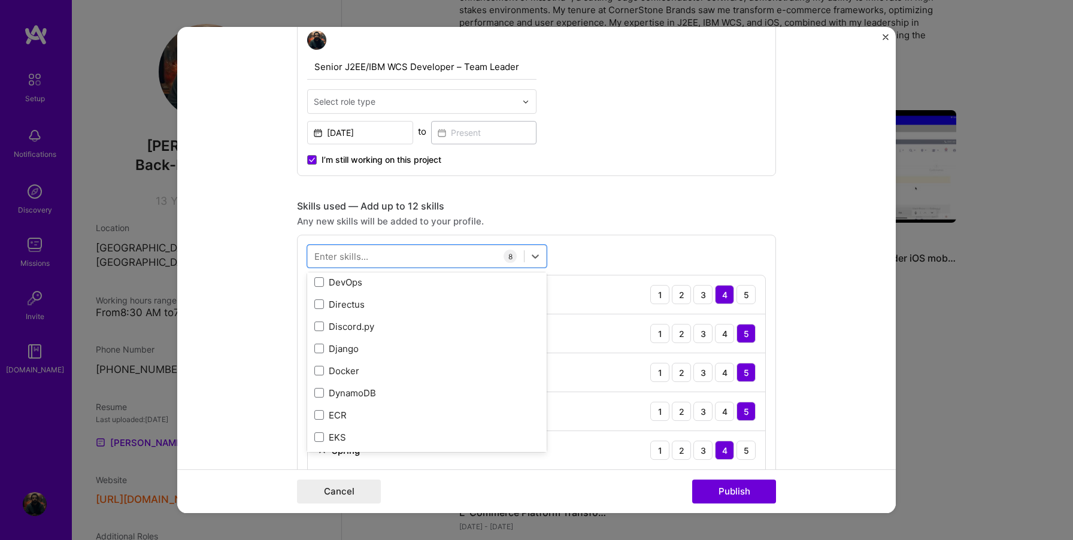
scroll to position [2433, 0]
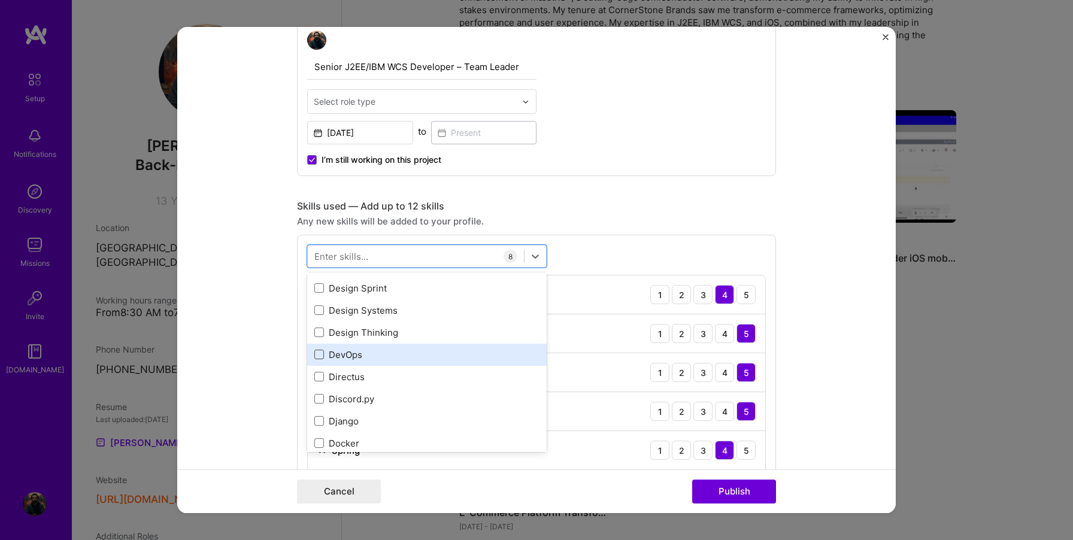
click at [318, 357] on span at bounding box center [319, 355] width 10 height 10
click at [0, 0] on input "checkbox" at bounding box center [0, 0] width 0 height 0
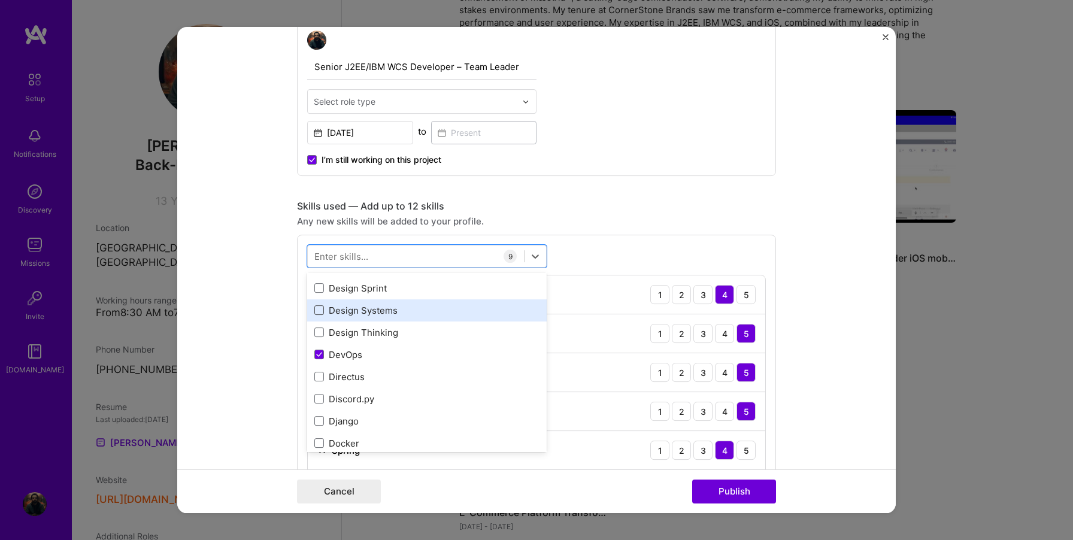
click at [319, 311] on span at bounding box center [319, 310] width 10 height 10
click at [0, 0] on input "checkbox" at bounding box center [0, 0] width 0 height 0
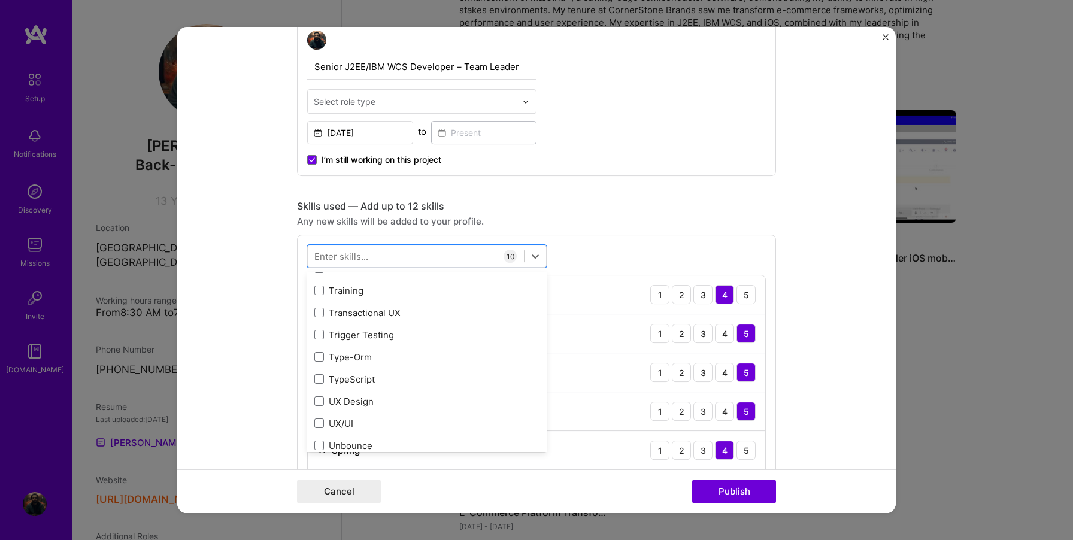
scroll to position [7603, 0]
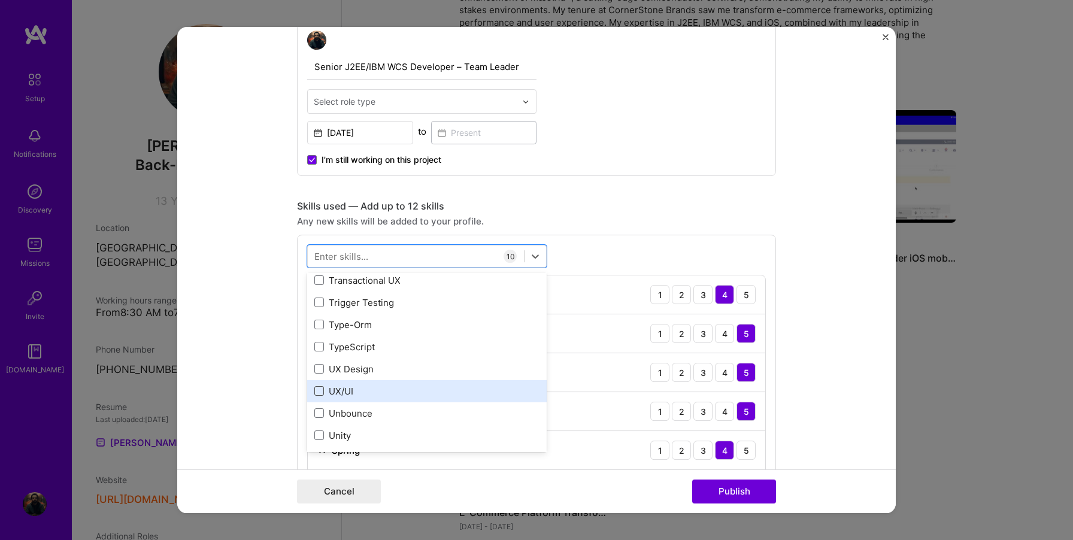
click at [321, 392] on span at bounding box center [319, 391] width 10 height 10
click at [0, 0] on input "checkbox" at bounding box center [0, 0] width 0 height 0
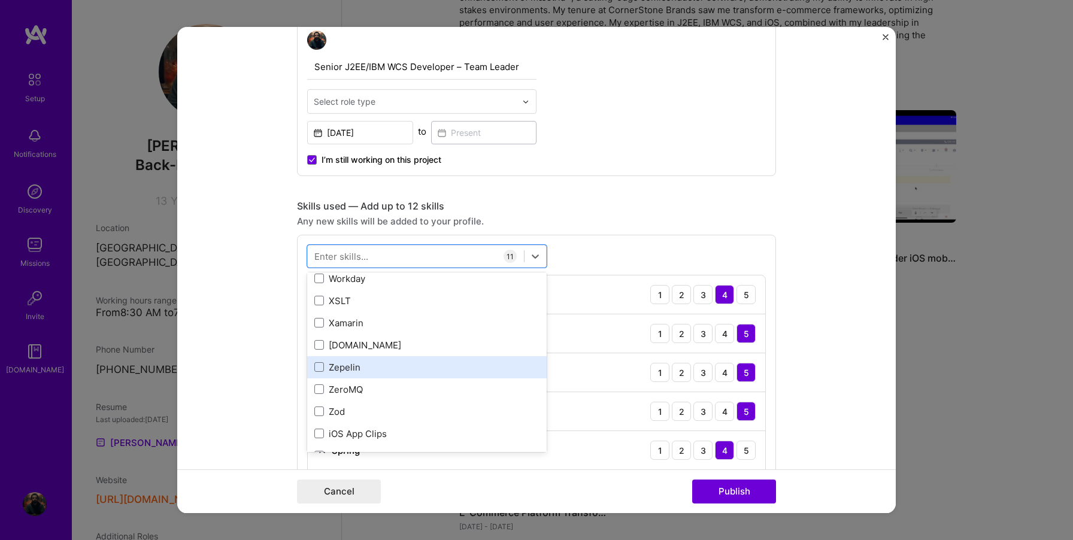
scroll to position [8217, 0]
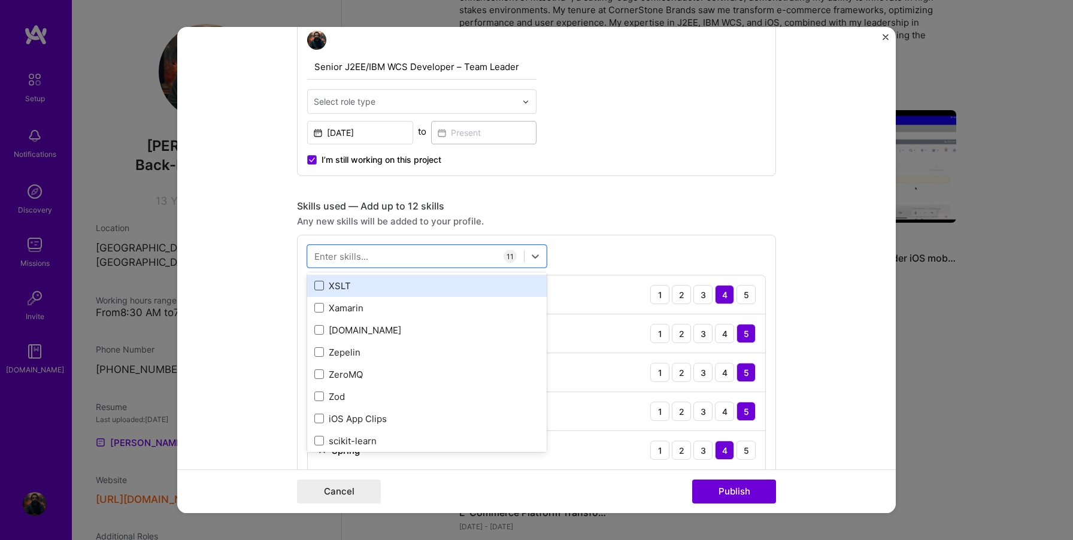
click at [321, 290] on span at bounding box center [319, 286] width 10 height 10
click at [0, 0] on input "checkbox" at bounding box center [0, 0] width 0 height 0
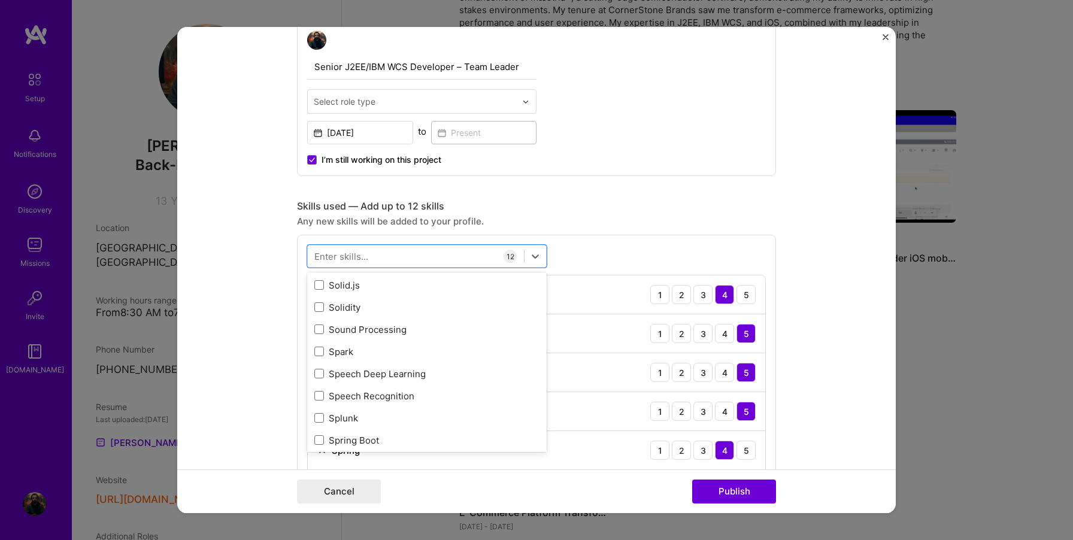
scroll to position [6974, 0]
click at [872, 345] on form "Editing suggested project This project is suggested based on your LinkedIn, res…" at bounding box center [536, 270] width 718 height 486
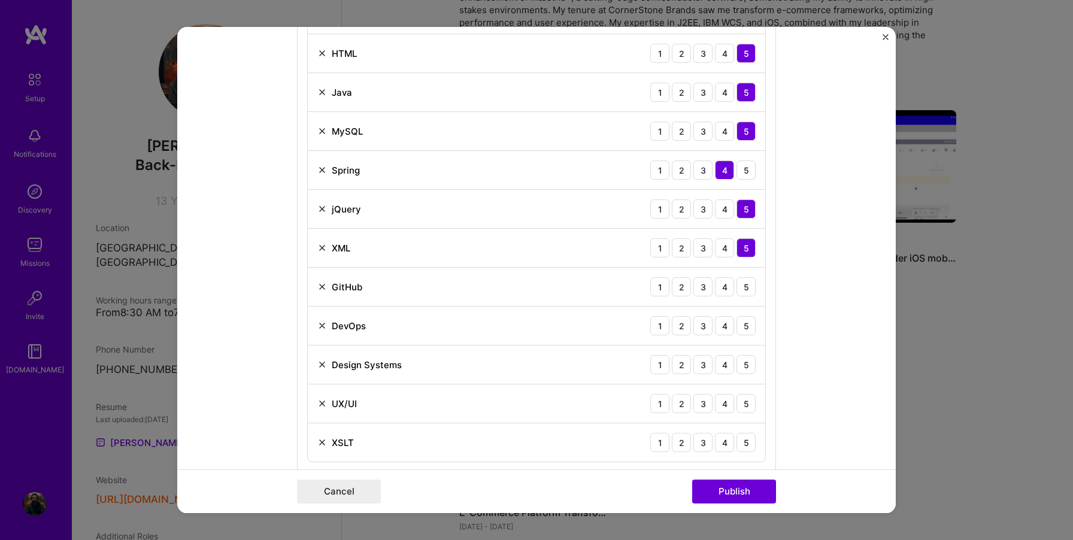
scroll to position [713, 0]
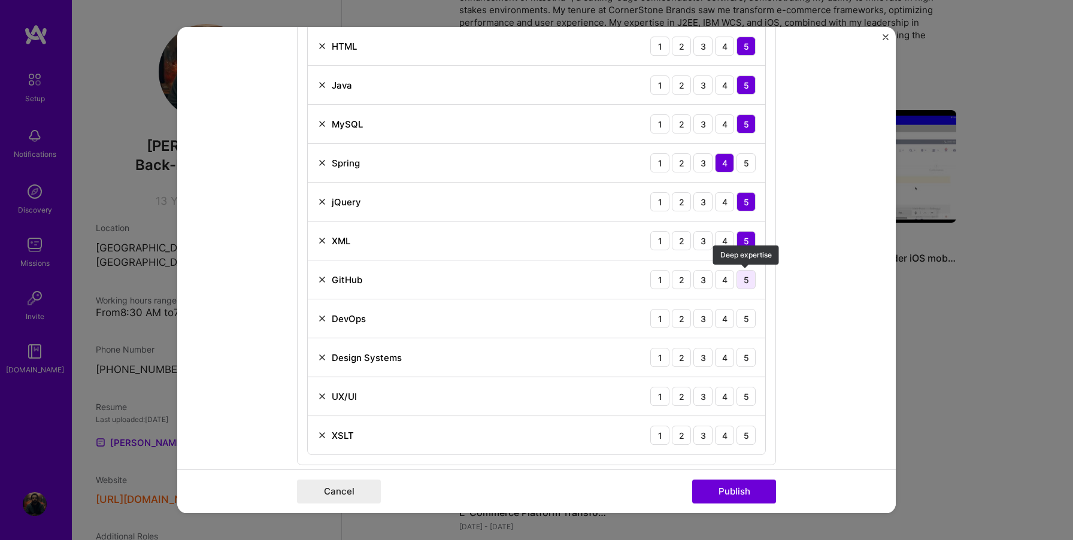
click at [744, 285] on div "5" at bounding box center [745, 279] width 19 height 19
click at [727, 321] on div "4" at bounding box center [724, 318] width 19 height 19
click at [723, 354] on div "4" at bounding box center [724, 357] width 19 height 19
click at [724, 395] on div "4" at bounding box center [724, 396] width 19 height 19
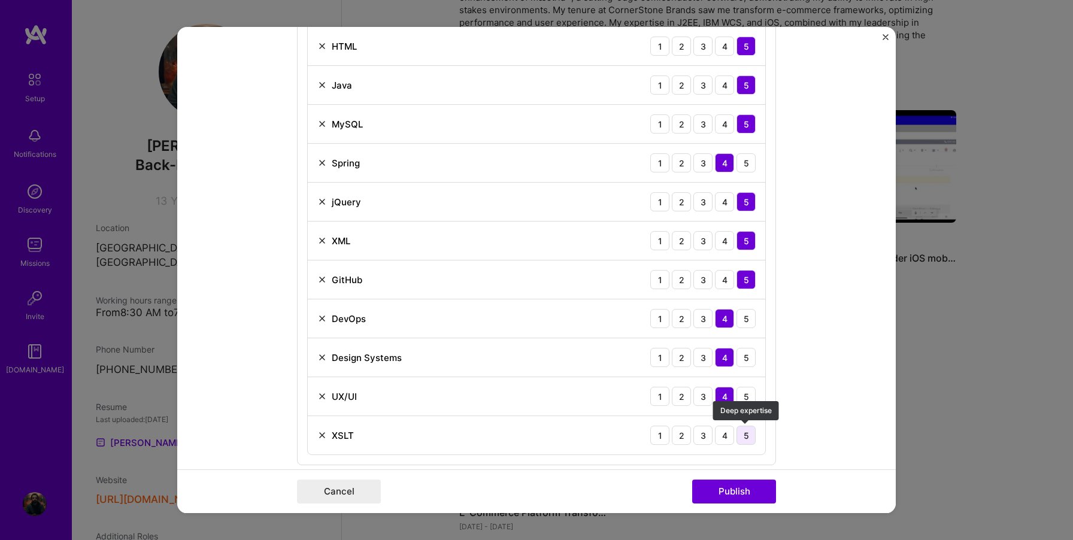
click at [744, 436] on div "5" at bounding box center [745, 435] width 19 height 19
click at [726, 489] on button "Publish" at bounding box center [734, 492] width 84 height 24
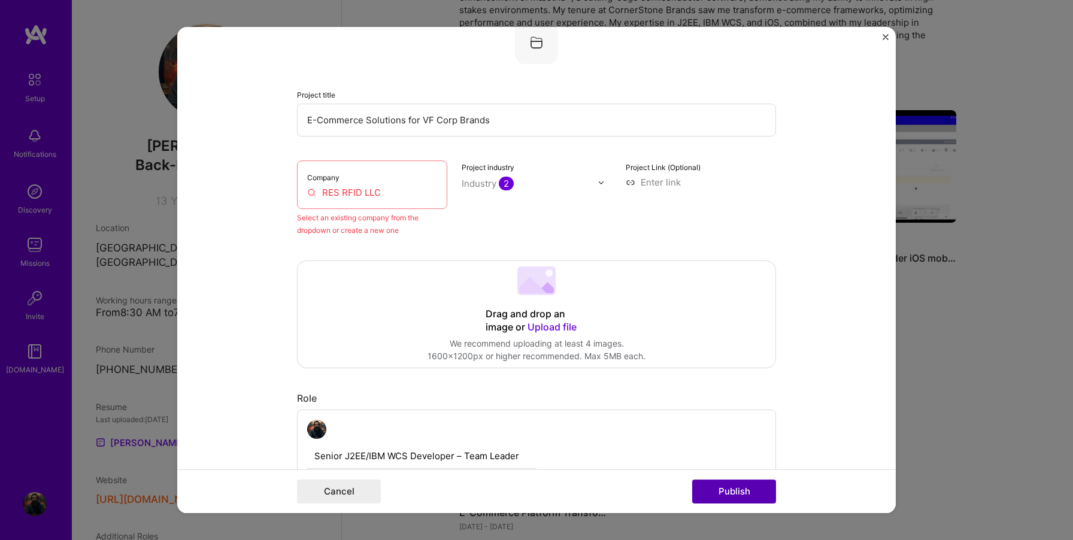
scroll to position [78, 0]
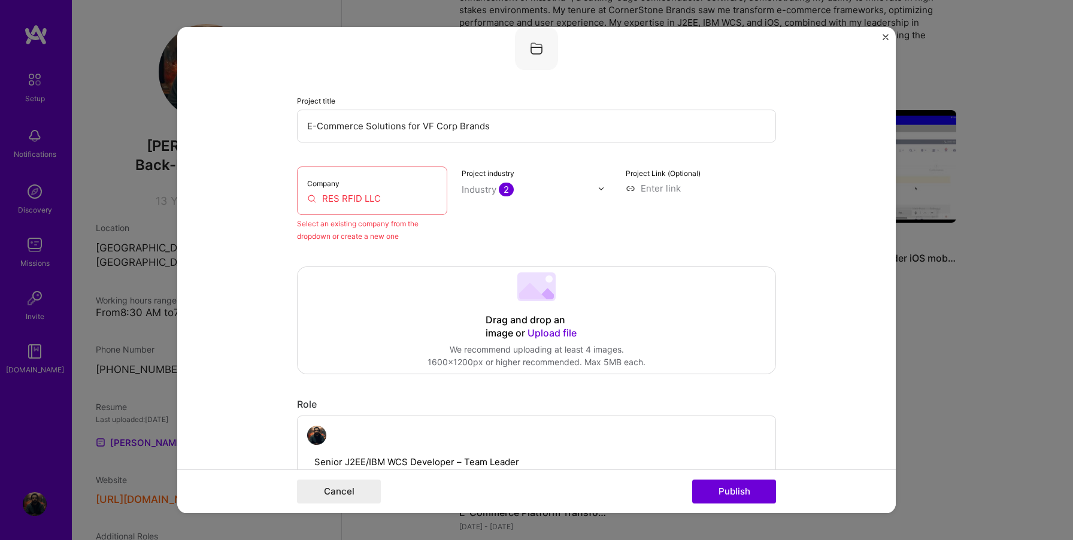
click at [356, 195] on input "RES RFID LLC" at bounding box center [372, 198] width 130 height 13
click at [380, 199] on input "RES RFID LLC" at bounding box center [372, 198] width 130 height 13
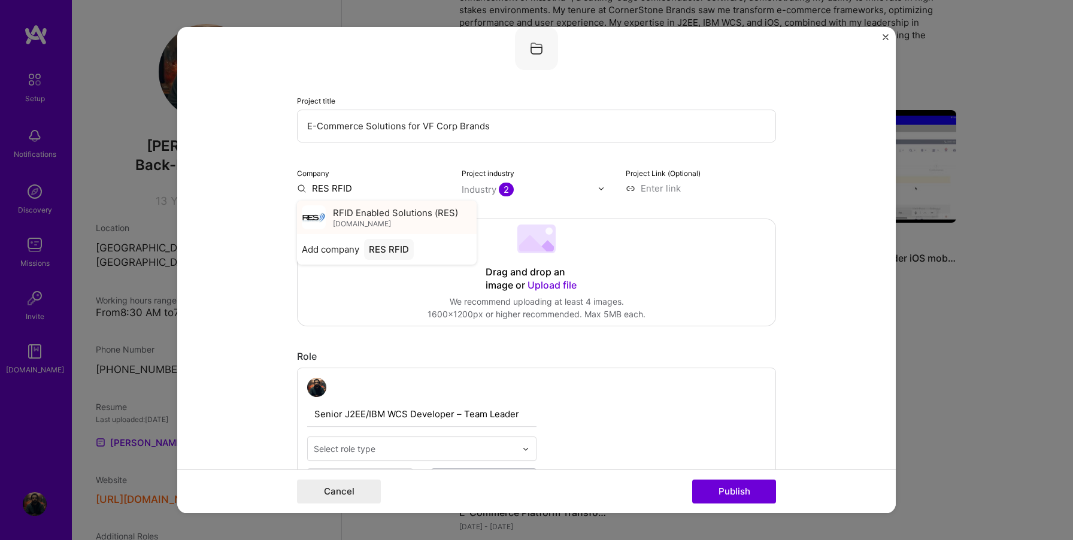
click at [360, 218] on span "RFID Enabled Solutions (RES)" at bounding box center [395, 213] width 125 height 13
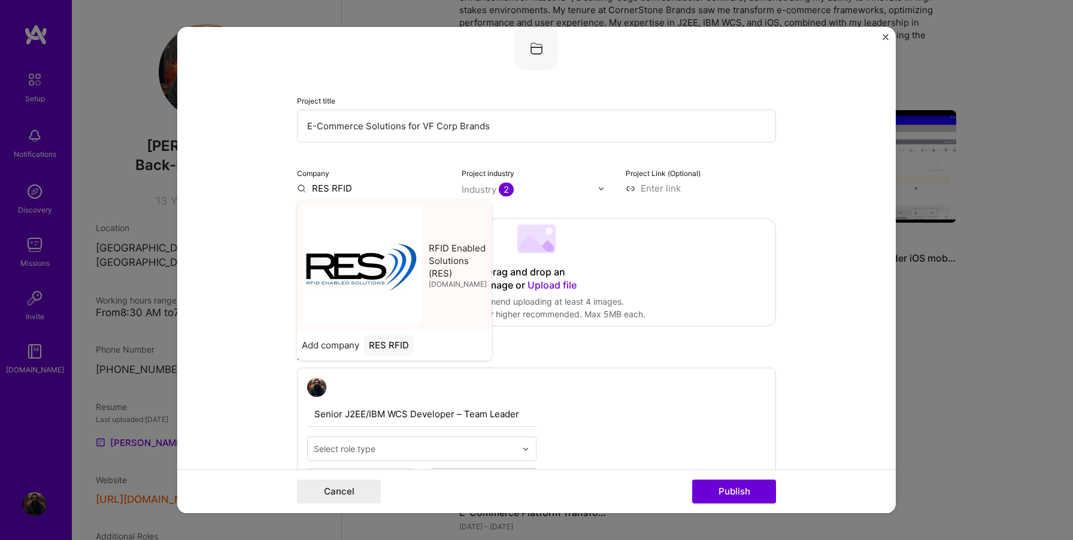
type input "RFID Enabled Solutions (RES)"
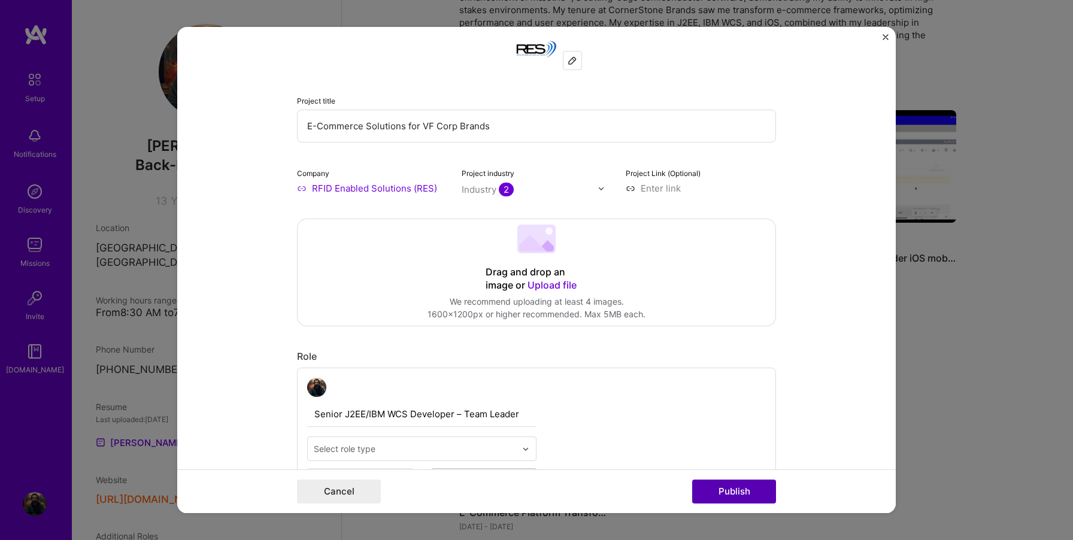
click at [727, 496] on button "Publish" at bounding box center [734, 492] width 84 height 24
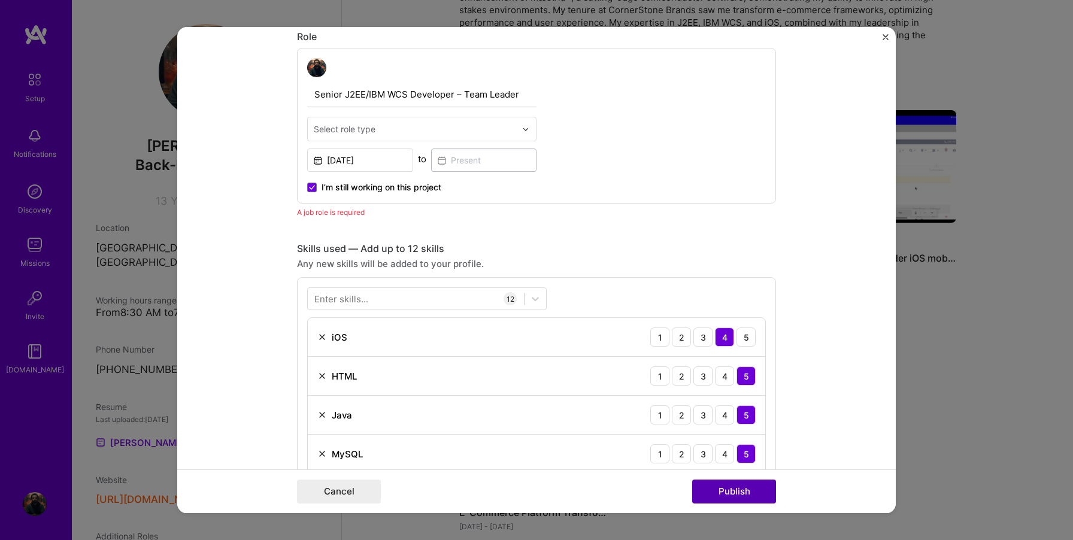
scroll to position [402, 0]
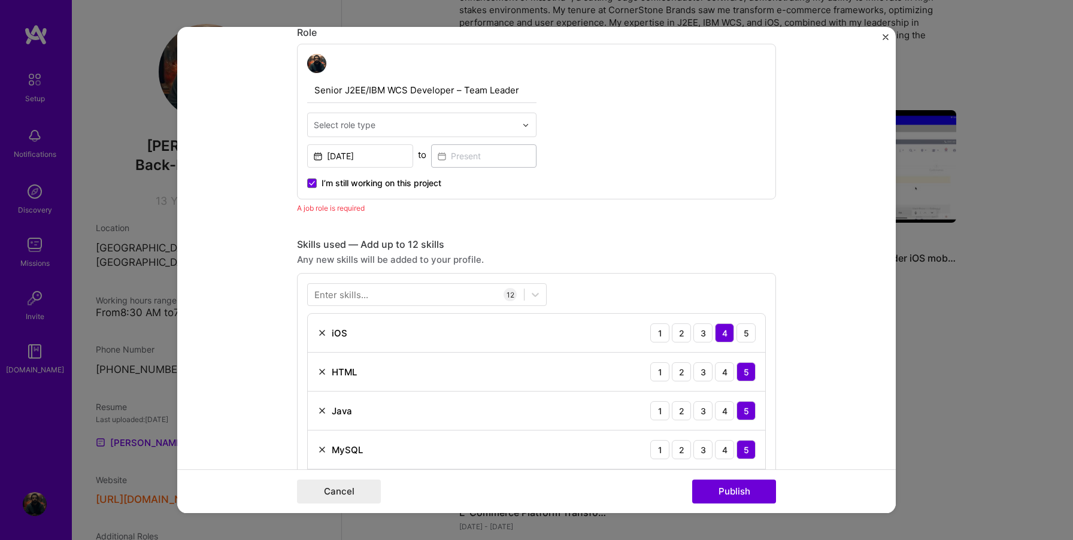
click at [360, 132] on div at bounding box center [415, 124] width 202 height 15
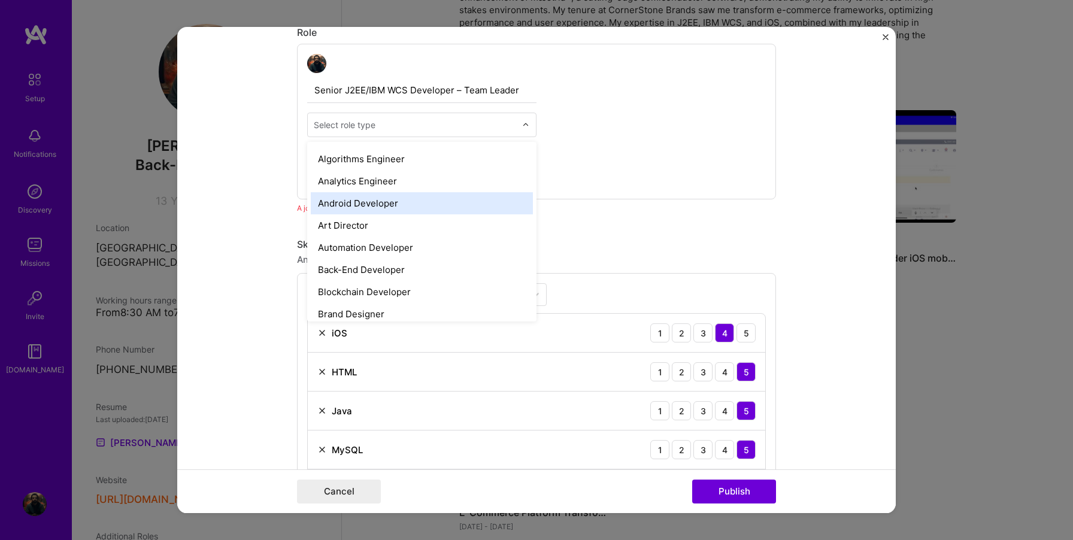
scroll to position [122, 0]
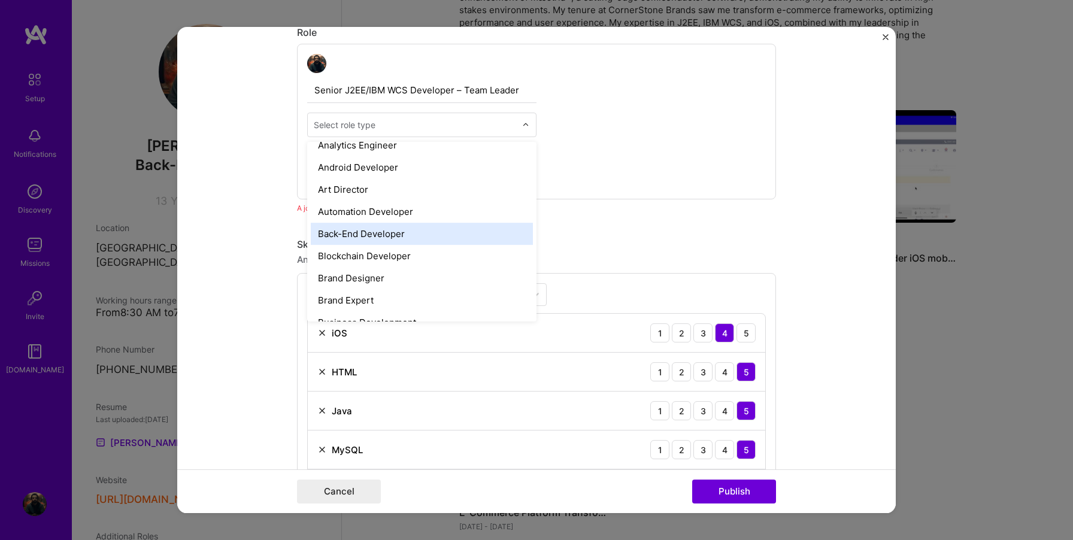
click at [354, 238] on div "Back-End Developer" at bounding box center [422, 234] width 222 height 22
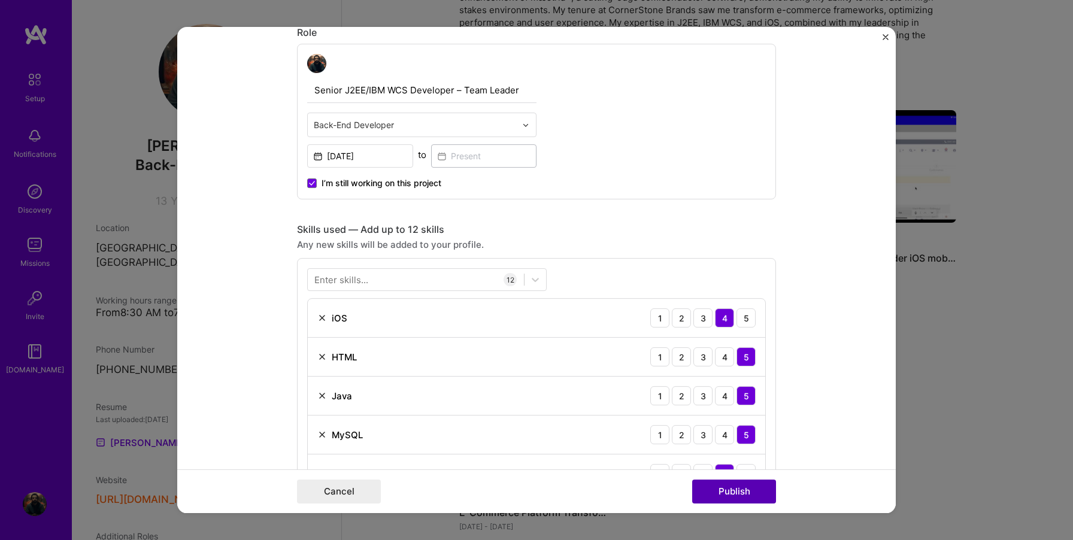
click at [716, 493] on button "Publish" at bounding box center [734, 492] width 84 height 24
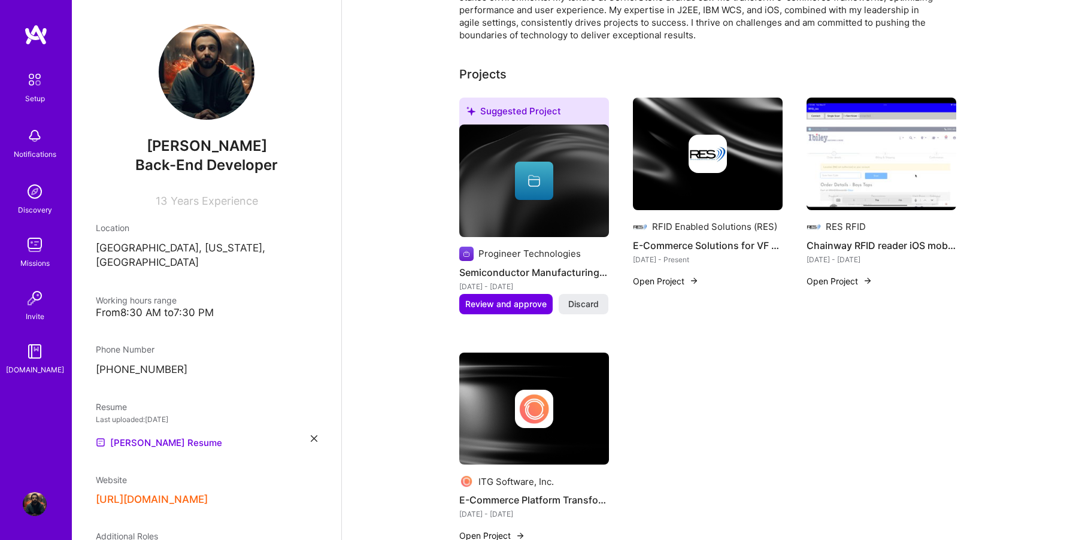
scroll to position [395, 0]
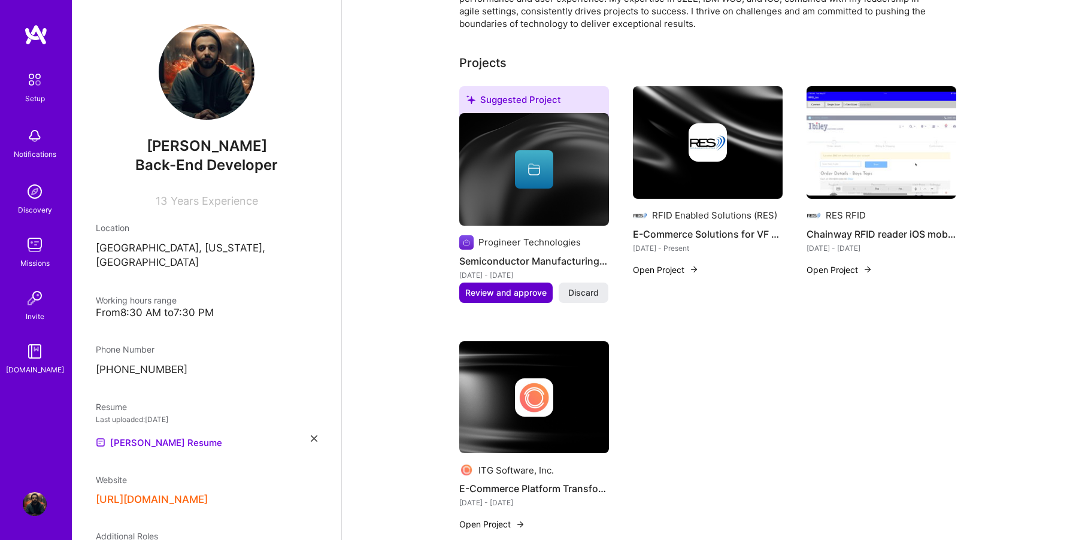
click at [497, 287] on span "Review and approve" at bounding box center [505, 293] width 81 height 12
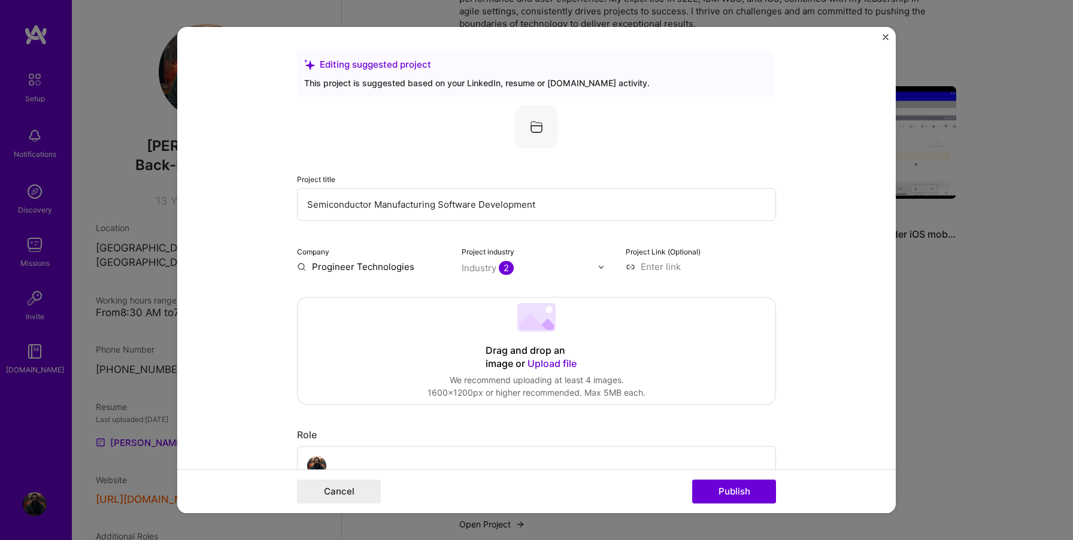
click at [370, 268] on input "Progineer Technologies" at bounding box center [372, 266] width 150 height 13
click at [416, 268] on input "Progineer Technologies" at bounding box center [372, 266] width 150 height 13
type input "Progineer Technologie"
click at [407, 293] on div "Progineer Technologie" at bounding box center [418, 294] width 108 height 21
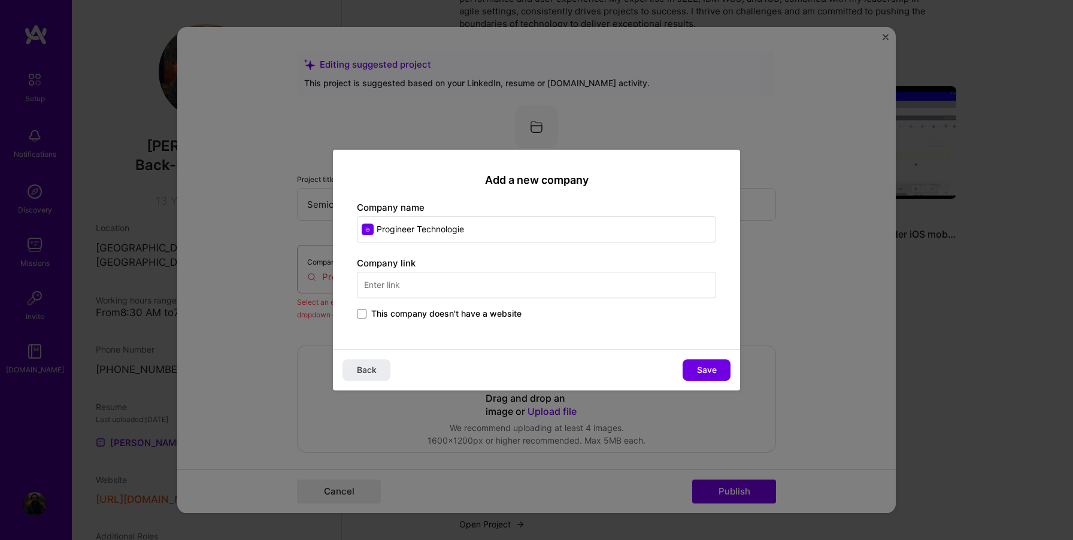
click at [417, 292] on input "text" at bounding box center [536, 285] width 359 height 26
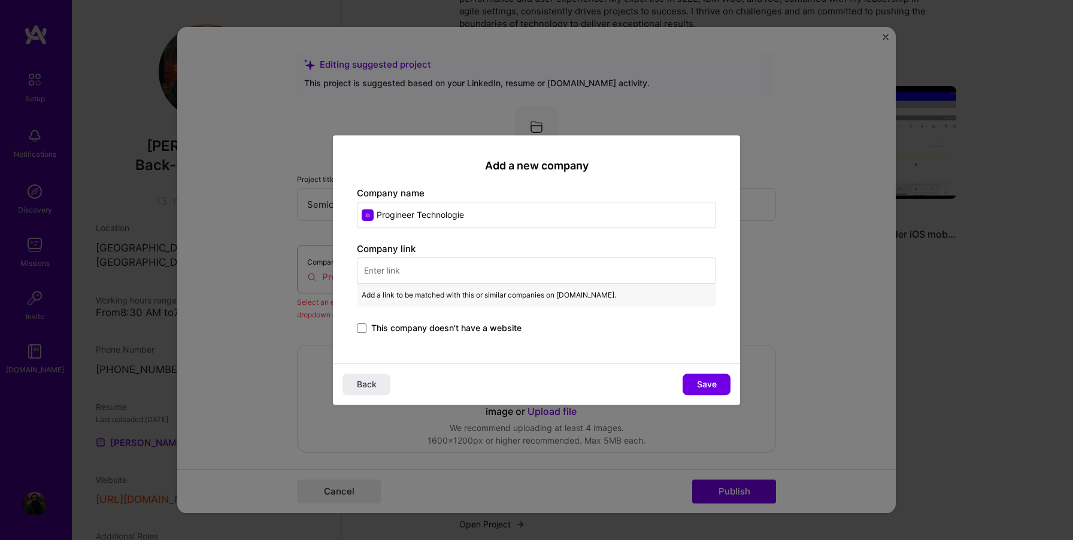
click at [475, 214] on input "Progineer Technologie" at bounding box center [536, 215] width 359 height 26
type input "Progineer Technologies"
click at [475, 272] on input "text" at bounding box center [536, 270] width 359 height 26
paste input "[DOMAIN_NAME]"
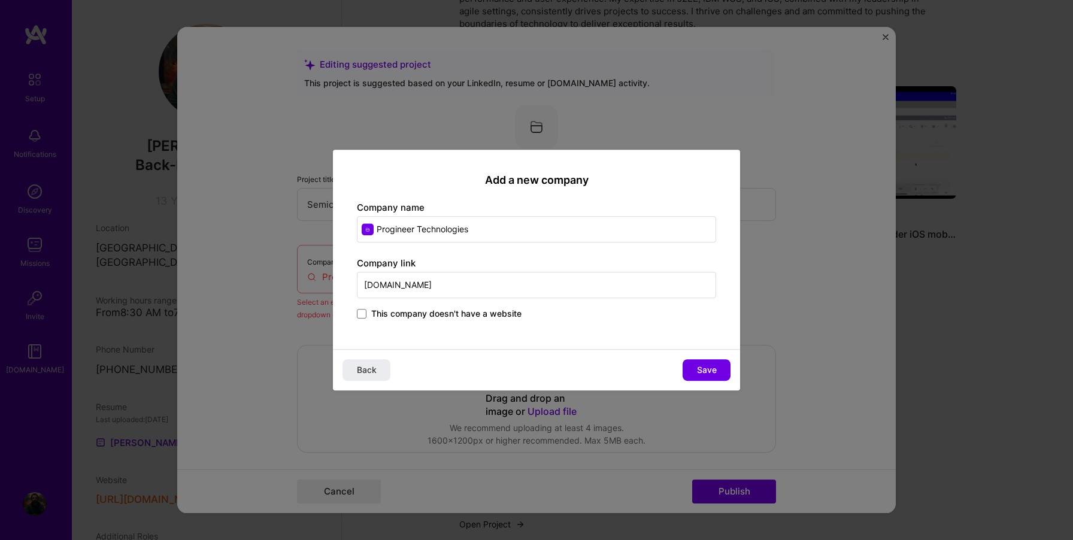
drag, startPoint x: 455, startPoint y: 287, endPoint x: 304, endPoint y: 283, distance: 151.5
click at [304, 283] on div "Add a new company Company name Progineer Technologies Company link [DOMAIN_NAME…" at bounding box center [536, 270] width 1073 height 540
type input "[DOMAIN_NAME]"
click at [554, 351] on div "Back Save" at bounding box center [536, 369] width 407 height 41
click at [700, 371] on span "Save" at bounding box center [707, 370] width 20 height 12
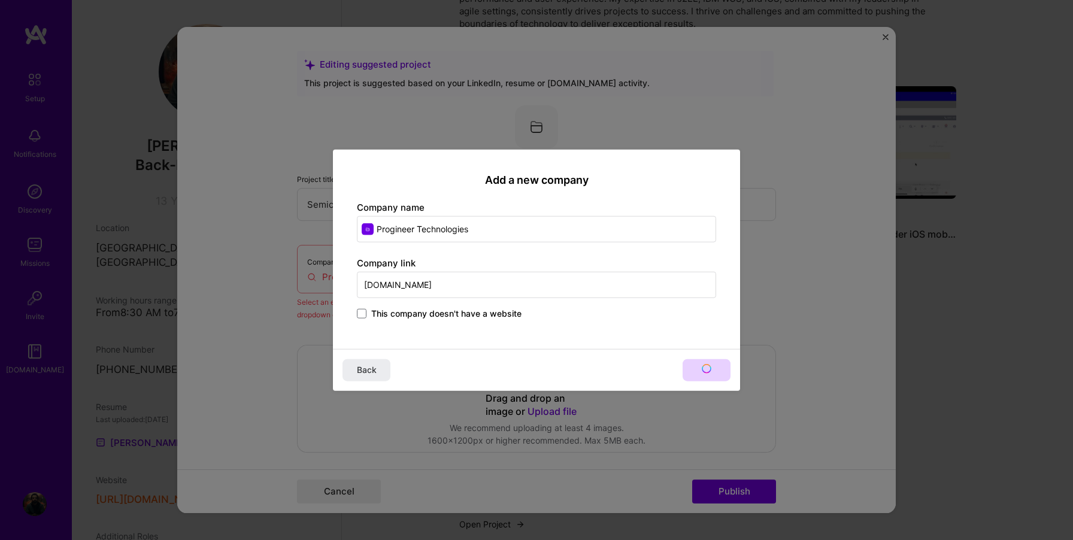
type input "Progineer Technologies"
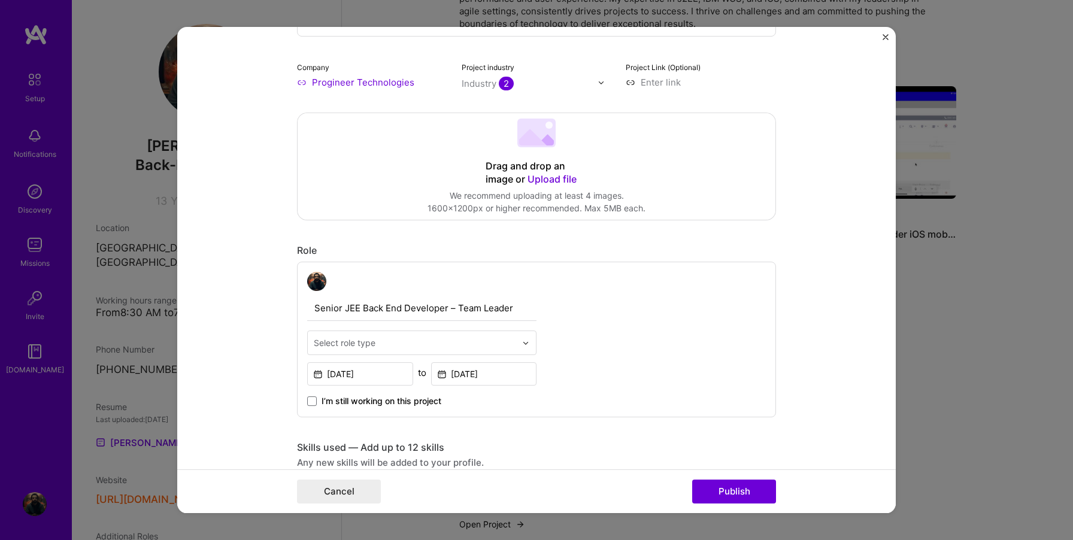
scroll to position [192, 0]
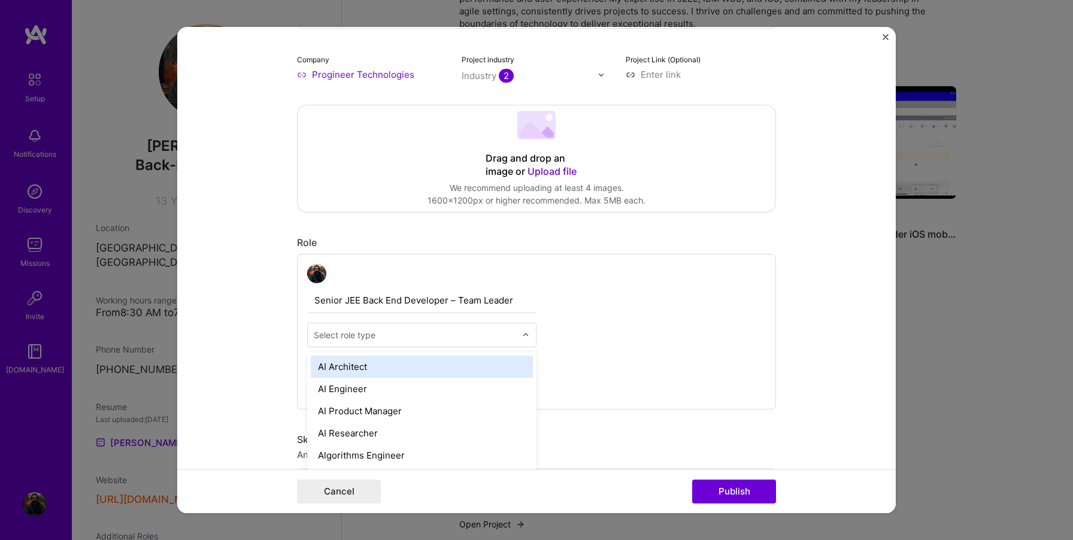
click at [427, 336] on input "text" at bounding box center [415, 335] width 202 height 13
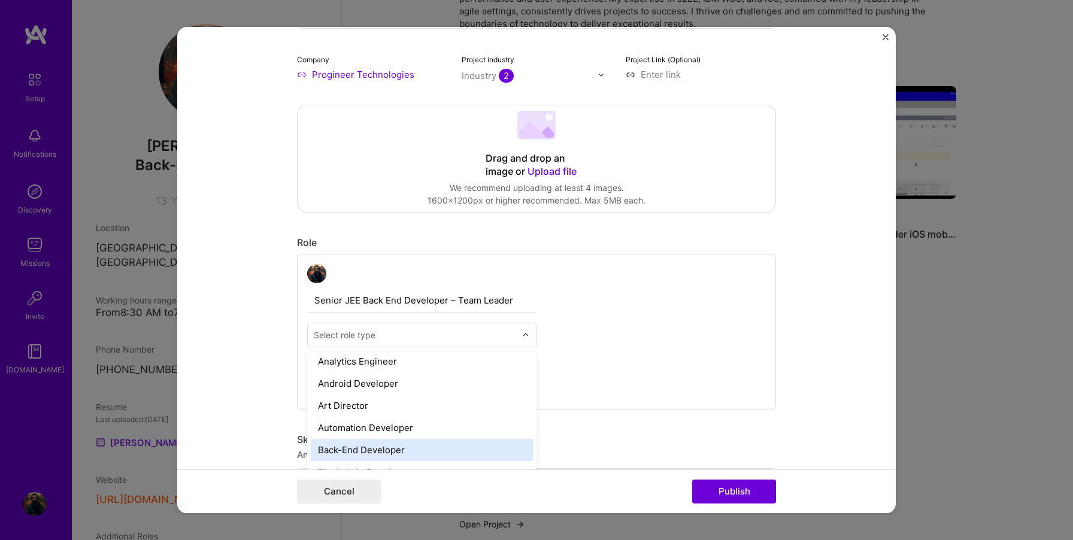
click at [396, 447] on div "Back-End Developer" at bounding box center [422, 450] width 222 height 22
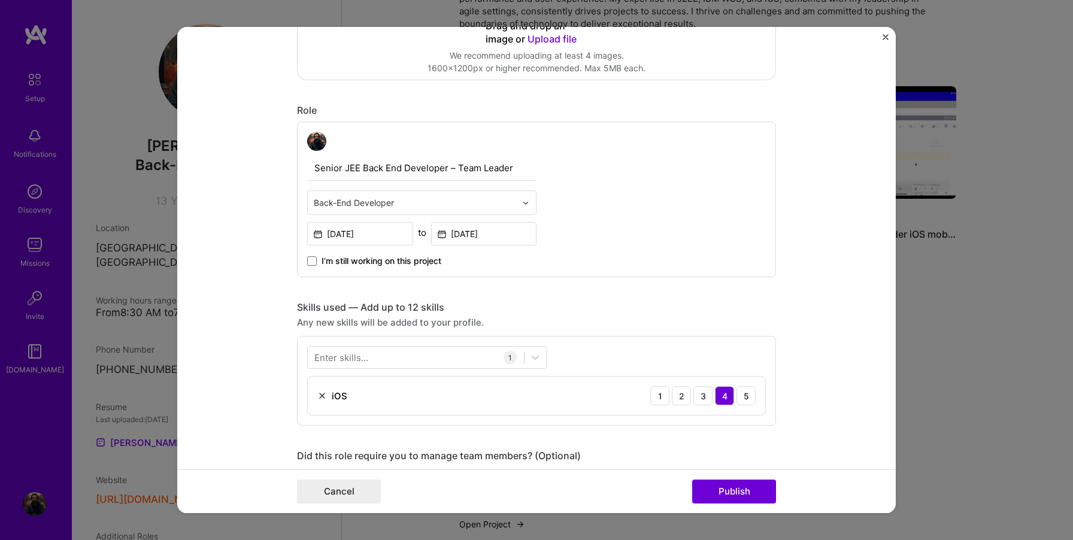
scroll to position [336, 0]
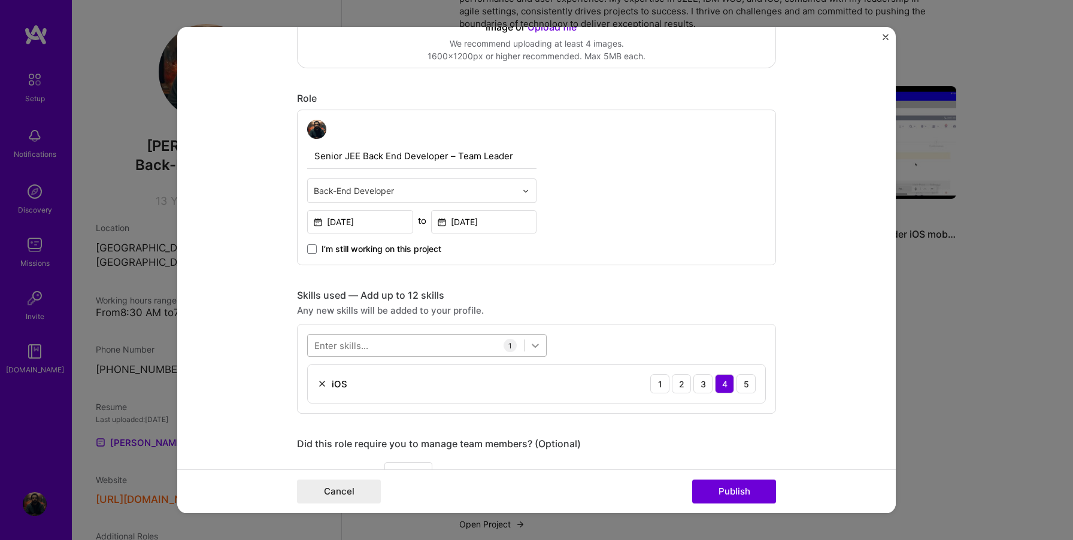
click at [533, 351] on icon at bounding box center [535, 345] width 12 height 12
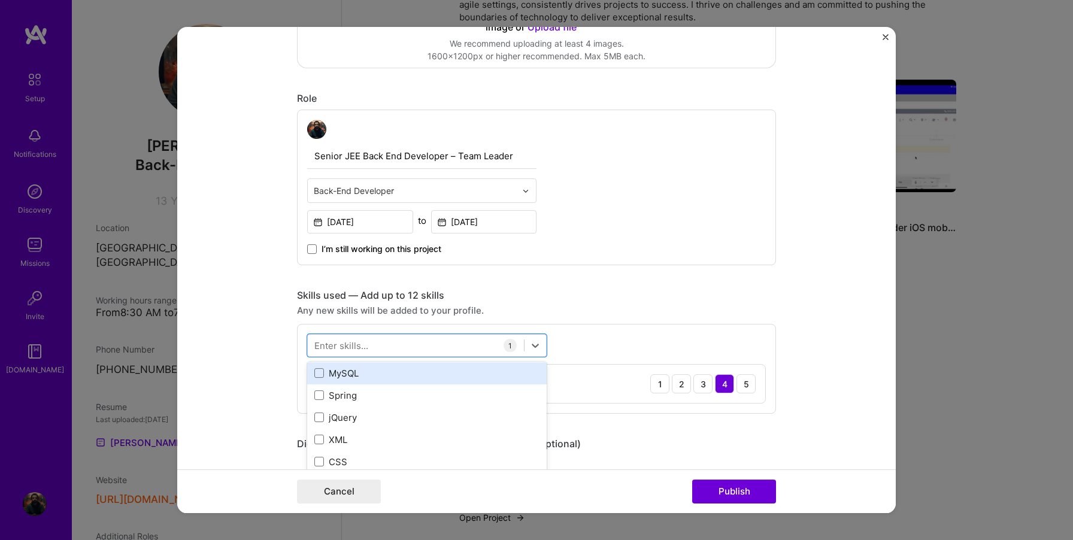
scroll to position [90, 0]
click at [350, 381] on div "MySQL" at bounding box center [426, 371] width 239 height 22
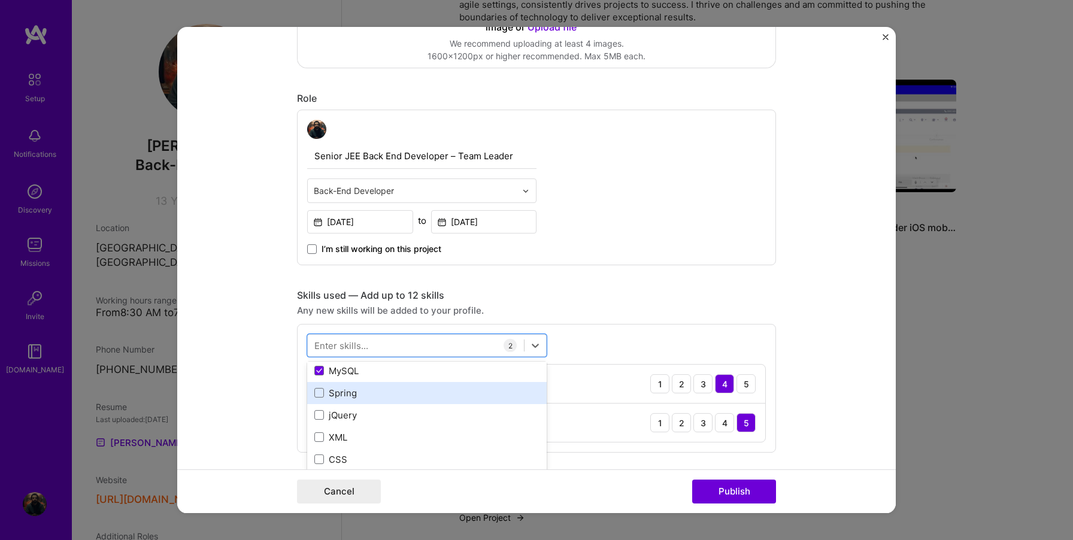
click at [345, 401] on div "Spring" at bounding box center [426, 393] width 239 height 22
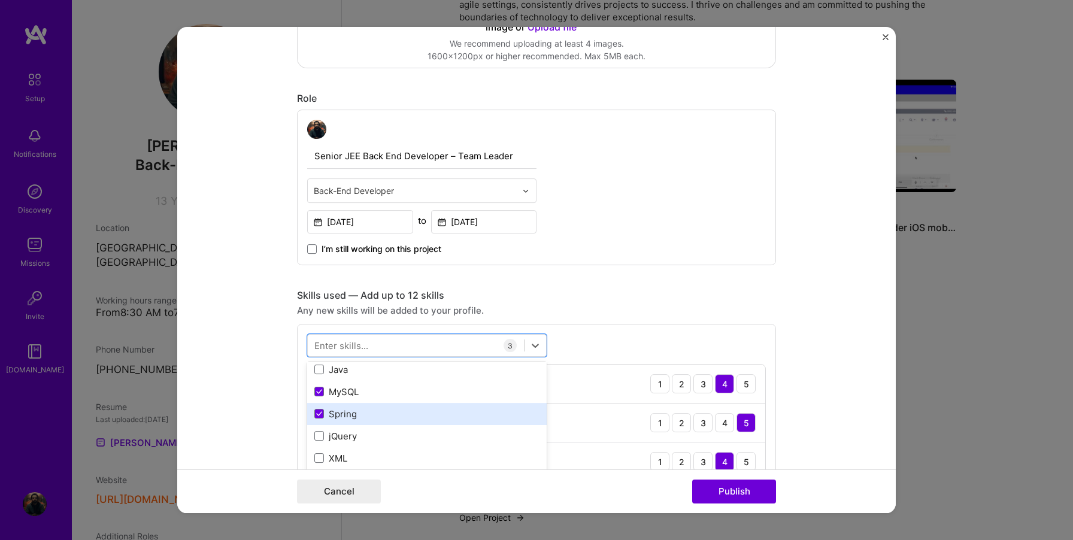
scroll to position [66, 0]
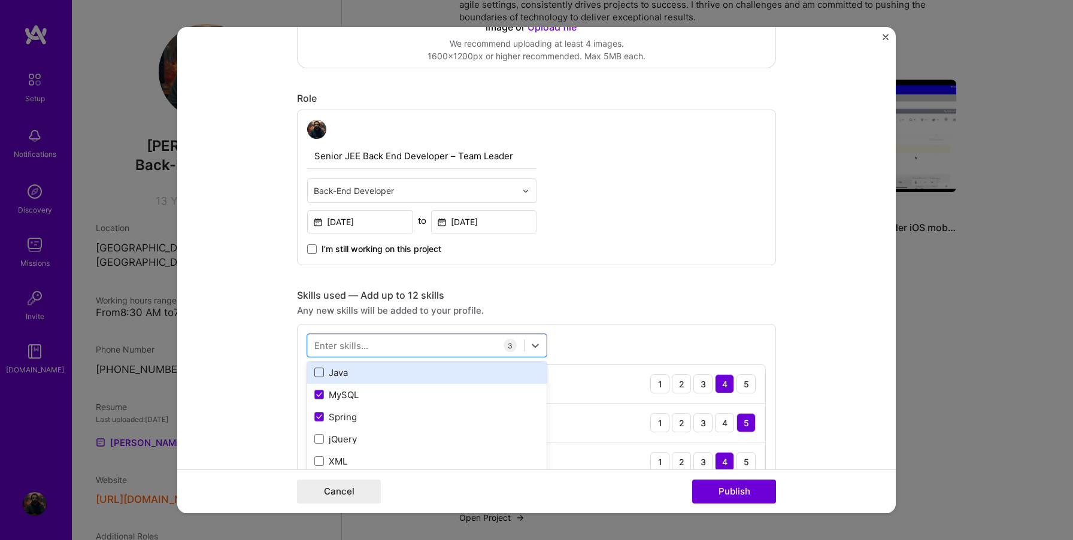
click at [323, 371] on span at bounding box center [319, 373] width 10 height 10
click at [0, 0] on input "checkbox" at bounding box center [0, 0] width 0 height 0
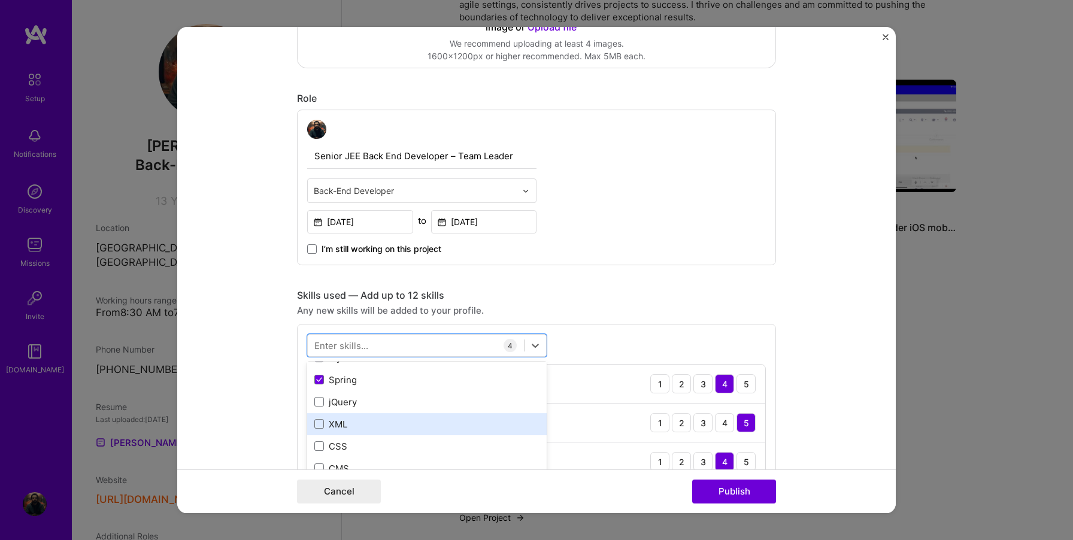
click at [335, 420] on div "XML" at bounding box center [426, 424] width 225 height 13
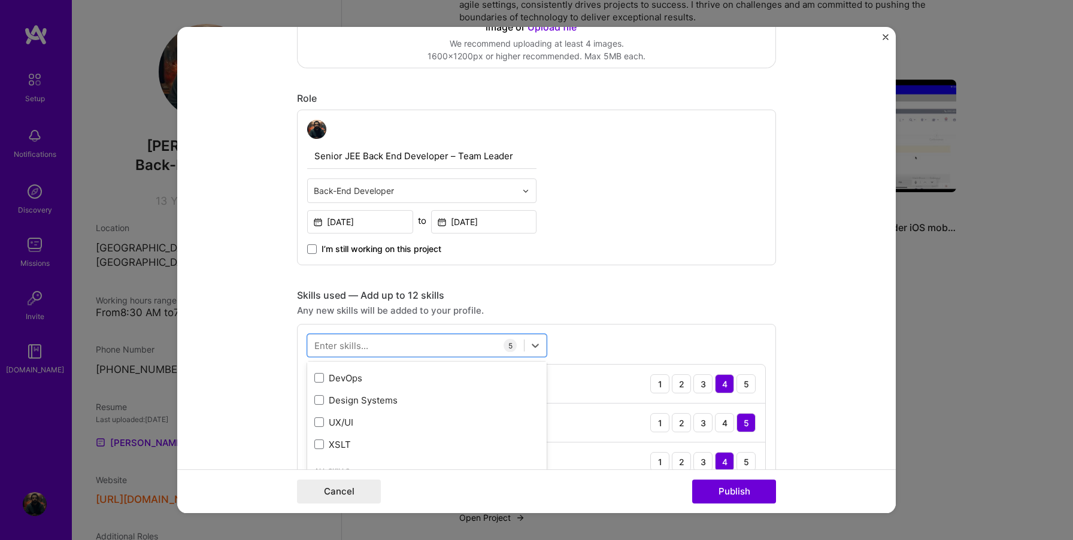
scroll to position [340, 0]
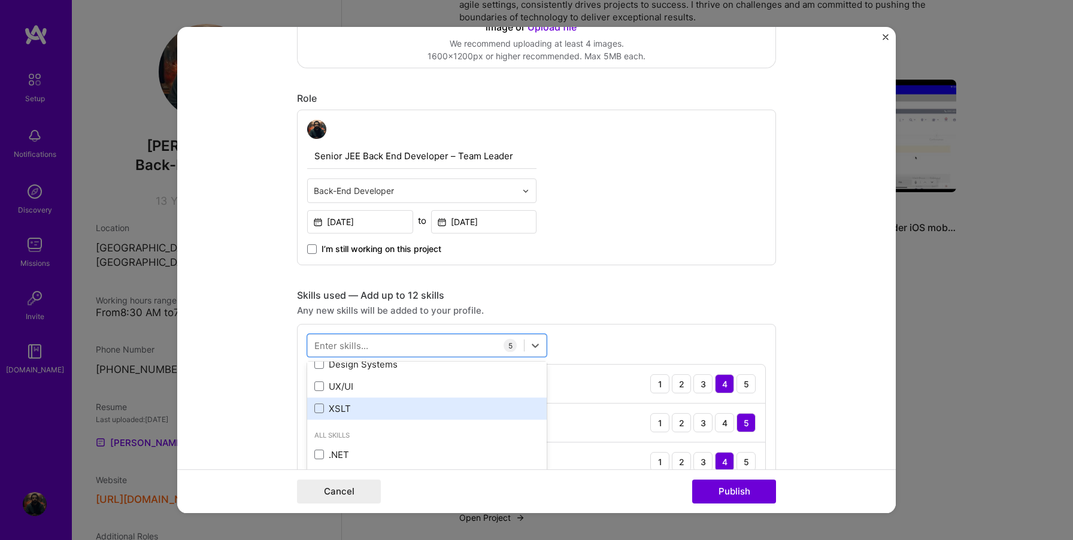
click at [344, 408] on div "XSLT" at bounding box center [426, 408] width 225 height 13
click at [836, 407] on form "Editing suggested project This project is suggested based on your LinkedIn, res…" at bounding box center [536, 270] width 718 height 486
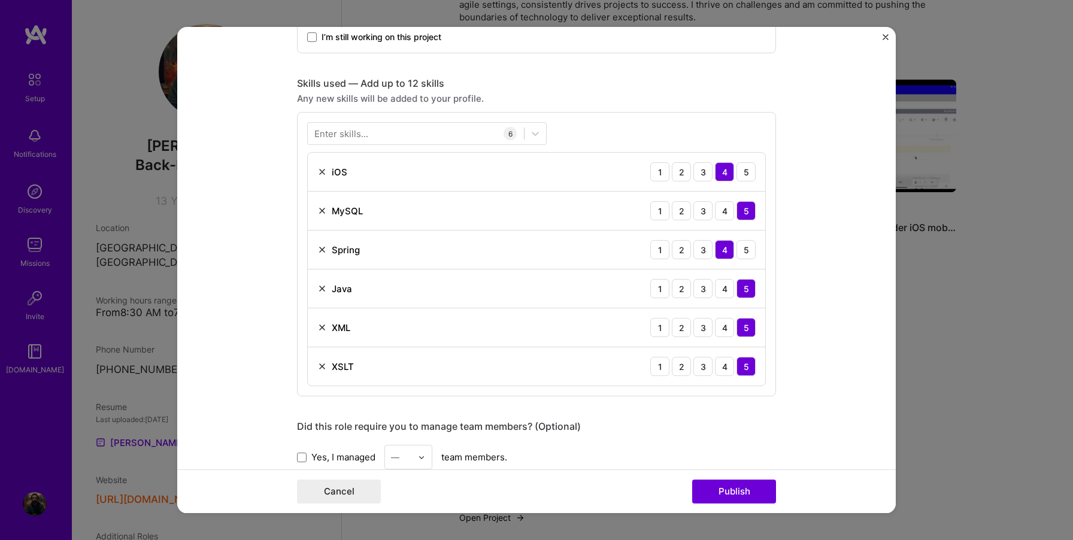
scroll to position [560, 0]
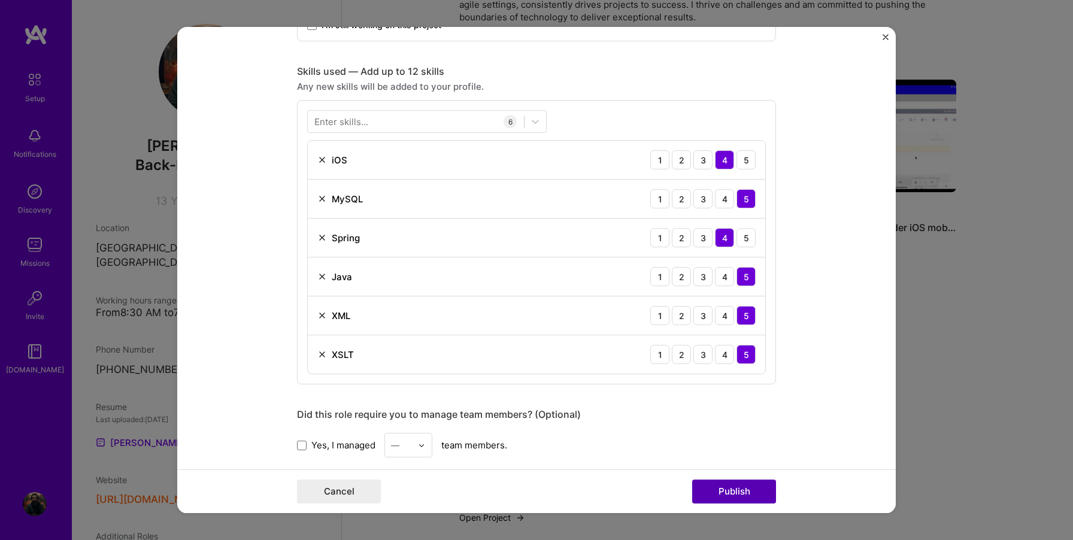
click at [727, 488] on button "Publish" at bounding box center [734, 492] width 84 height 24
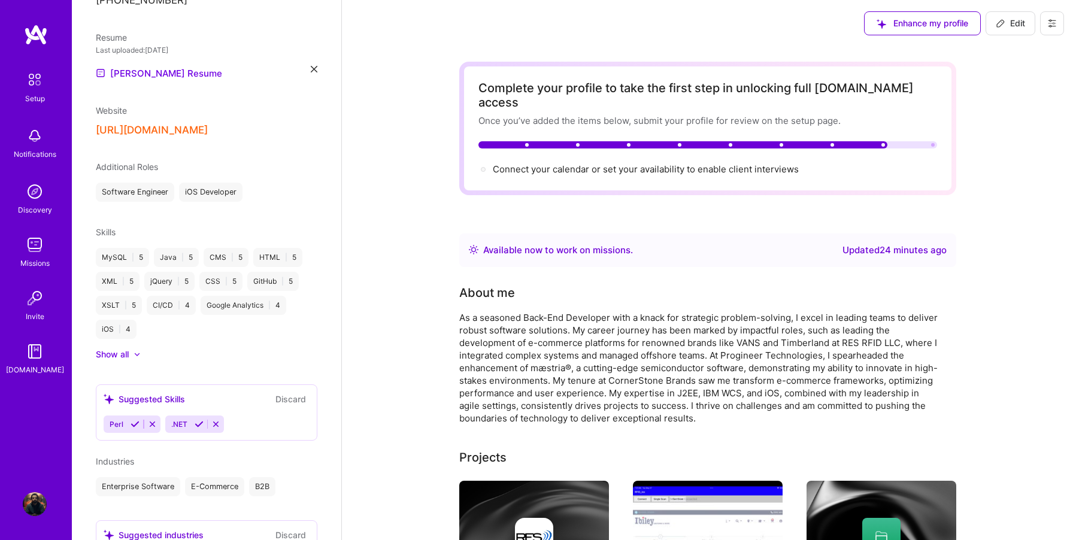
scroll to position [452, 0]
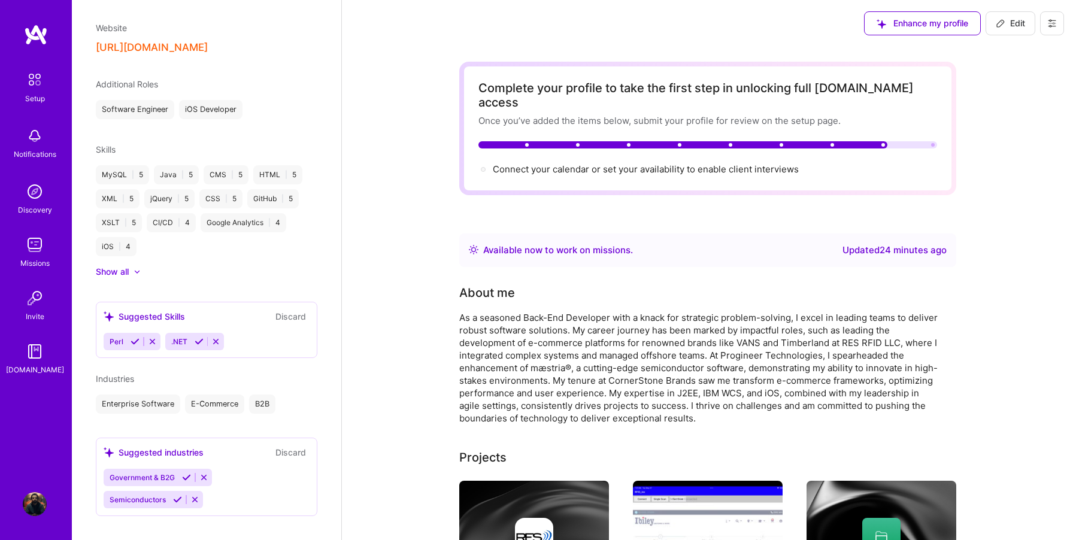
click at [34, 148] on div "Notifications" at bounding box center [35, 154] width 43 height 13
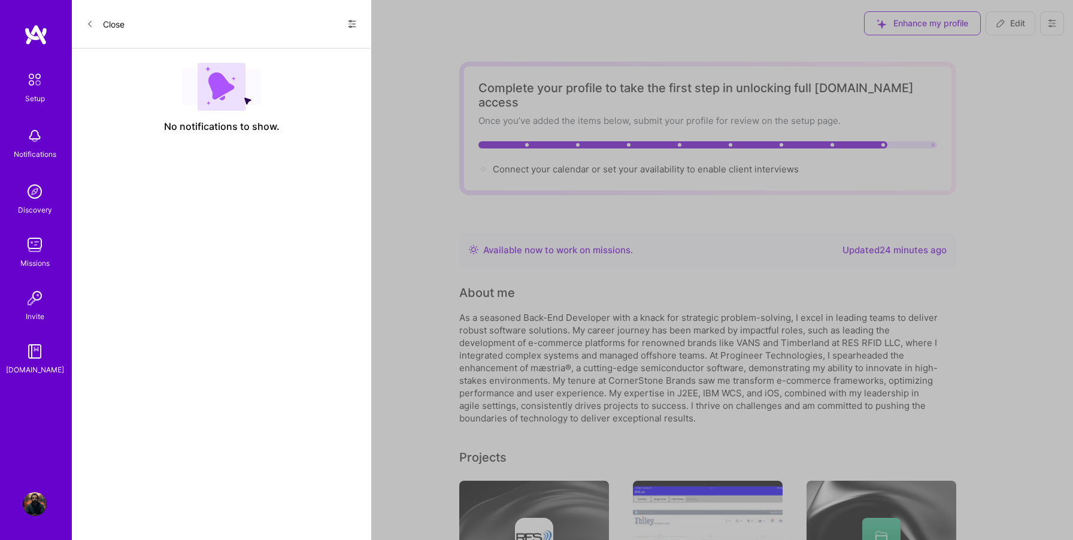
click at [181, 129] on span "No notifications to show." at bounding box center [222, 126] width 116 height 13
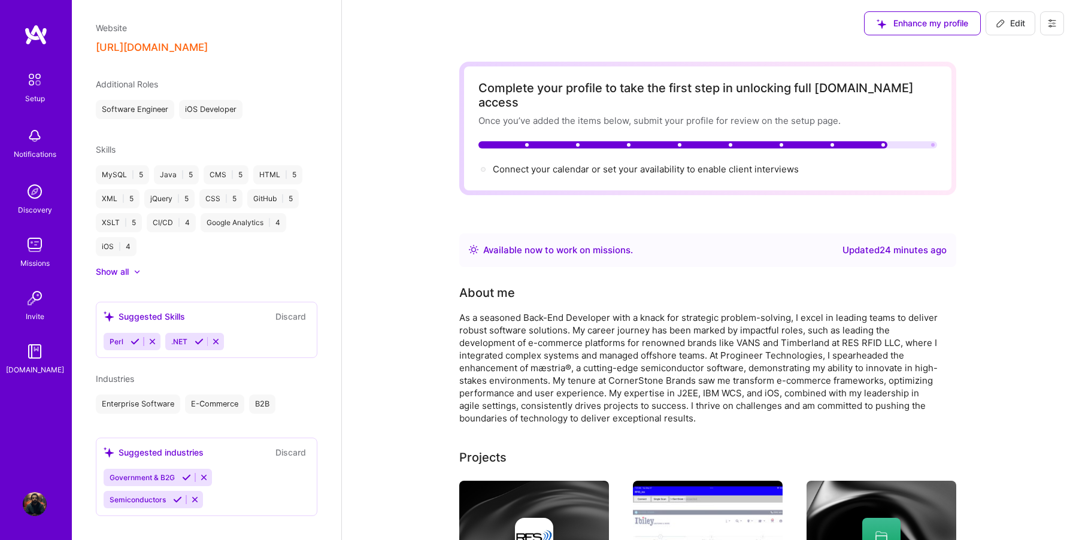
click at [41, 248] on img at bounding box center [35, 245] width 24 height 24
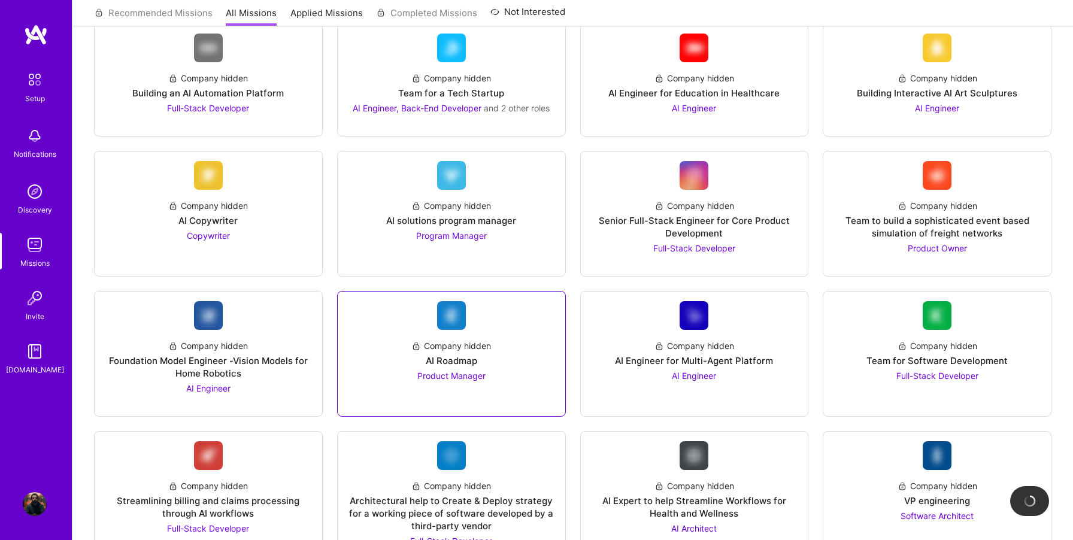
scroll to position [1, 0]
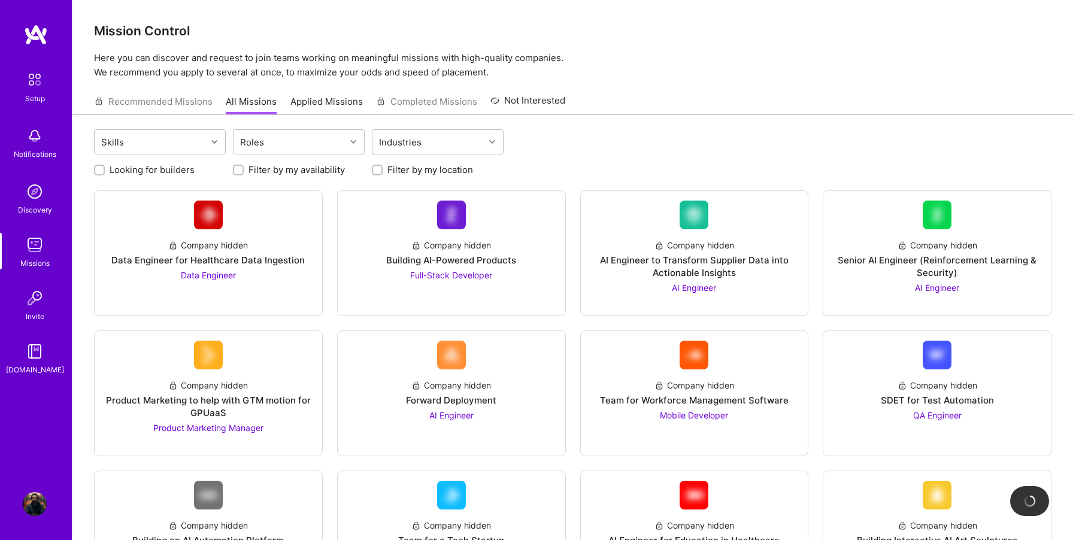
click at [40, 302] on img at bounding box center [35, 298] width 24 height 24
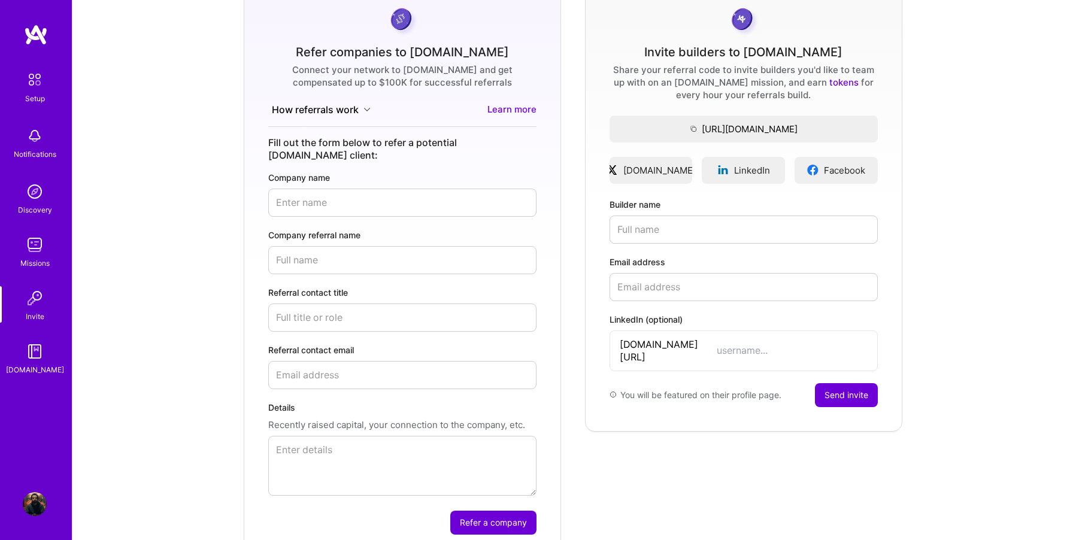
scroll to position [173, 0]
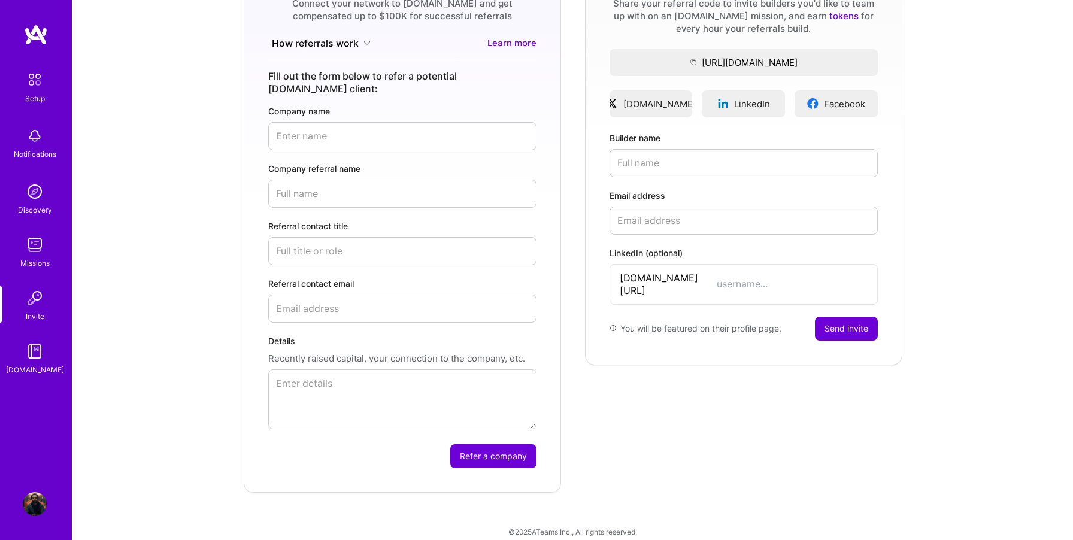
click at [34, 246] on img at bounding box center [35, 245] width 24 height 24
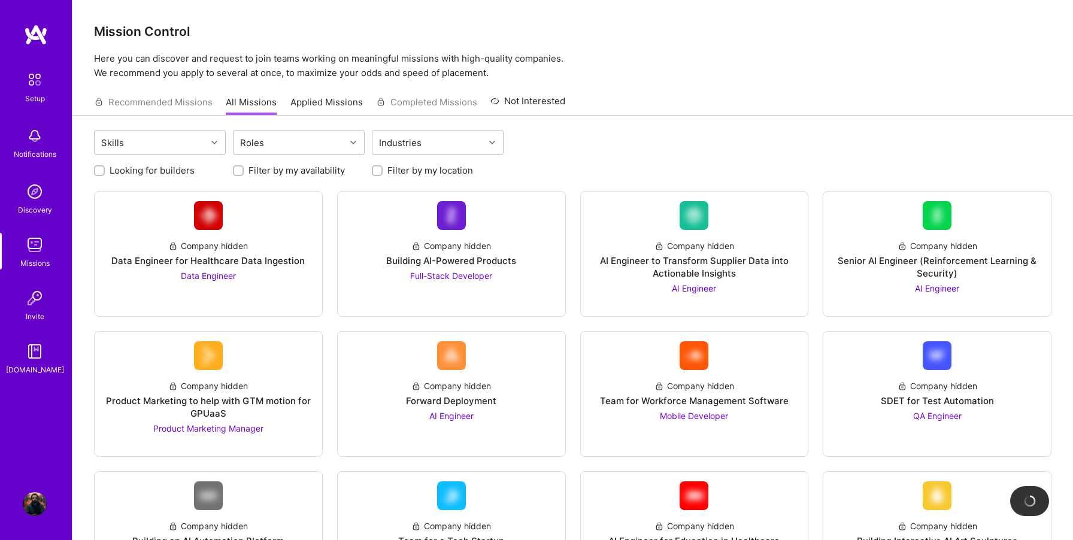
click at [34, 199] on img at bounding box center [35, 192] width 24 height 24
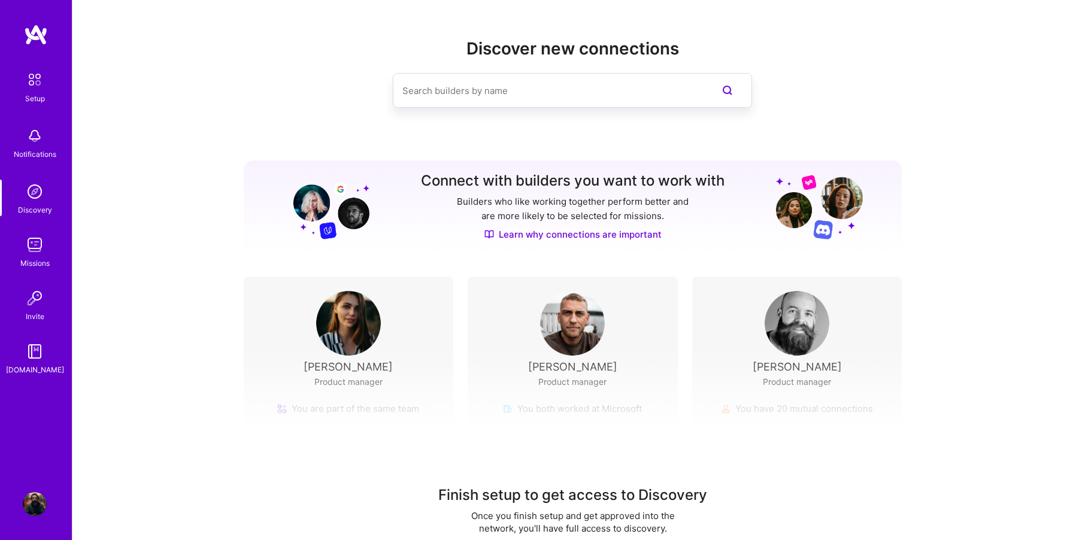
click at [34, 190] on img at bounding box center [35, 192] width 24 height 24
click at [35, 242] on img at bounding box center [35, 245] width 24 height 24
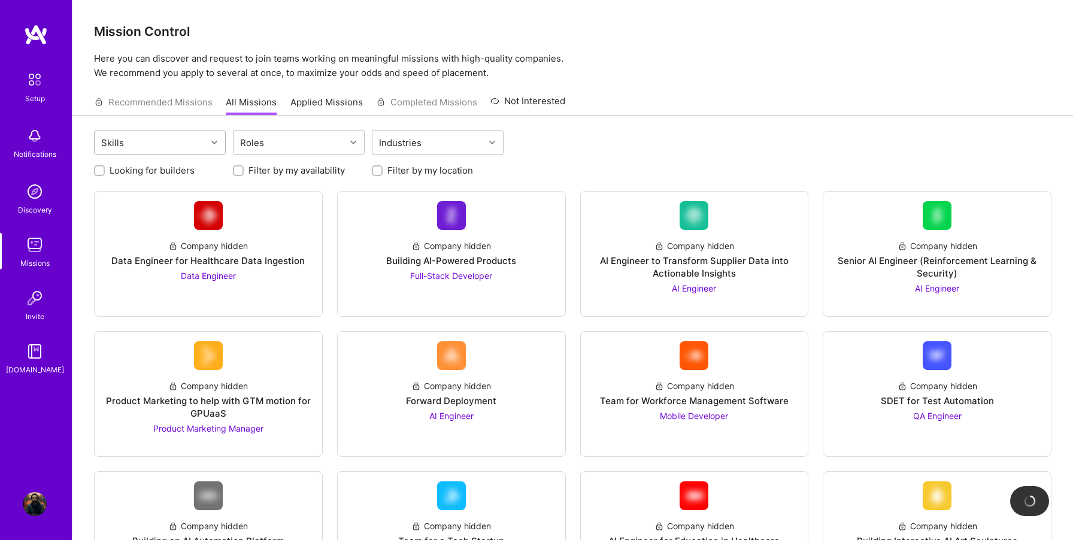
click at [214, 142] on icon at bounding box center [214, 143] width 6 height 6
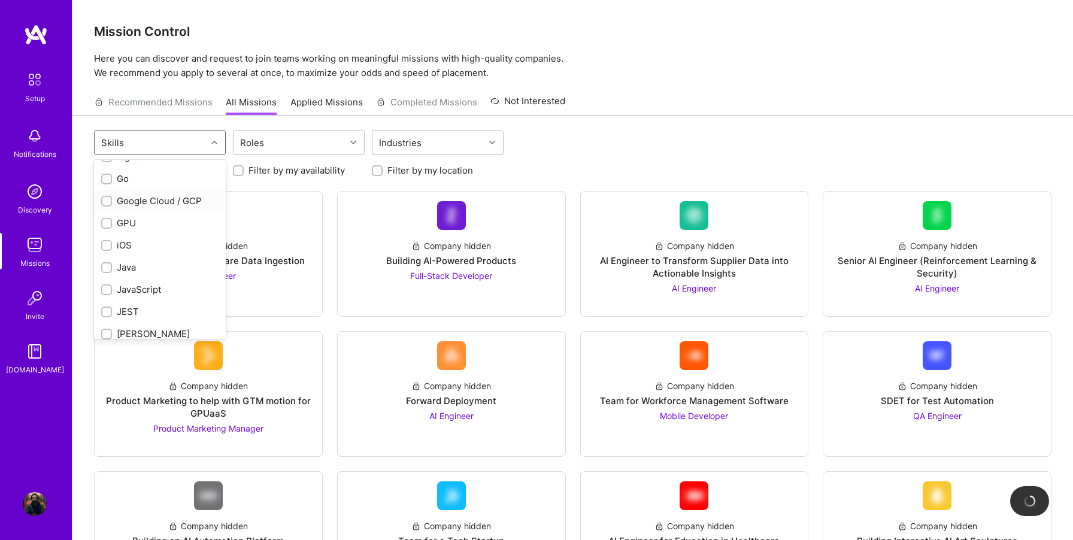
scroll to position [532, 0]
click at [104, 262] on input "checkbox" at bounding box center [108, 266] width 8 height 8
checkbox input "true"
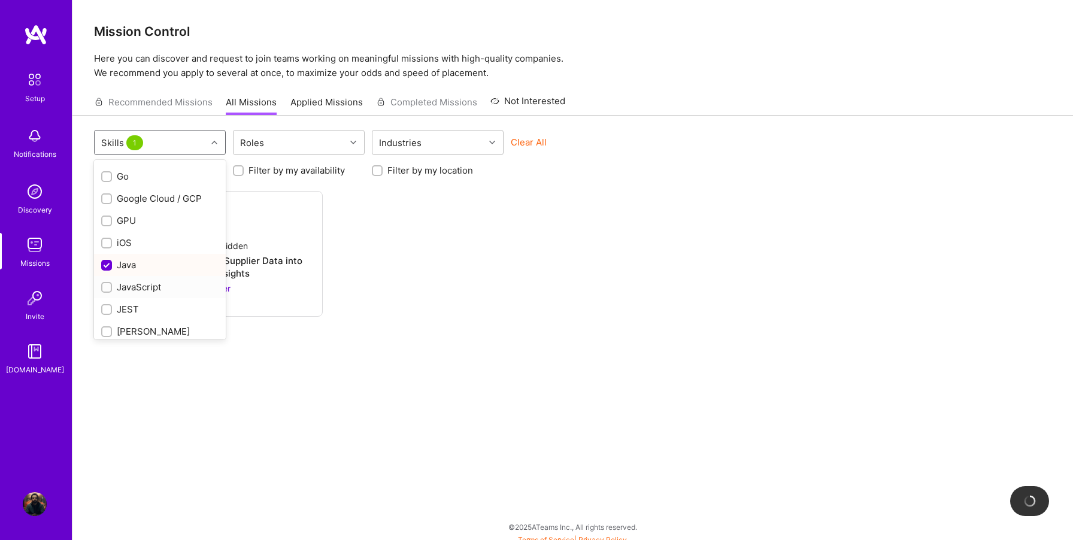
click at [108, 284] on input "checkbox" at bounding box center [108, 288] width 8 height 8
checkbox input "true"
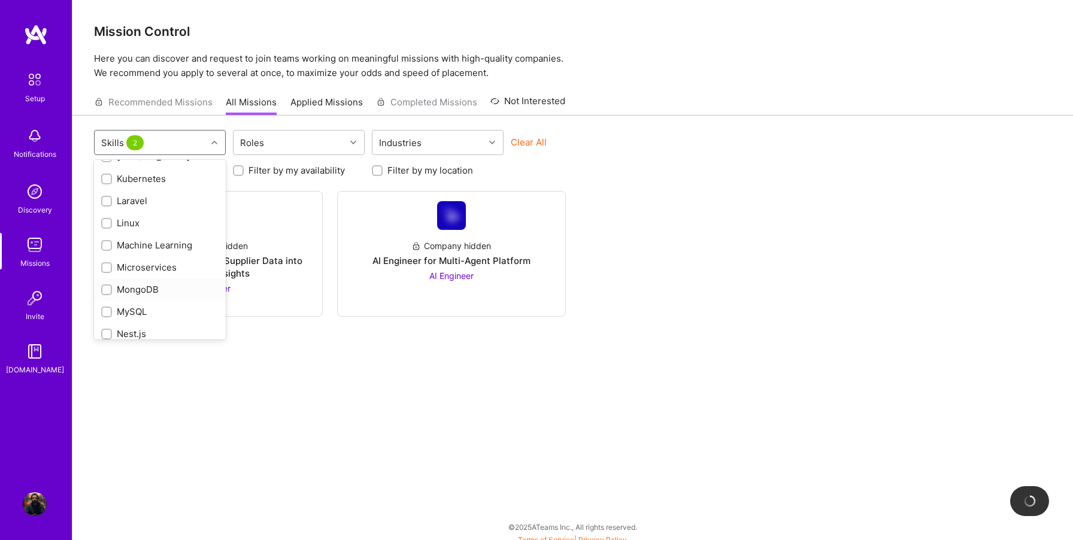
scroll to position [708, 0]
click at [108, 307] on input "checkbox" at bounding box center [108, 311] width 8 height 8
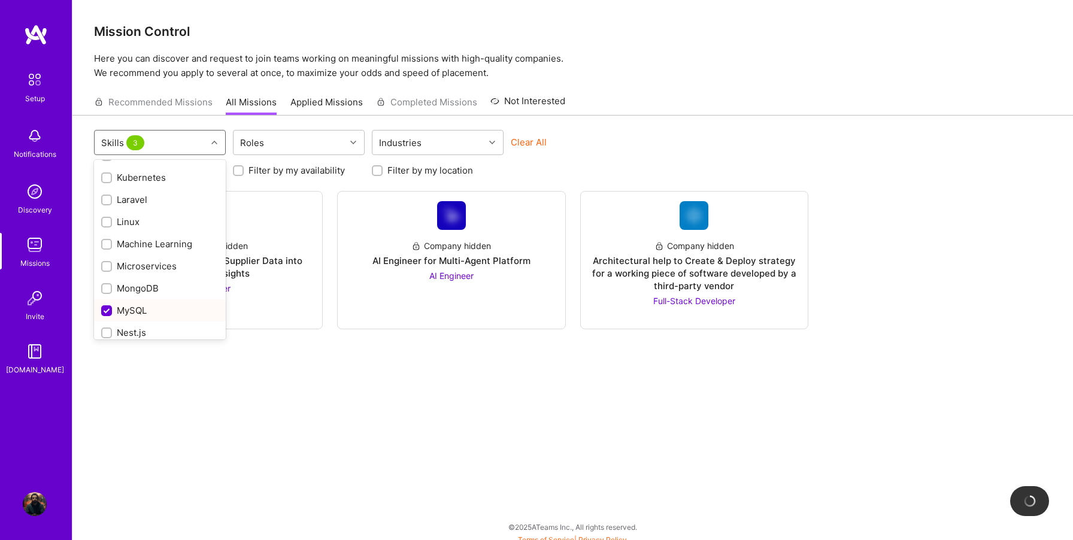
click at [108, 306] on input "checkbox" at bounding box center [107, 311] width 11 height 11
checkbox input "false"
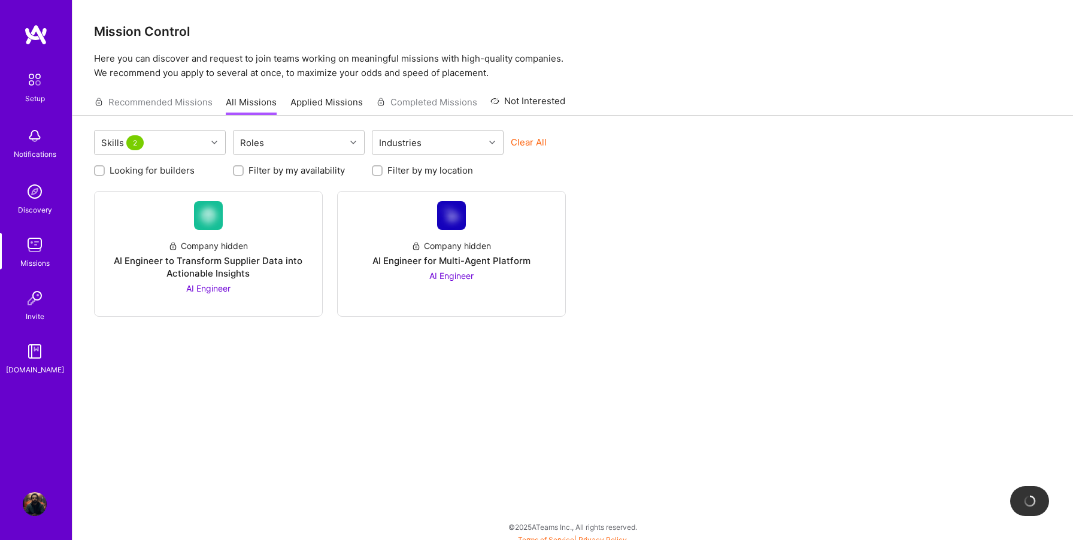
click at [308, 410] on div "Skills 2 Roles Industries Clear All Looking for builders Filter by my availabil…" at bounding box center [572, 332] width 1000 height 432
click at [405, 275] on div "Company hidden AI Engineer for Multi-Agent Platform AI Engineer" at bounding box center [451, 256] width 208 height 52
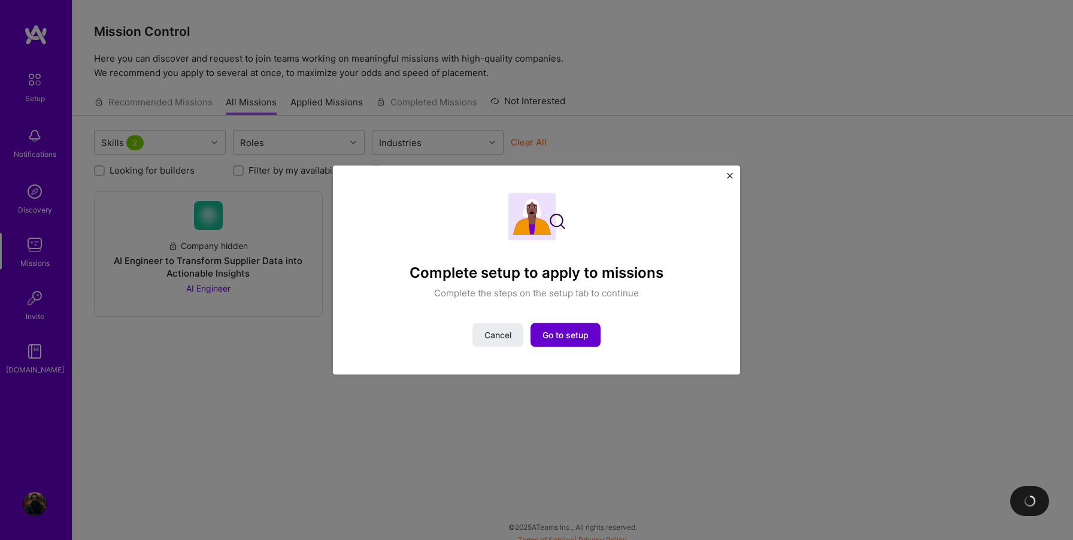
click at [567, 338] on span "Go to setup" at bounding box center [565, 335] width 46 height 12
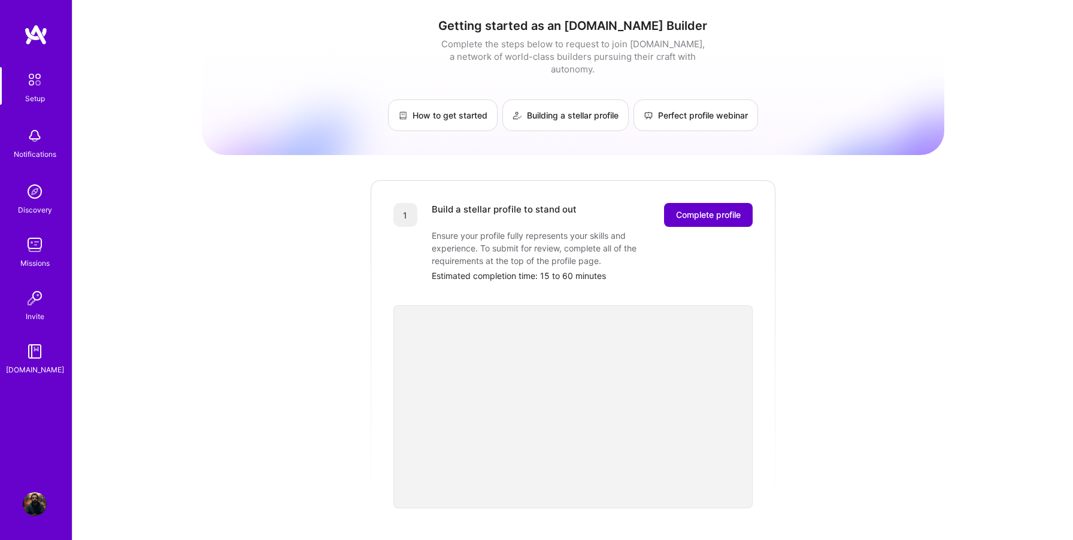
click at [692, 209] on span "Complete profile" at bounding box center [708, 215] width 65 height 12
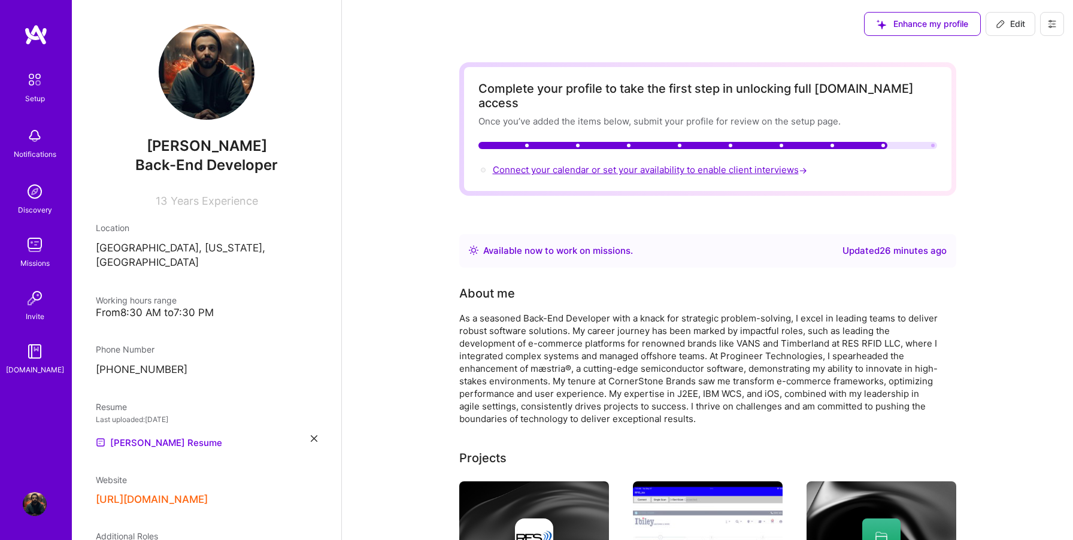
click at [603, 164] on span "Connect your calendar or set your availability to enable client interviews →" at bounding box center [651, 169] width 317 height 11
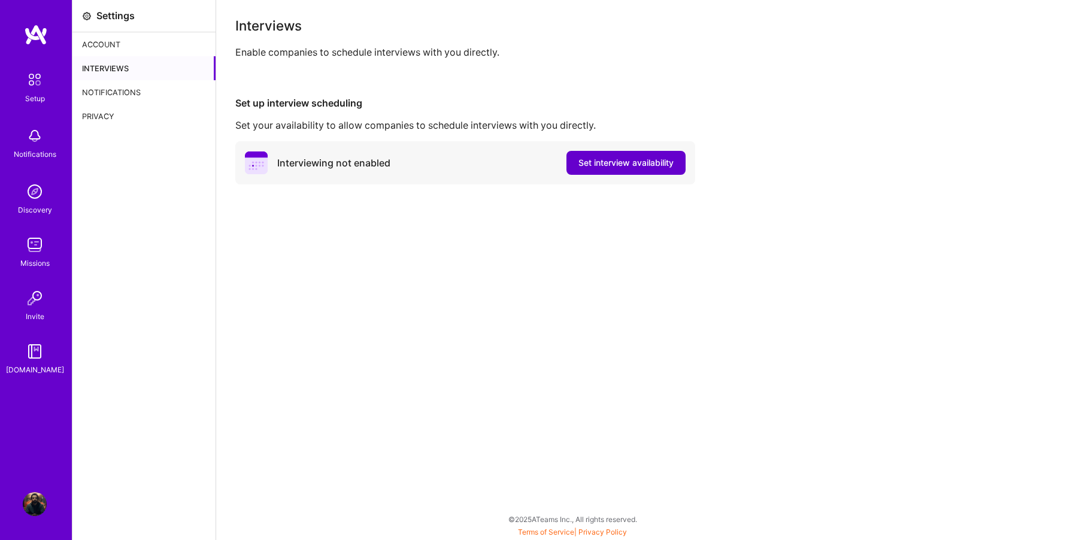
click at [584, 166] on span "Set interview availability" at bounding box center [625, 163] width 95 height 12
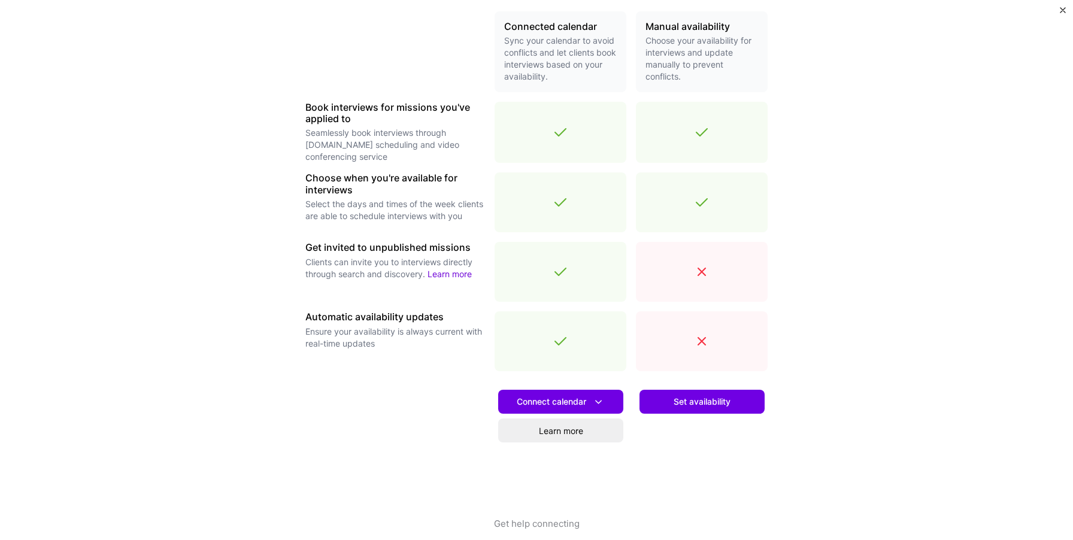
scroll to position [299, 0]
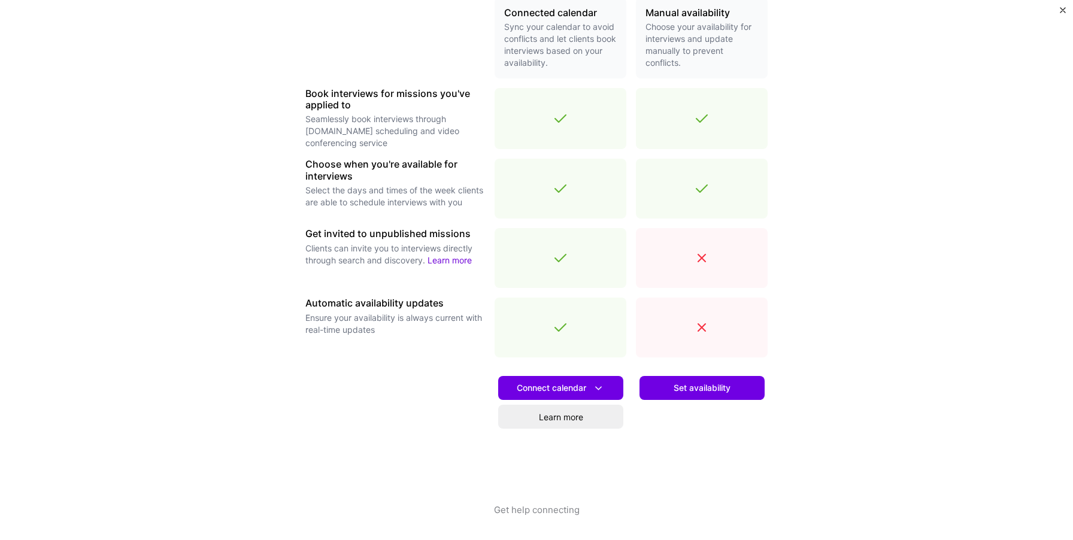
drag, startPoint x: 669, startPoint y: 386, endPoint x: 675, endPoint y: 434, distance: 48.3
click at [675, 433] on div "Set availability" at bounding box center [702, 435] width 132 height 137
click at [576, 390] on span "Connect calendar" at bounding box center [561, 388] width 88 height 13
click at [537, 418] on button "Google calendar" at bounding box center [546, 422] width 156 height 32
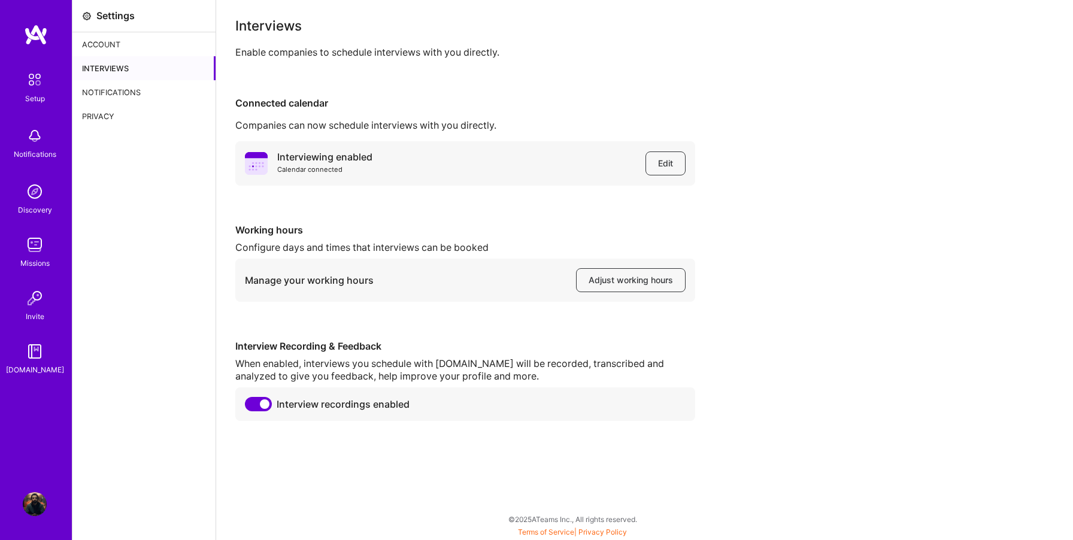
click at [33, 77] on img at bounding box center [34, 79] width 25 height 25
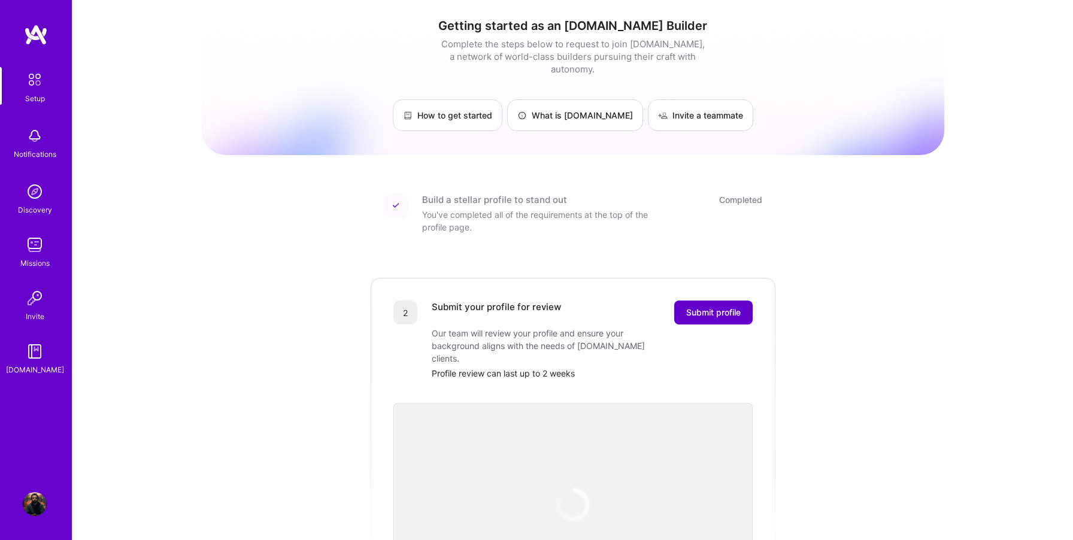
click at [687, 307] on span "Submit profile" at bounding box center [713, 313] width 54 height 12
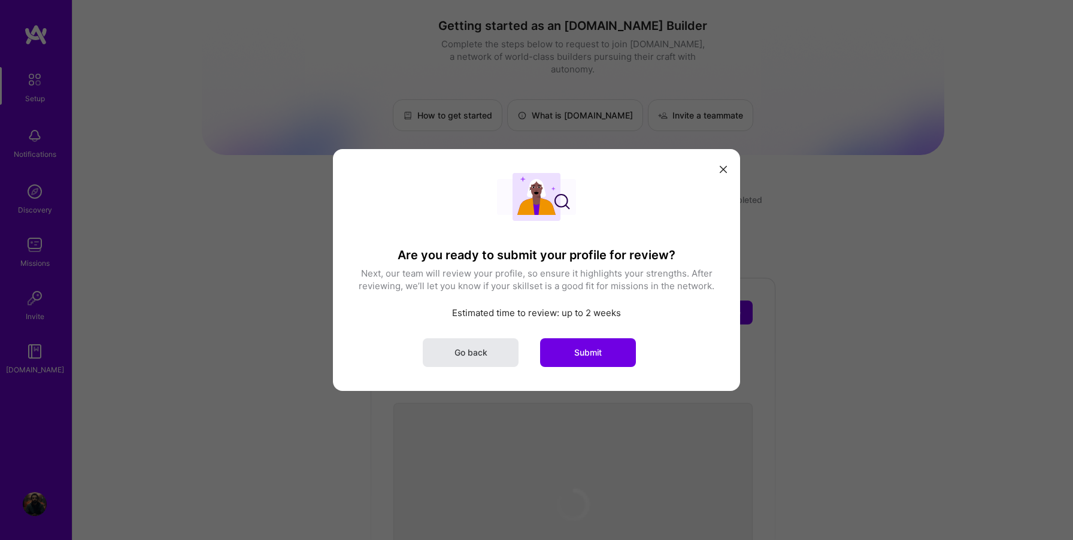
click at [496, 338] on button "Go back" at bounding box center [471, 352] width 96 height 29
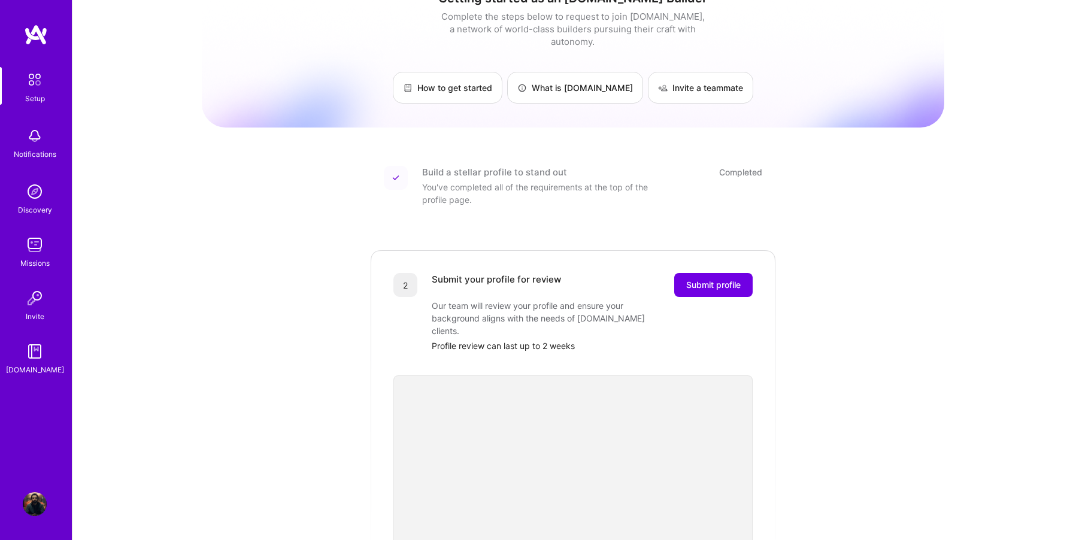
scroll to position [34, 0]
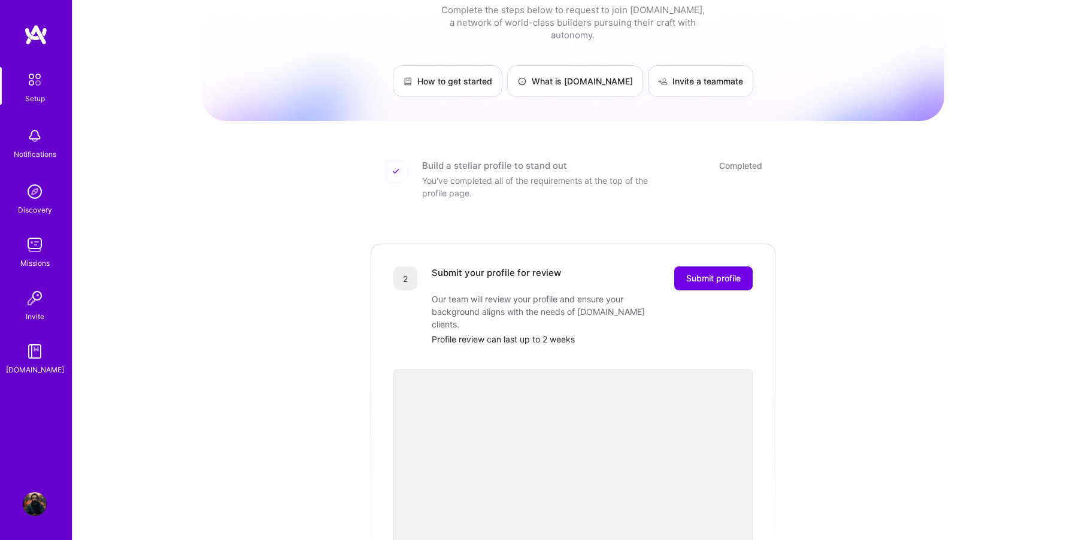
click at [483, 146] on div "Build a stellar profile to stand out Completed You've completed all of the requ…" at bounding box center [572, 179] width 407 height 69
click at [463, 159] on div "Build a stellar profile to stand out" at bounding box center [494, 165] width 145 height 13
click at [432, 159] on div "Build a stellar profile to stand out" at bounding box center [494, 165] width 145 height 13
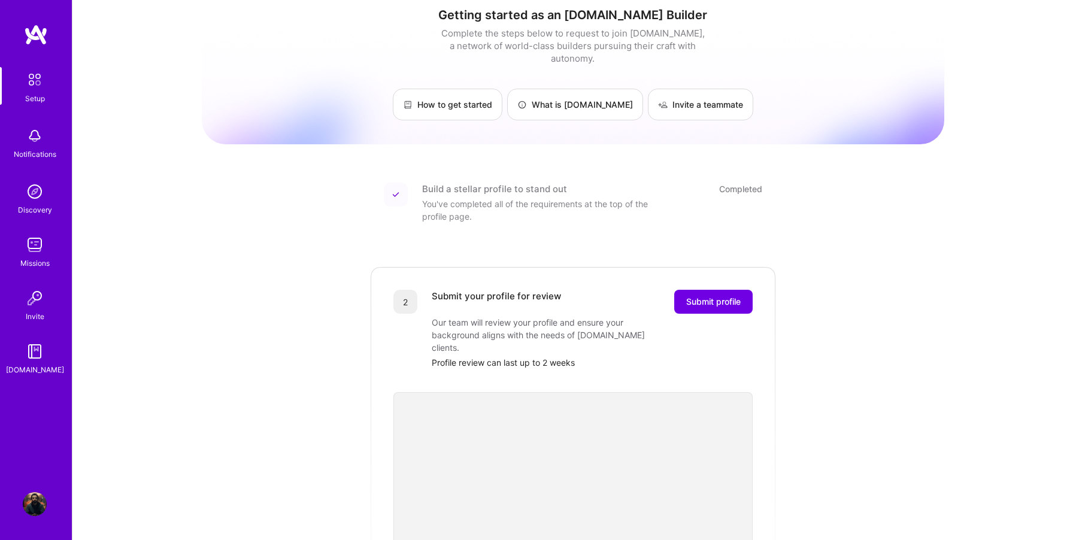
scroll to position [0, 0]
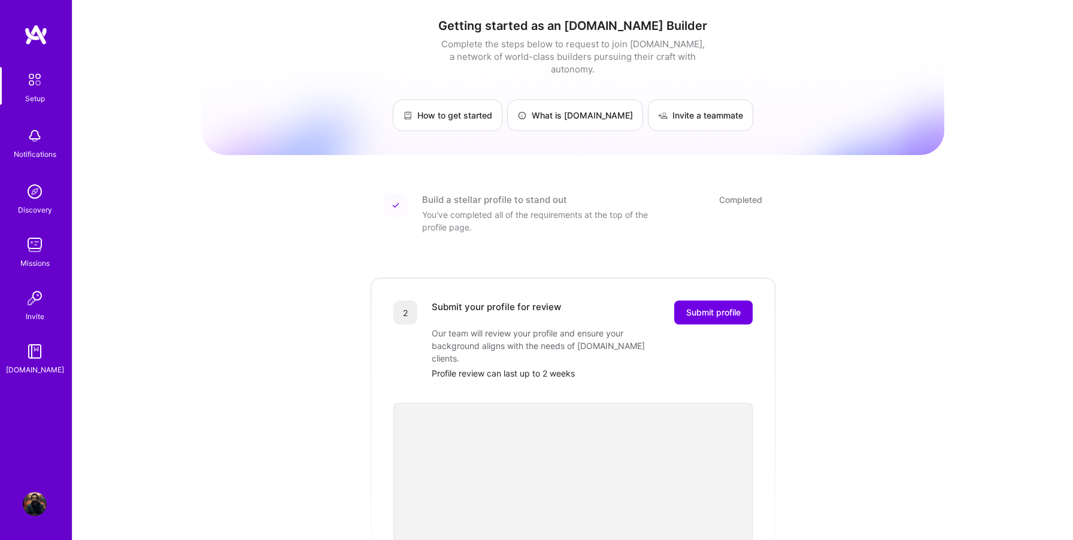
click at [37, 490] on div "Setup Notifications Discovery Missions Invite A.Guide Profile" at bounding box center [36, 270] width 72 height 540
click at [37, 499] on img at bounding box center [35, 504] width 24 height 24
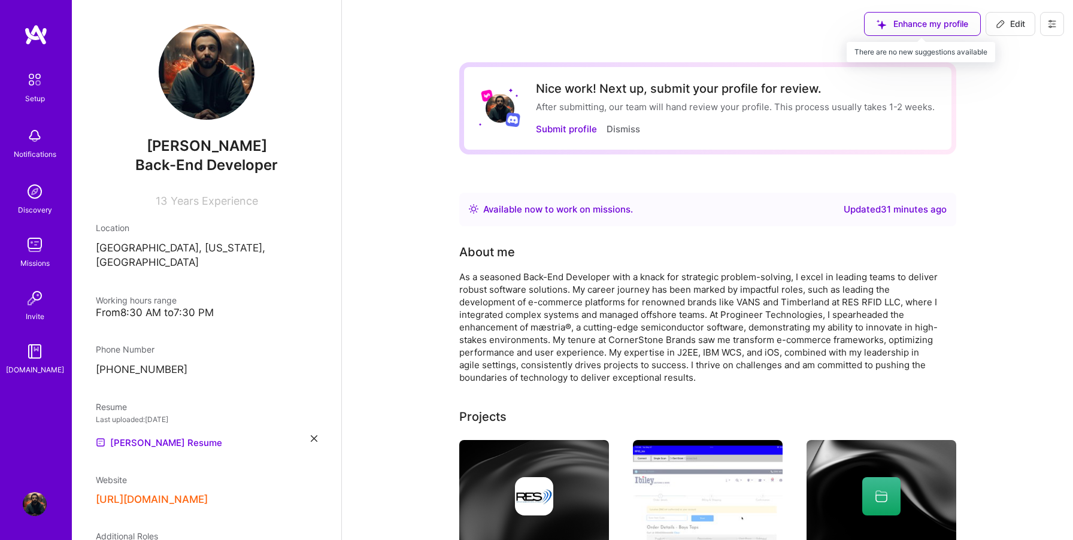
click at [927, 25] on div "Enhance my profile" at bounding box center [922, 24] width 117 height 24
click at [897, 25] on div "Enhance my profile" at bounding box center [922, 24] width 117 height 24
click at [1007, 23] on span "Edit" at bounding box center [1010, 24] width 29 height 12
select select "US"
select select "Right Now"
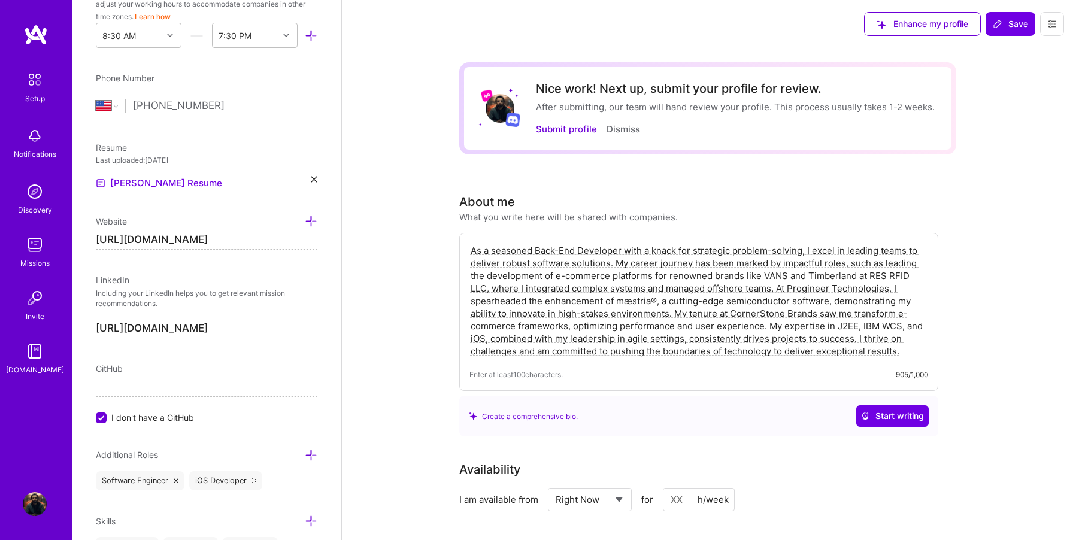
scroll to position [392, 0]
click at [219, 112] on input "+1 614 427 0623" at bounding box center [225, 108] width 184 height 35
drag, startPoint x: 219, startPoint y: 112, endPoint x: 148, endPoint y: 112, distance: 71.2
click at [148, 112] on input "+1 614 427 0623" at bounding box center [225, 108] width 184 height 35
type input "+1 614 397 3512"
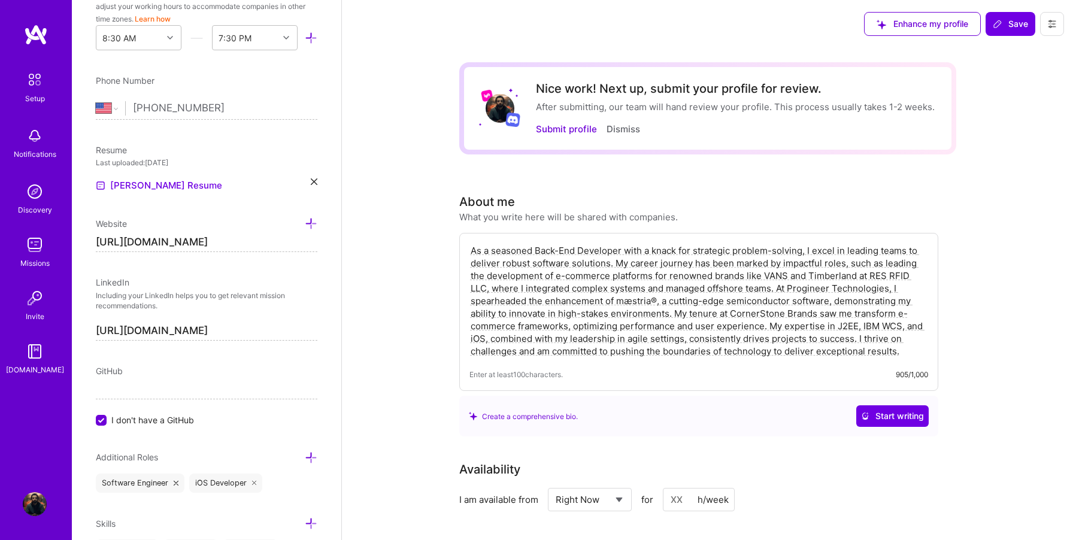
drag, startPoint x: 204, startPoint y: 241, endPoint x: 134, endPoint y: 242, distance: 70.7
click at [134, 242] on input "[URL][DOMAIN_NAME]" at bounding box center [207, 242] width 222 height 19
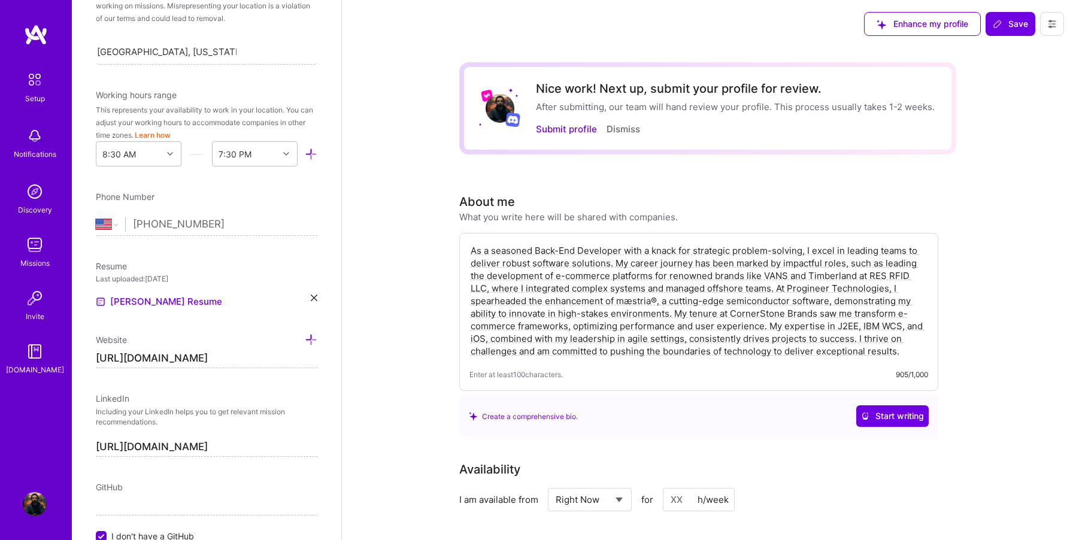
scroll to position [268, 0]
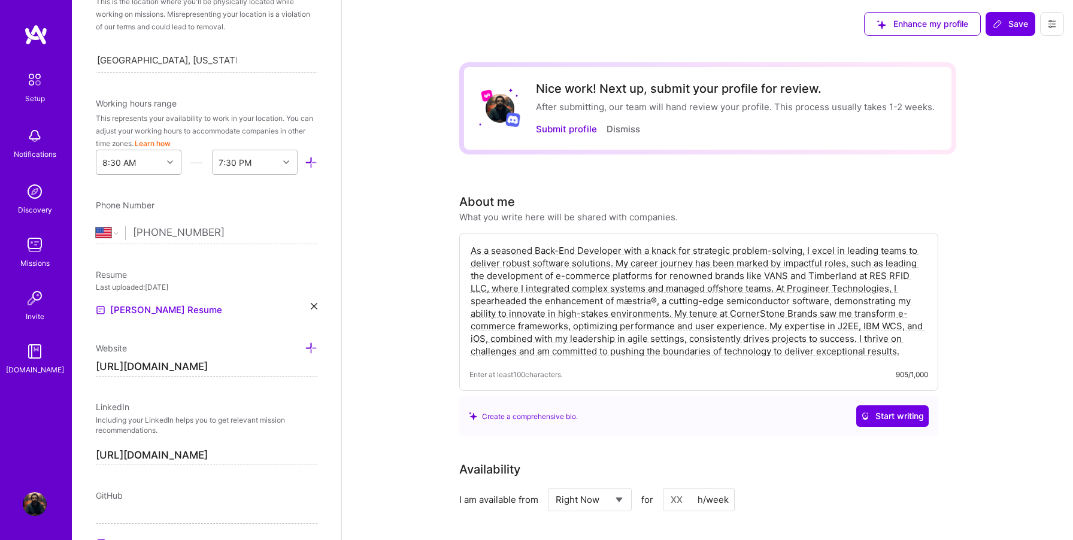
type input "https://abedyaseen.com"
click at [170, 162] on icon at bounding box center [170, 162] width 6 height 6
click at [134, 333] on div "9:00 AM" at bounding box center [139, 334] width 86 height 22
click at [247, 165] on div "End Time" at bounding box center [235, 162] width 37 height 13
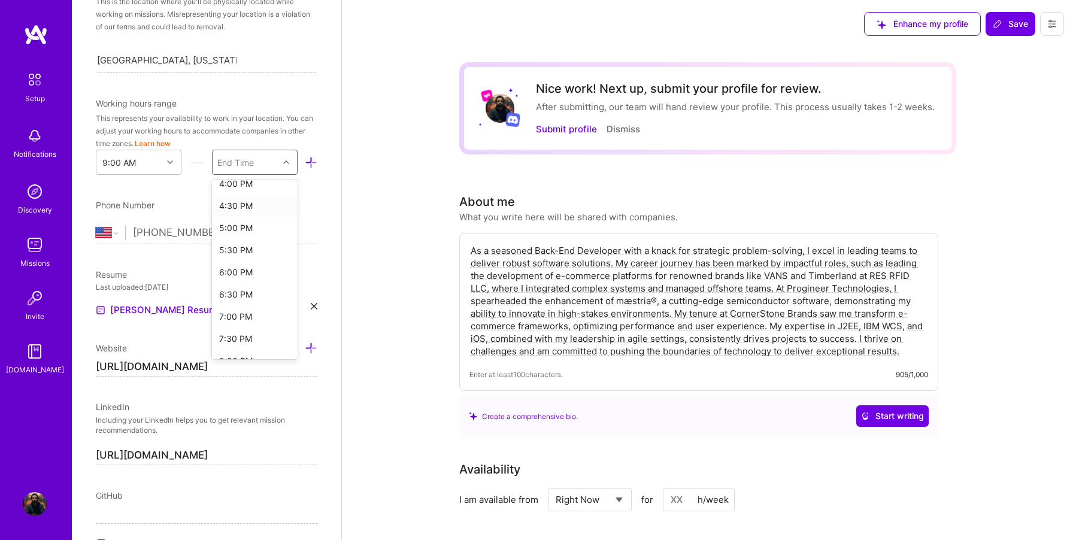
scroll to position [330, 0]
click at [235, 257] on div "6:00 PM" at bounding box center [255, 261] width 86 height 22
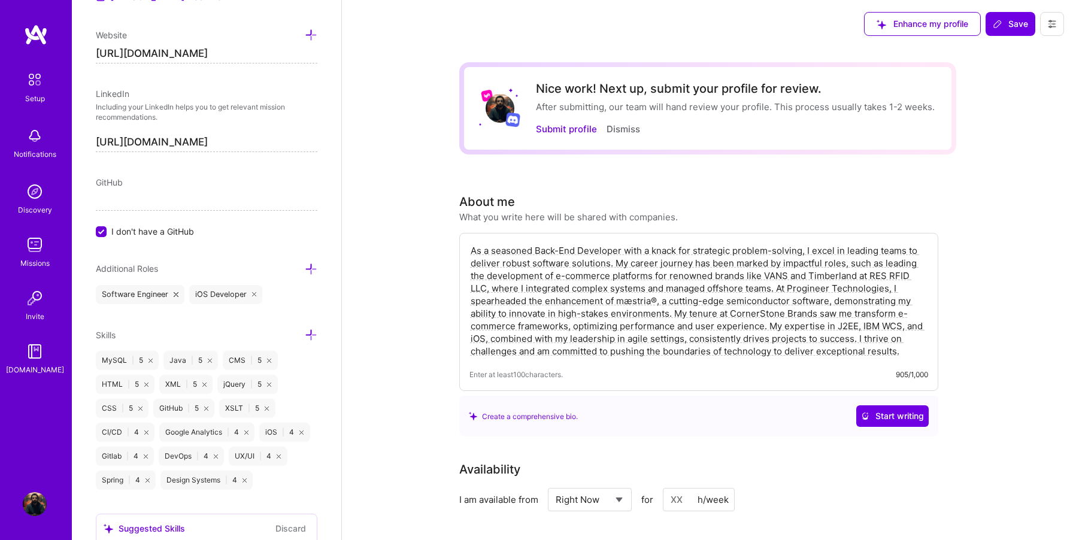
scroll to position [583, 0]
click at [100, 229] on input "I don't have a GitHub" at bounding box center [102, 230] width 11 height 11
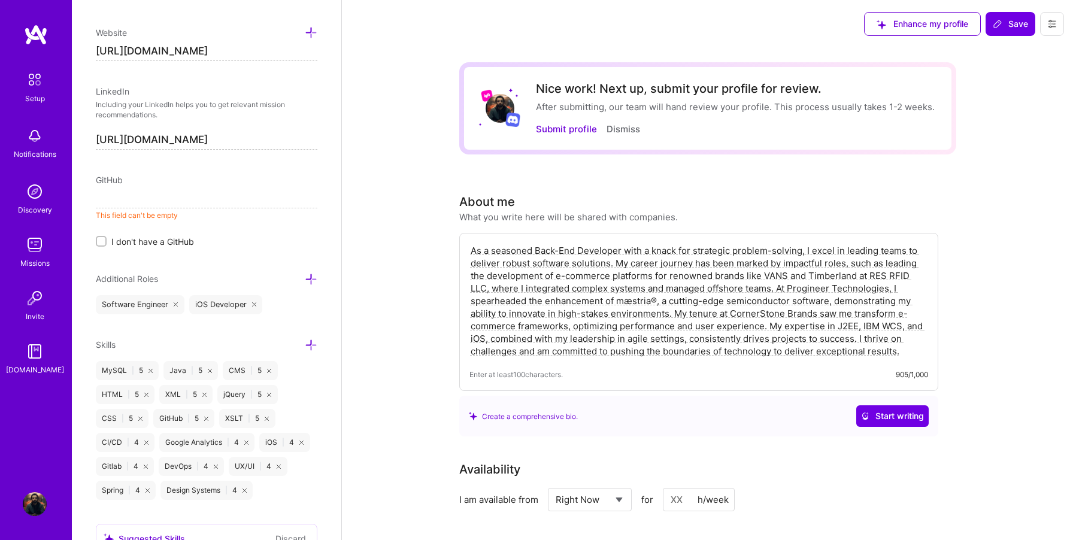
paste input "https://github.com/"
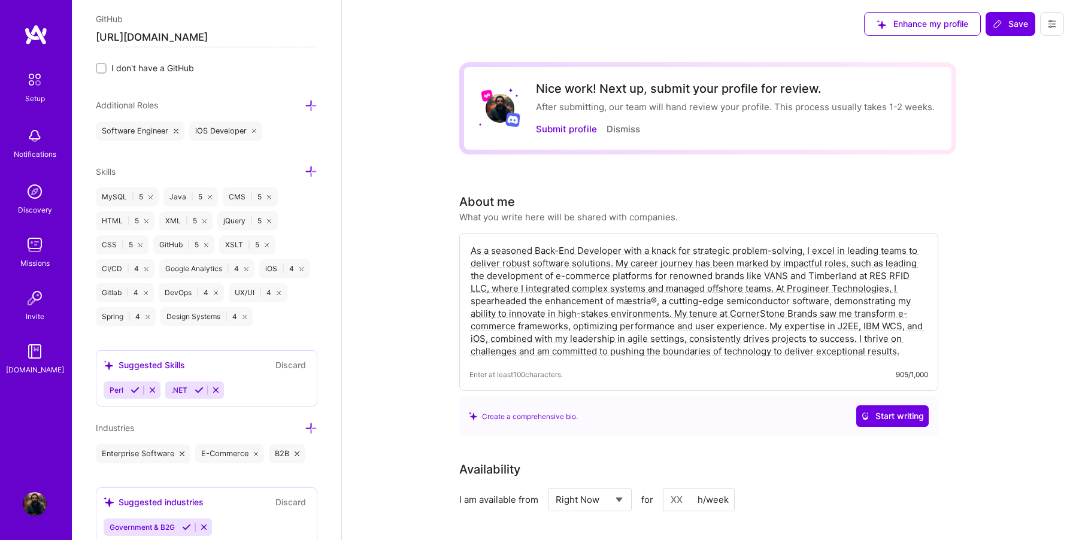
scroll to position [749, 0]
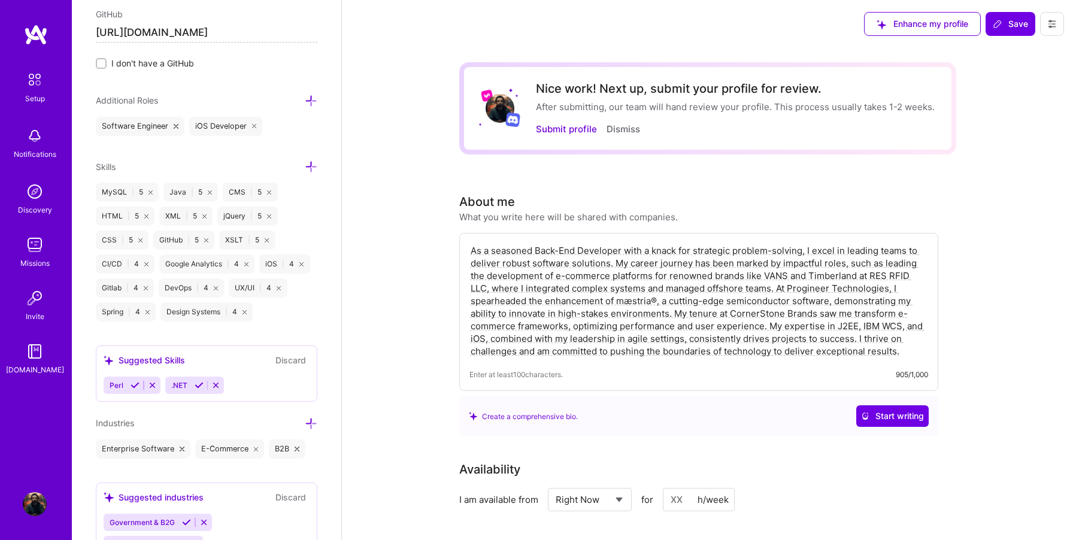
type input "https://github.com/abdullahvhdl"
click at [310, 166] on icon at bounding box center [311, 166] width 13 height 13
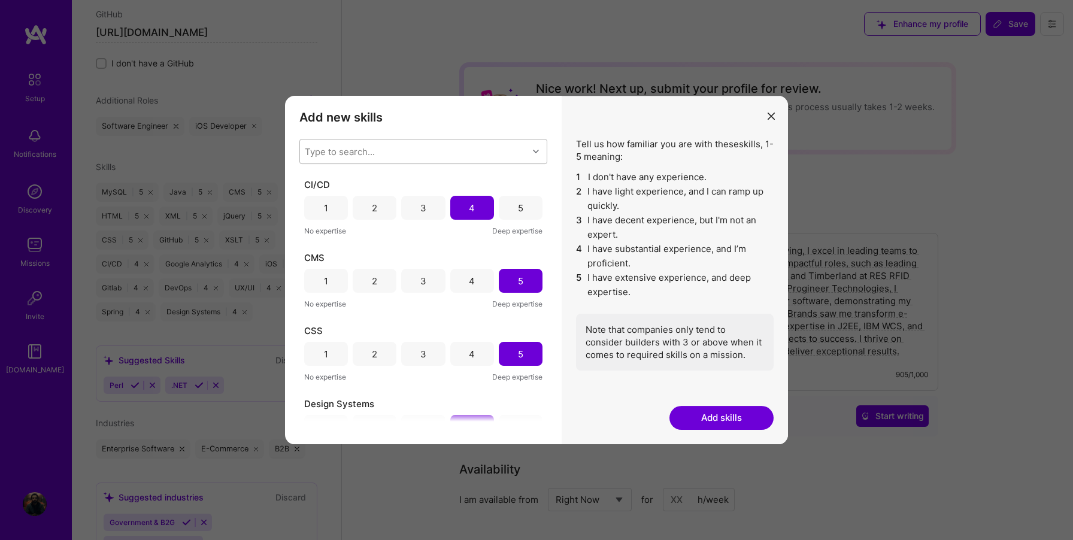
click at [336, 154] on div "Type to search..." at bounding box center [340, 151] width 70 height 13
type input "i"
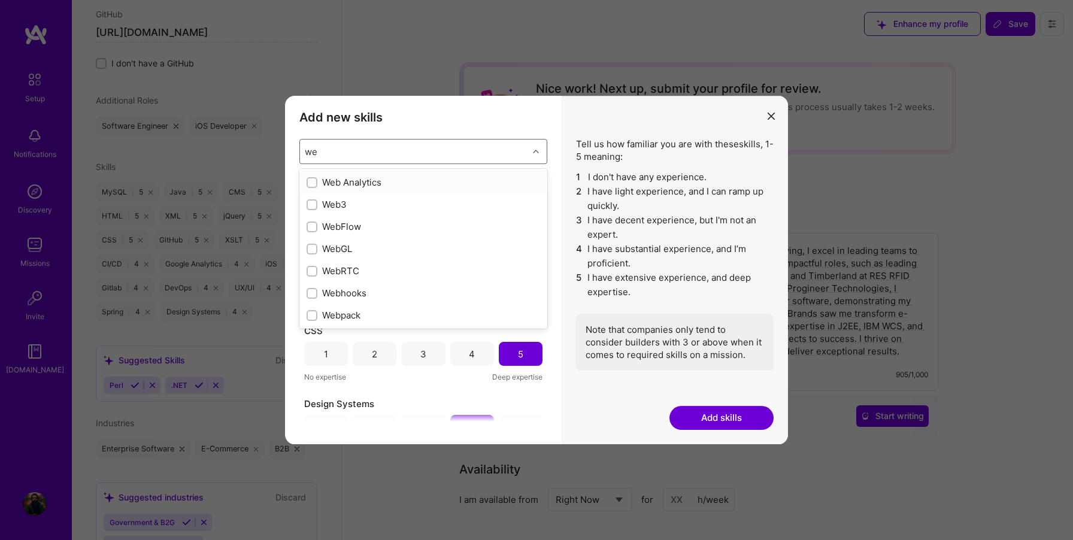
type input "w"
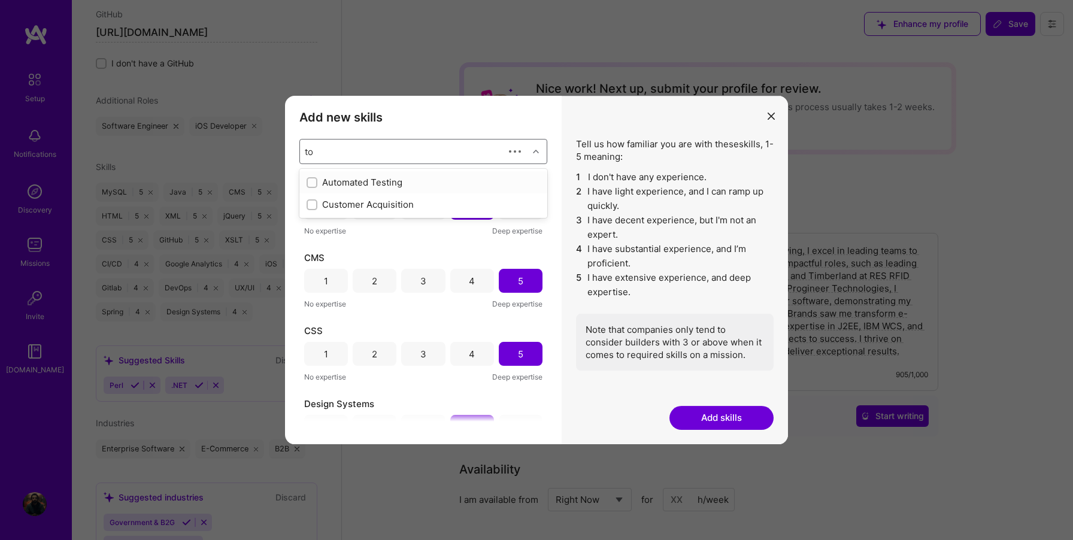
type input "t"
type input "sale"
click at [312, 205] on input "modal" at bounding box center [313, 205] width 8 height 8
checkbox input "false"
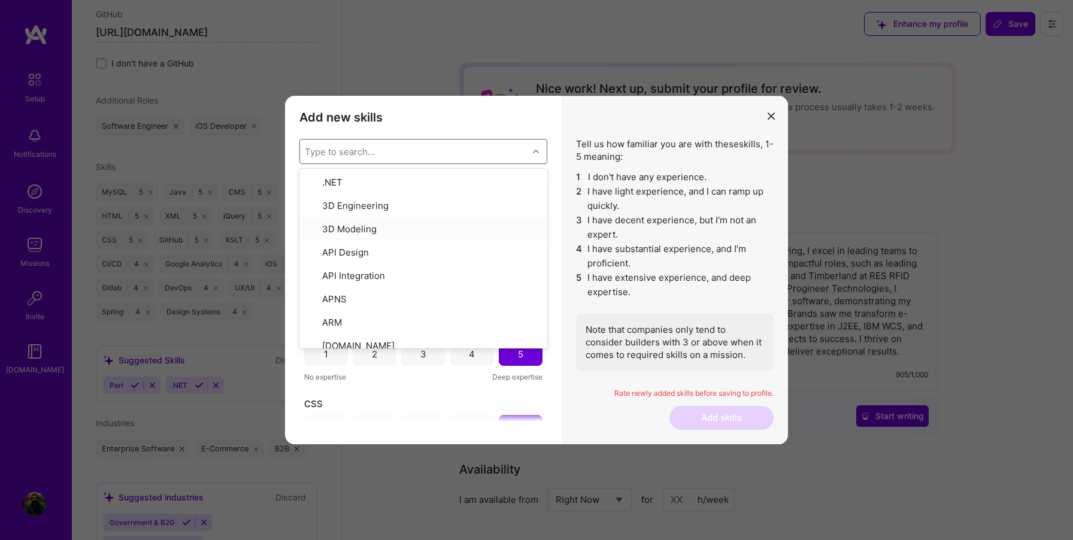
click at [554, 127] on div "Add new skills Tell us how familiar you are with given skills, using between 1 …" at bounding box center [423, 270] width 277 height 348
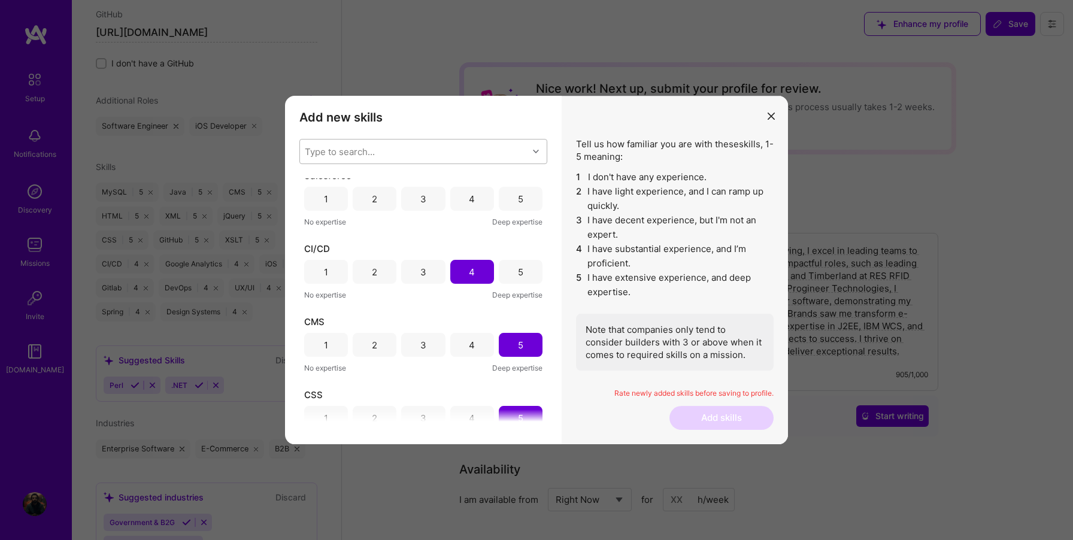
scroll to position [0, 0]
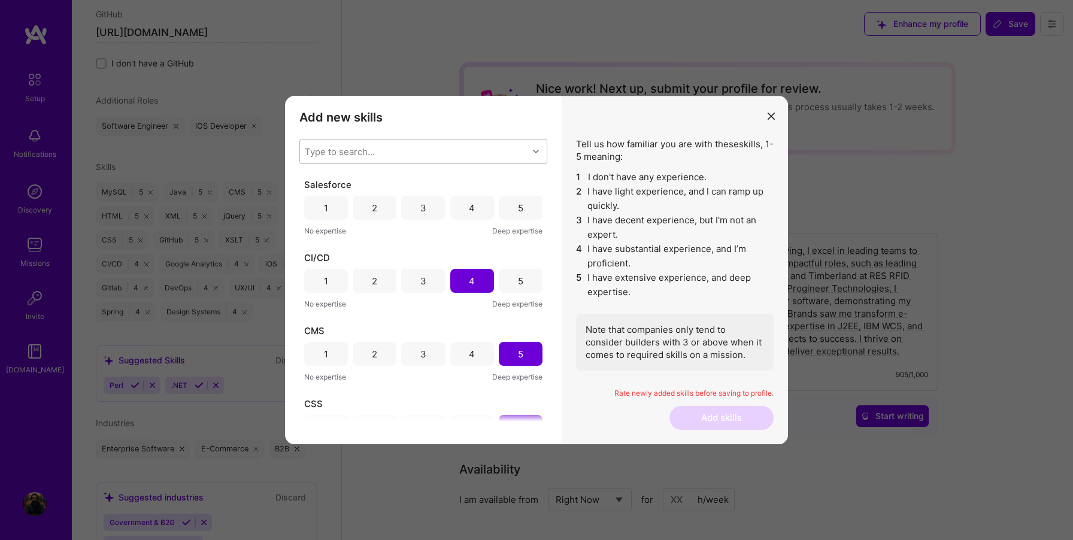
click at [457, 209] on div "4" at bounding box center [472, 208] width 44 height 24
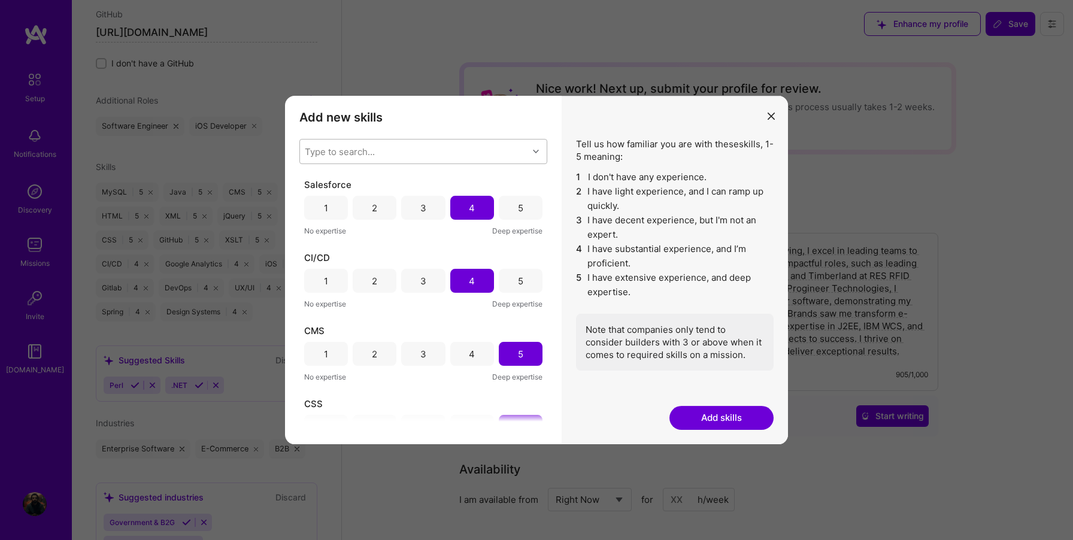
click at [701, 413] on button "Add skills" at bounding box center [721, 418] width 104 height 24
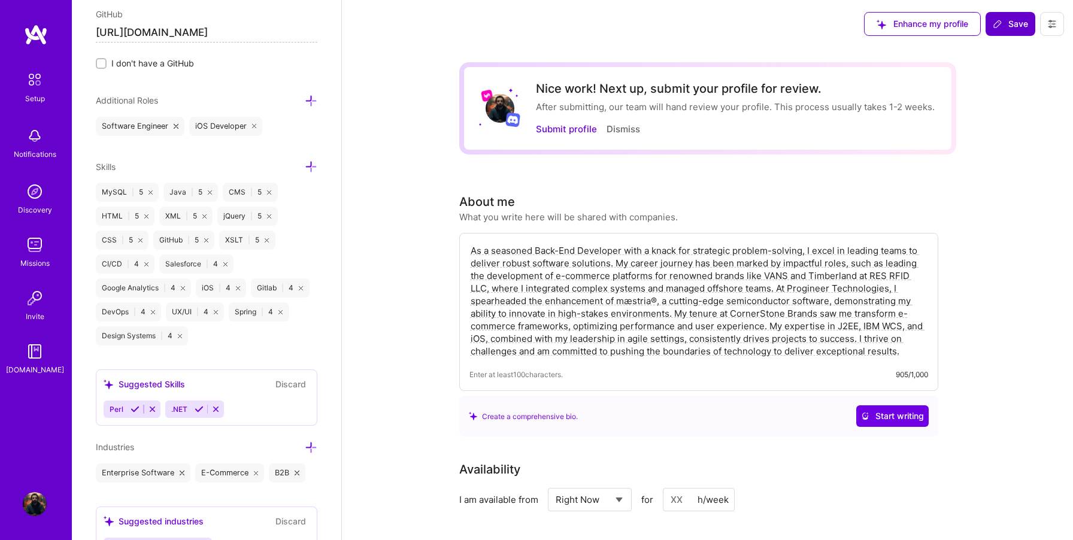
click at [1006, 26] on span "Save" at bounding box center [1010, 24] width 35 height 12
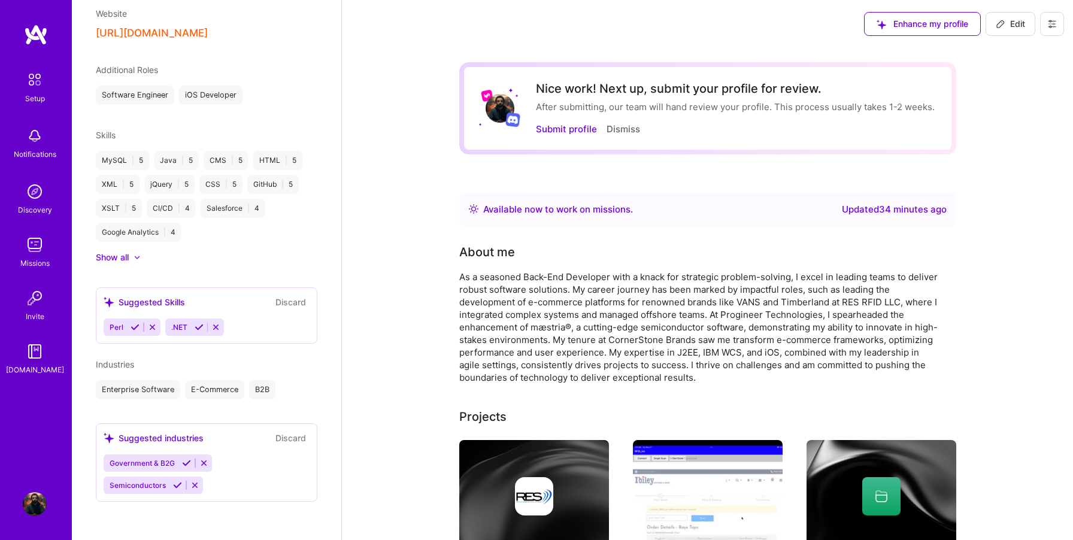
scroll to position [450, 0]
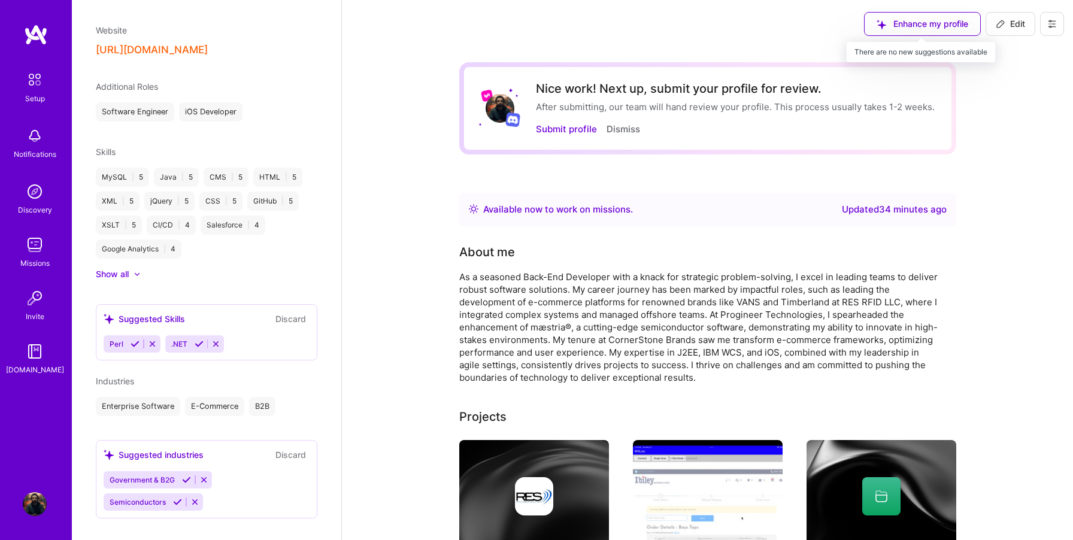
click at [936, 25] on div "Enhance my profile" at bounding box center [922, 24] width 117 height 24
drag, startPoint x: 907, startPoint y: 47, endPoint x: 886, endPoint y: 47, distance: 21.0
click at [886, 47] on div "Enhance my profile Edit" at bounding box center [964, 24] width 218 height 48
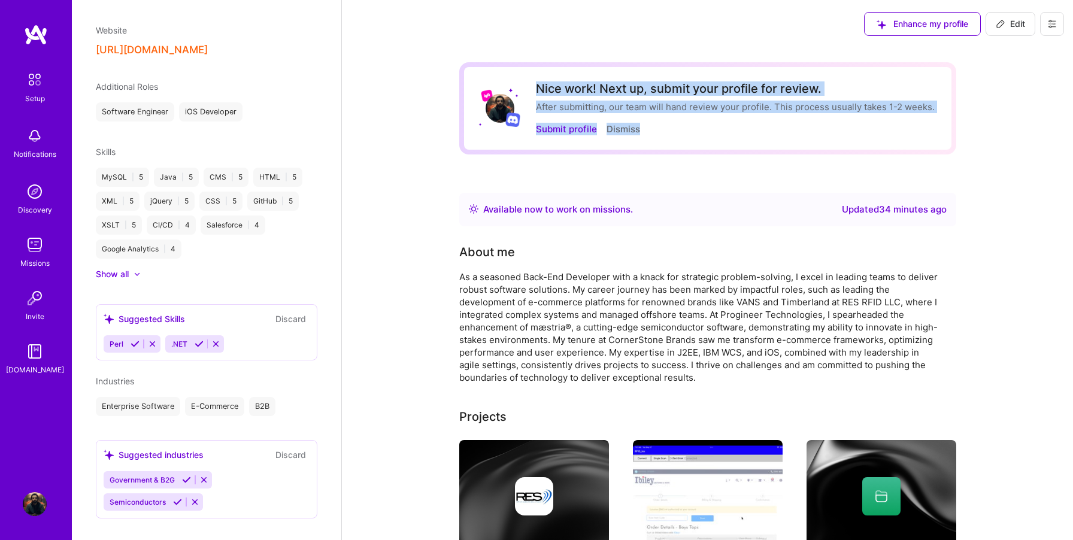
drag, startPoint x: 886, startPoint y: 72, endPoint x: 888, endPoint y: 116, distance: 43.1
click at [888, 116] on div "Nice work! Next up, submit your profile for review. After submitting, our team …" at bounding box center [707, 108] width 497 height 92
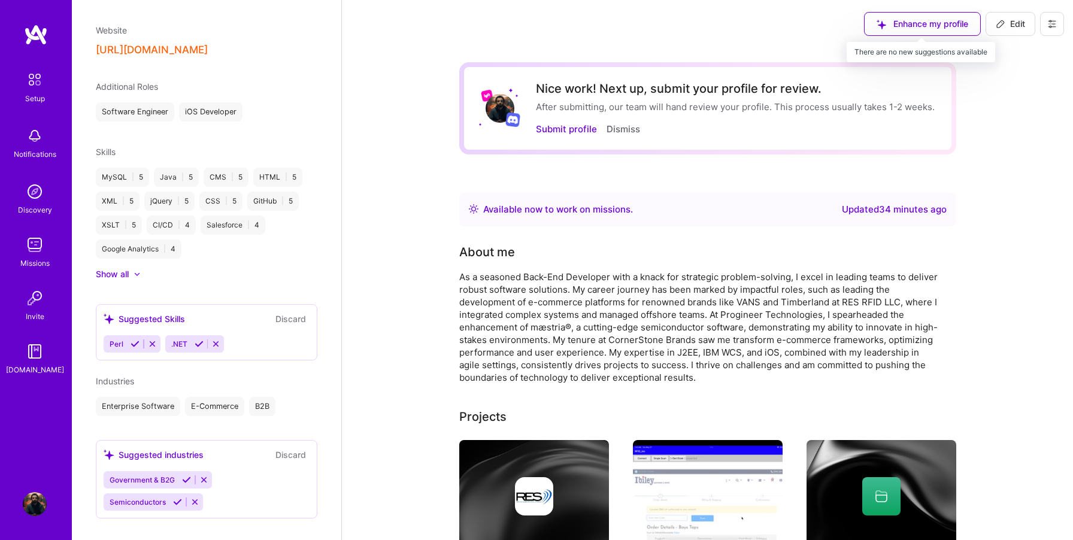
click at [921, 24] on div "Enhance my profile" at bounding box center [922, 24] width 117 height 24
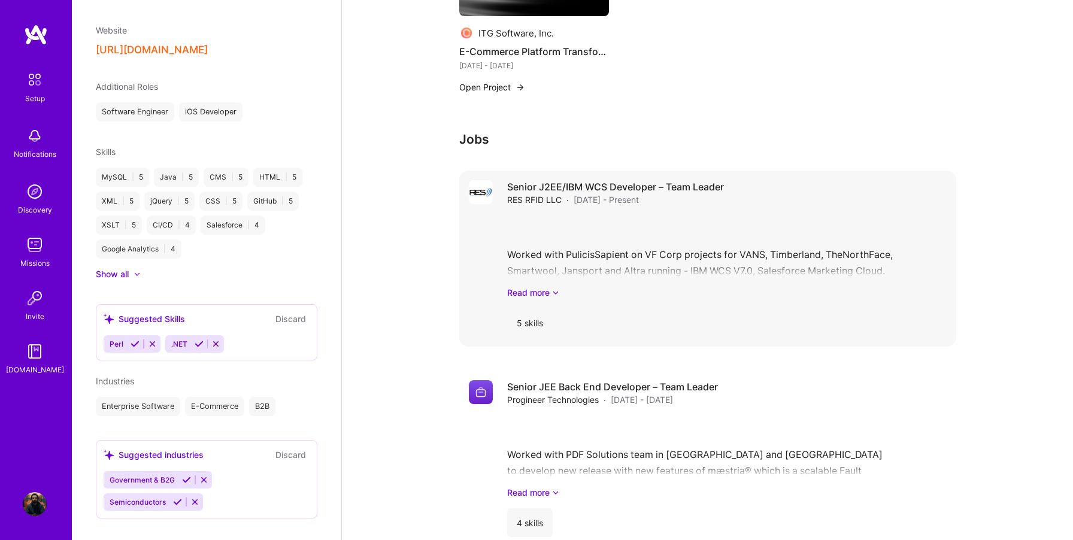
scroll to position [747, 0]
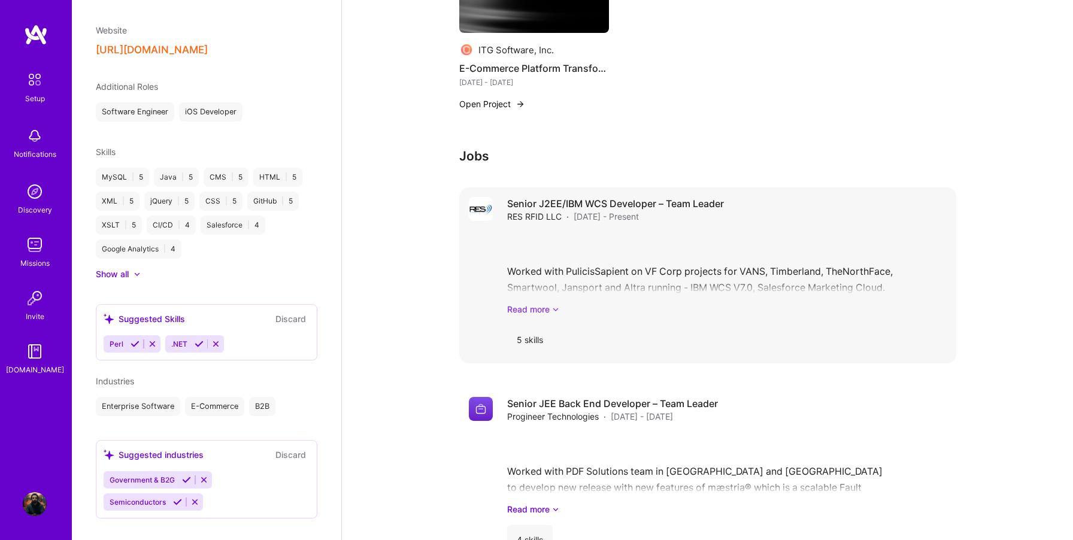
click at [532, 312] on link "Read more" at bounding box center [726, 309] width 439 height 13
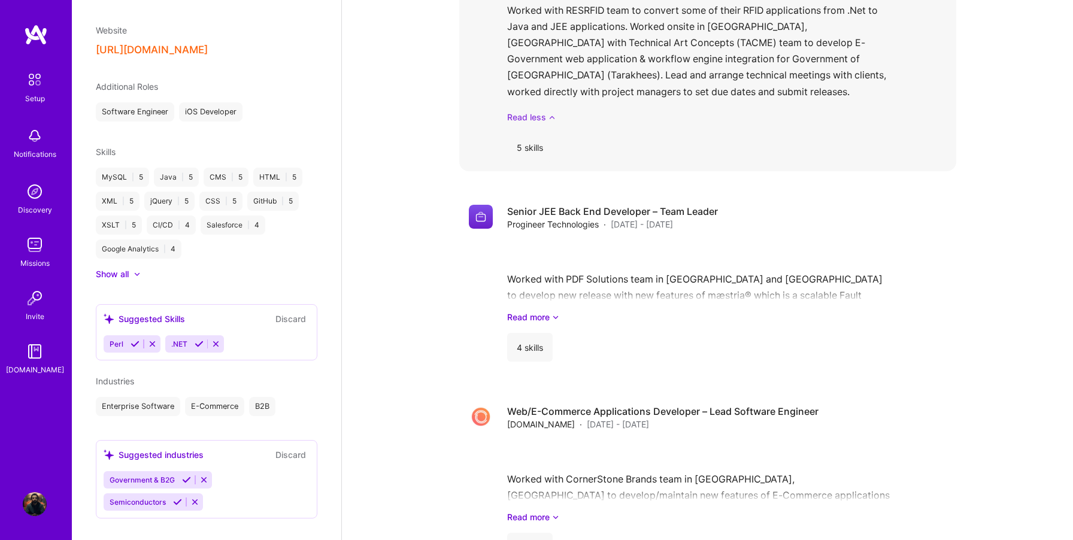
scroll to position [1132, 0]
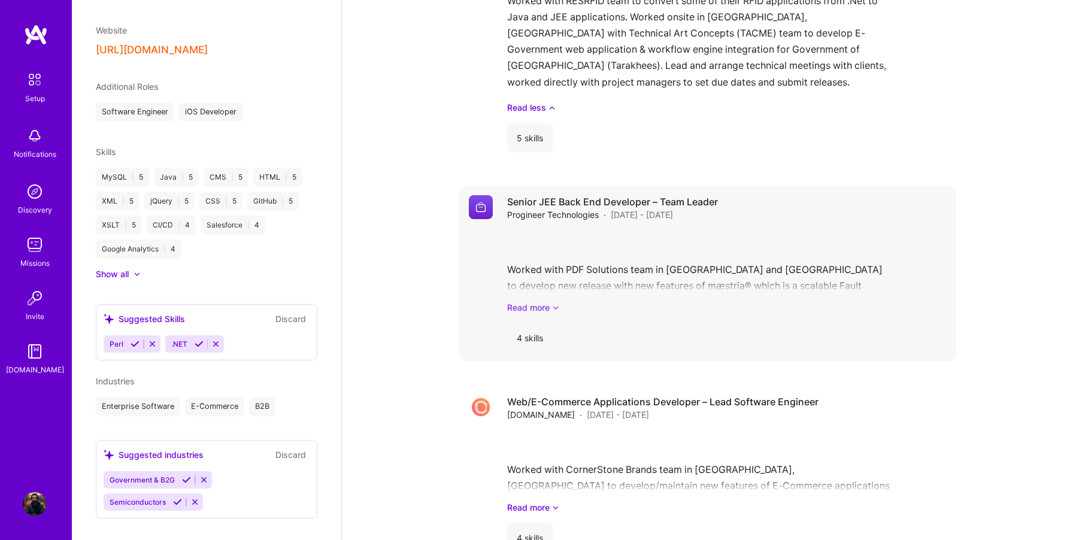
click at [530, 307] on link "Read more" at bounding box center [726, 307] width 439 height 13
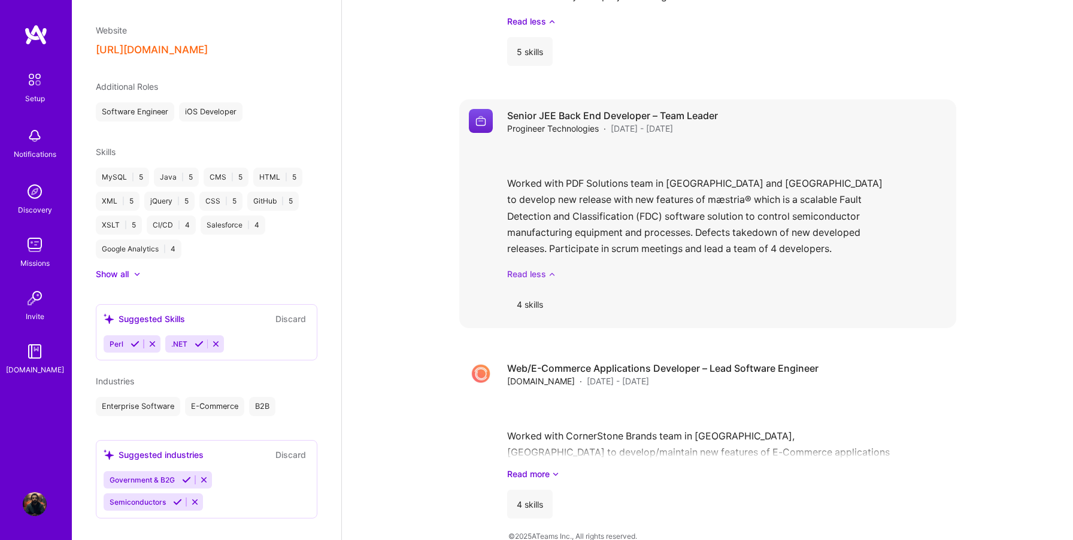
scroll to position [1235, 0]
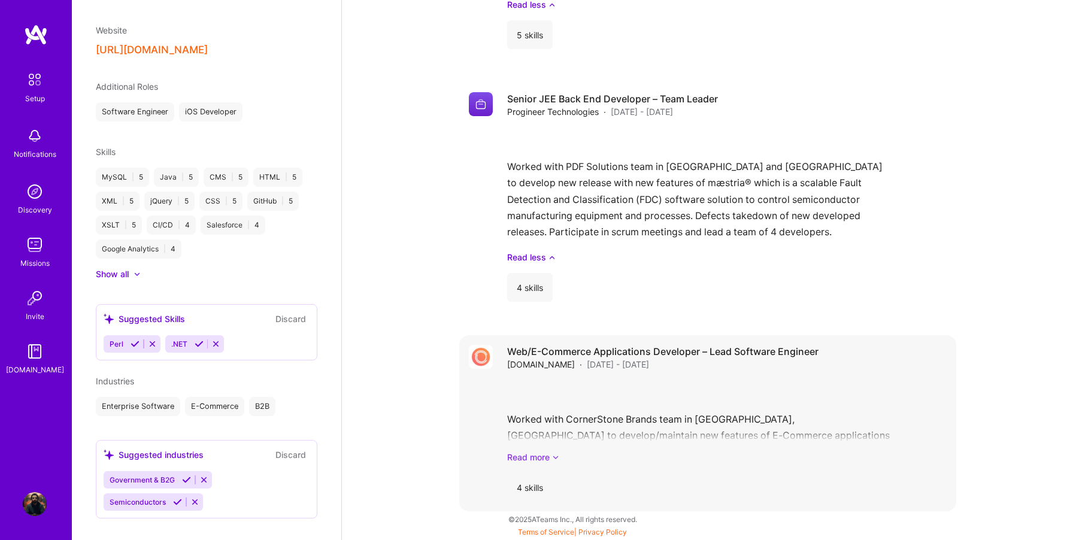
click at [534, 458] on link "Read more" at bounding box center [726, 457] width 439 height 13
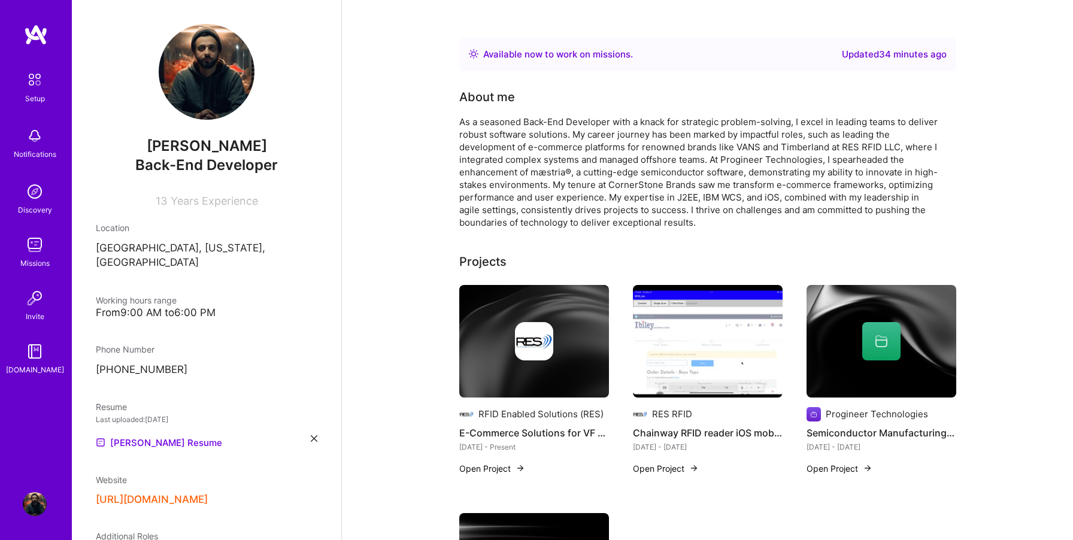
scroll to position [0, 0]
